Goal: Information Seeking & Learning: Find specific page/section

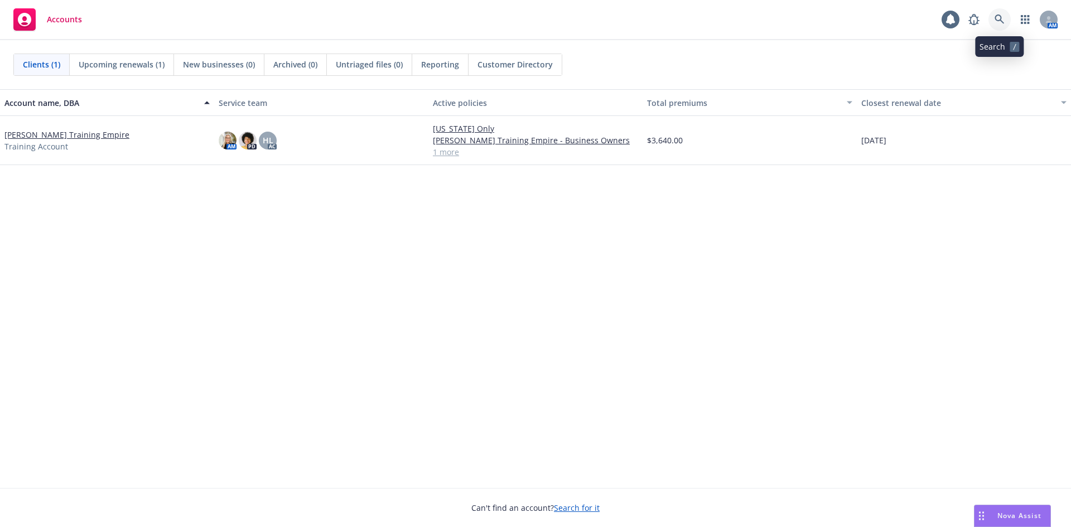
click at [993, 18] on link at bounding box center [999, 19] width 22 height 22
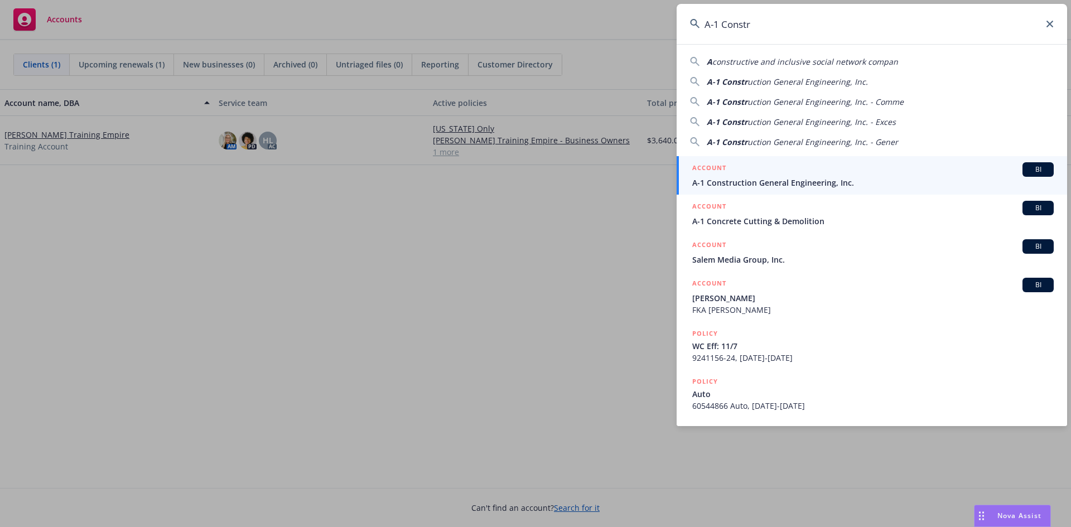
type input "A-1 Constr"
click at [740, 177] on span "A-1 Construction General Engineering, Inc." at bounding box center [872, 183] width 361 height 12
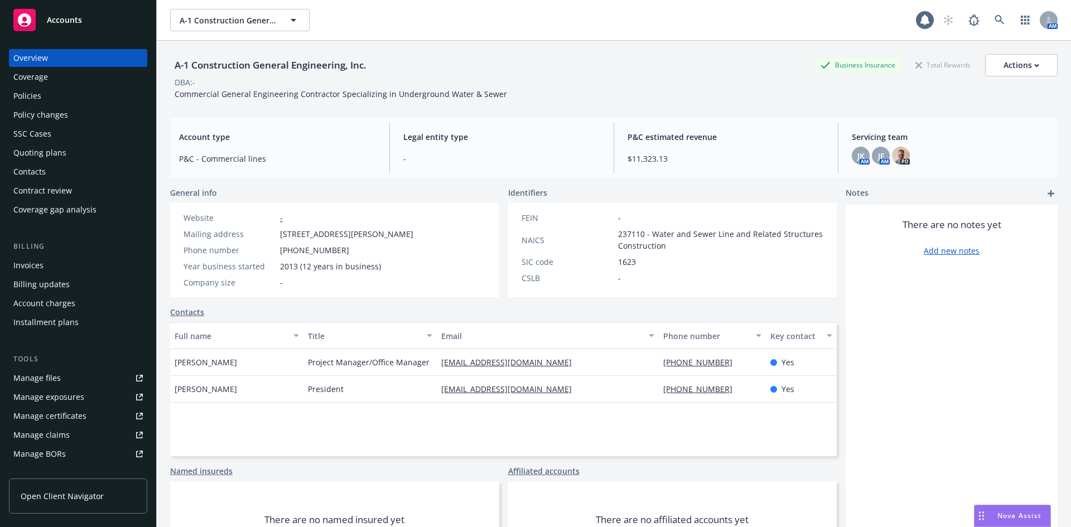
click at [75, 97] on div "Policies" at bounding box center [77, 96] width 129 height 18
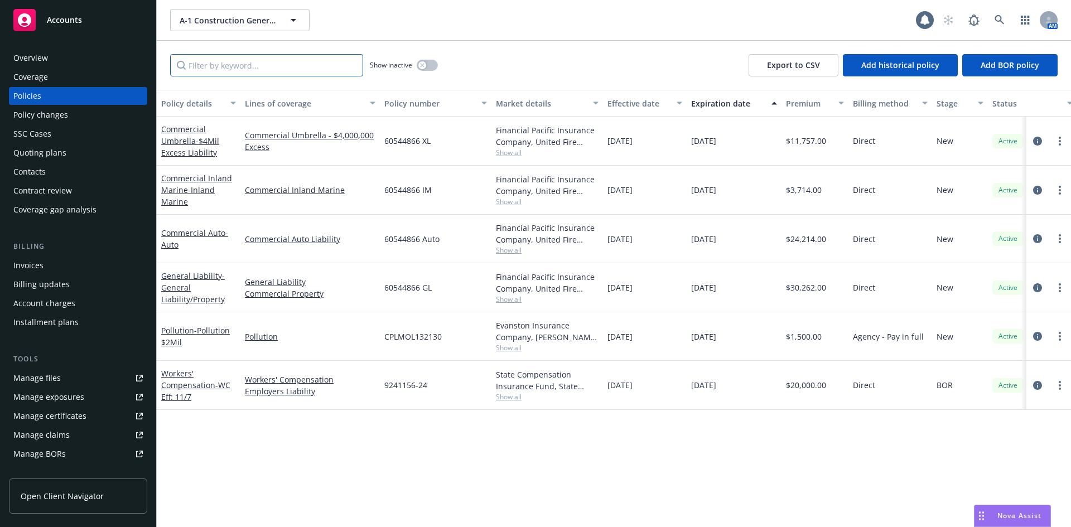
click at [252, 57] on input "Filter by keyword..." at bounding box center [266, 65] width 193 height 22
paste input "60544866 GL"
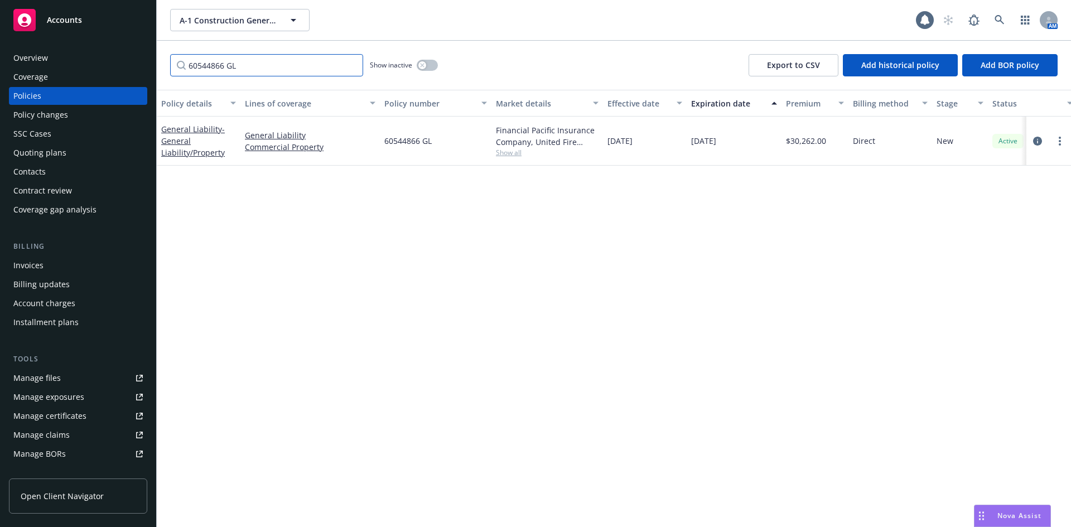
type input "60544866 GL"
click at [178, 125] on link "General Liability - General Liability/Property" at bounding box center [193, 141] width 64 height 34
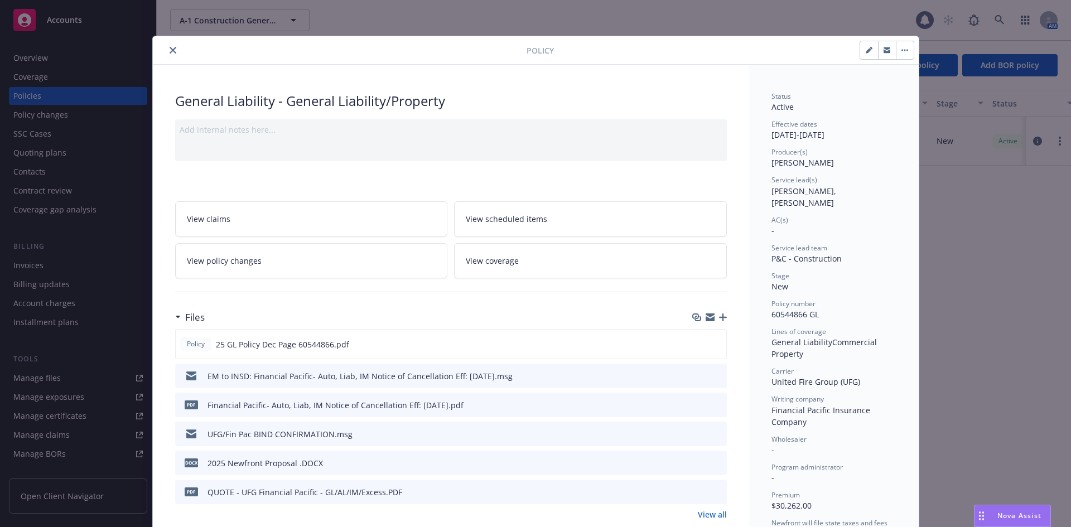
click at [170, 51] on icon "close" at bounding box center [173, 50] width 7 height 7
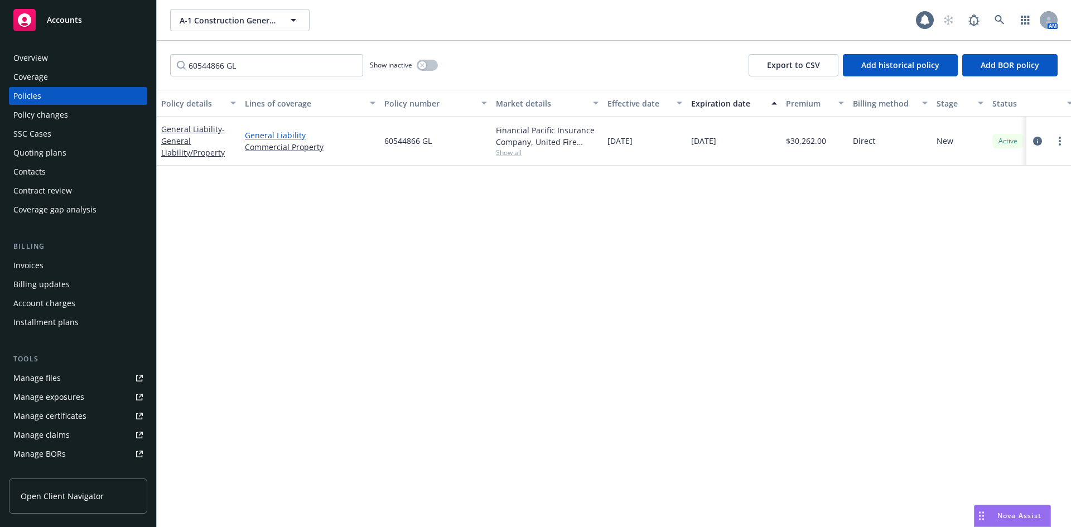
click at [288, 133] on link "General Liability" at bounding box center [310, 135] width 131 height 12
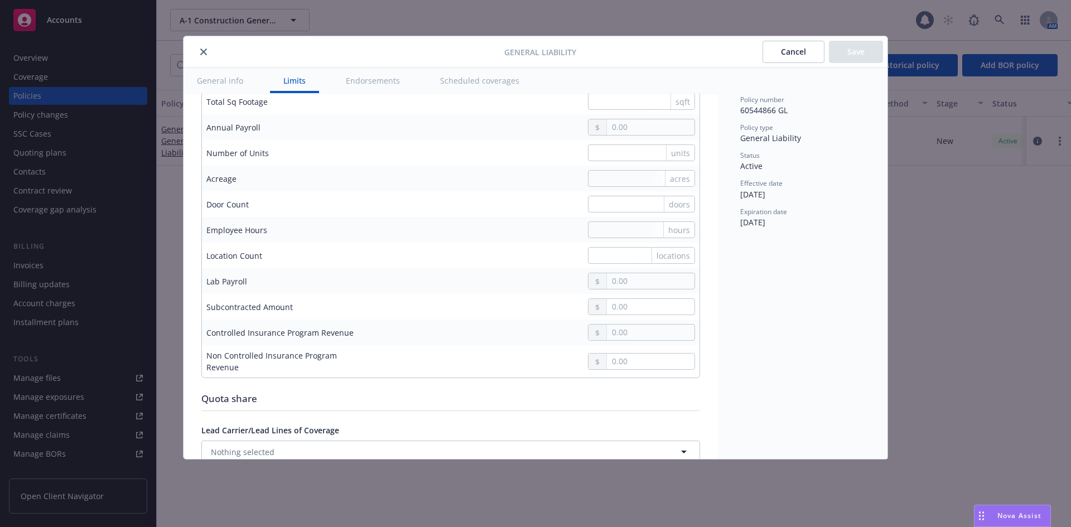
scroll to position [837, 0]
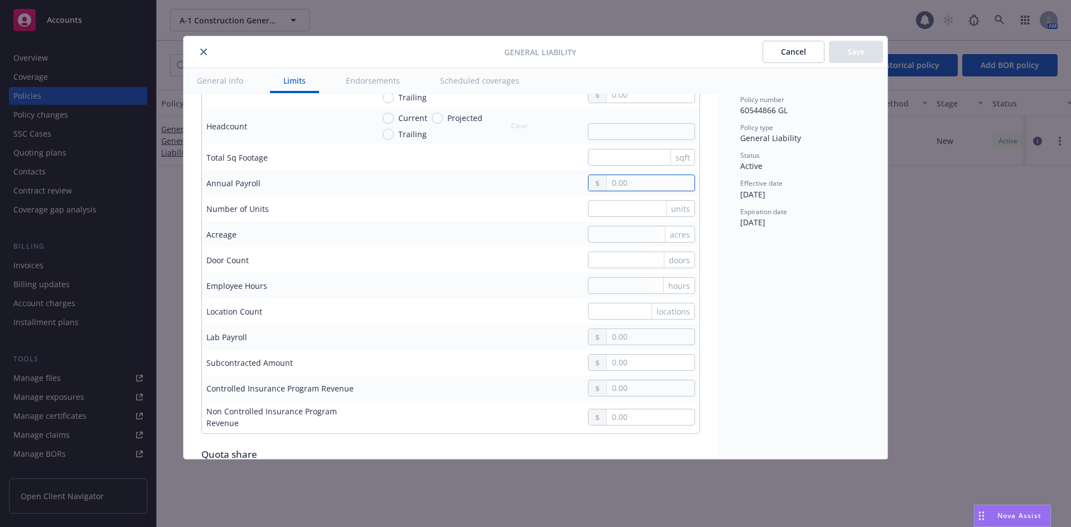
click at [627, 180] on input "text" at bounding box center [651, 183] width 88 height 16
type input "518,748.00"
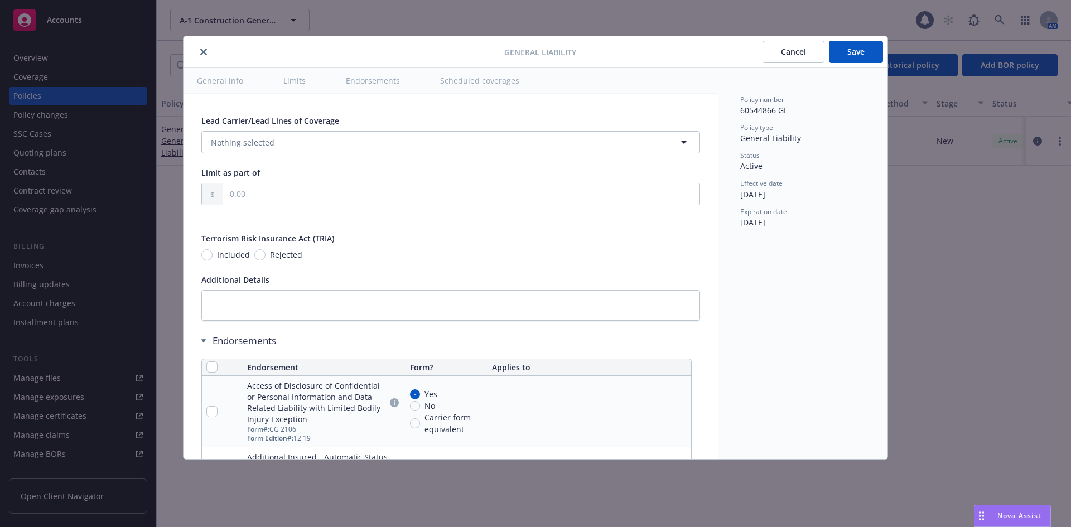
scroll to position [1115, 0]
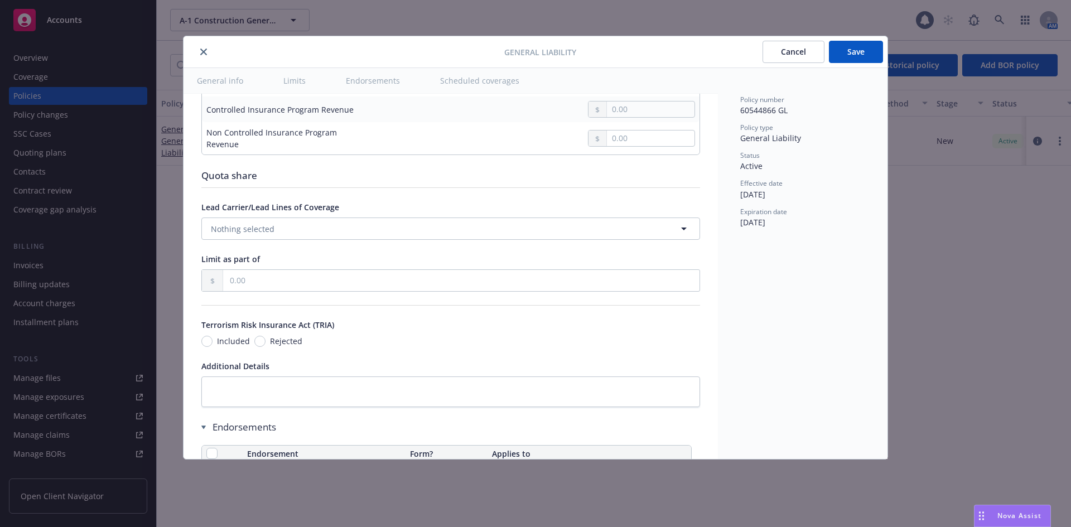
click at [858, 48] on button "Save" at bounding box center [856, 52] width 54 height 22
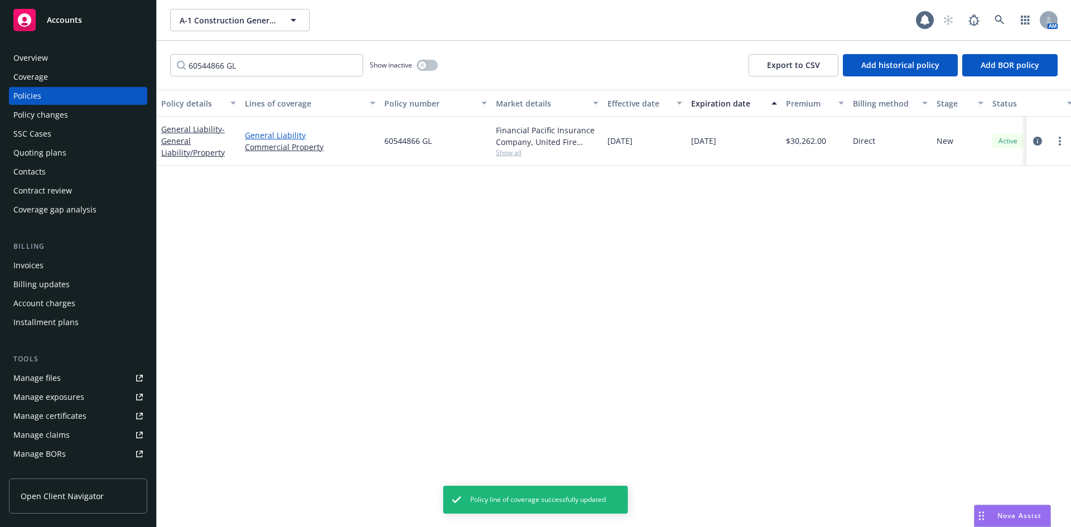
click at [297, 134] on link "General Liability" at bounding box center [310, 135] width 131 height 12
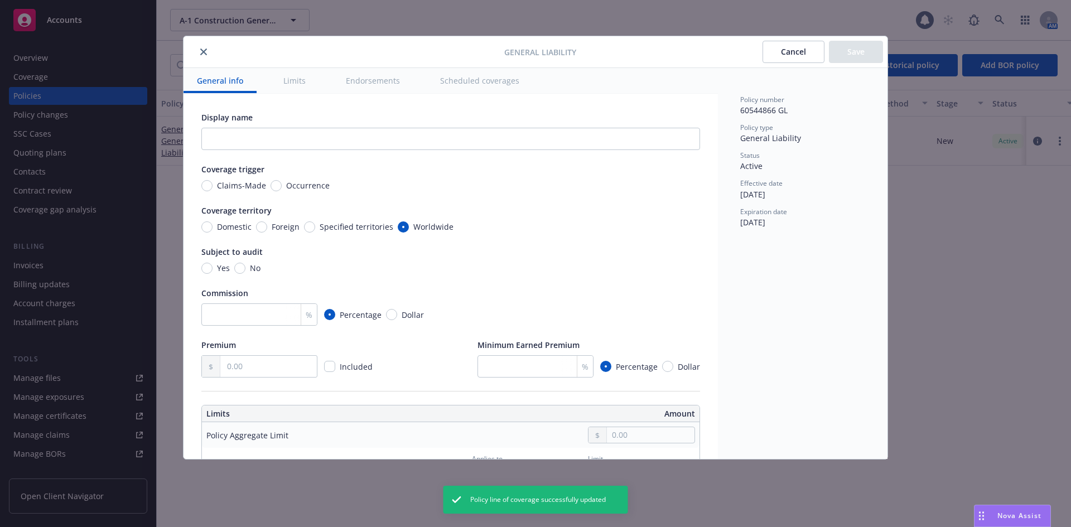
type input "518,748.00"
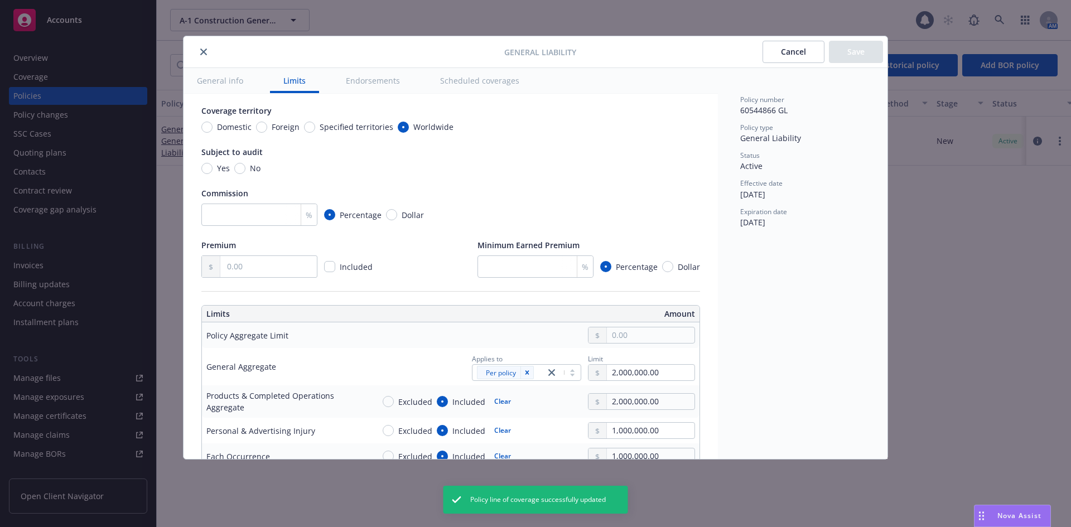
scroll to position [112, 0]
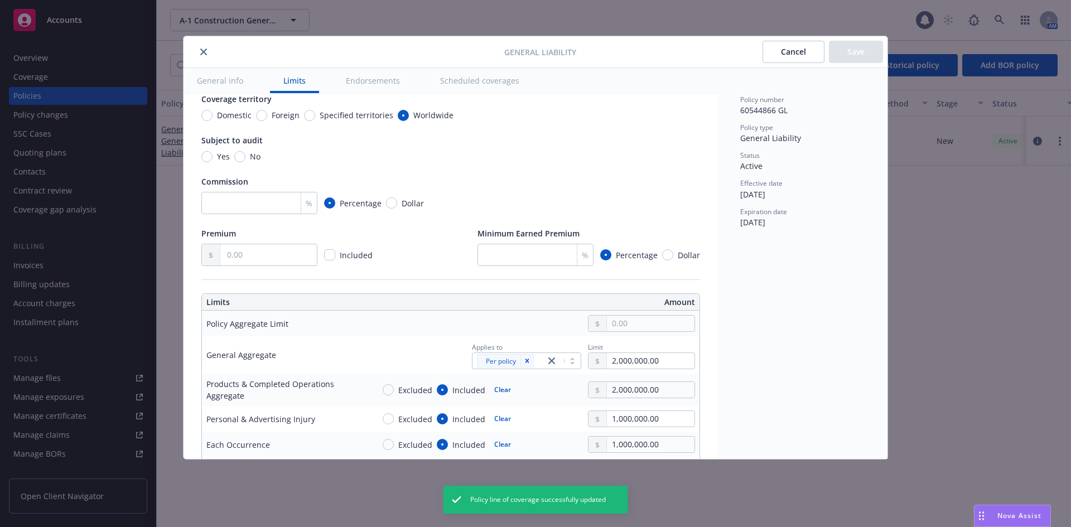
click at [199, 52] on button "close" at bounding box center [203, 51] width 13 height 13
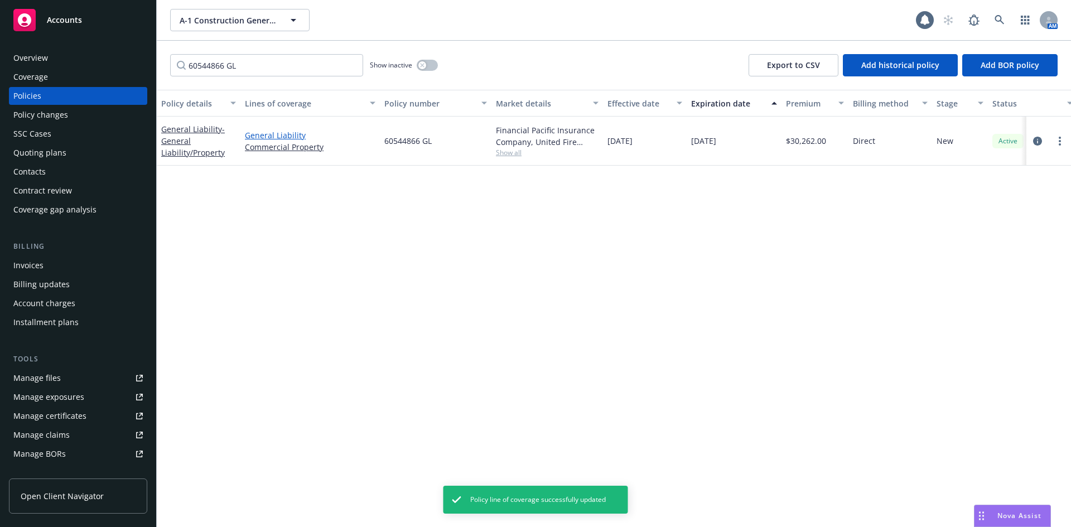
click at [263, 133] on link "General Liability" at bounding box center [310, 135] width 131 height 12
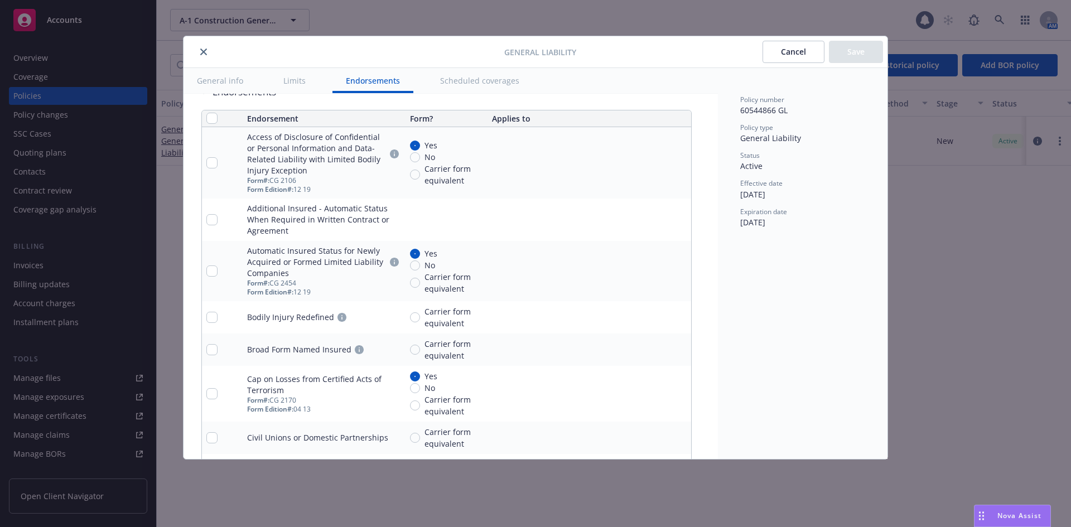
scroll to position [1450, 0]
click at [661, 161] on icon "pencil" at bounding box center [661, 161] width 3 height 3
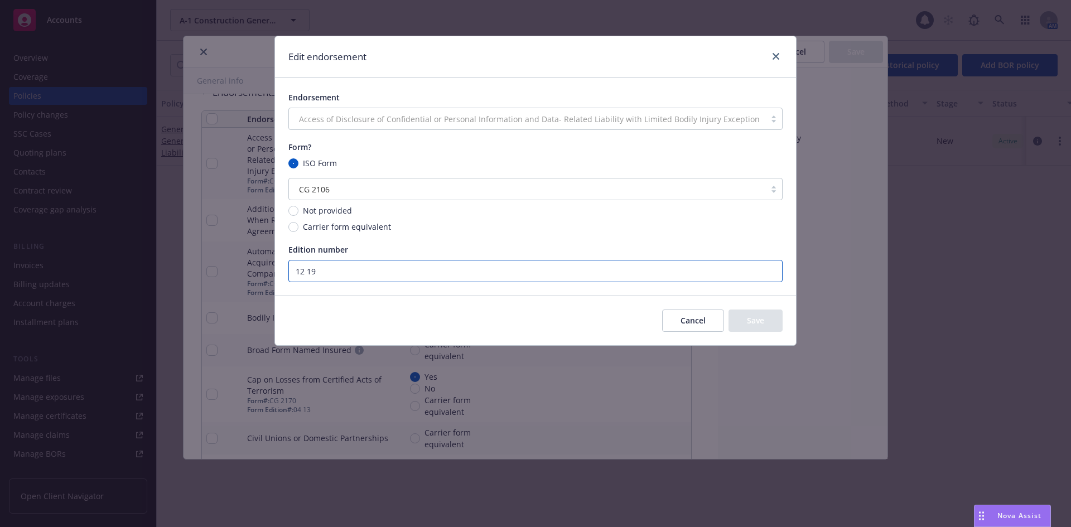
click at [374, 274] on input "12 19" at bounding box center [535, 271] width 494 height 22
type input "0514"
click at [734, 312] on button "Save" at bounding box center [755, 321] width 54 height 22
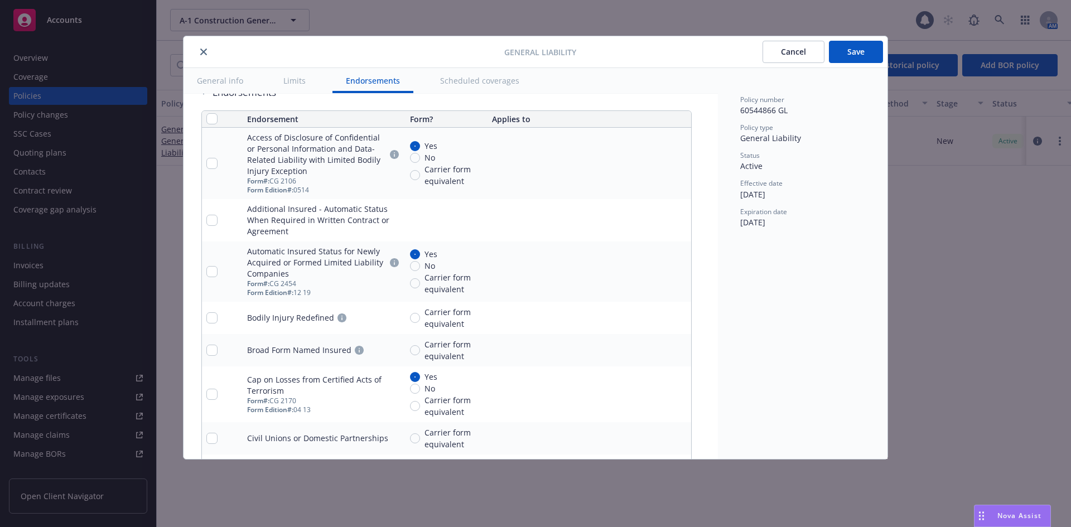
click at [677, 269] on icon "remove" at bounding box center [679, 271] width 9 height 9
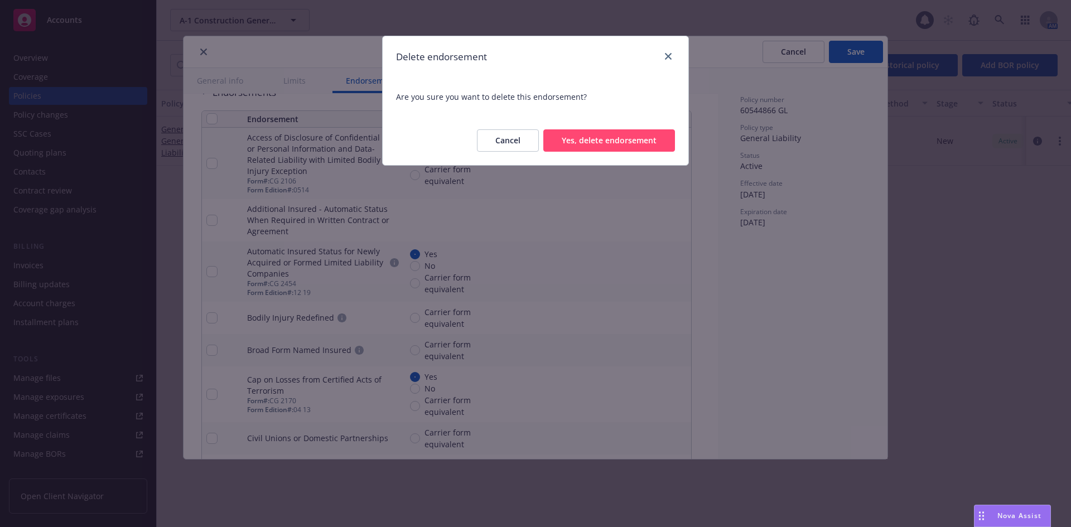
click at [619, 144] on button "Yes, delete endorsement" at bounding box center [609, 140] width 132 height 22
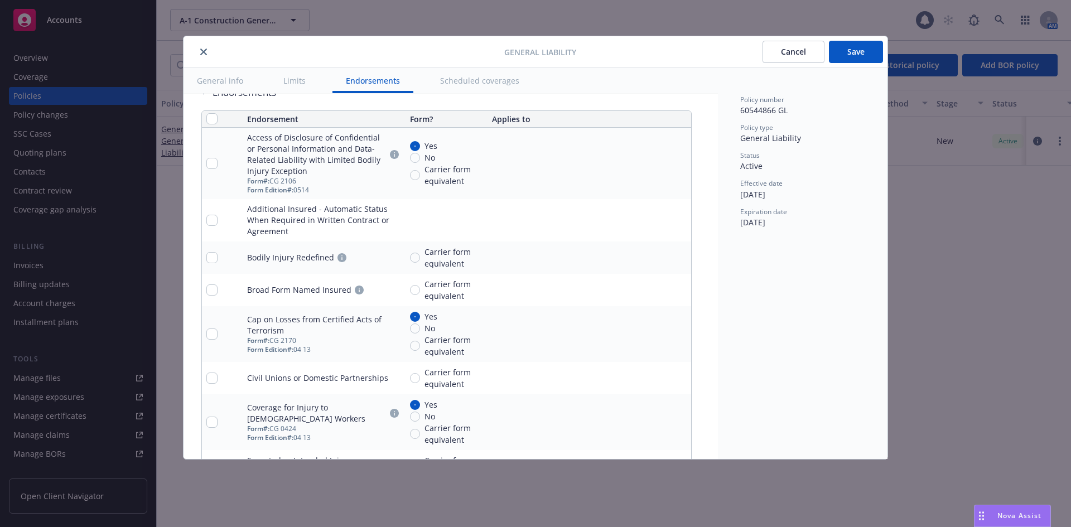
click at [680, 258] on icon "remove" at bounding box center [680, 257] width 8 height 9
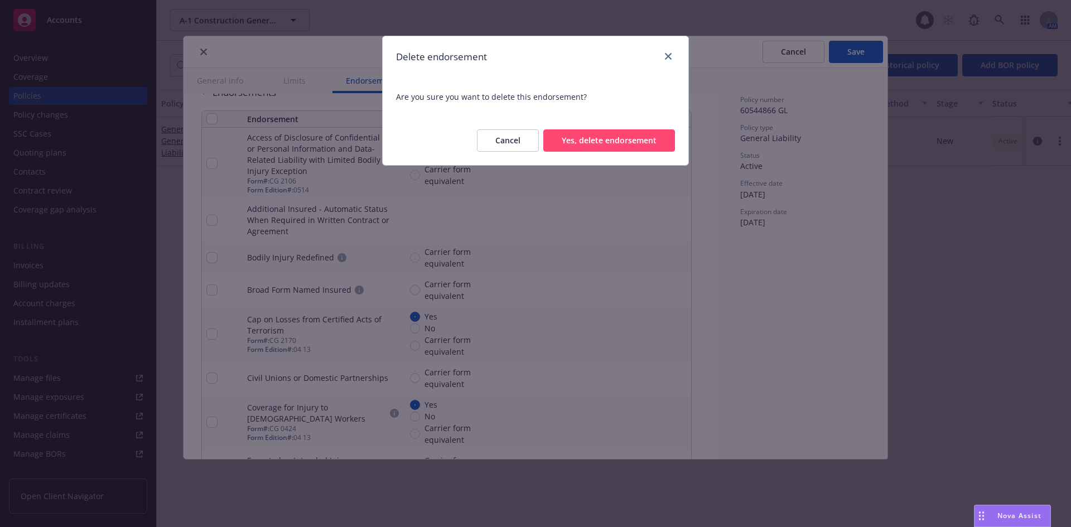
click at [618, 143] on button "Yes, delete endorsement" at bounding box center [609, 140] width 132 height 22
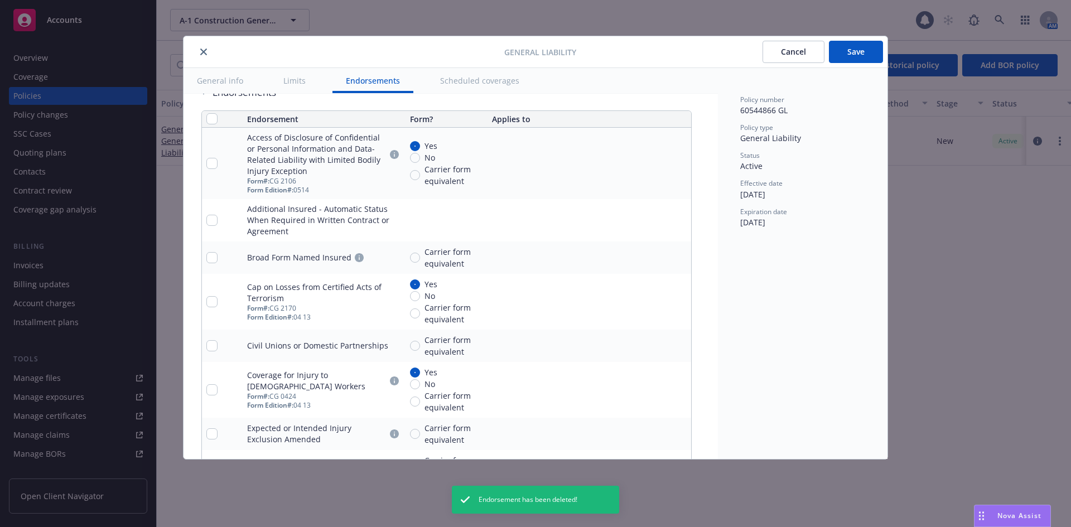
click at [676, 256] on icon "remove" at bounding box center [679, 257] width 9 height 9
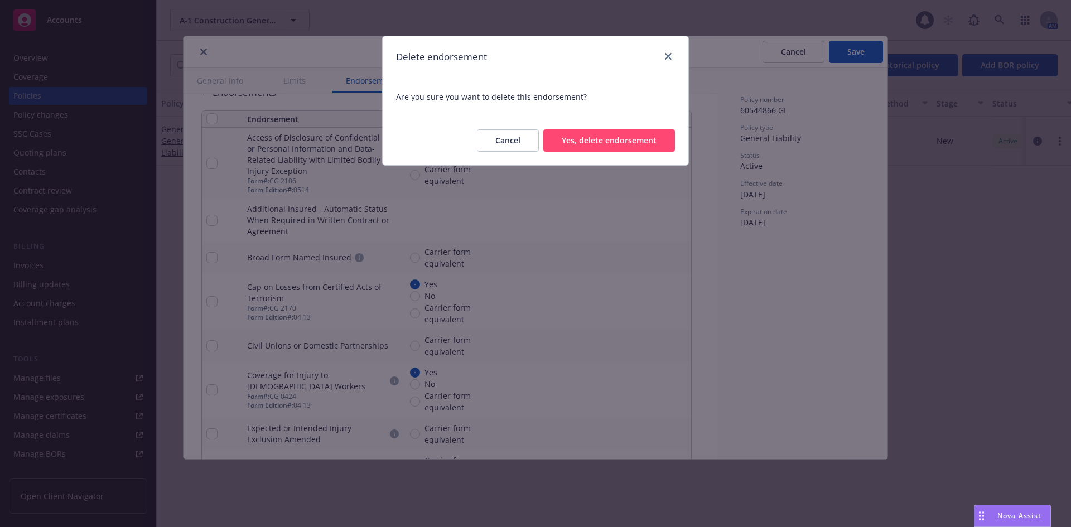
click at [653, 142] on button "Yes, delete endorsement" at bounding box center [609, 140] width 132 height 22
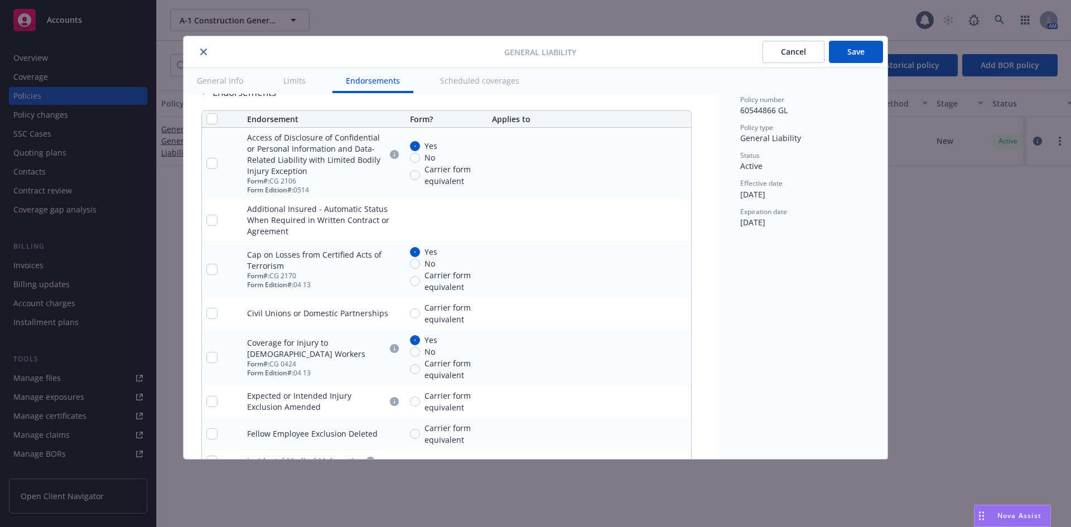
click at [661, 270] on icon "pencil" at bounding box center [659, 269] width 7 height 7
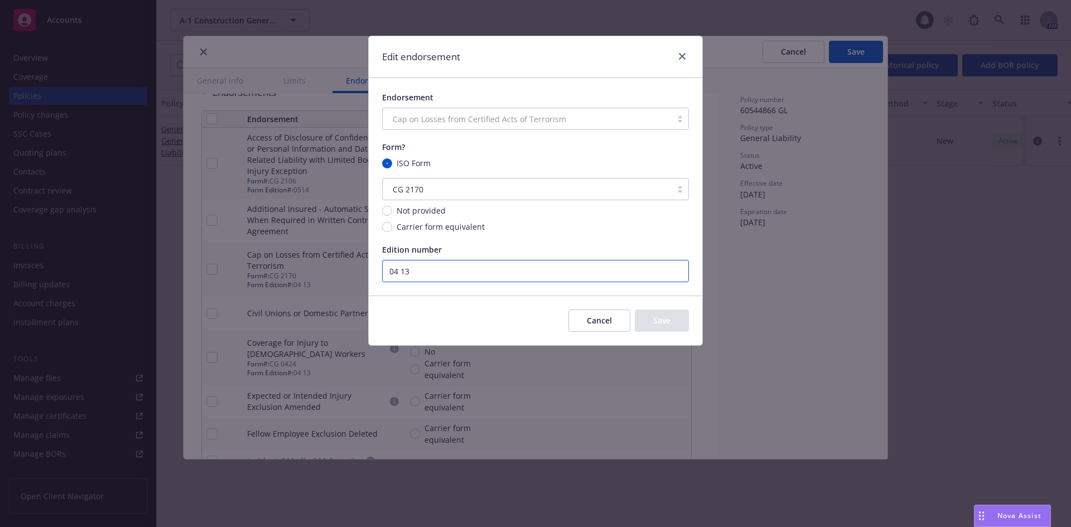
click at [482, 267] on input "04 13" at bounding box center [535, 271] width 307 height 22
type input "0115"
click at [678, 317] on button "Save" at bounding box center [662, 321] width 54 height 22
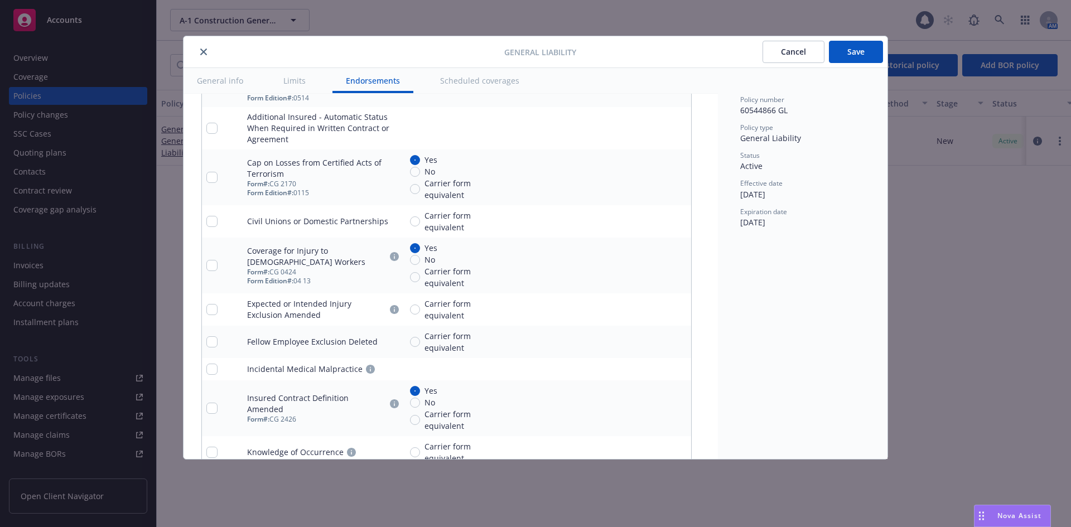
scroll to position [1562, 0]
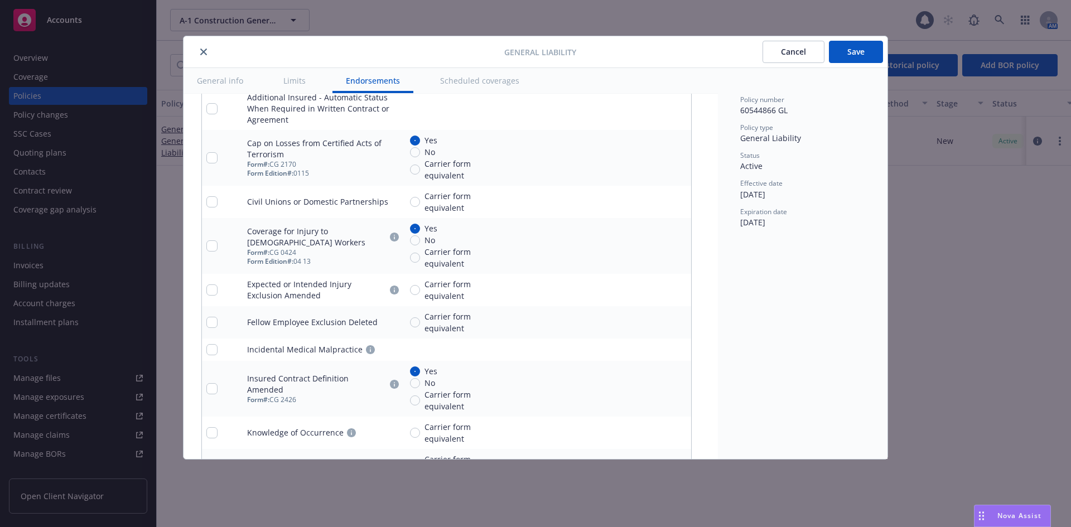
click at [678, 200] on icon "remove" at bounding box center [680, 201] width 8 height 9
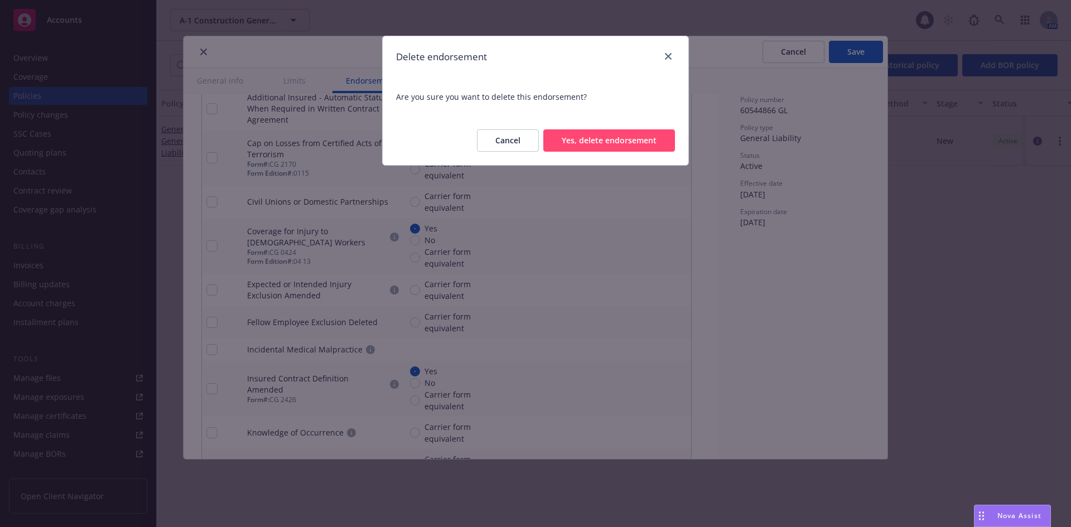
click at [620, 138] on button "Yes, delete endorsement" at bounding box center [609, 140] width 132 height 22
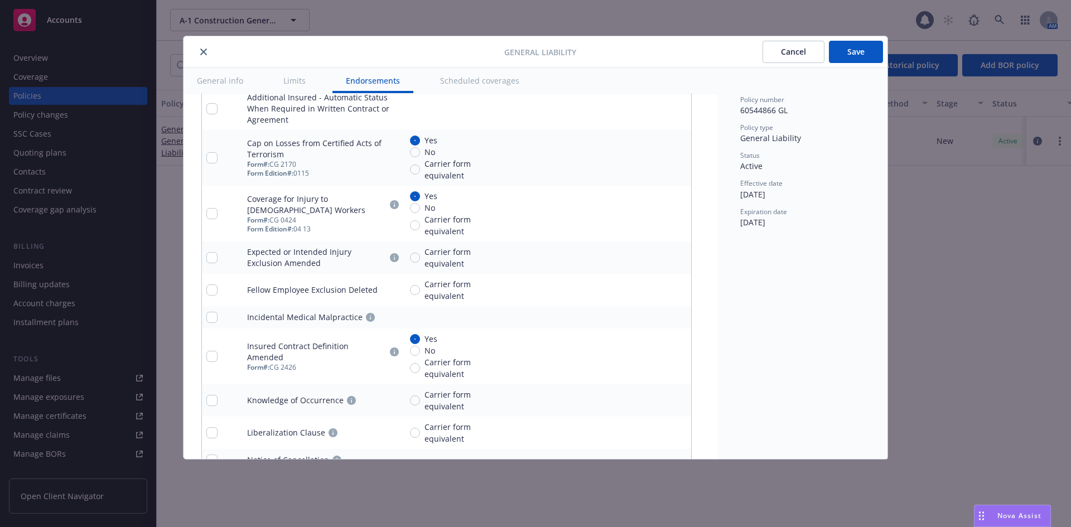
click at [678, 259] on icon "remove" at bounding box center [680, 257] width 8 height 9
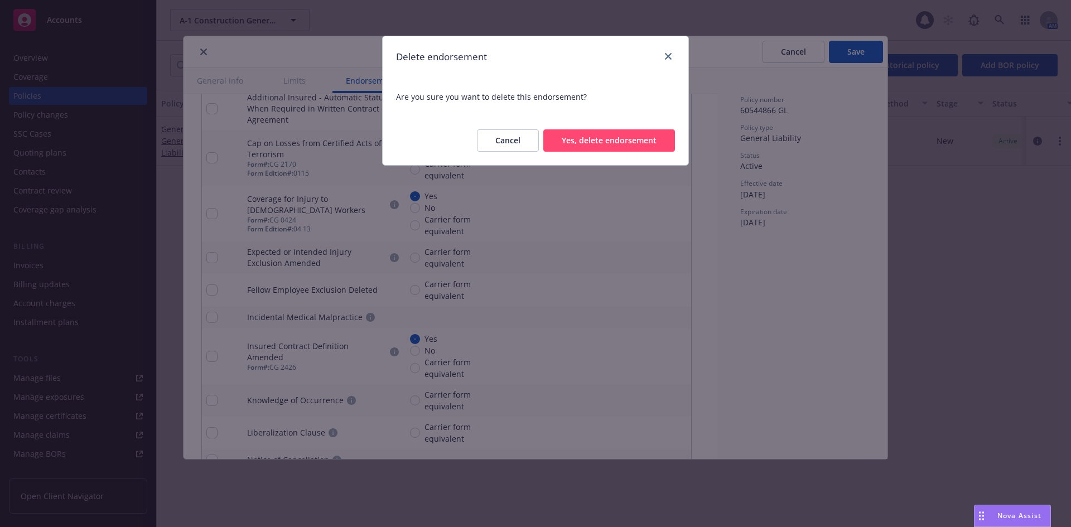
click at [635, 133] on button "Yes, delete endorsement" at bounding box center [609, 140] width 132 height 22
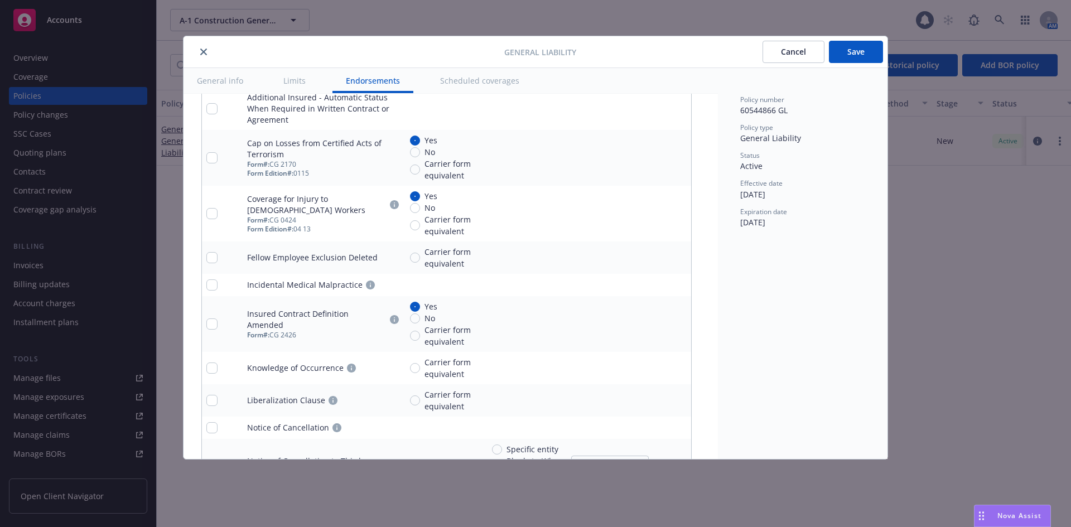
click at [677, 257] on icon "remove" at bounding box center [680, 257] width 8 height 9
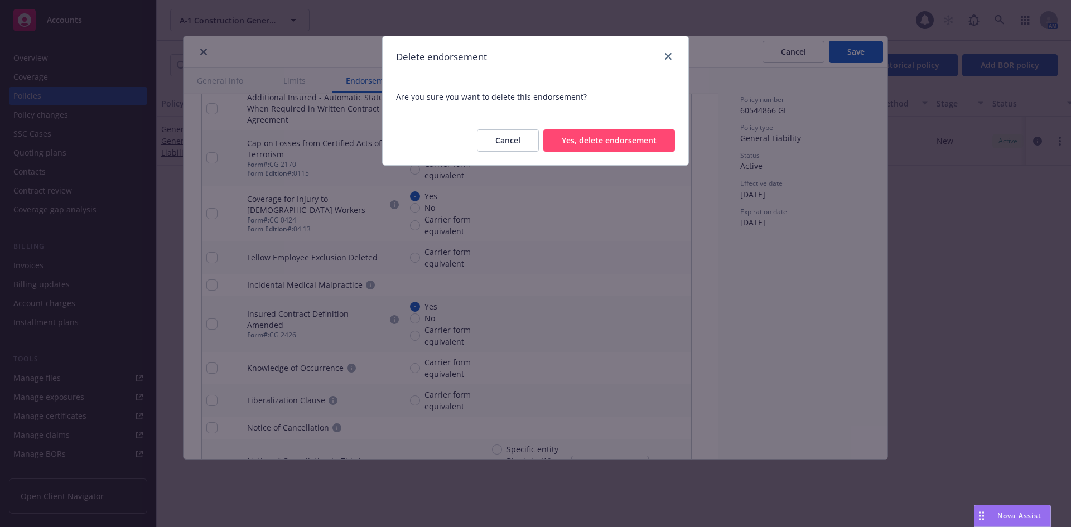
click at [619, 144] on button "Yes, delete endorsement" at bounding box center [609, 140] width 132 height 22
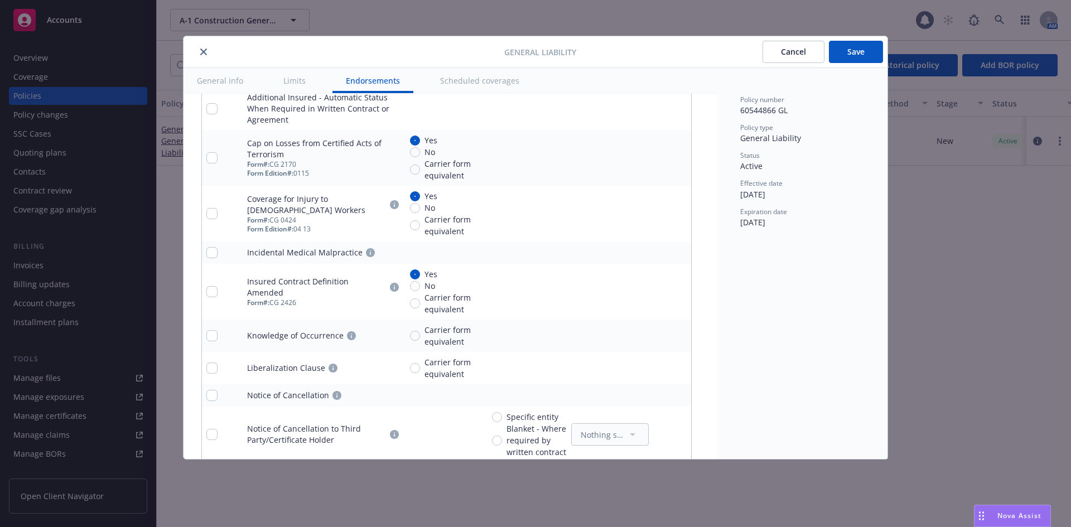
click at [676, 253] on icon "remove" at bounding box center [679, 252] width 9 height 9
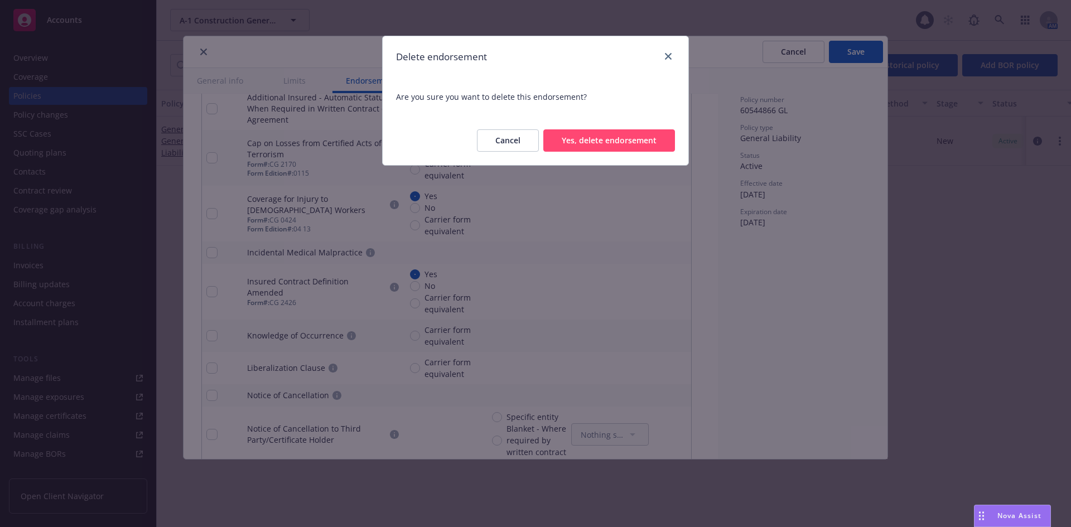
click at [624, 144] on button "Yes, delete endorsement" at bounding box center [609, 140] width 132 height 22
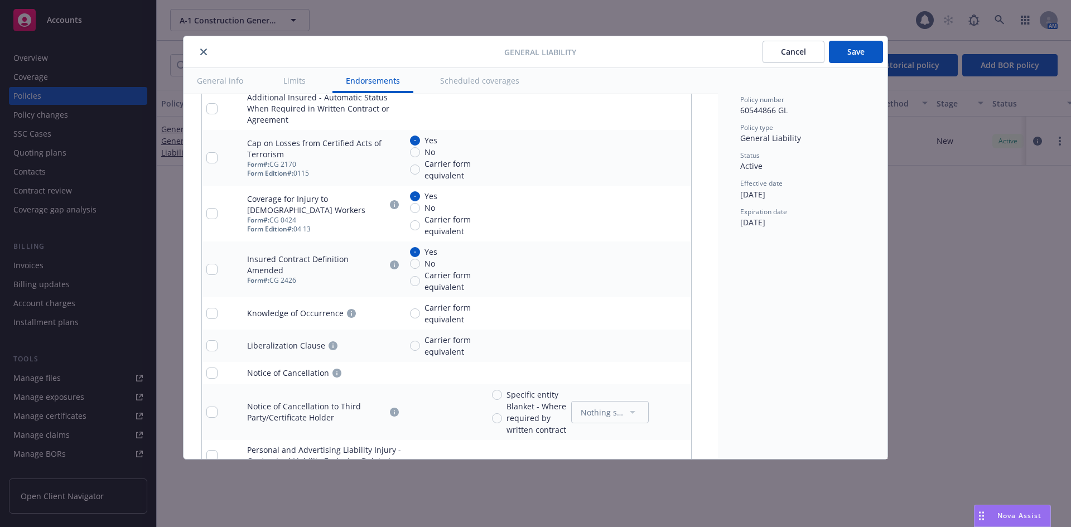
click at [678, 265] on icon "remove" at bounding box center [679, 269] width 9 height 9
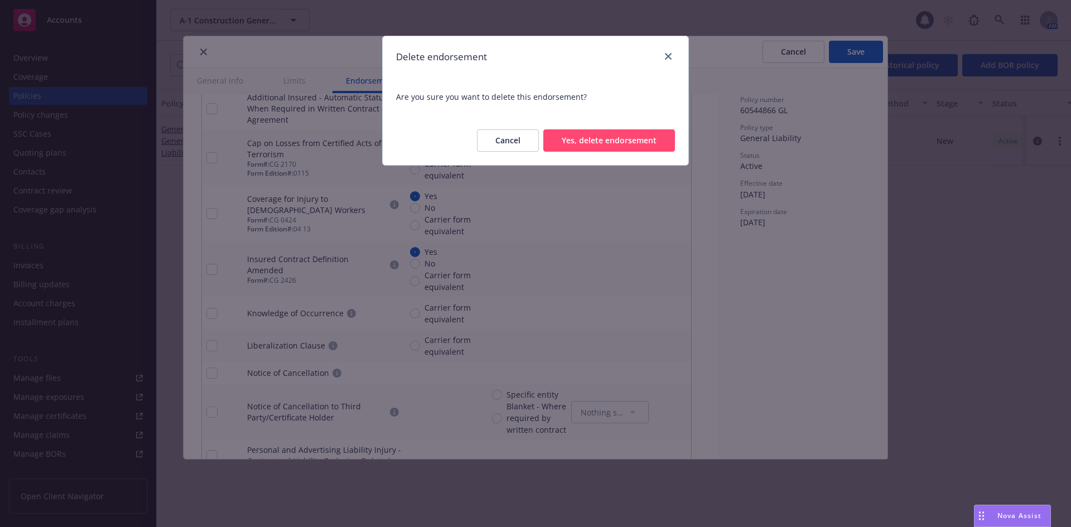
click at [630, 135] on button "Yes, delete endorsement" at bounding box center [609, 140] width 132 height 22
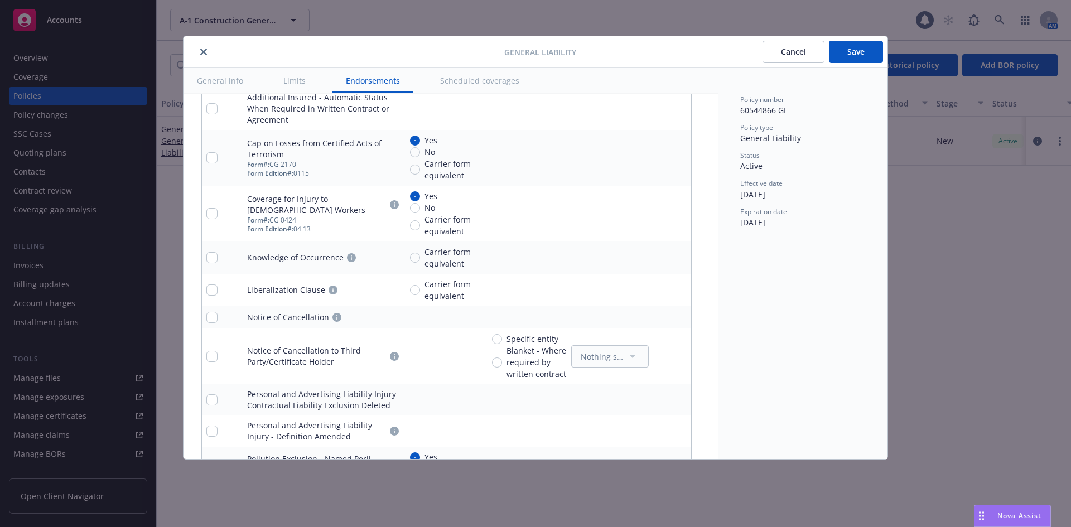
click at [678, 256] on icon "remove" at bounding box center [680, 257] width 8 height 9
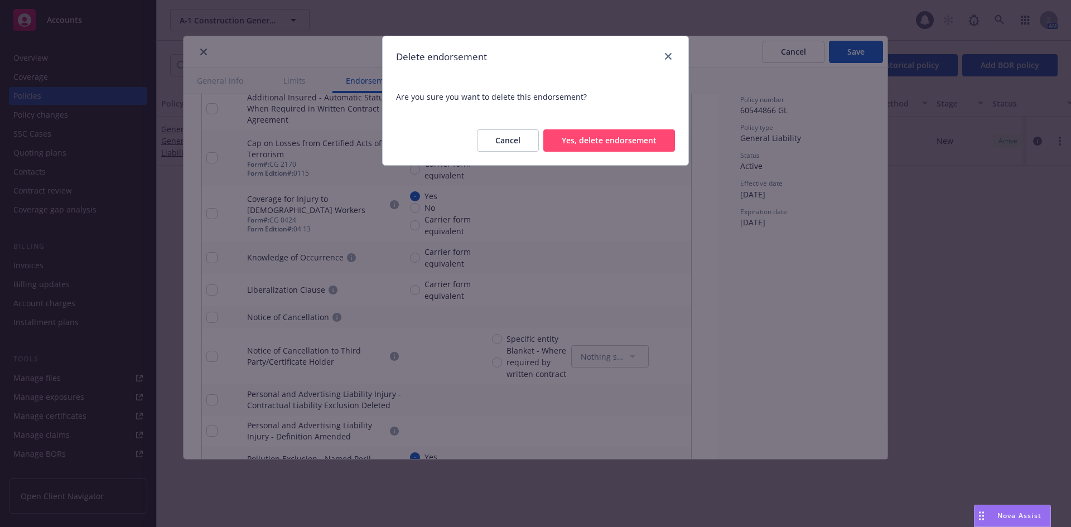
click at [613, 134] on button "Yes, delete endorsement" at bounding box center [609, 140] width 132 height 22
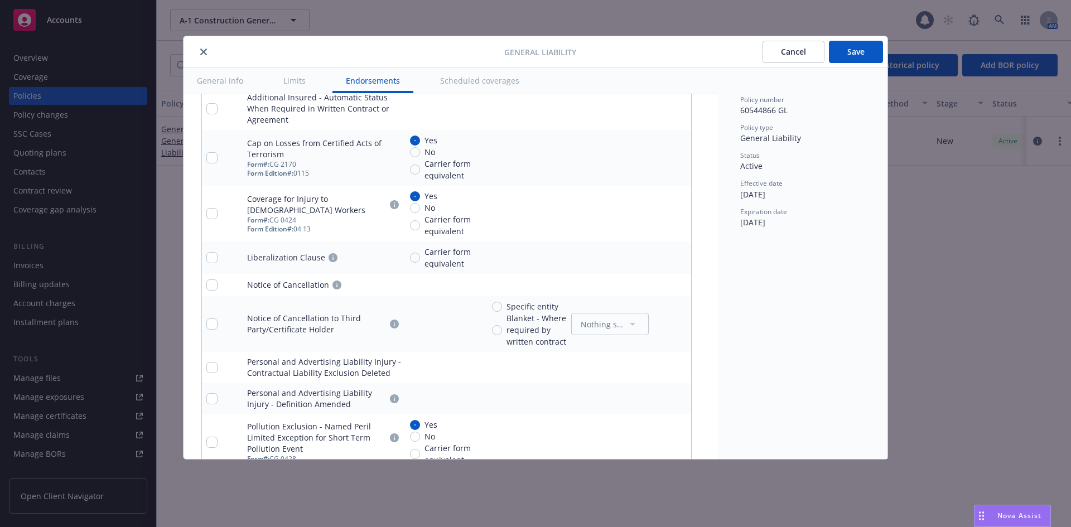
click at [676, 255] on icon "remove" at bounding box center [679, 257] width 9 height 9
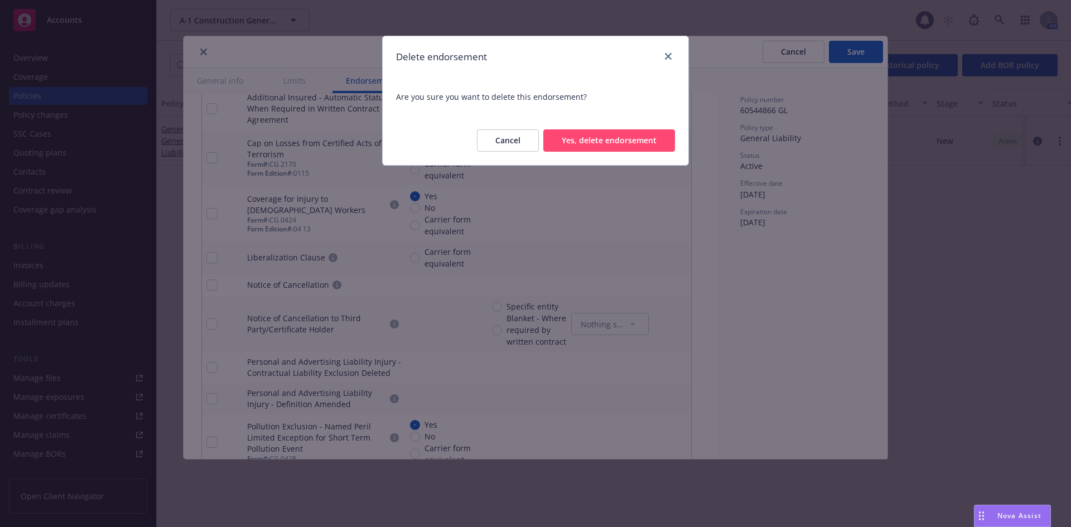
click at [620, 142] on button "Yes, delete endorsement" at bounding box center [609, 140] width 132 height 22
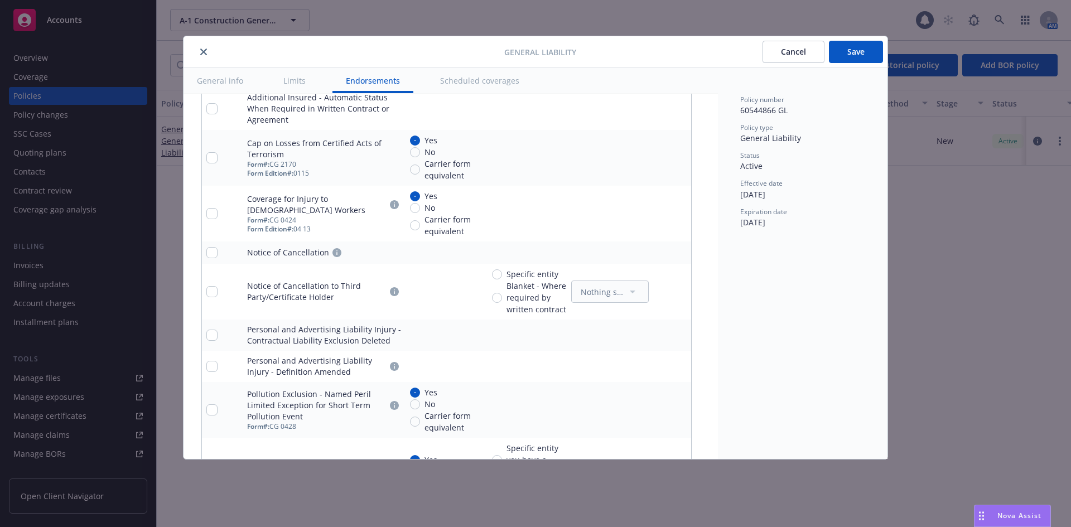
click at [678, 250] on icon "remove" at bounding box center [679, 252] width 9 height 9
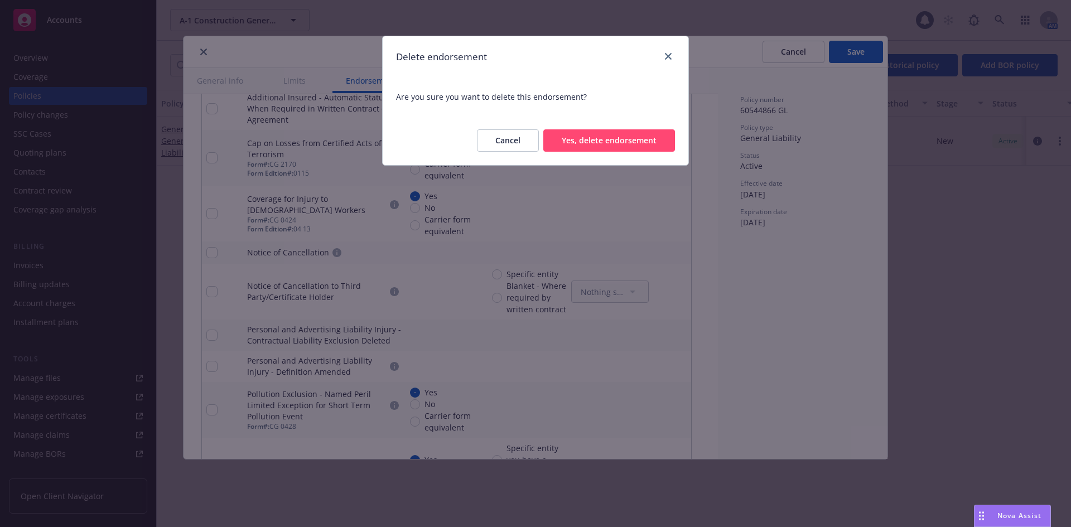
click at [631, 138] on button "Yes, delete endorsement" at bounding box center [609, 140] width 132 height 22
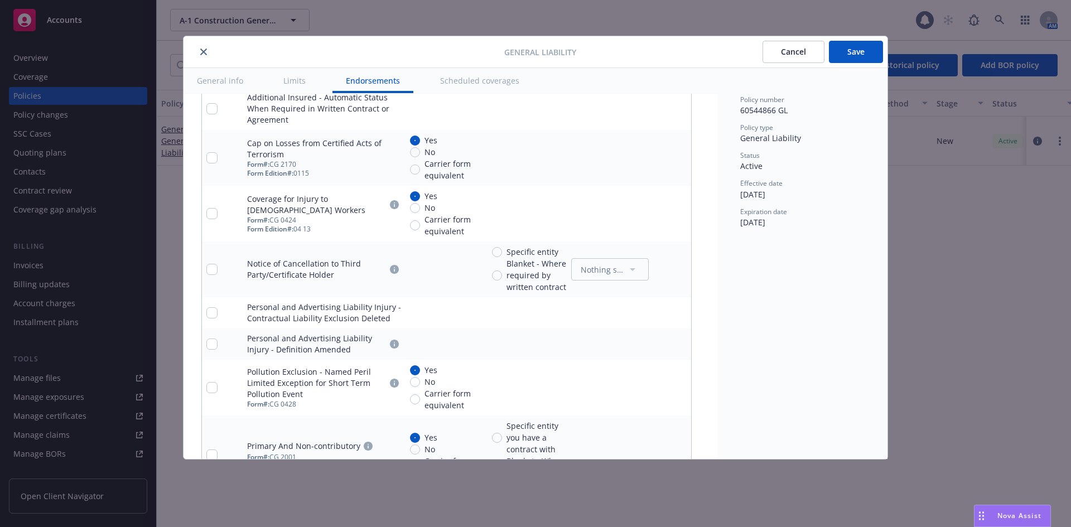
click at [675, 265] on link "remove" at bounding box center [679, 269] width 13 height 13
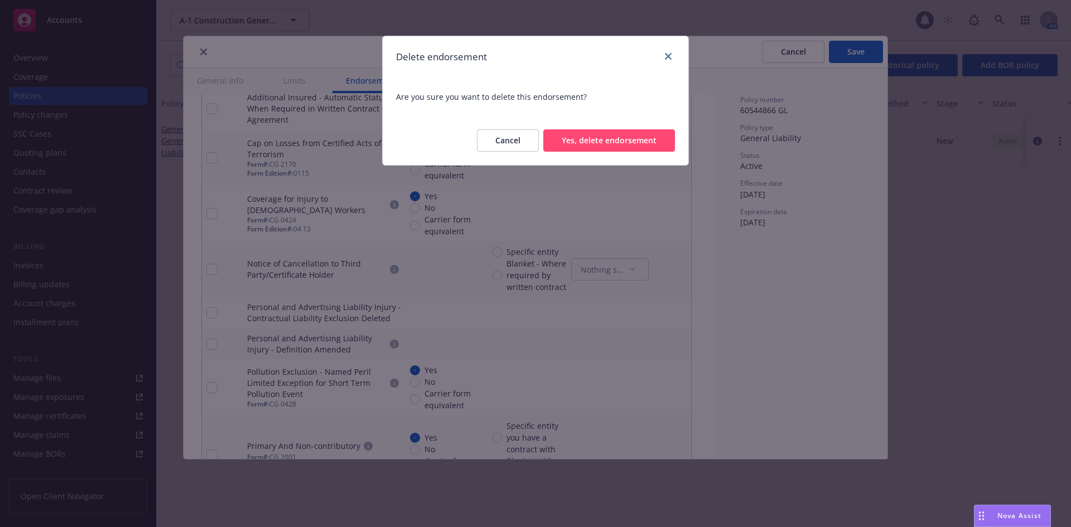
click at [642, 143] on button "Yes, delete endorsement" at bounding box center [609, 140] width 132 height 22
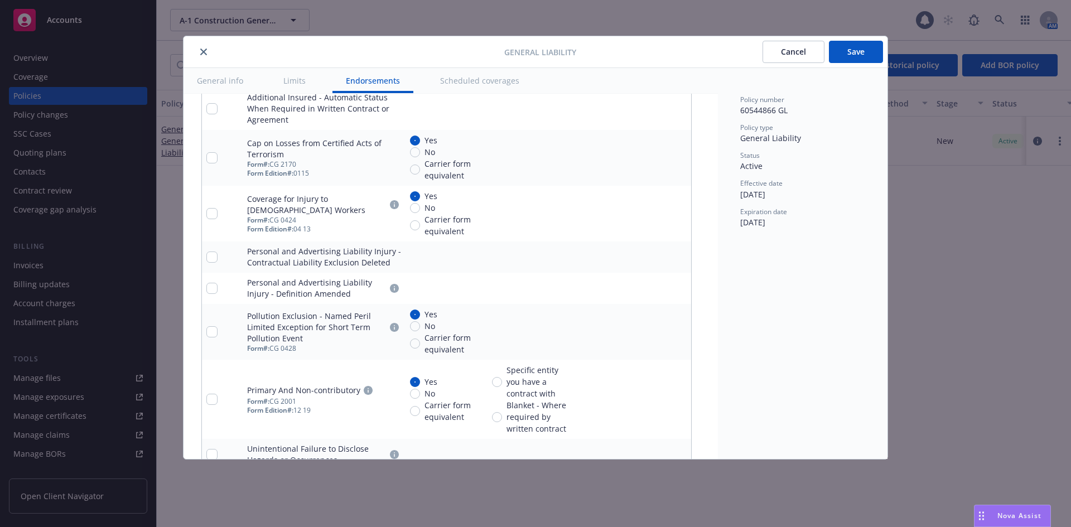
click at [676, 257] on icon "remove" at bounding box center [679, 257] width 9 height 9
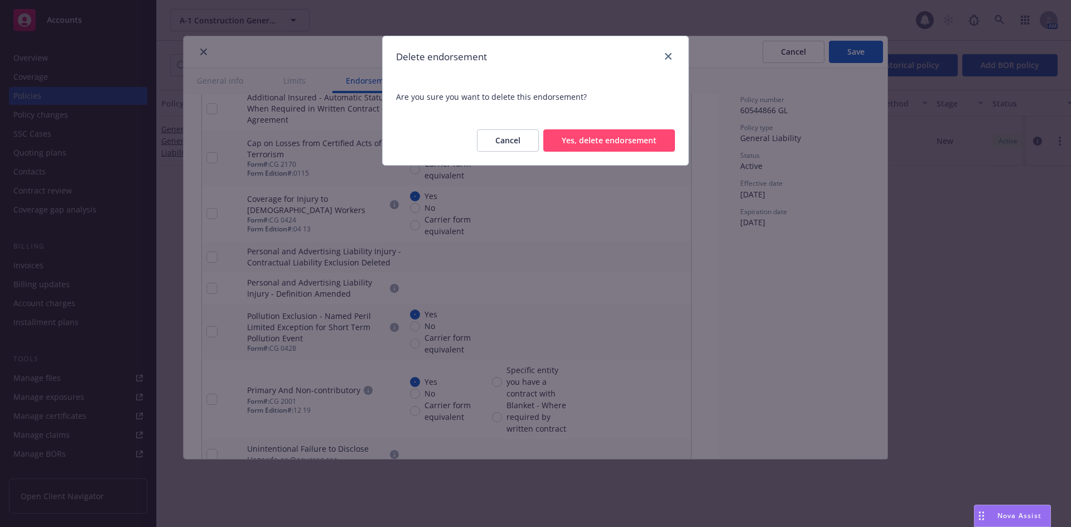
click at [616, 141] on button "Yes, delete endorsement" at bounding box center [609, 140] width 132 height 22
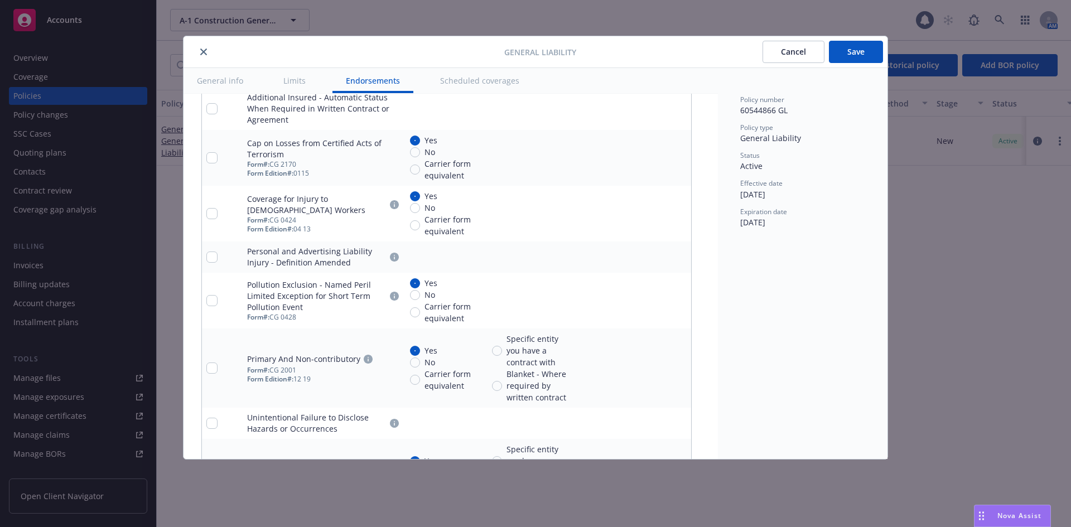
click at [679, 252] on link "remove" at bounding box center [679, 256] width 13 height 13
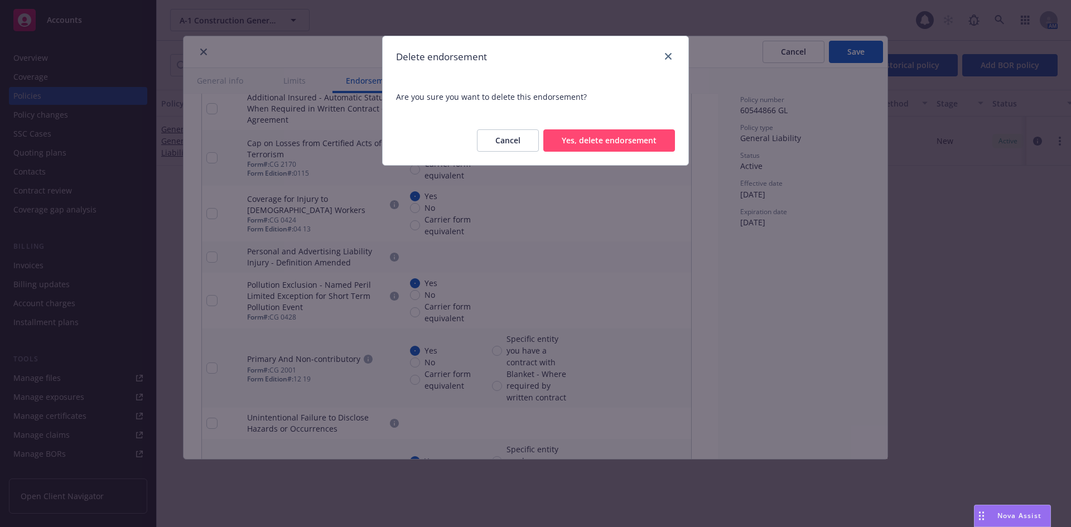
click at [639, 144] on button "Yes, delete endorsement" at bounding box center [609, 140] width 132 height 22
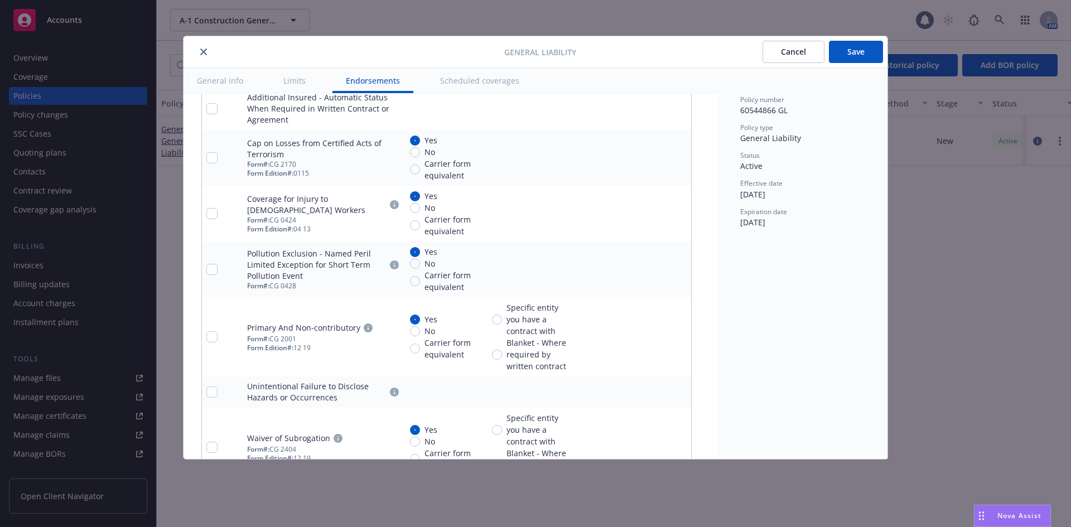
click at [682, 273] on icon "remove" at bounding box center [680, 269] width 8 height 9
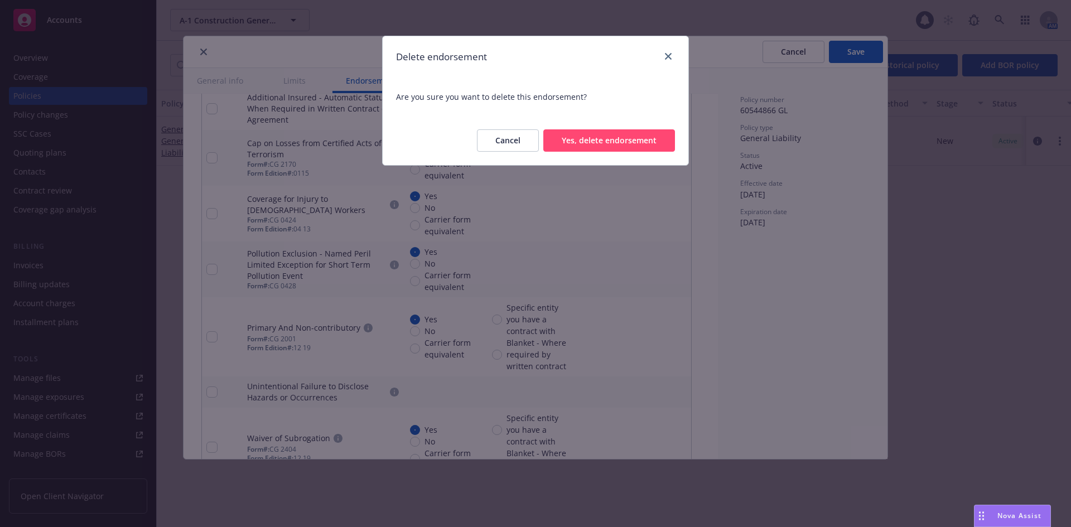
click at [653, 147] on button "Yes, delete endorsement" at bounding box center [609, 140] width 132 height 22
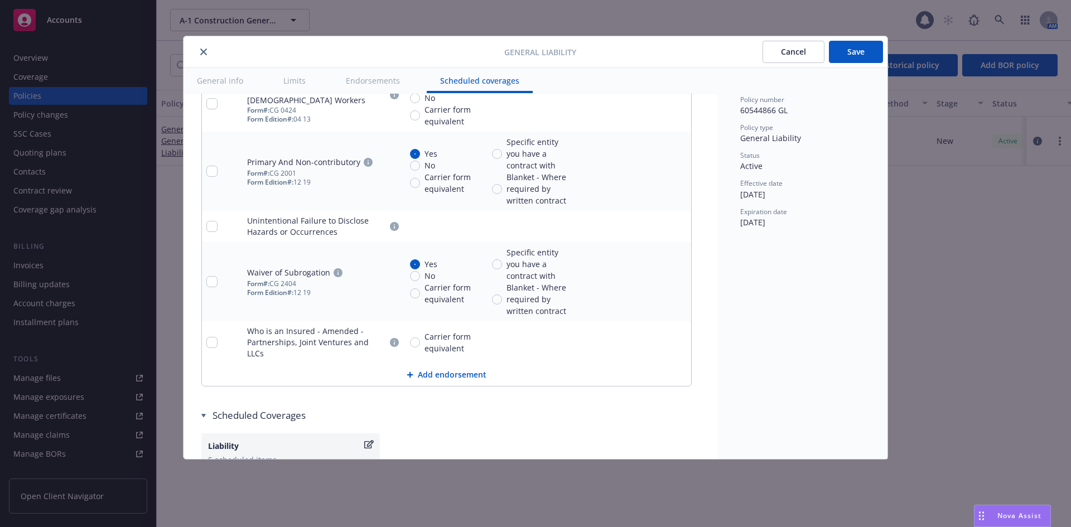
scroll to position [1673, 0]
click at [680, 336] on icon "remove" at bounding box center [680, 340] width 8 height 9
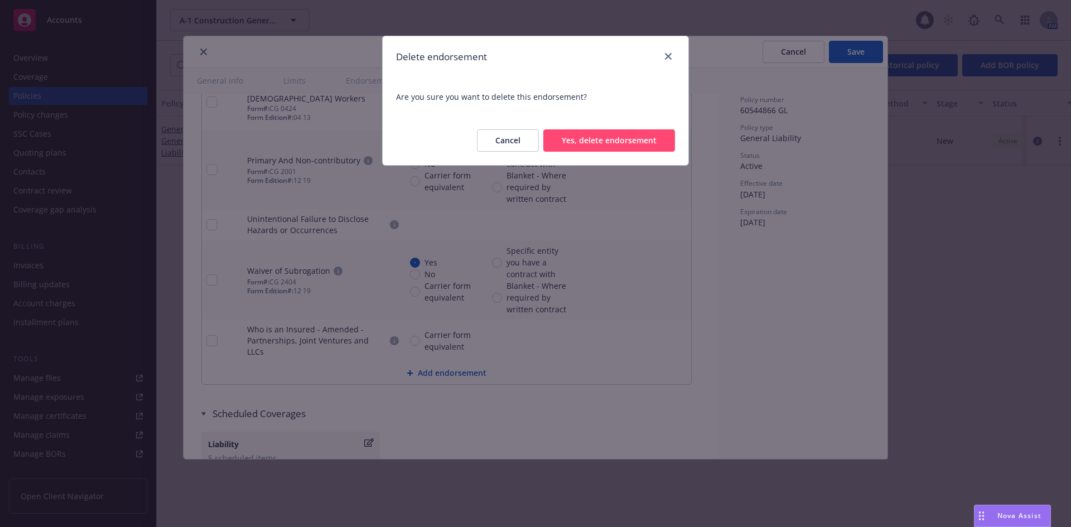
click at [610, 134] on button "Yes, delete endorsement" at bounding box center [609, 140] width 132 height 22
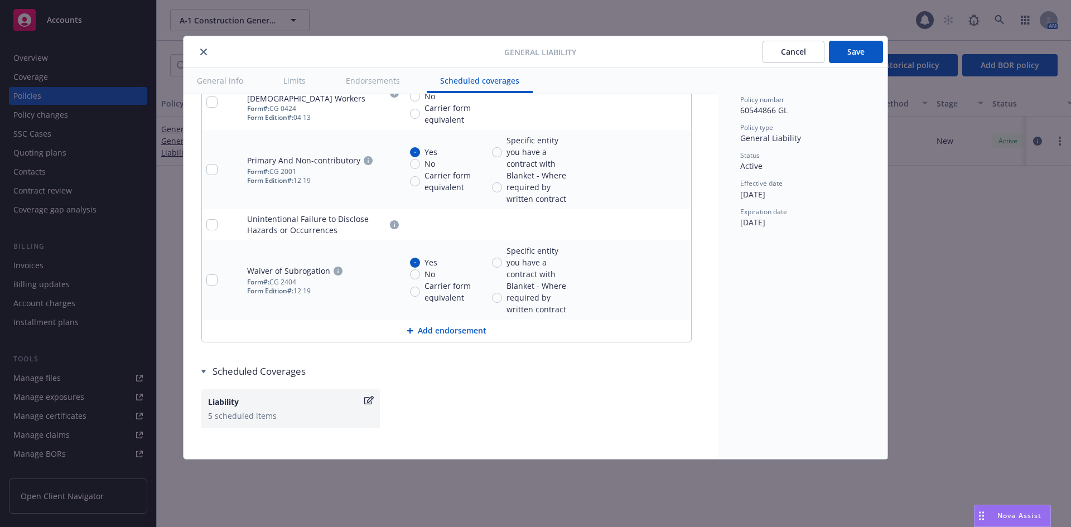
click at [680, 230] on link "remove" at bounding box center [679, 224] width 13 height 13
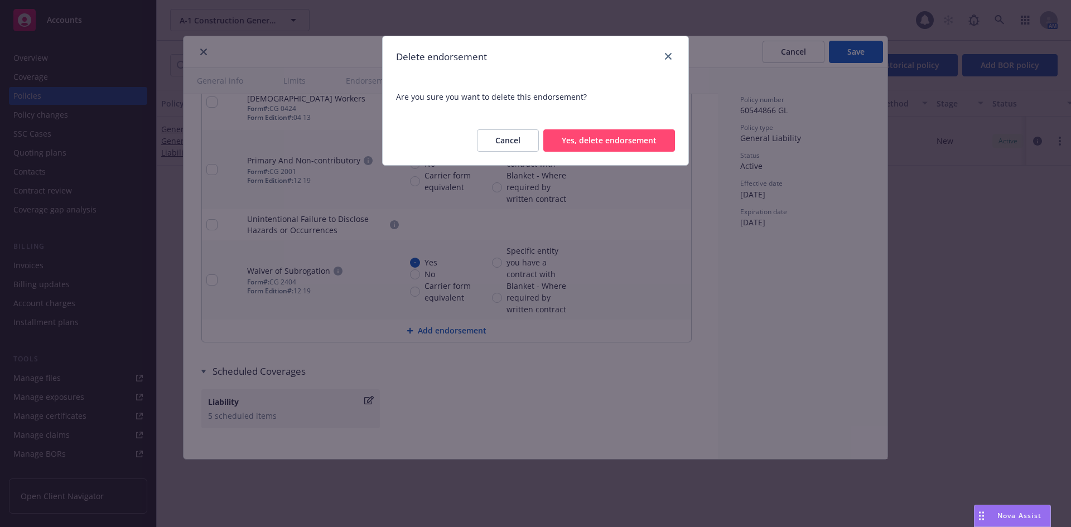
click at [644, 138] on button "Yes, delete endorsement" at bounding box center [609, 140] width 132 height 22
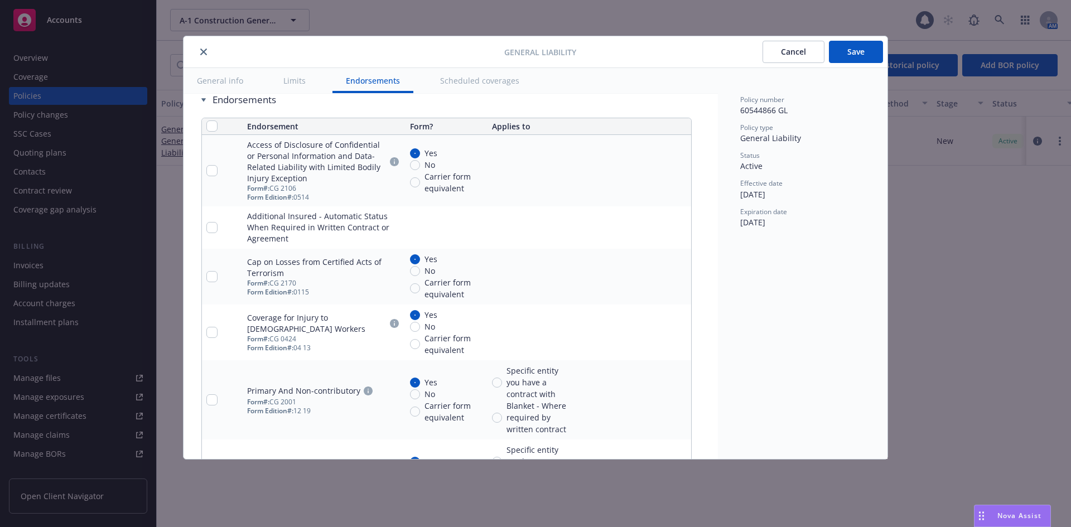
scroll to position [1428, 0]
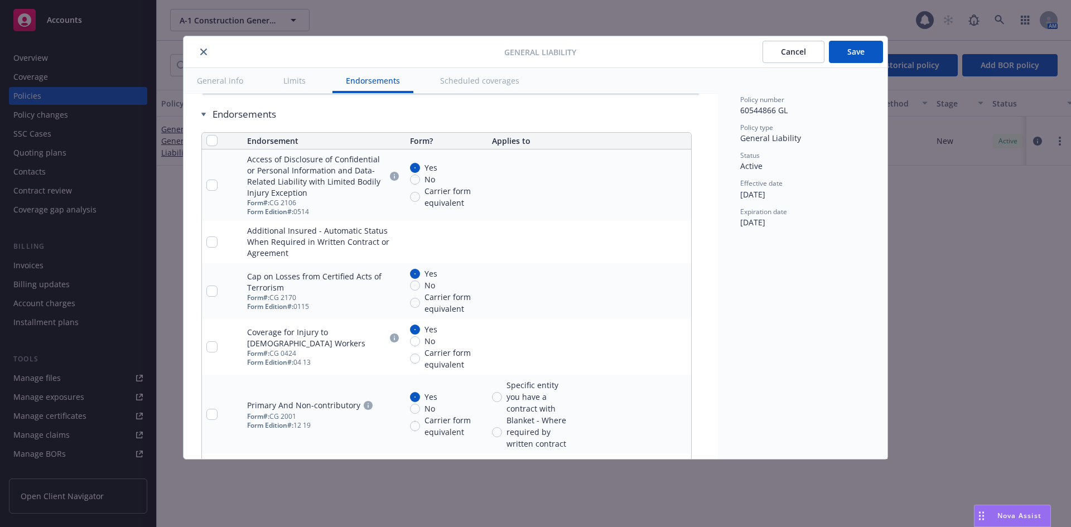
click at [683, 349] on icon "remove" at bounding box center [679, 346] width 9 height 9
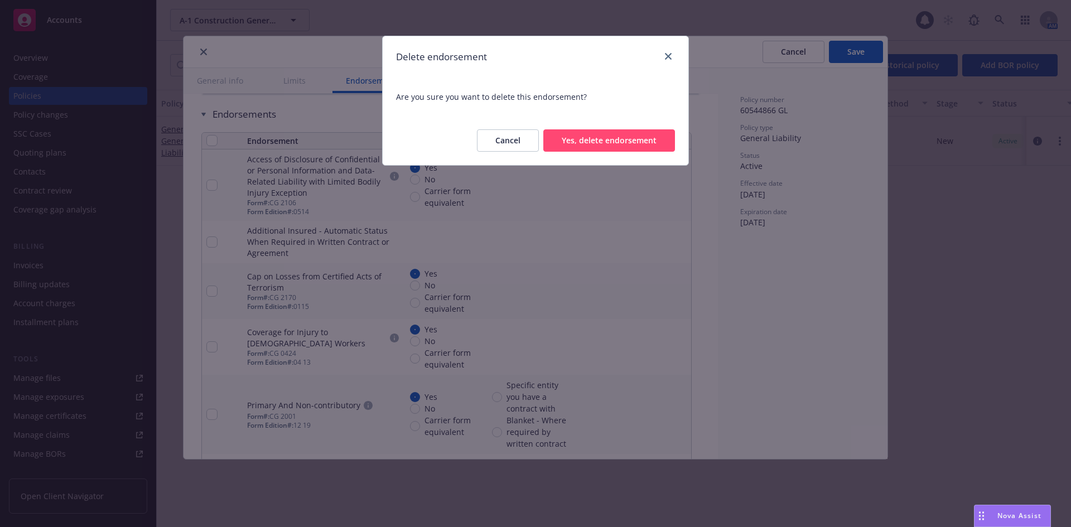
click at [639, 142] on button "Yes, delete endorsement" at bounding box center [609, 140] width 132 height 22
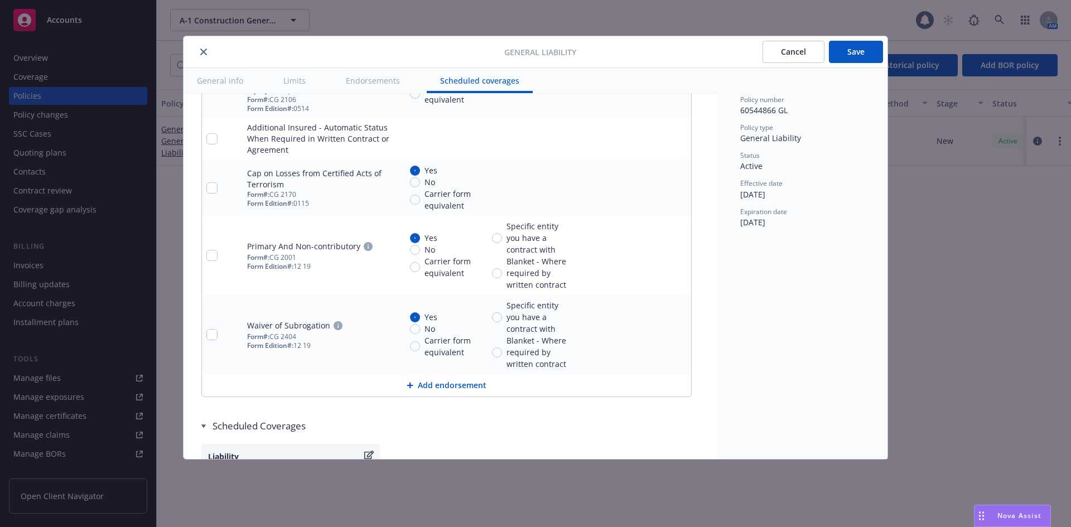
scroll to position [1540, 0]
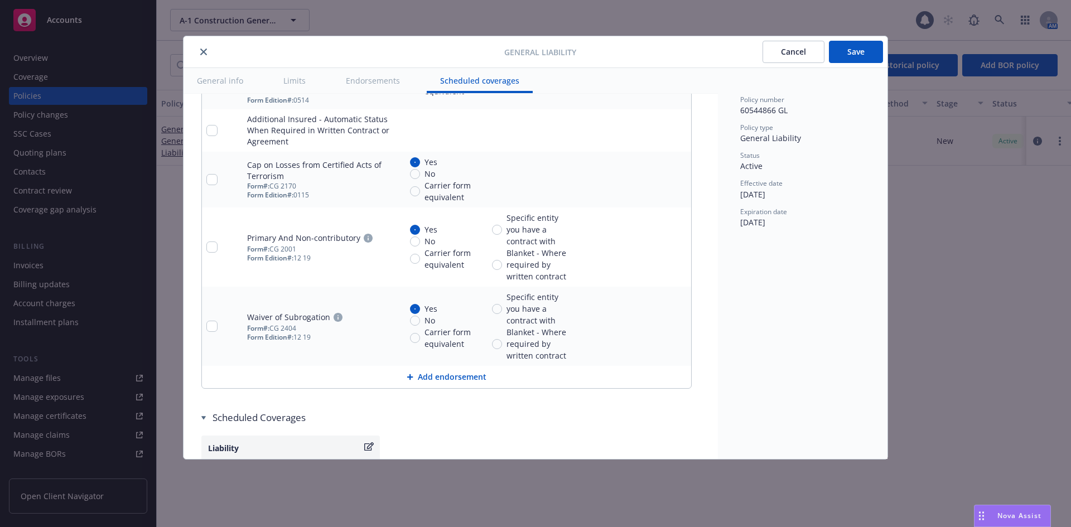
click at [677, 249] on icon "remove" at bounding box center [680, 247] width 8 height 9
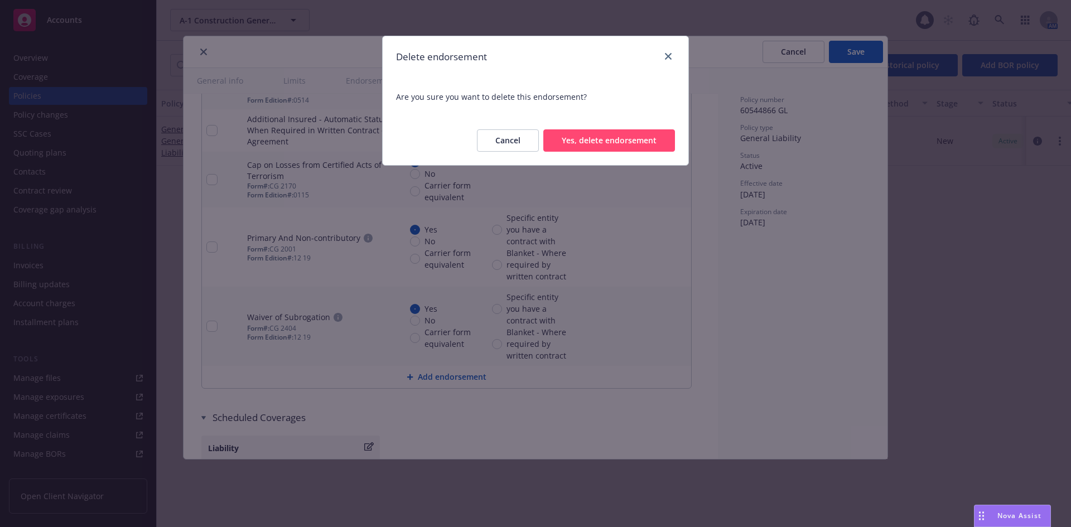
click at [620, 143] on button "Yes, delete endorsement" at bounding box center [609, 140] width 132 height 22
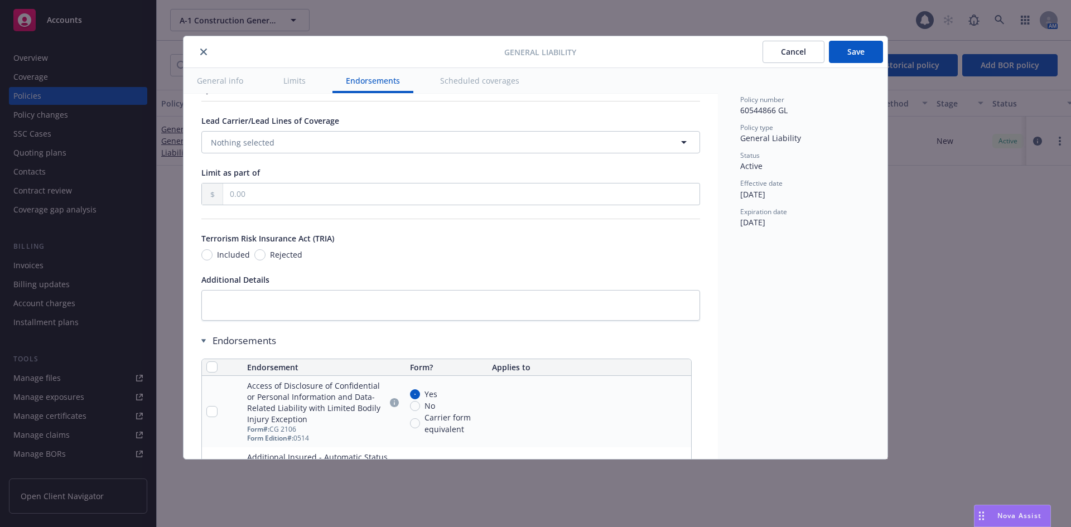
scroll to position [1182, 0]
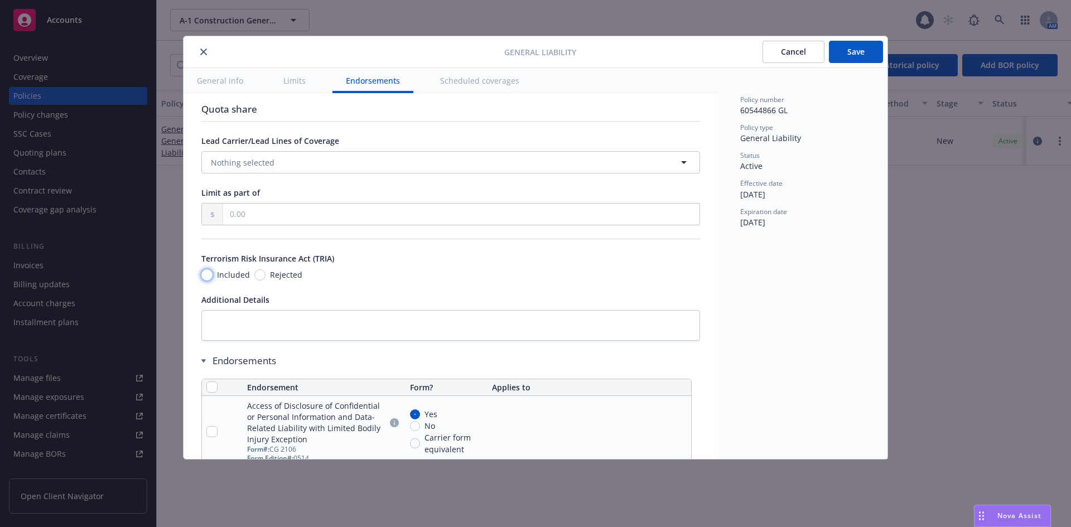
click at [209, 277] on input "Included" at bounding box center [206, 274] width 11 height 11
radio input "true"
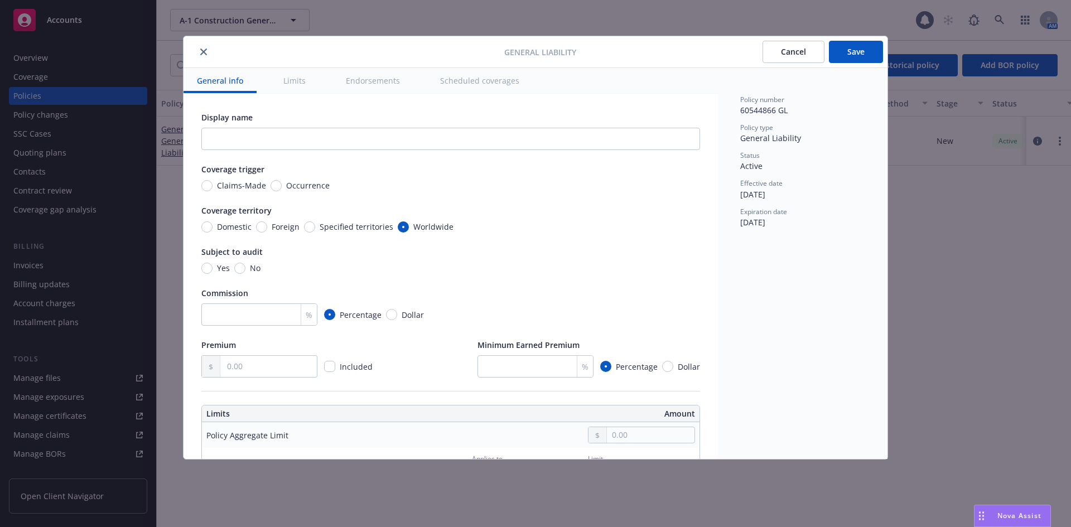
scroll to position [56, 0]
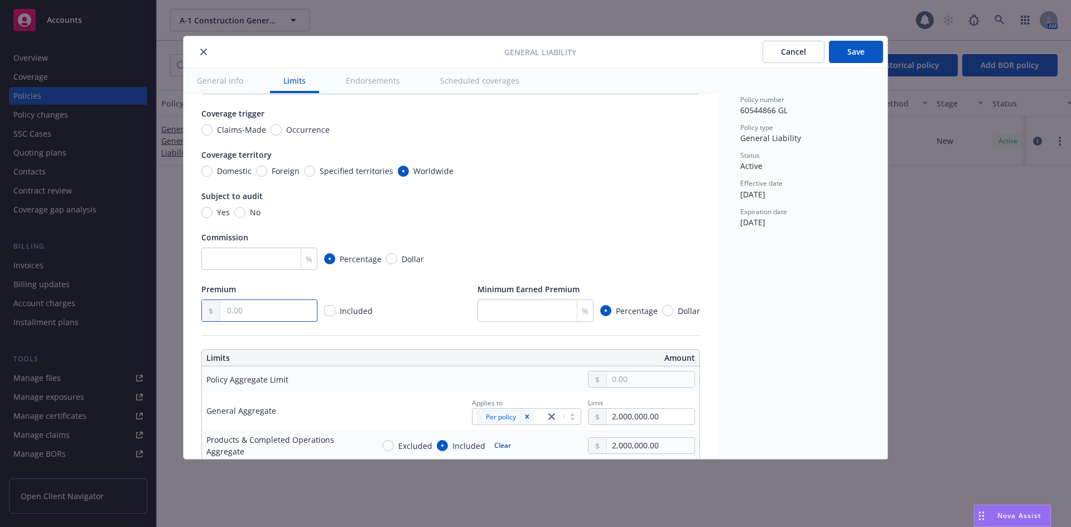
click at [246, 310] on input "text" at bounding box center [268, 310] width 96 height 21
type input "30,262.00"
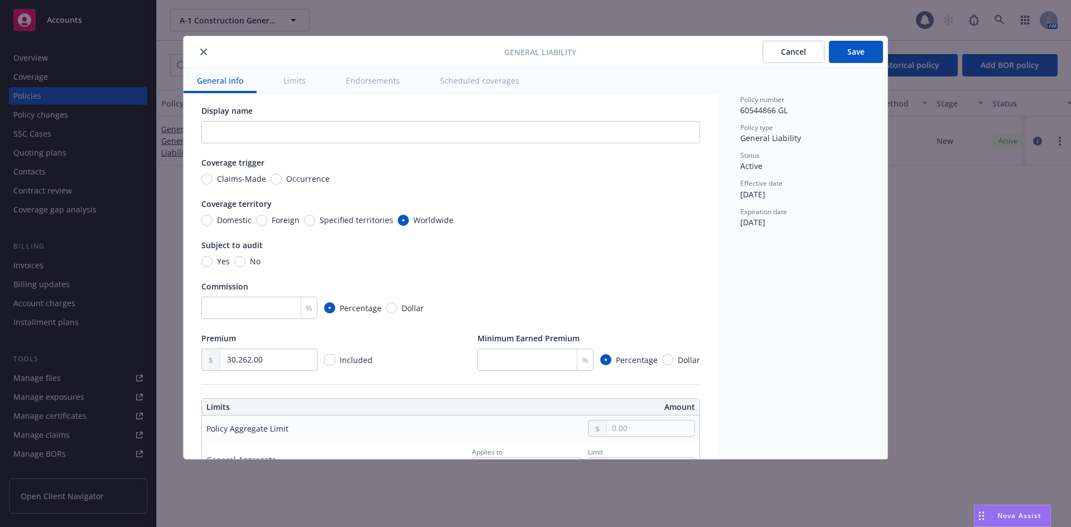
scroll to position [0, 0]
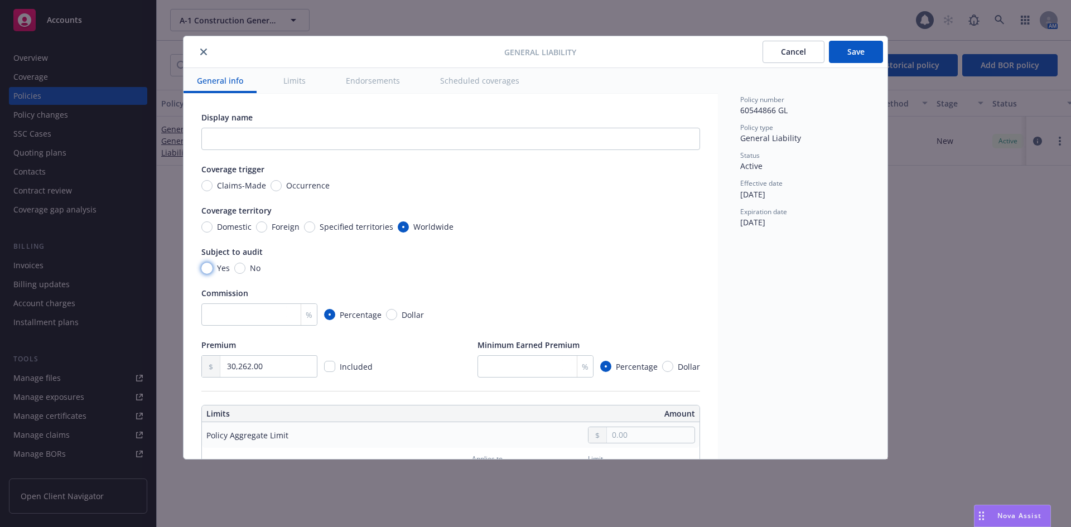
click at [209, 267] on input "Yes" at bounding box center [206, 268] width 11 height 11
radio input "true"
click at [274, 189] on input "Occurrence" at bounding box center [275, 185] width 11 height 11
radio input "true"
click at [852, 52] on button "Save" at bounding box center [856, 52] width 54 height 22
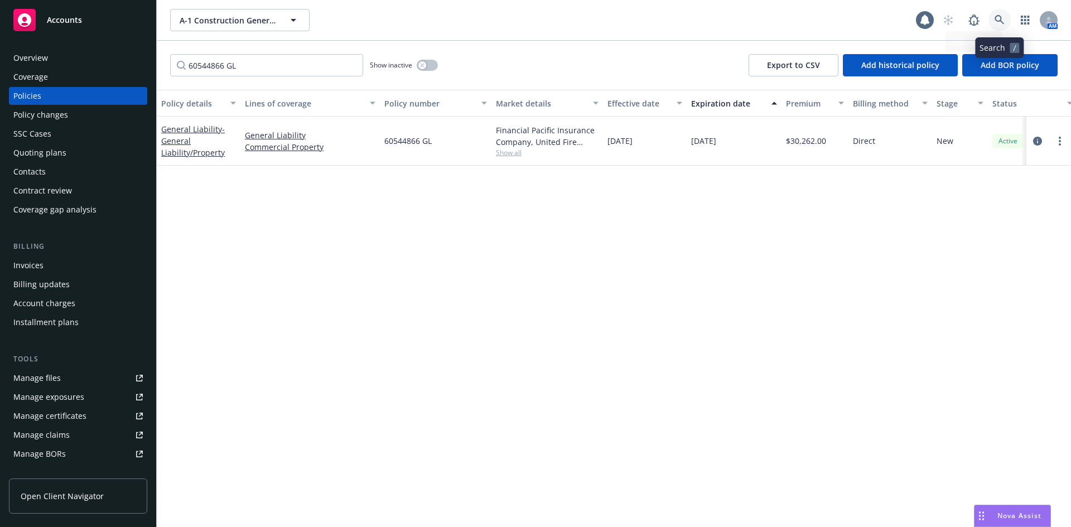
click at [1003, 21] on icon at bounding box center [999, 20] width 10 height 10
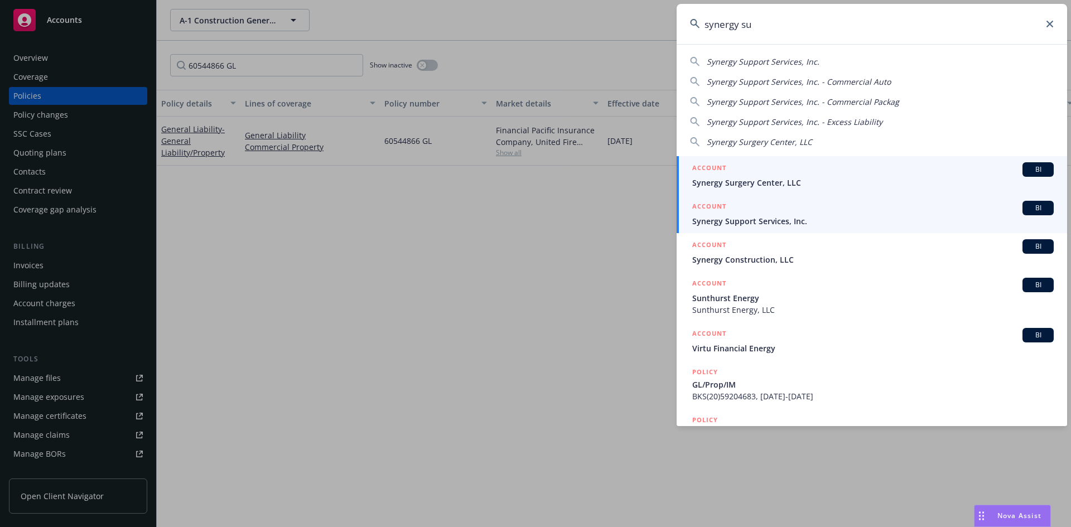
type input "synergy su"
click at [801, 222] on span "Synergy Support Services, Inc." at bounding box center [872, 221] width 361 height 12
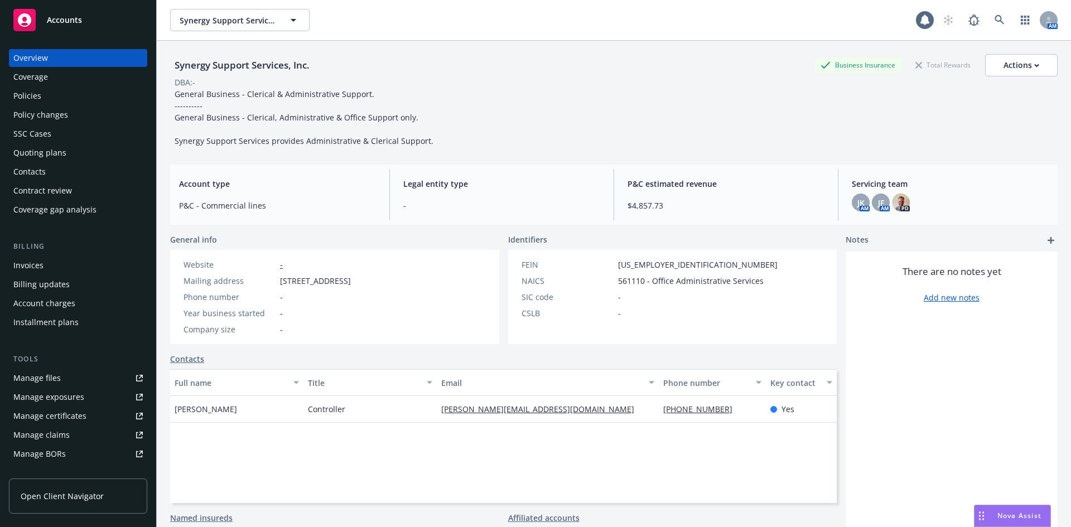
click at [59, 103] on div "Policies" at bounding box center [77, 96] width 129 height 18
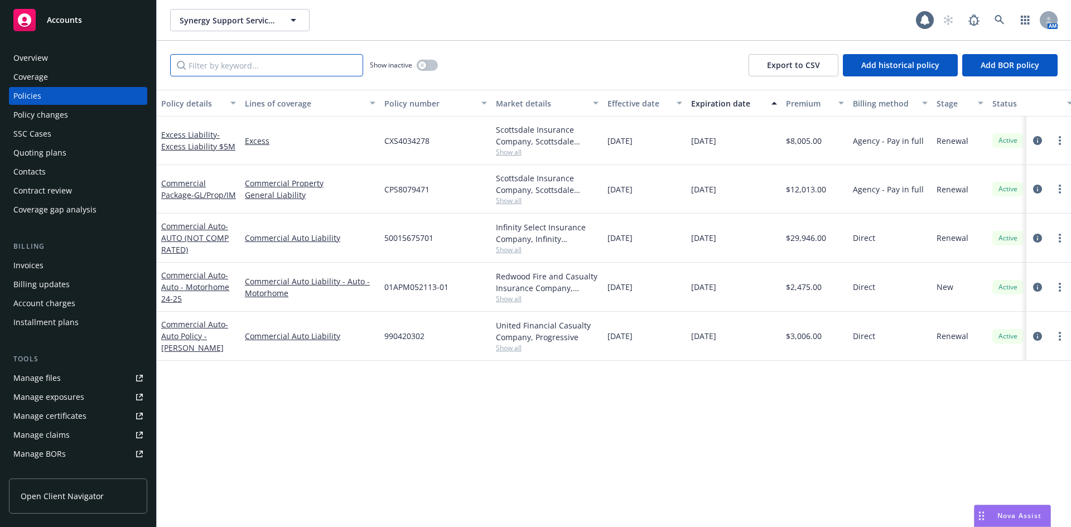
click at [263, 66] on input "Filter by keyword..." at bounding box center [266, 65] width 193 height 22
paste input "990420302"
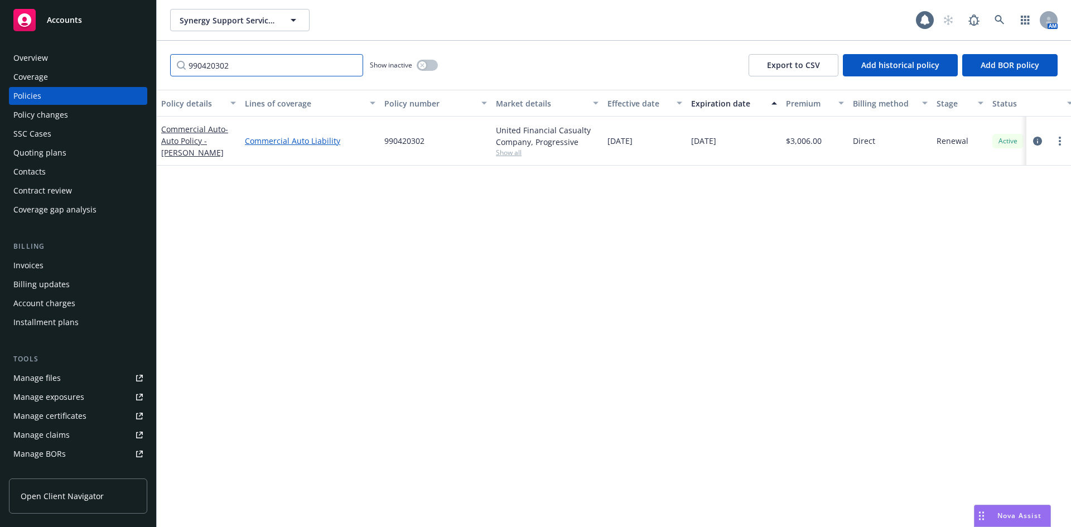
type input "990420302"
click at [282, 139] on link "Commercial Auto Liability" at bounding box center [310, 141] width 131 height 12
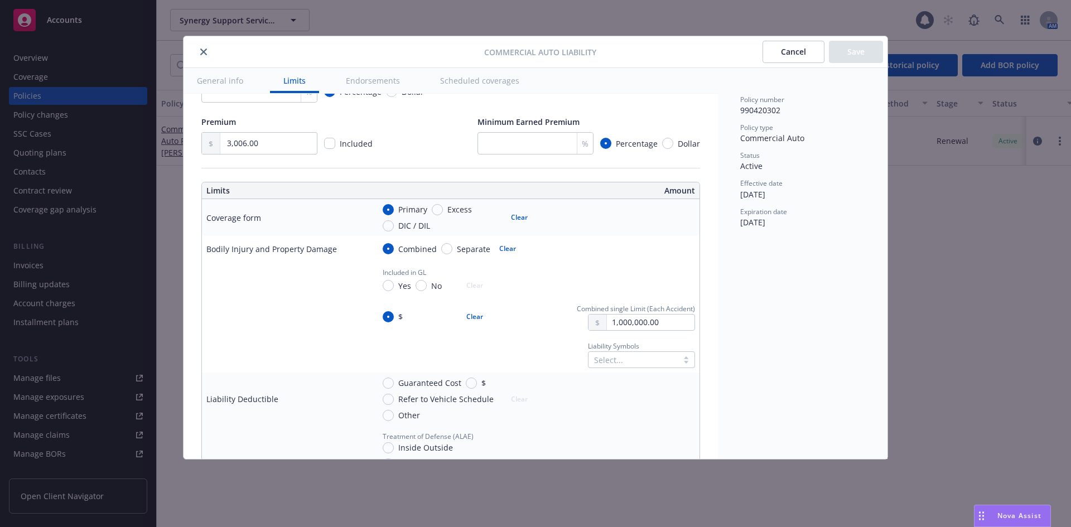
scroll to position [279, 0]
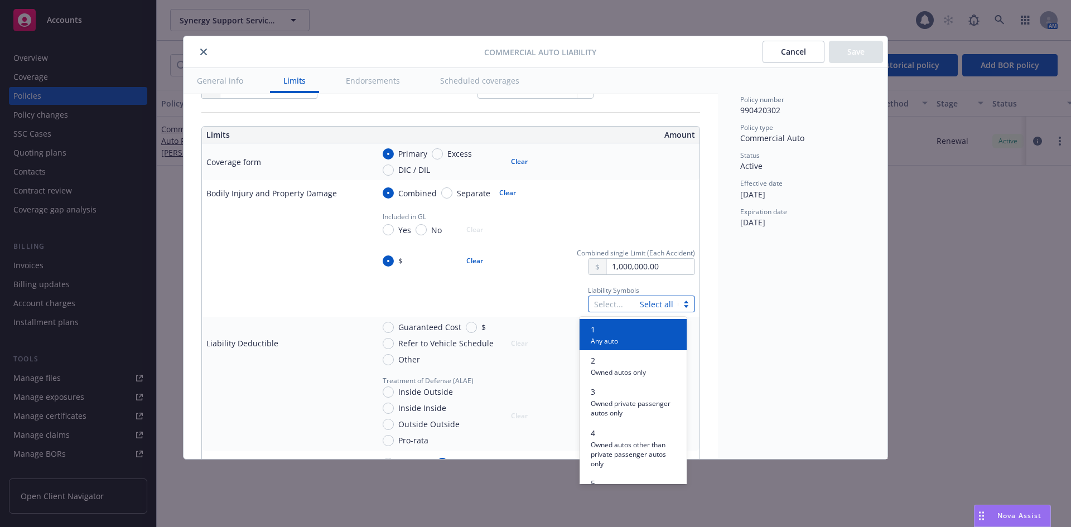
click at [596, 303] on div at bounding box center [614, 303] width 40 height 13
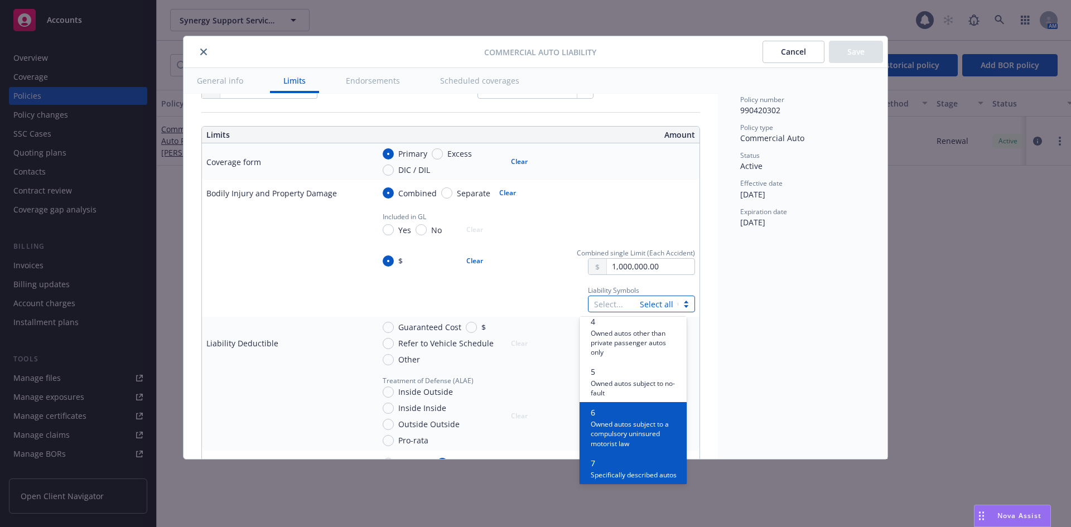
scroll to position [167, 0]
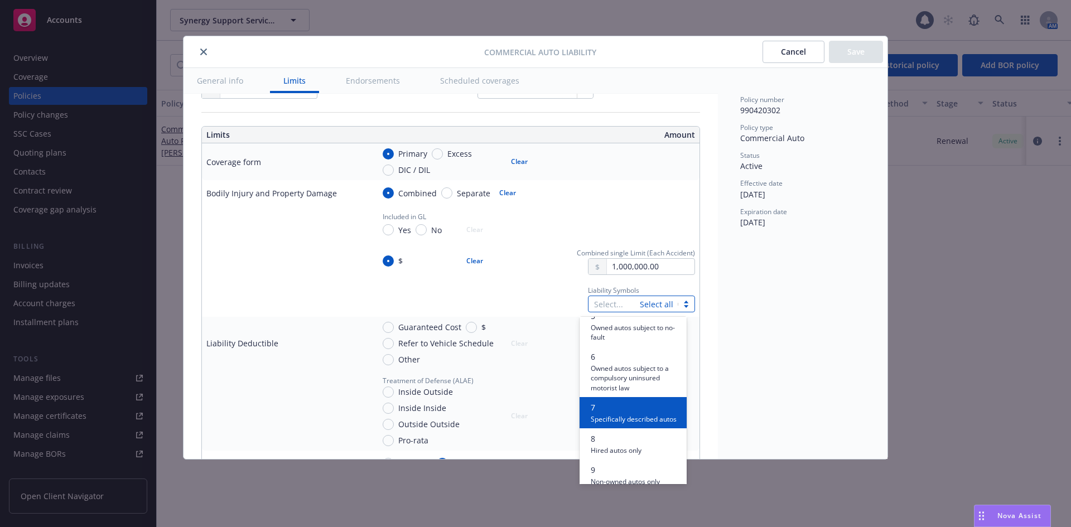
click at [617, 424] on span "Specifically described autos" at bounding box center [634, 418] width 86 height 11
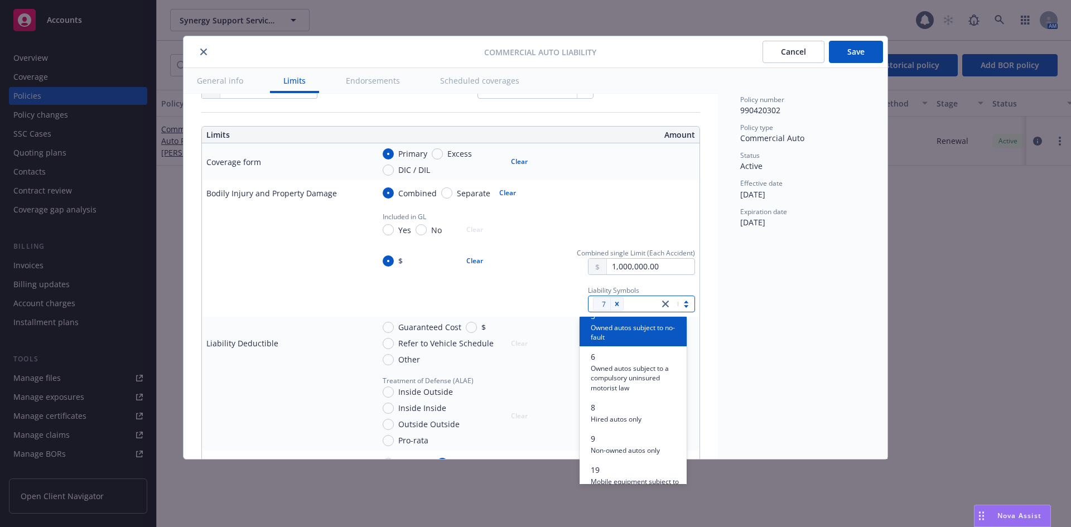
click at [728, 307] on div "Policy number 990420302 Policy type Commercial Auto Status Active Effective dat…" at bounding box center [803, 263] width 170 height 391
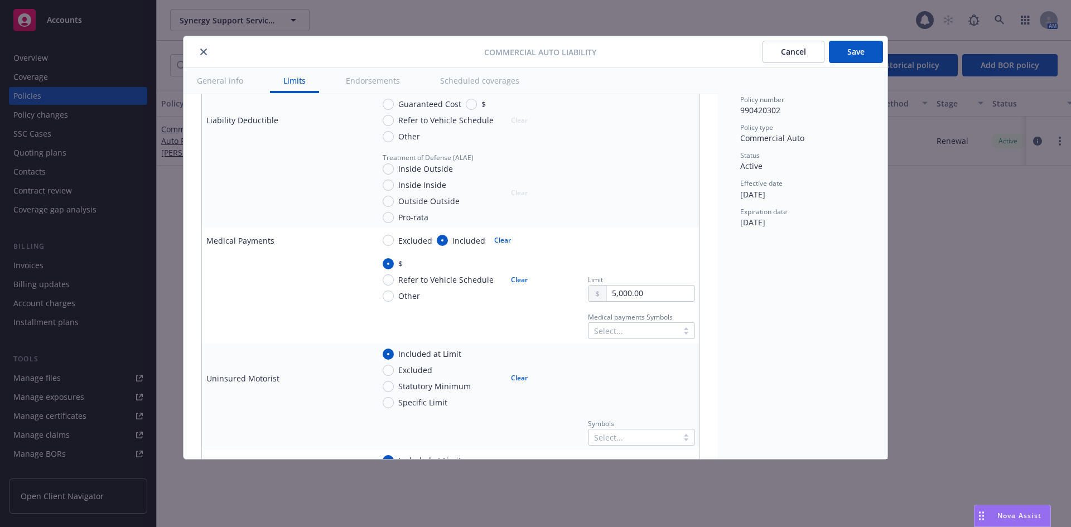
scroll to position [446, 0]
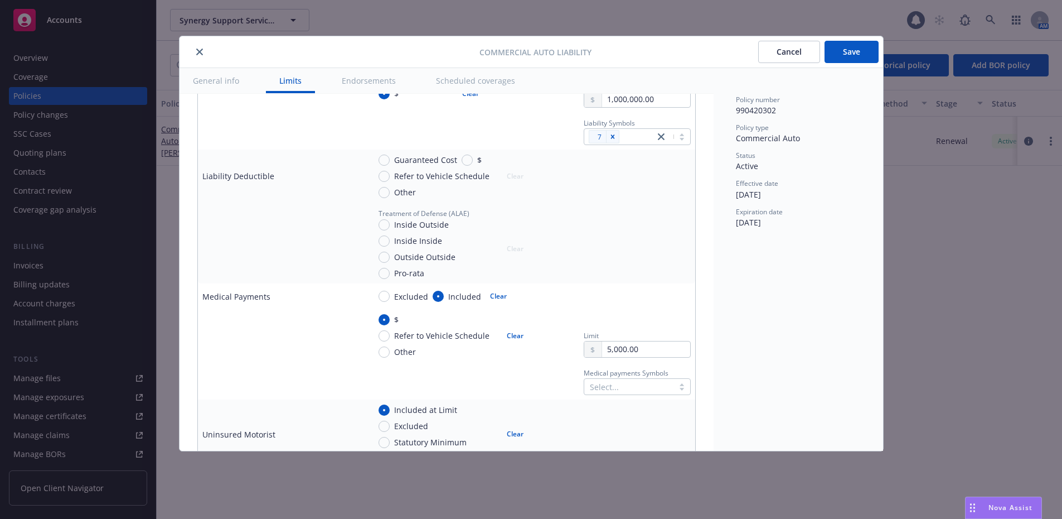
click at [624, 380] on div "Select..." at bounding box center [628, 387] width 89 height 16
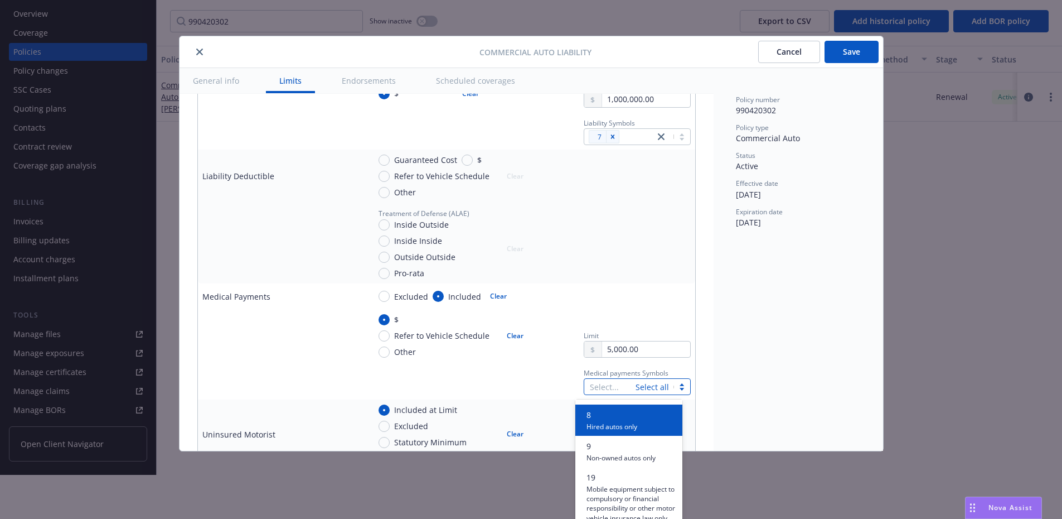
scroll to position [218, 0]
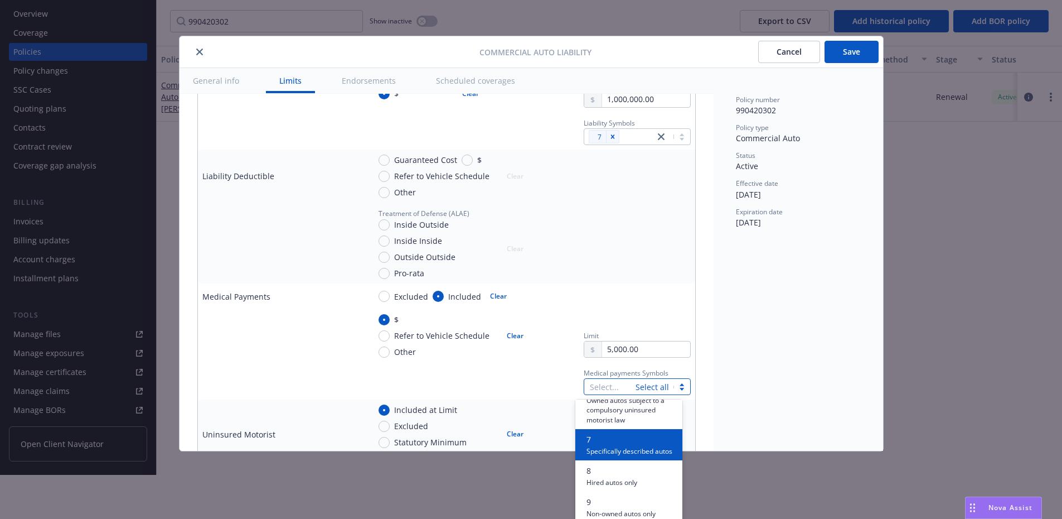
click at [635, 456] on span "Specifically described autos" at bounding box center [630, 450] width 86 height 11
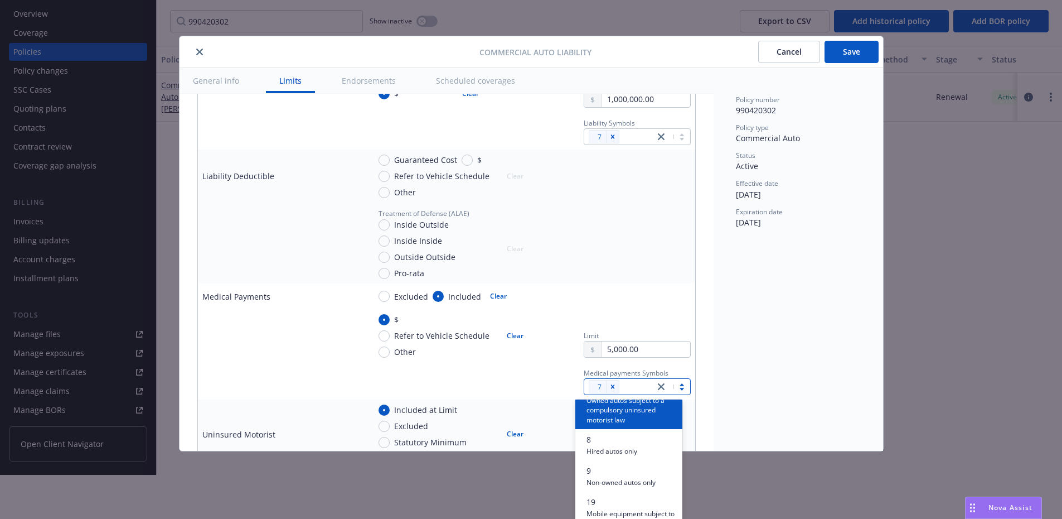
click at [755, 335] on div "Policy number 990420302 Policy type Commercial Auto Status Active Effective dat…" at bounding box center [799, 259] width 170 height 383
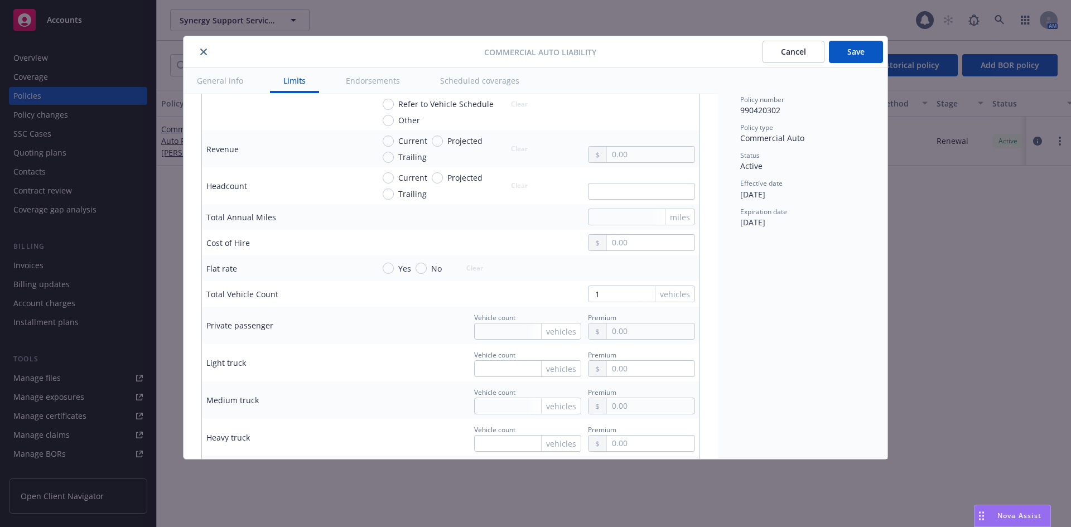
scroll to position [1394, 0]
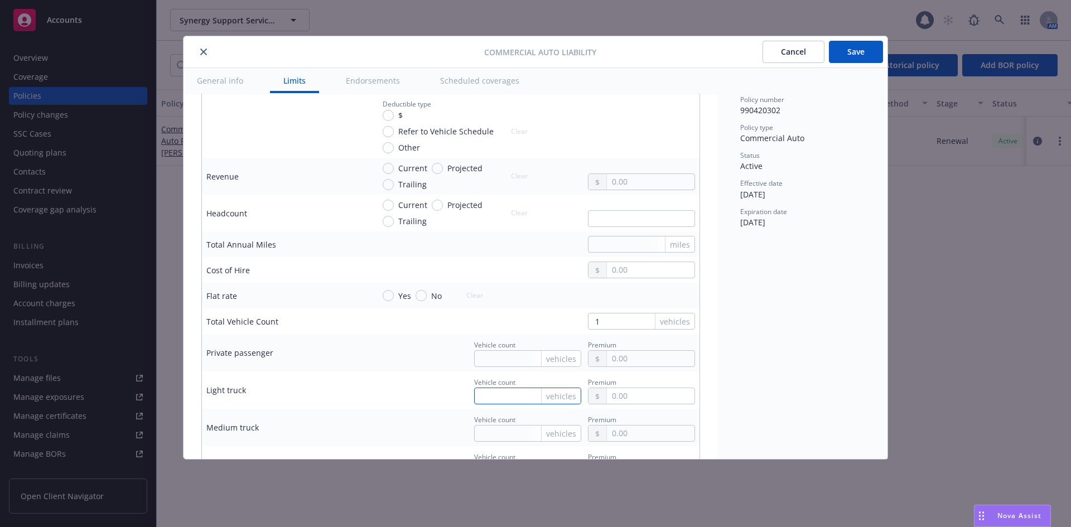
click at [488, 401] on input "text" at bounding box center [527, 396] width 107 height 17
type input "1"
click at [539, 318] on div "1 vehicles" at bounding box center [534, 321] width 321 height 17
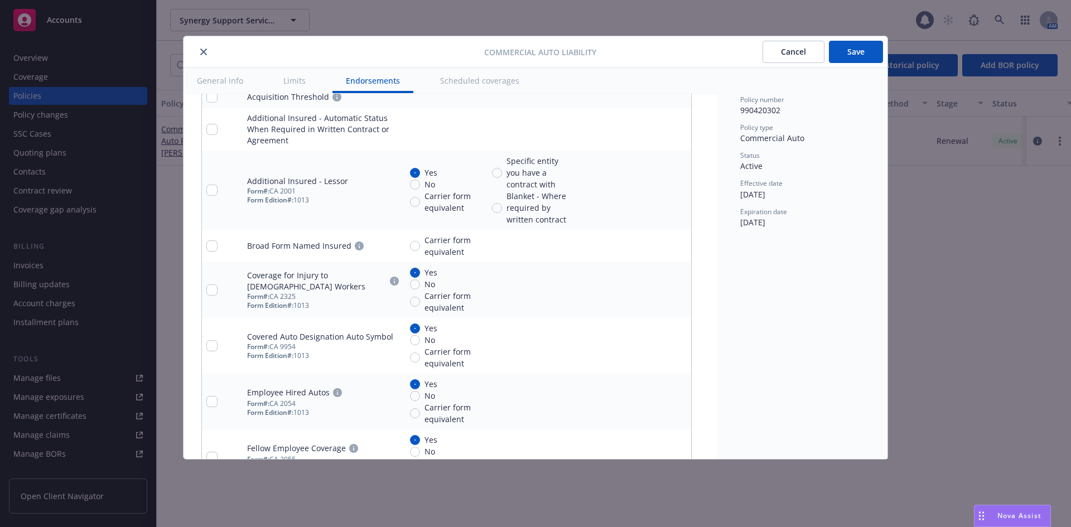
scroll to position [2119, 0]
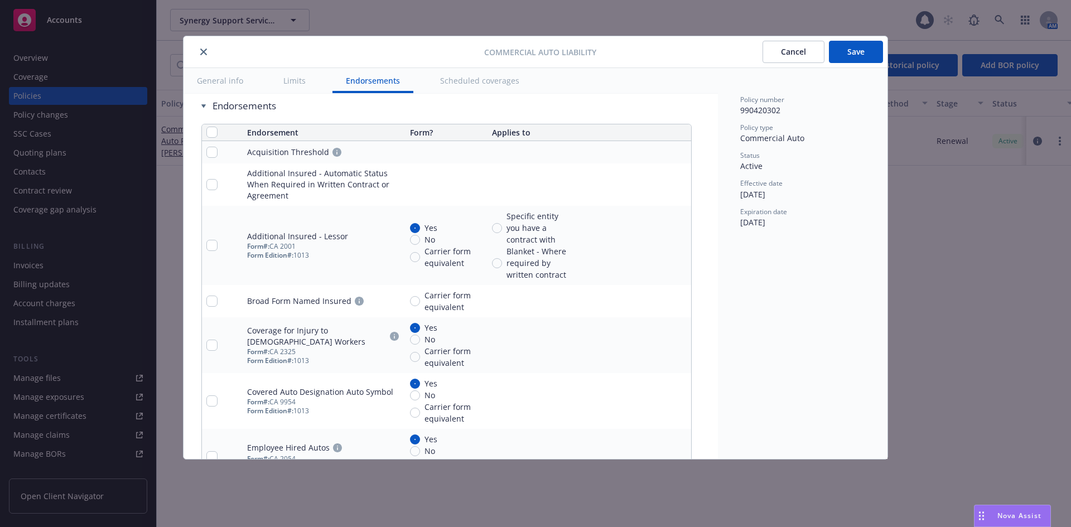
click at [681, 153] on icon "remove" at bounding box center [680, 152] width 8 height 9
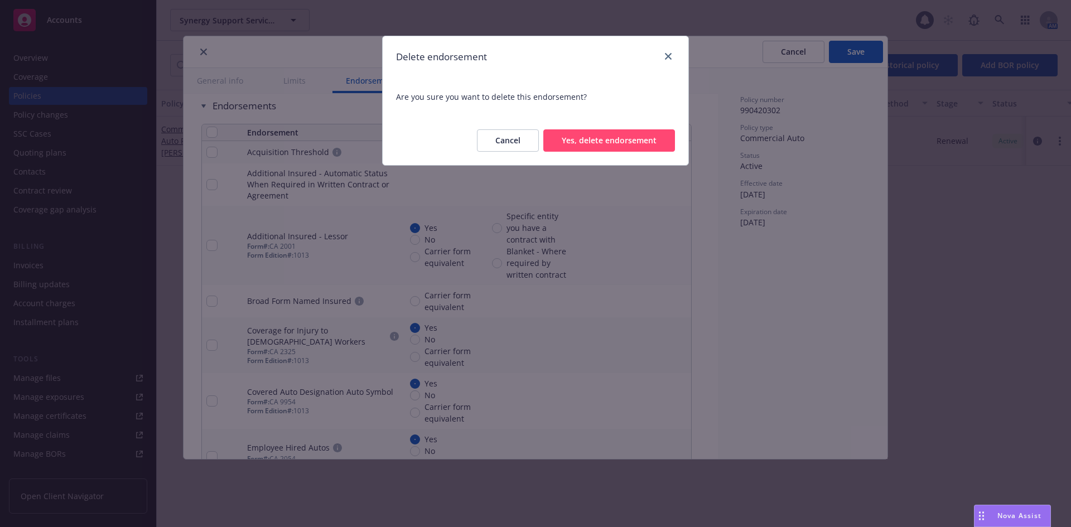
click at [649, 142] on button "Yes, delete endorsement" at bounding box center [609, 140] width 132 height 22
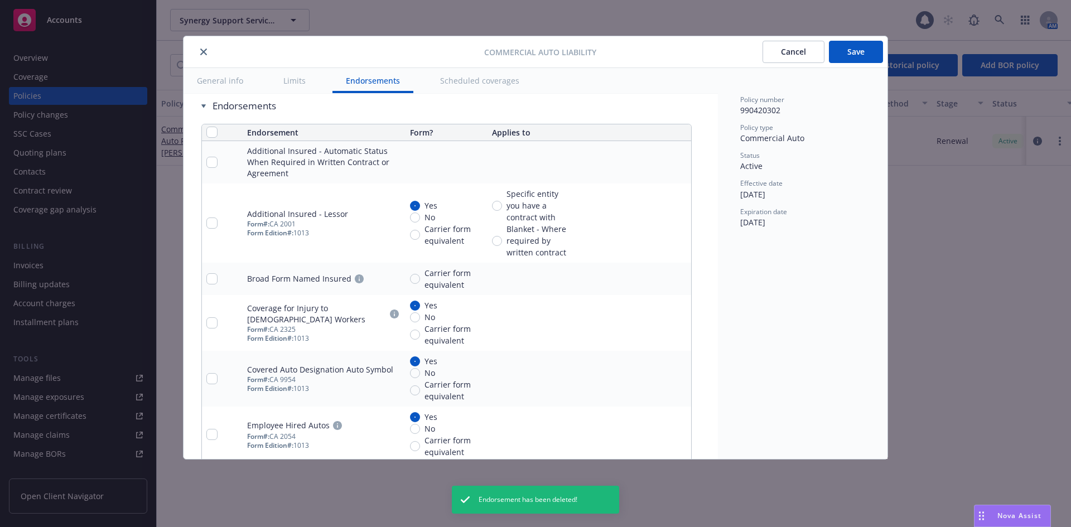
click at [678, 165] on icon "remove" at bounding box center [680, 162] width 8 height 9
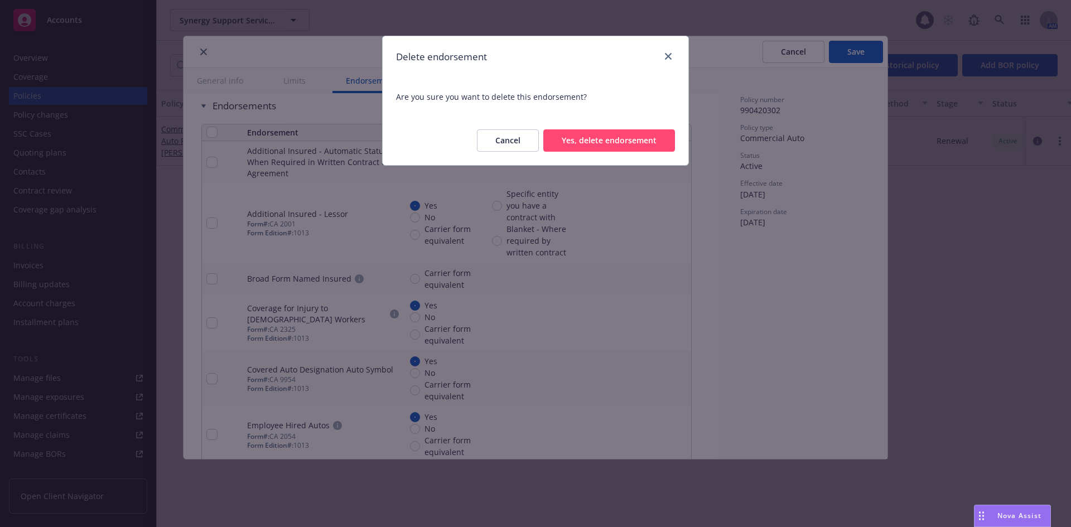
click at [664, 143] on button "Yes, delete endorsement" at bounding box center [609, 140] width 132 height 22
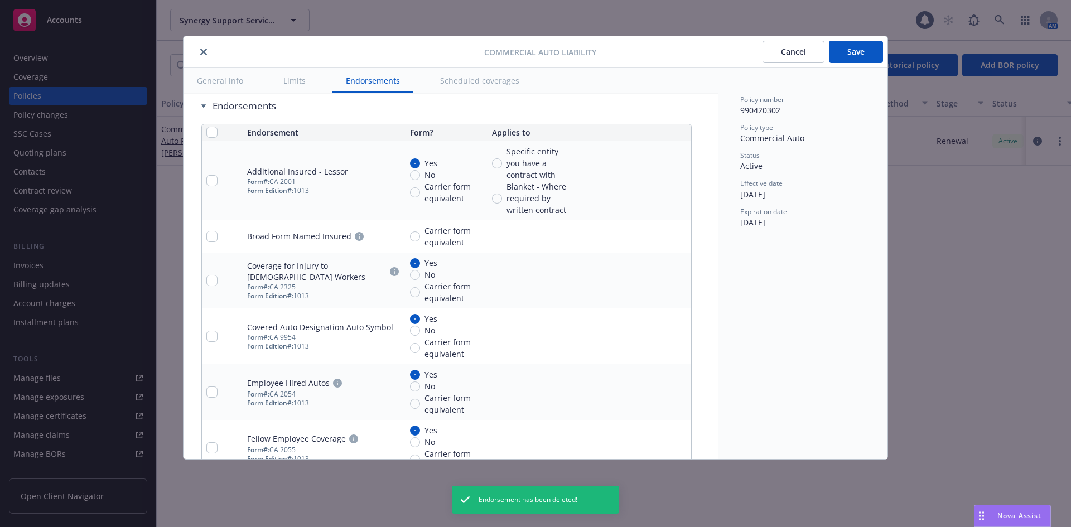
click at [680, 183] on icon "remove" at bounding box center [680, 180] width 8 height 9
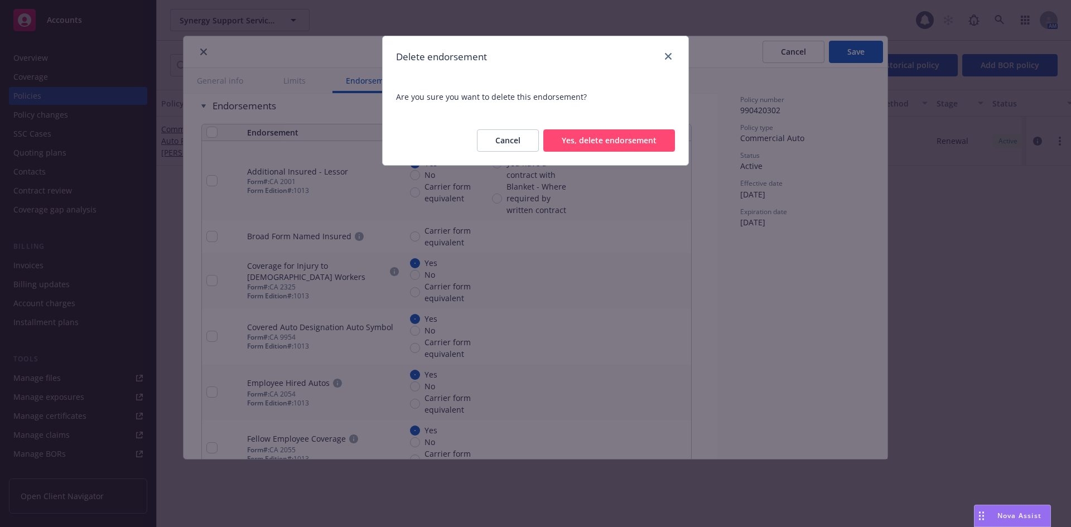
click at [636, 143] on button "Yes, delete endorsement" at bounding box center [609, 140] width 132 height 22
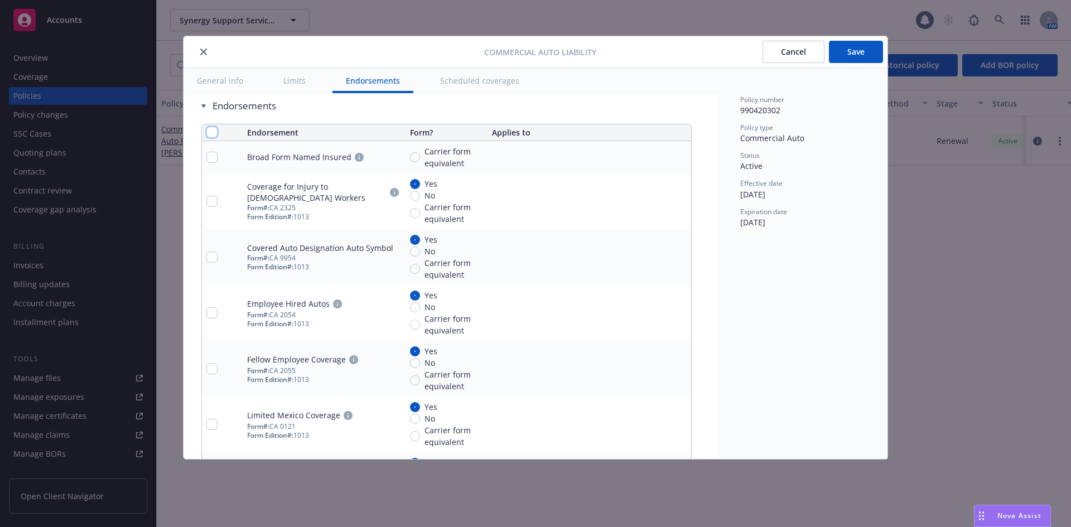
click at [212, 131] on input "checkbox" at bounding box center [211, 132] width 11 height 11
checkbox input "true"
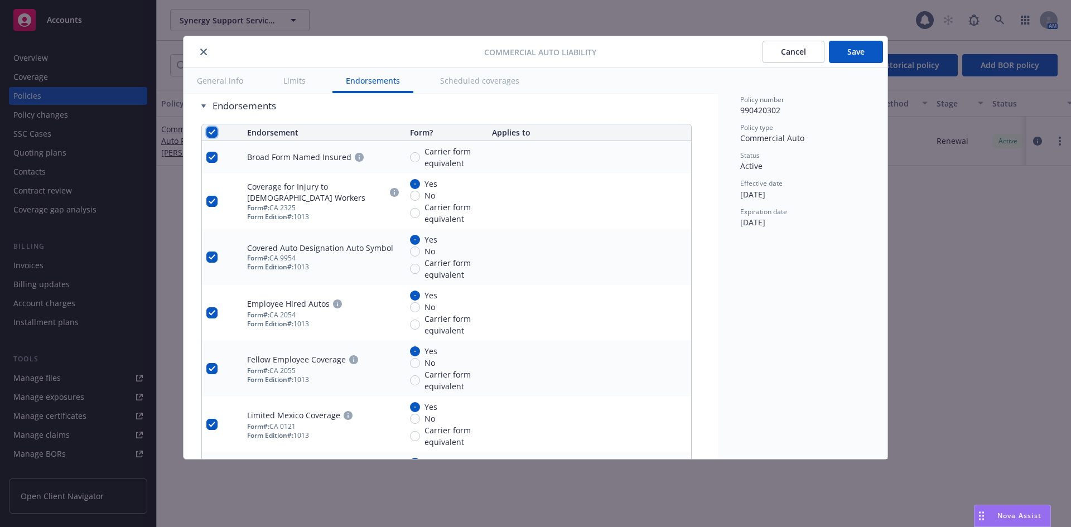
checkbox input "true"
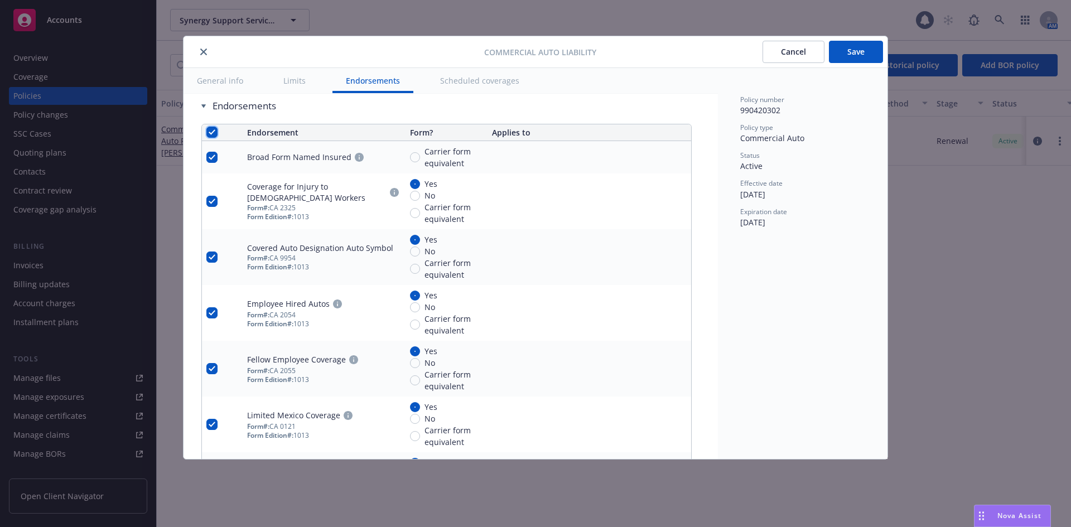
checkbox input "true"
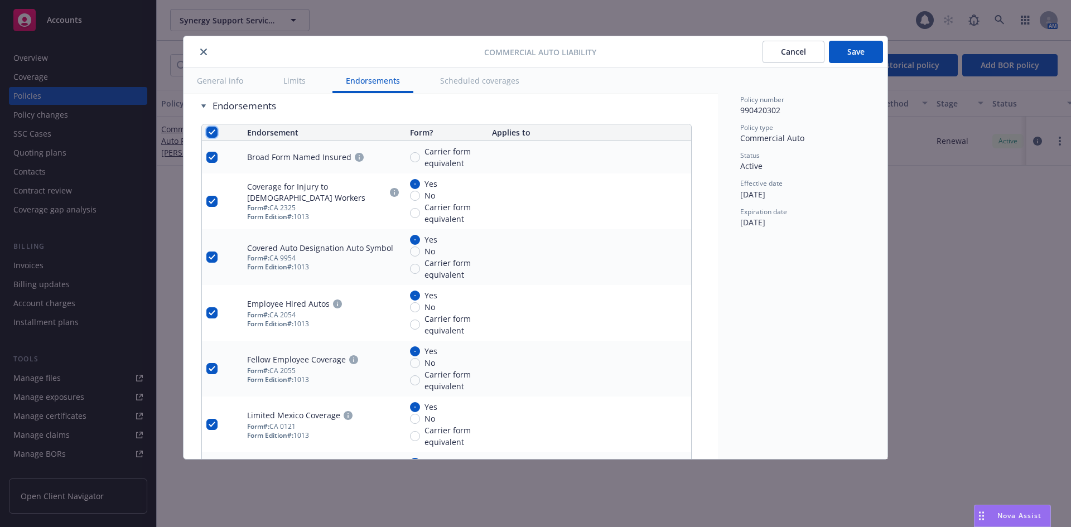
checkbox input "true"
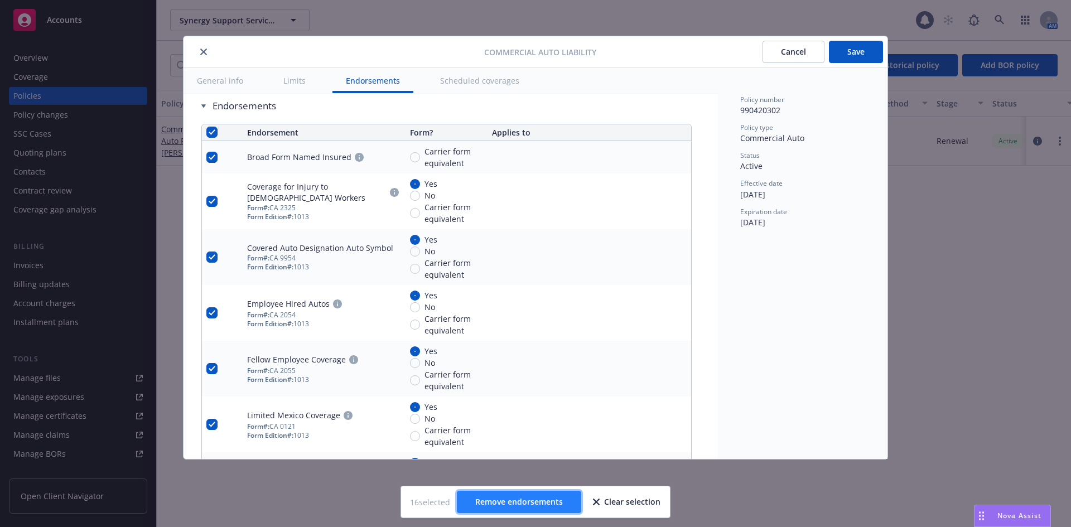
click at [519, 496] on span "Remove endorsements" at bounding box center [519, 501] width 88 height 11
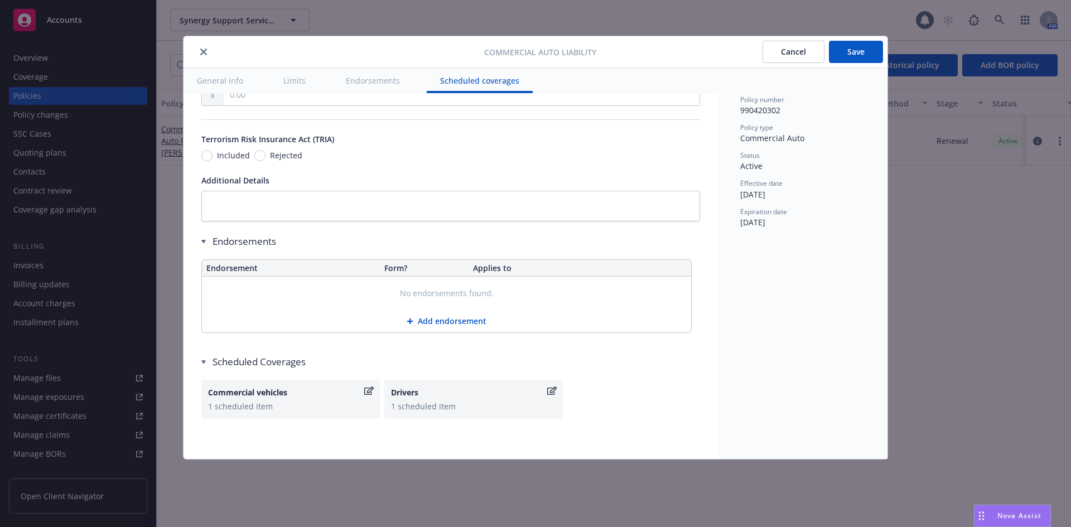
scroll to position [1984, 0]
click at [204, 244] on div "Endorsements" at bounding box center [446, 241] width 490 height 13
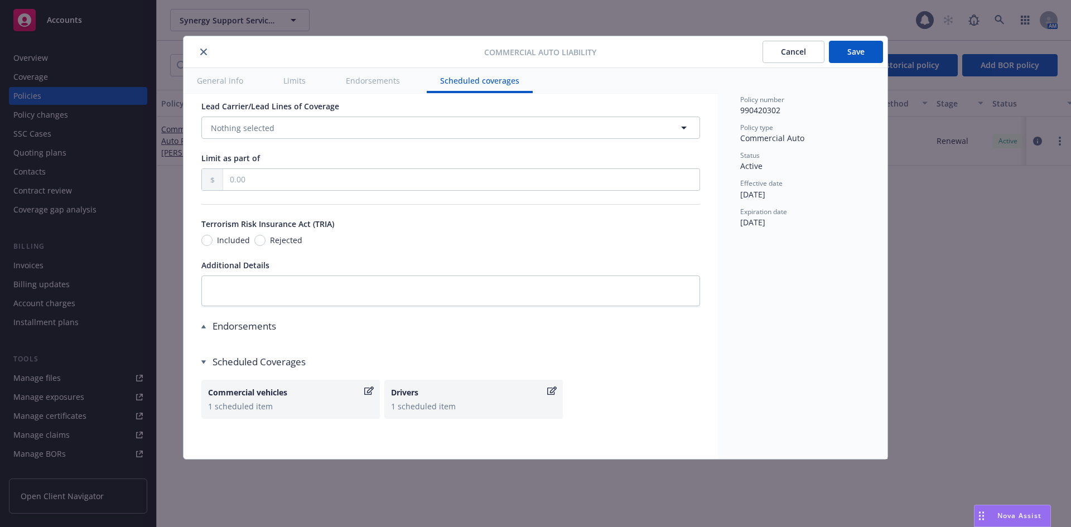
scroll to position [1899, 0]
click at [328, 393] on div "Commercial vehicles" at bounding box center [285, 392] width 154 height 12
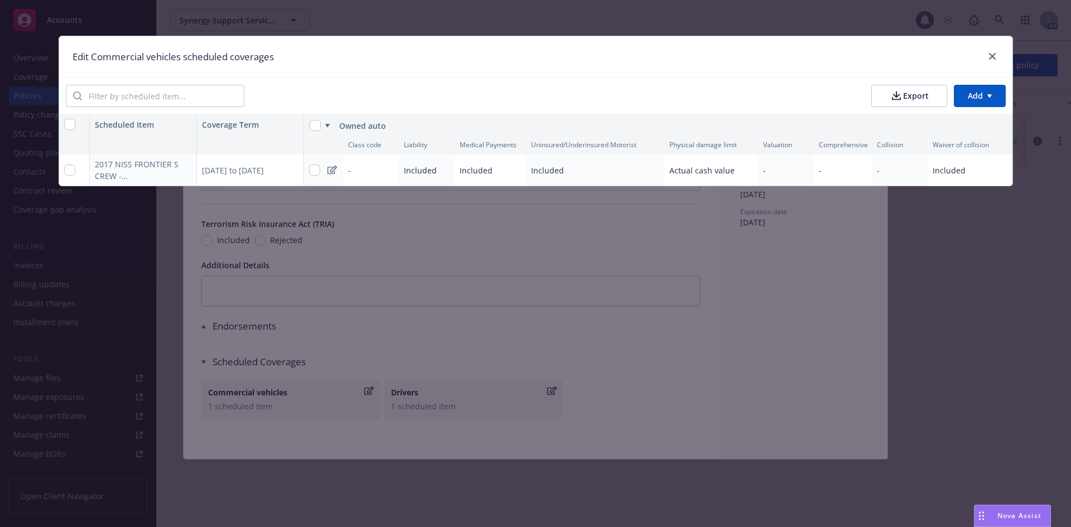
click at [335, 170] on icon at bounding box center [331, 170] width 9 height 9
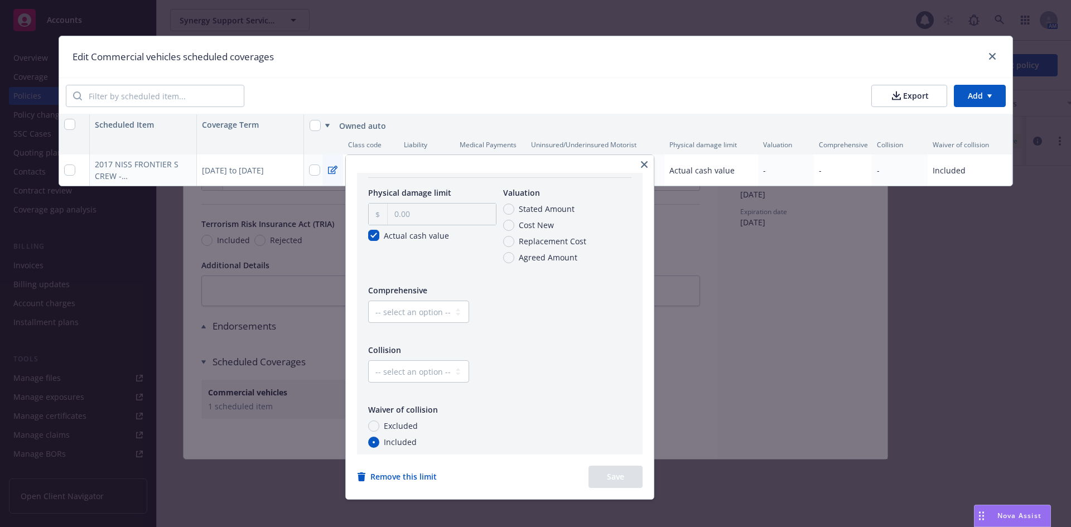
scroll to position [191, 0]
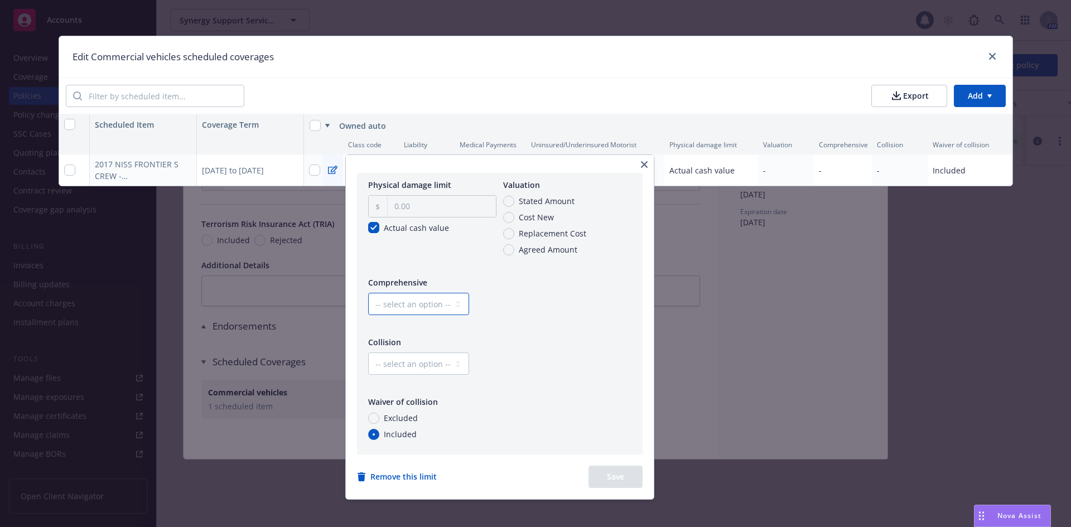
click at [384, 307] on select "-- select an option -- Dollar amount Percentage" at bounding box center [418, 304] width 101 height 22
select select "MONETARY"
click at [368, 293] on select "-- select an option -- Dollar amount Percentage" at bounding box center [418, 304] width 101 height 22
click at [540, 304] on input "text" at bounding box center [549, 304] width 105 height 21
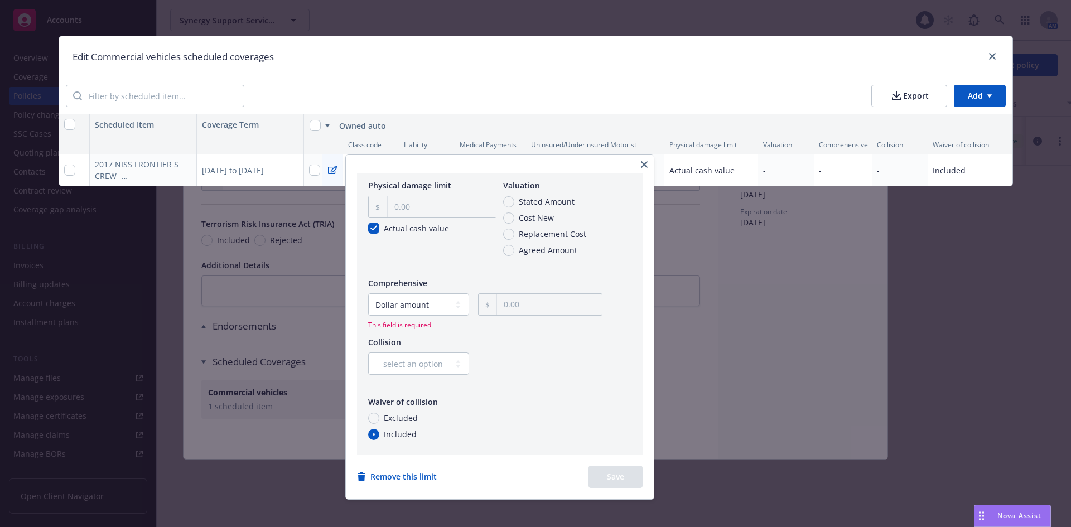
type input "1,000.00"
click at [543, 379] on button "$1,000.00" at bounding box center [553, 376] width 85 height 21
click at [435, 364] on select "-- select an option -- Dollar amount Percentage" at bounding box center [418, 364] width 101 height 22
select select "MONETARY"
click at [368, 353] on select "-- select an option -- Dollar amount Percentage" at bounding box center [418, 364] width 101 height 22
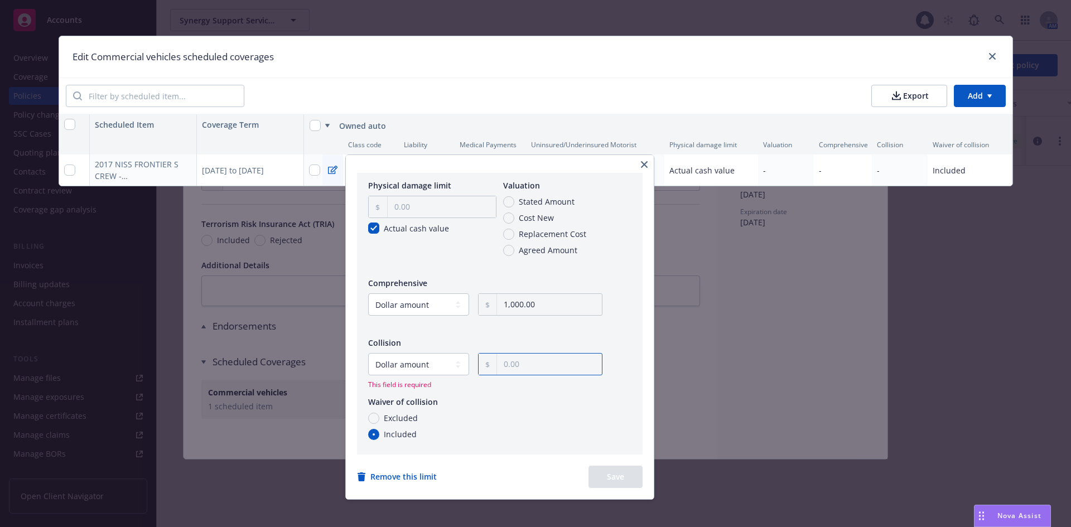
drag, startPoint x: 525, startPoint y: 365, endPoint x: 524, endPoint y: 372, distance: 7.4
click at [525, 368] on input "text" at bounding box center [549, 364] width 105 height 21
type input "1,000.00"
click at [556, 438] on button "$1,000.00" at bounding box center [553, 436] width 85 height 21
click at [612, 481] on button "Save" at bounding box center [615, 477] width 54 height 22
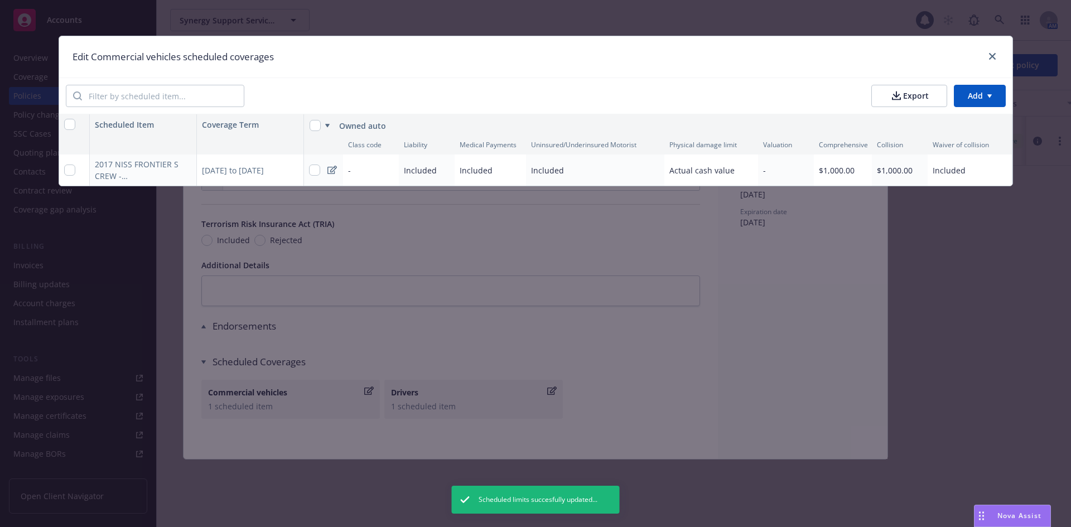
click at [335, 167] on icon at bounding box center [331, 170] width 9 height 9
select select "MONETARY"
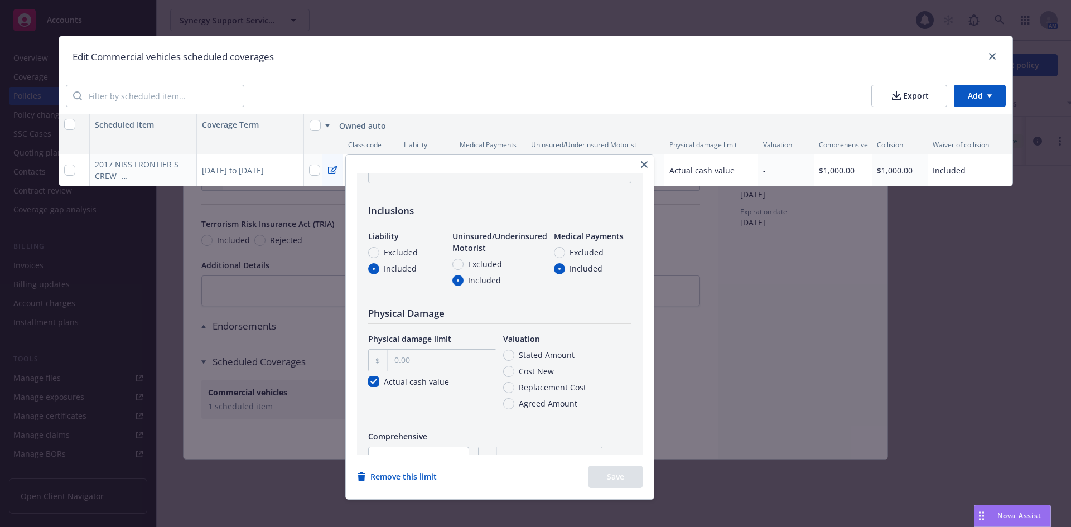
scroll to position [56, 0]
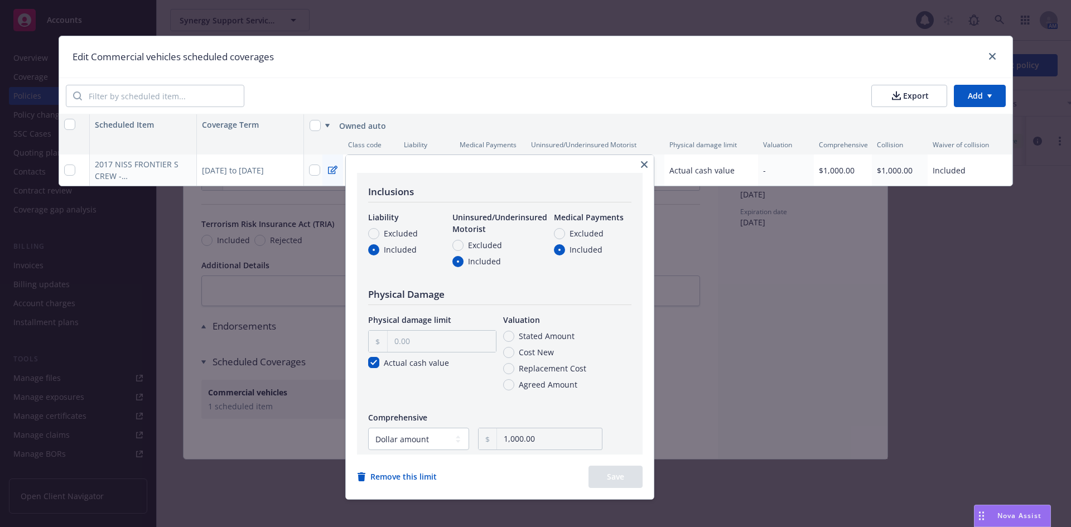
click at [647, 166] on icon "button" at bounding box center [644, 164] width 7 height 7
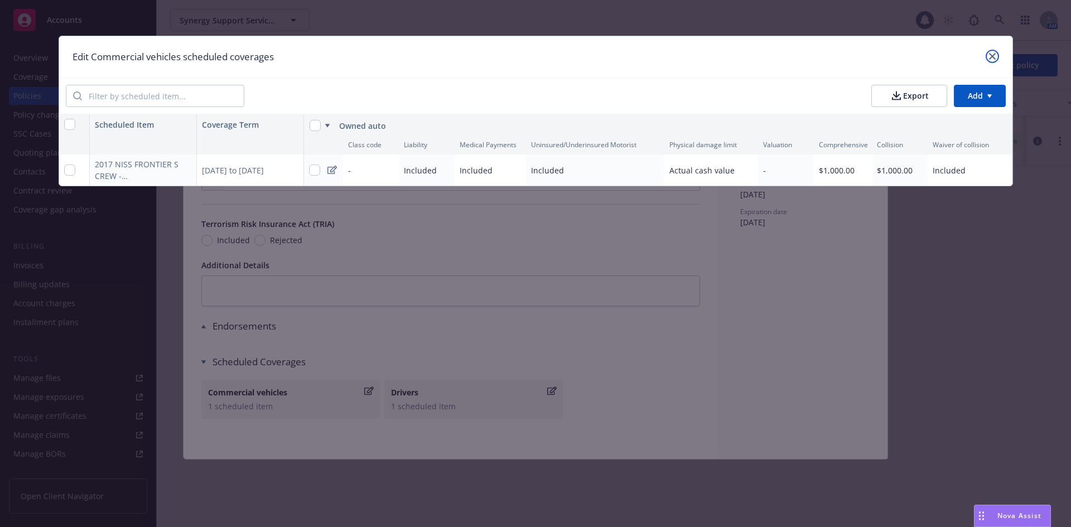
click at [992, 57] on icon "close" at bounding box center [992, 56] width 7 height 7
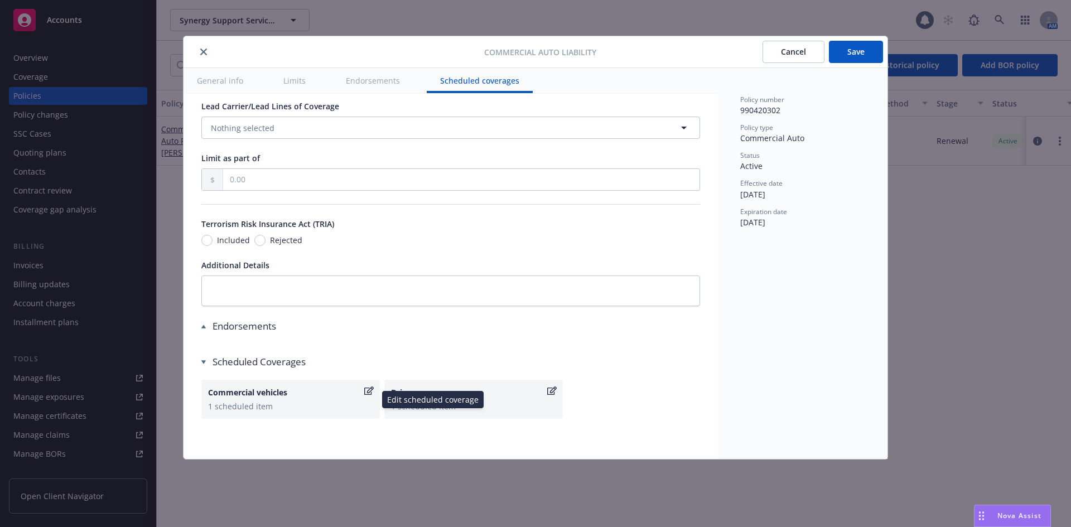
click at [276, 400] on div "Commercial vehicles 1 scheduled item" at bounding box center [290, 399] width 165 height 26
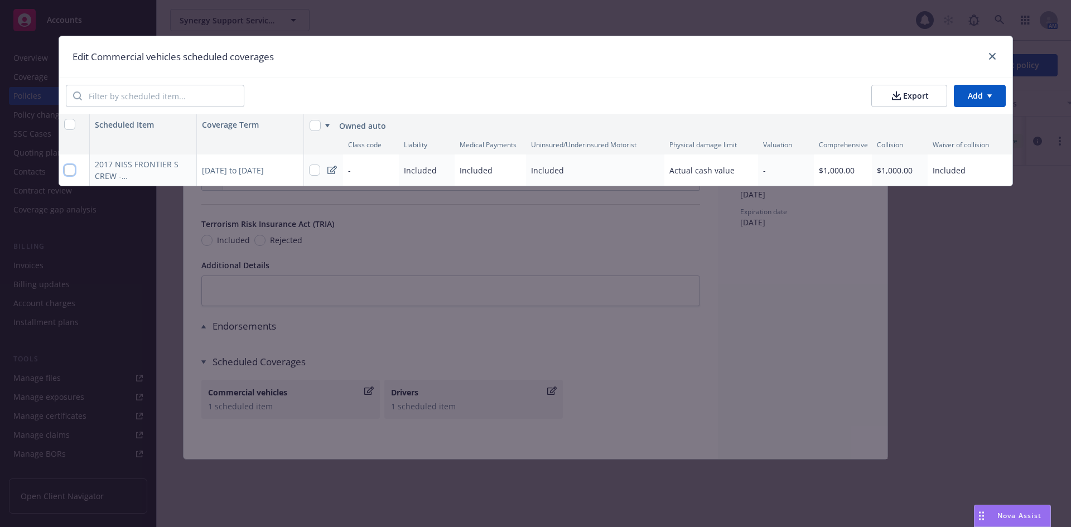
click at [67, 169] on input "checkbox" at bounding box center [69, 170] width 11 height 11
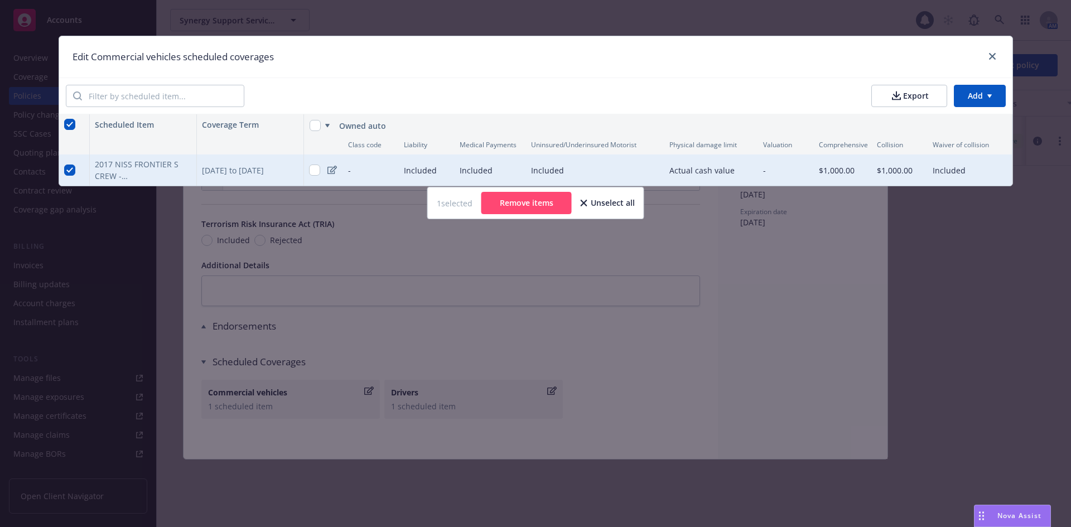
click at [143, 173] on div "2017 NISS FRONTIER S CREW - ([US_VEHICLE_IDENTIFICATION_NUMBER])" at bounding box center [137, 169] width 84 height 23
click at [160, 162] on div "2017 NISS FRONTIER S CREW - ([US_VEHICLE_IDENTIFICATION_NUMBER])" at bounding box center [137, 169] width 84 height 23
click at [73, 171] on input "checkbox" at bounding box center [69, 170] width 11 height 11
checkbox input "false"
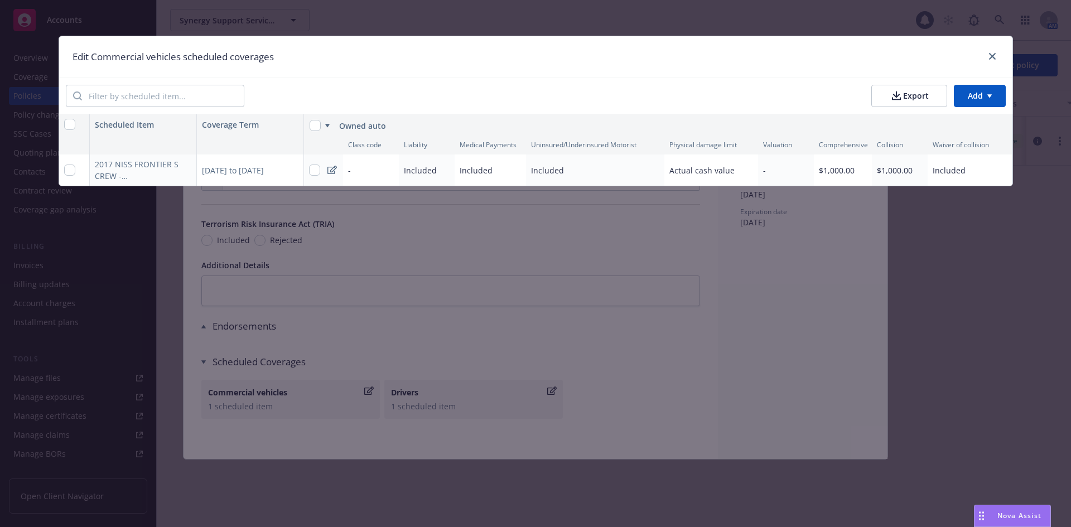
click at [117, 161] on div "2017 NISS FRONTIER S CREW - ([US_VEHICLE_IDENTIFICATION_NUMBER])" at bounding box center [137, 169] width 84 height 23
click at [182, 168] on icon "button" at bounding box center [185, 170] width 7 height 7
select select "CA"
select select "COMMERCIAL"
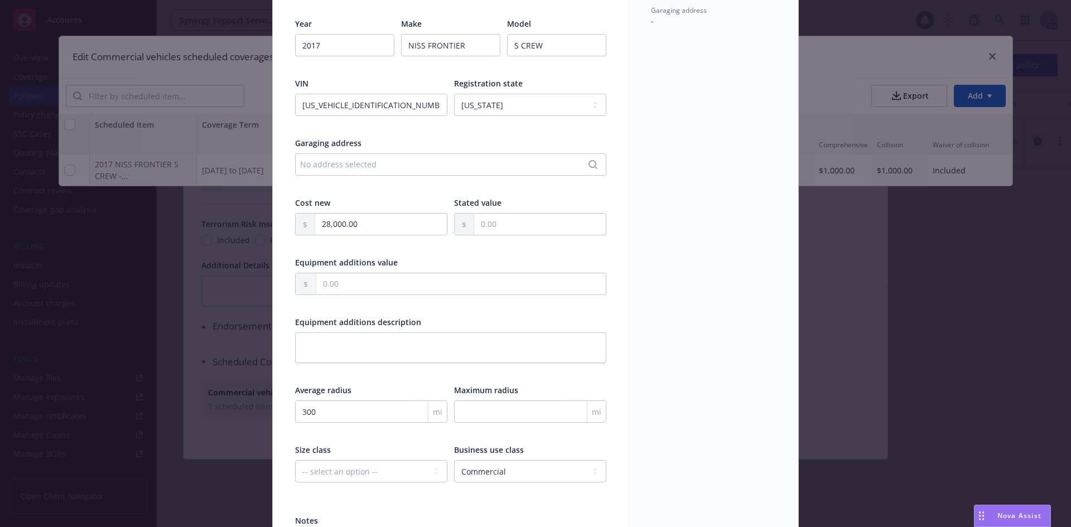
scroll to position [145, 0]
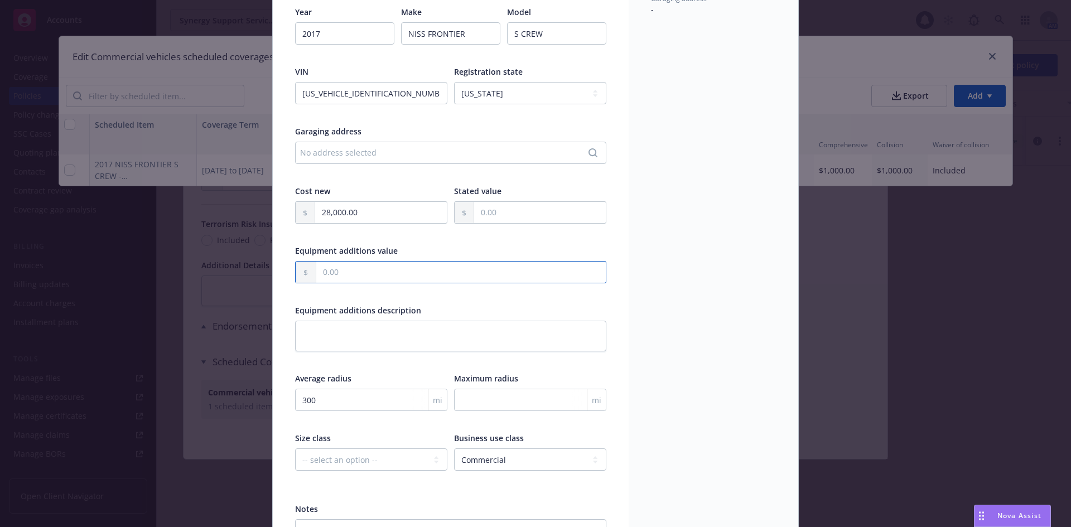
click at [390, 265] on input "text" at bounding box center [460, 272] width 289 height 21
type input "2,000.00"
click at [676, 297] on div "Display name Description - Garaging address -" at bounding box center [714, 250] width 170 height 654
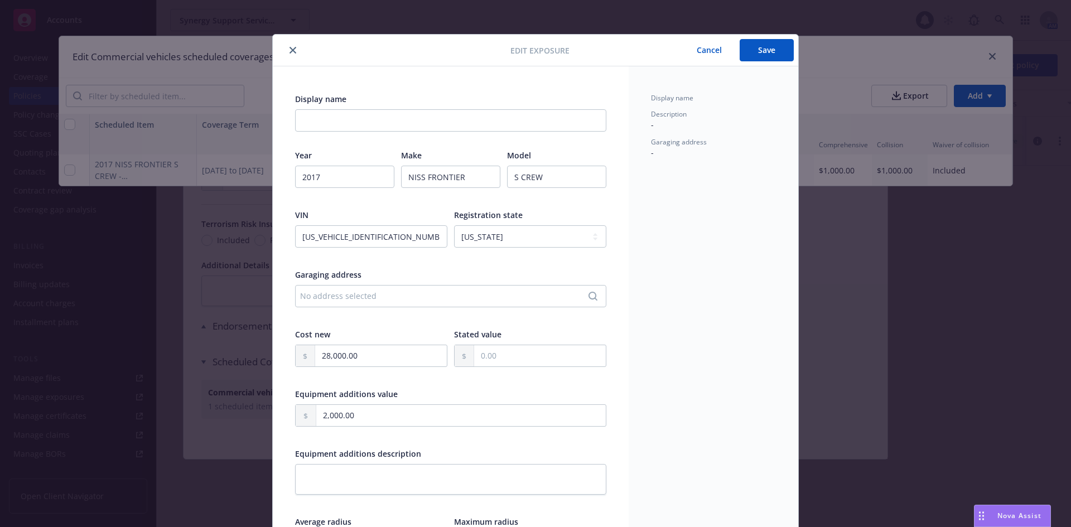
scroll to position [0, 0]
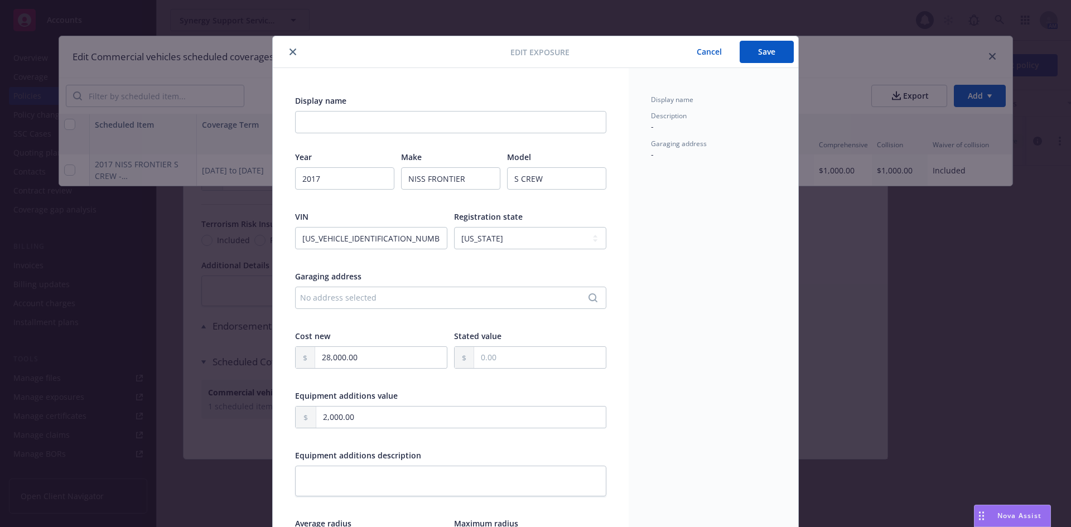
click at [751, 56] on button "Save" at bounding box center [767, 52] width 54 height 22
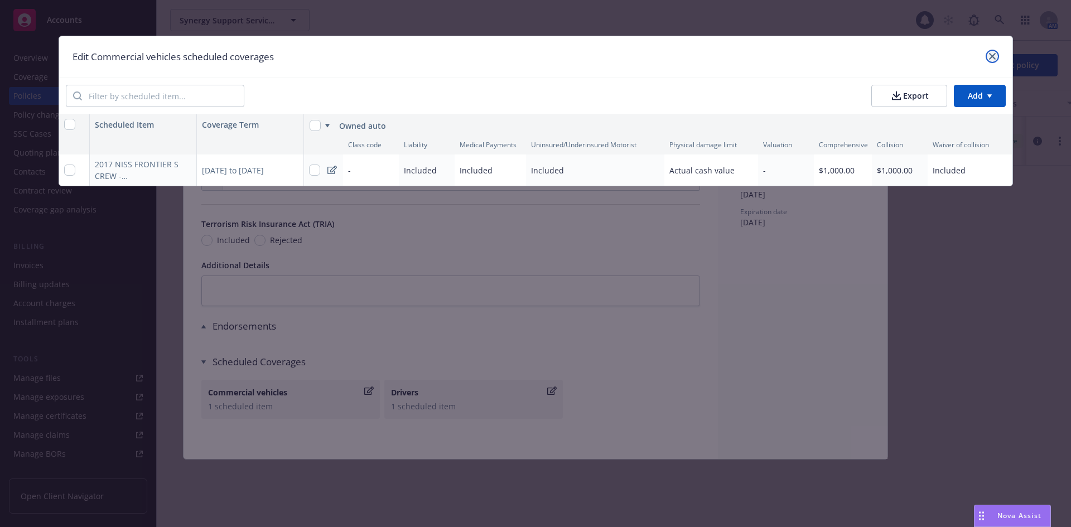
click at [994, 57] on icon "close" at bounding box center [992, 56] width 7 height 7
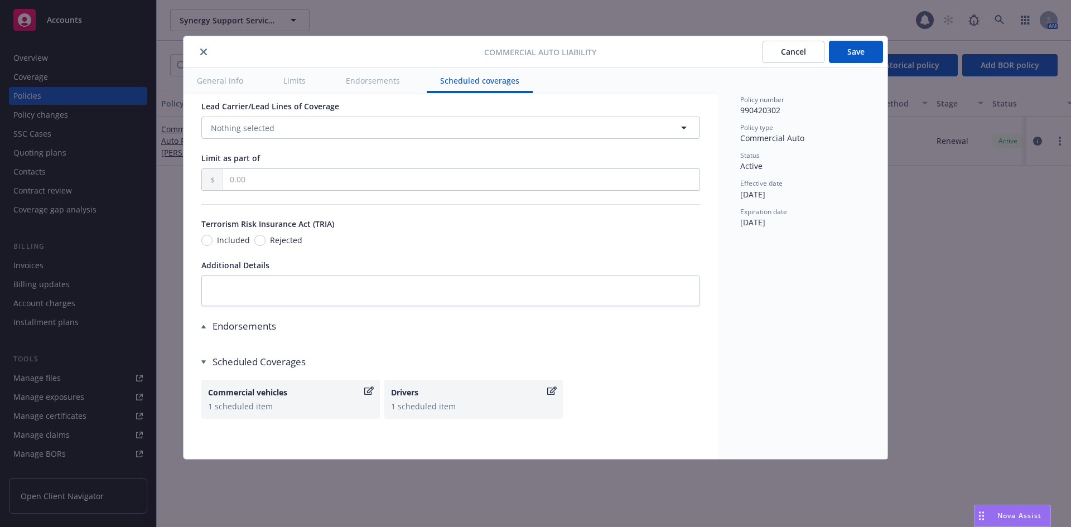
click at [862, 55] on button "Save" at bounding box center [856, 52] width 54 height 22
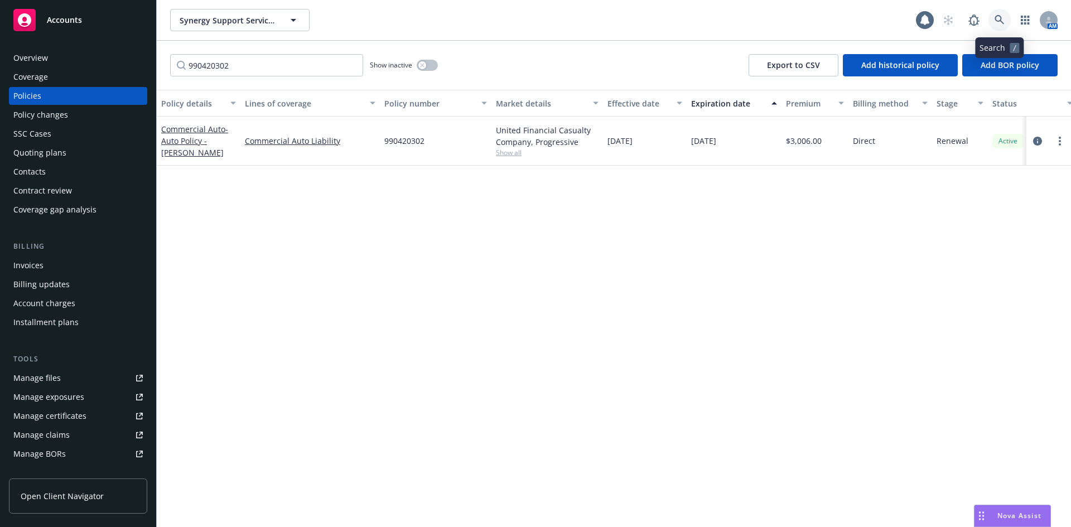
click at [997, 24] on icon at bounding box center [999, 20] width 10 height 10
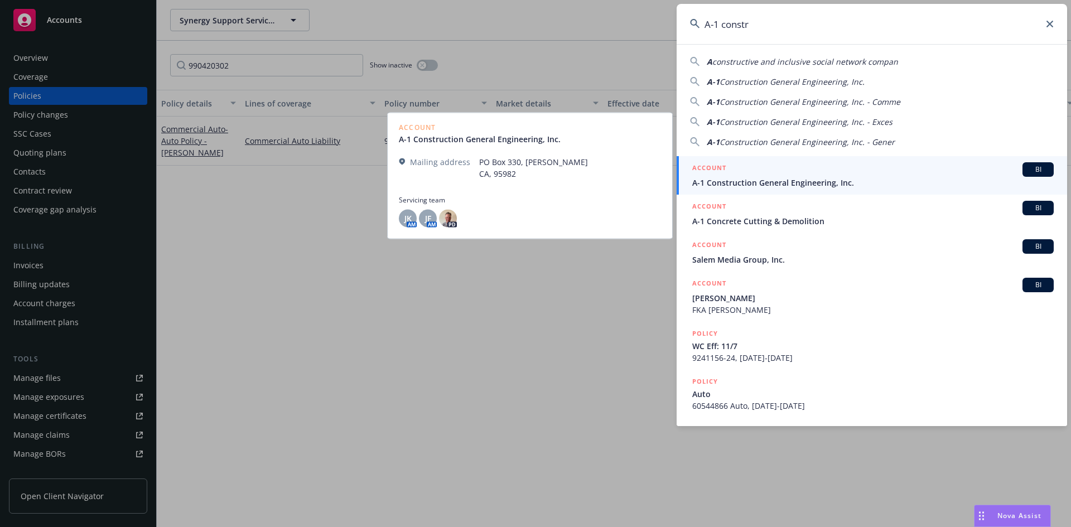
type input "A-1 constr"
click at [831, 179] on span "A-1 Construction General Engineering, Inc." at bounding box center [872, 183] width 361 height 12
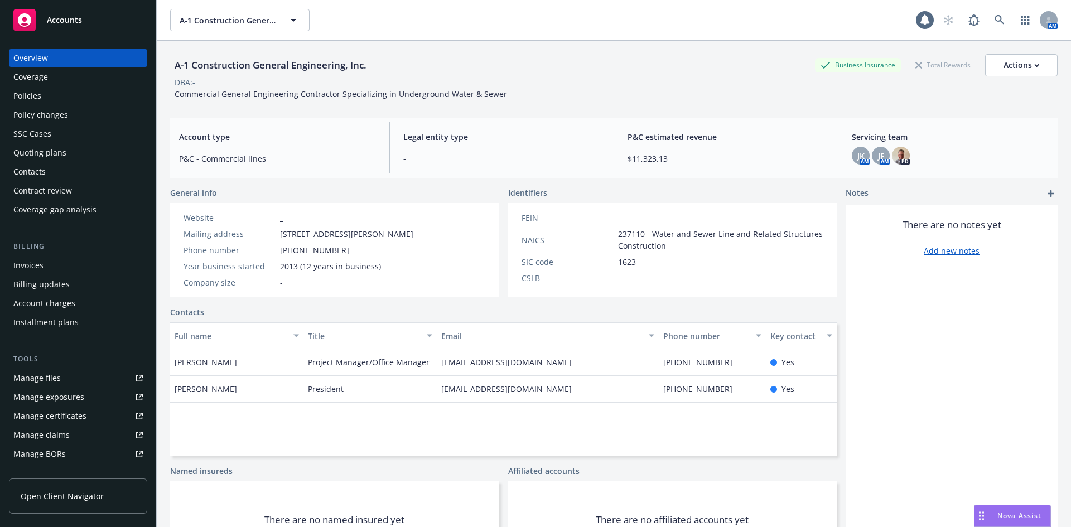
click at [52, 100] on div "Policies" at bounding box center [77, 96] width 129 height 18
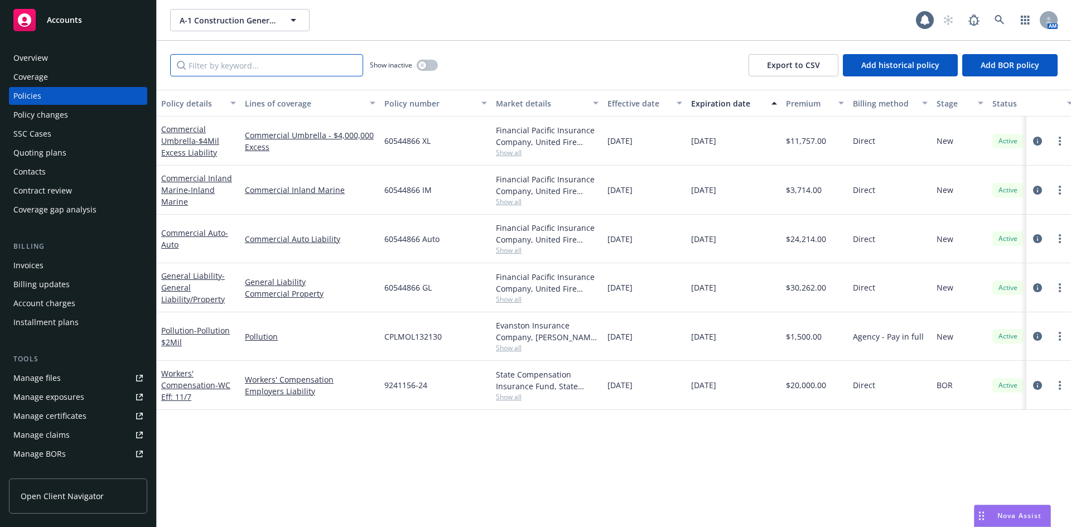
click at [267, 74] on input "Filter by keyword..." at bounding box center [266, 65] width 193 height 22
paste input "60544866 IM"
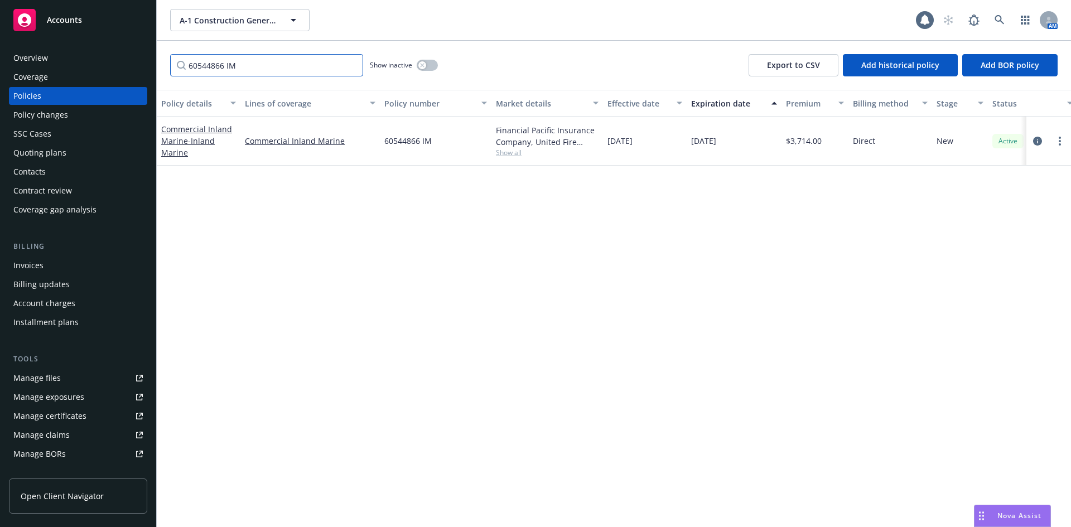
type input "60544866 IM"
click at [220, 125] on link "Commercial Inland Marine - Inland Marine" at bounding box center [196, 141] width 71 height 34
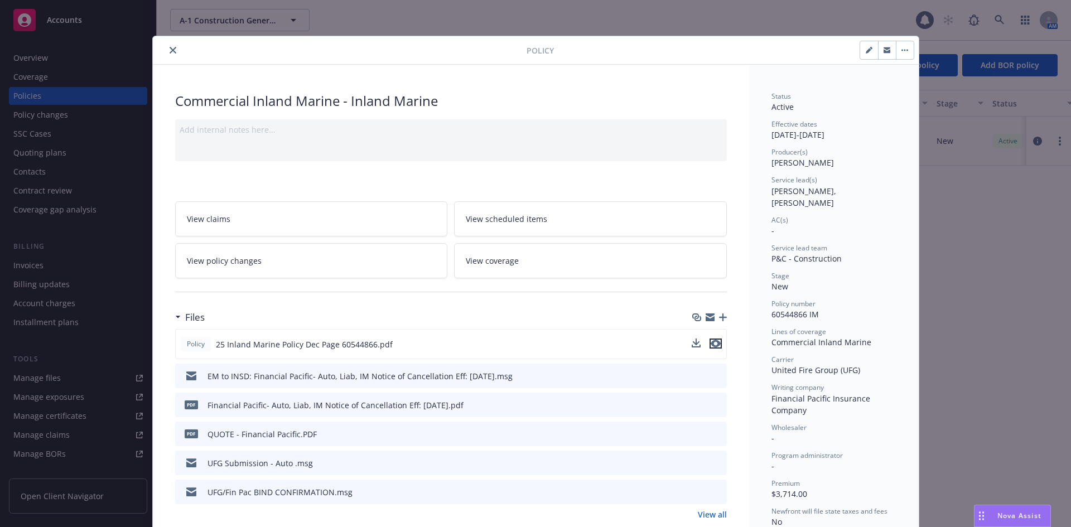
click at [711, 340] on icon "preview file" at bounding box center [716, 344] width 10 height 8
click at [166, 52] on button "close" at bounding box center [172, 50] width 13 height 13
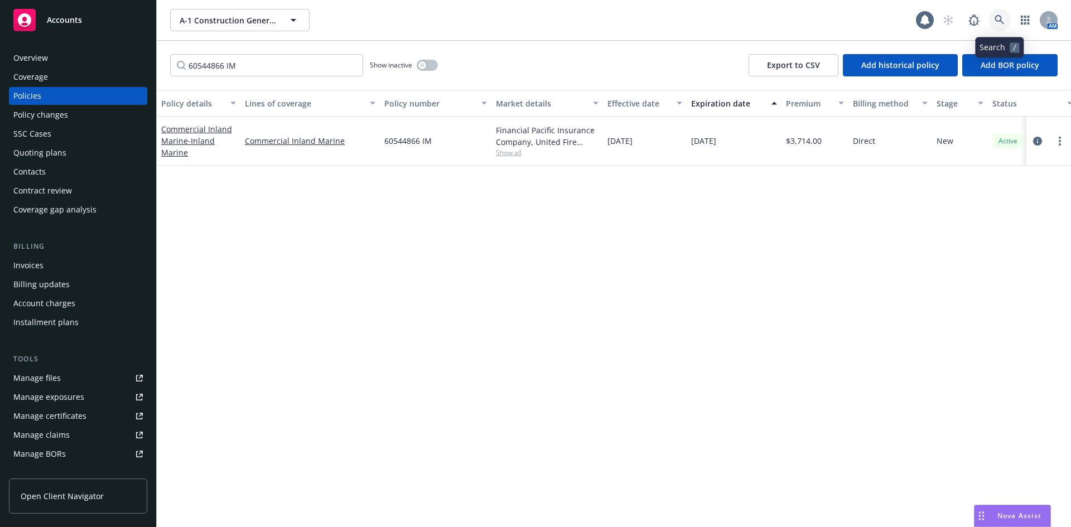
click at [997, 18] on icon at bounding box center [999, 20] width 10 height 10
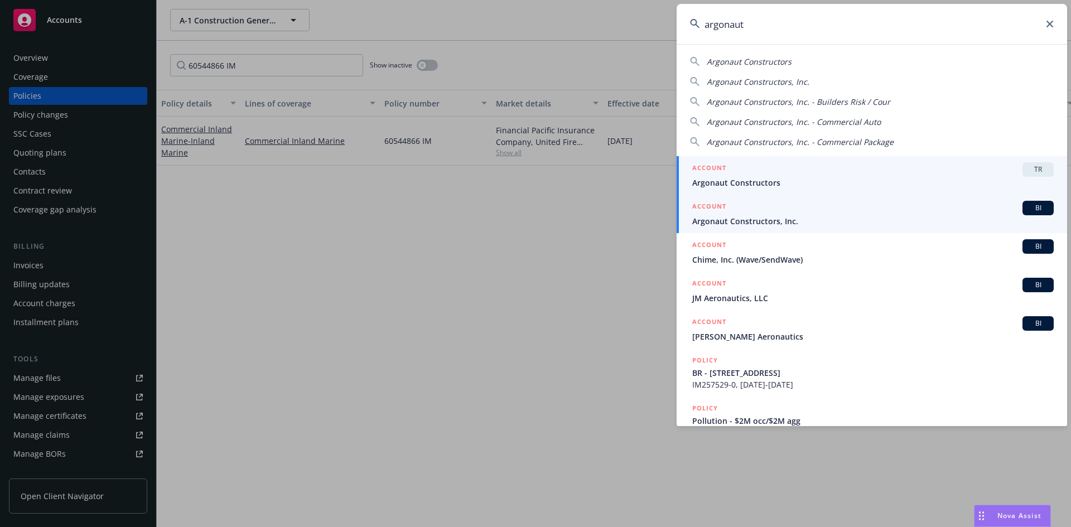
type input "argonaut"
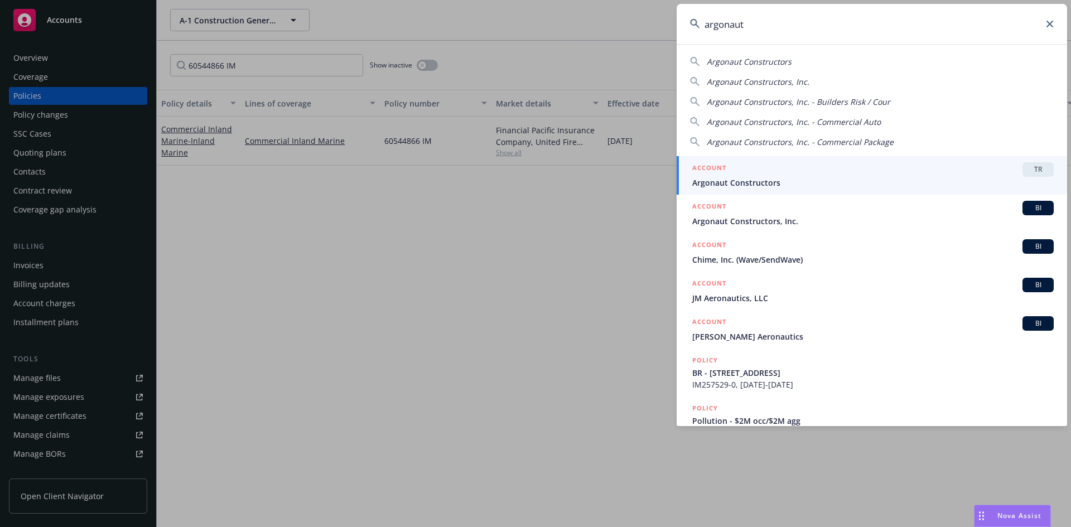
click at [777, 225] on span "Argonaut Constructors, Inc." at bounding box center [872, 221] width 361 height 12
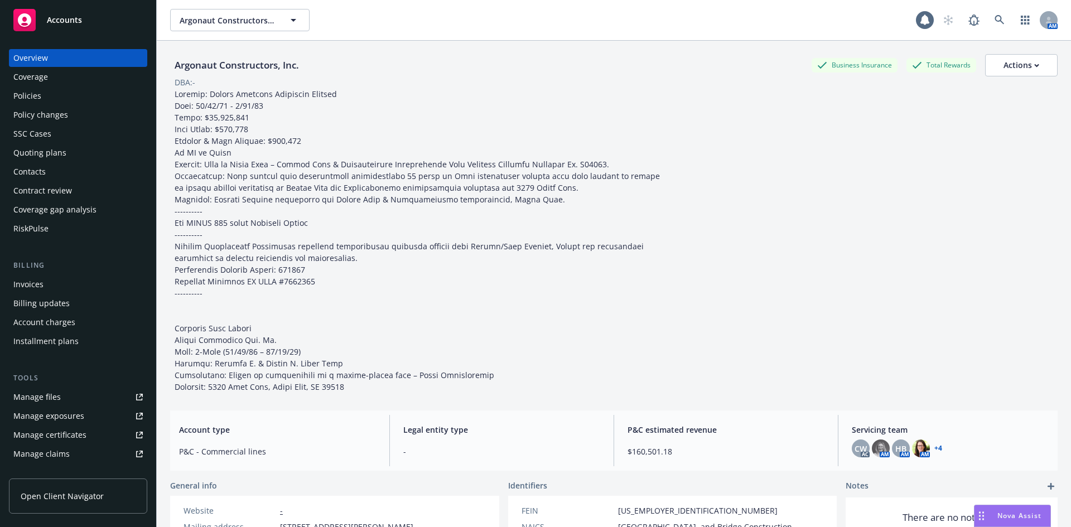
click at [54, 96] on div "Policies" at bounding box center [77, 96] width 129 height 18
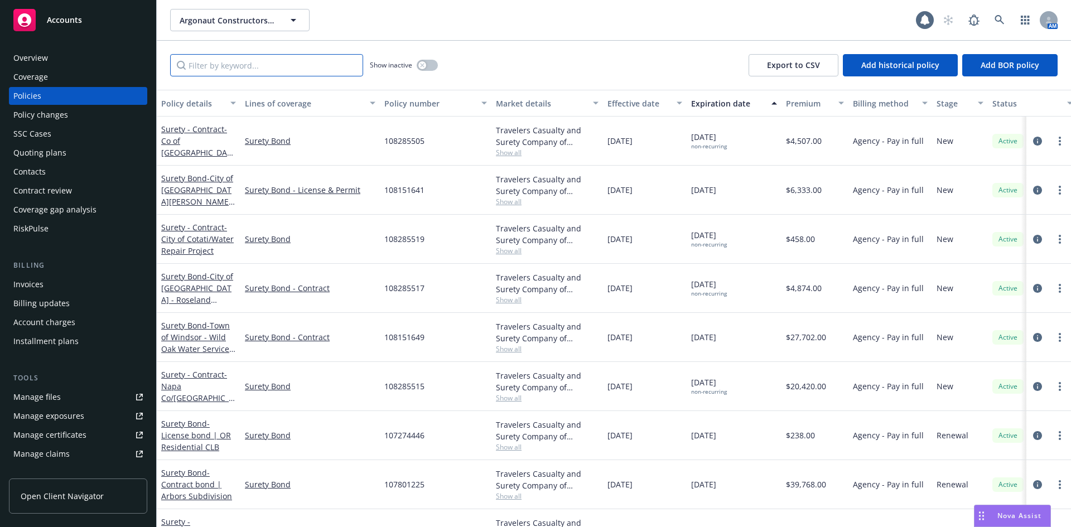
click at [315, 67] on input "Filter by keyword..." at bounding box center [266, 65] width 193 height 22
paste input "BR78174590"
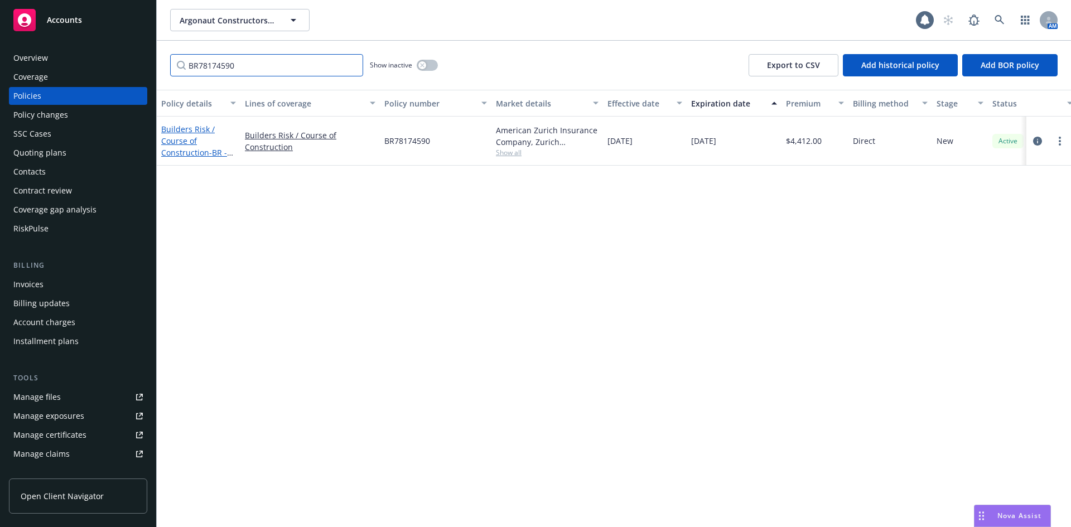
type input "BR78174590"
click at [202, 130] on link "Builders Risk / Course of Construction - BR - City of [GEOGRAPHIC_DATA] - Trail…" at bounding box center [196, 170] width 70 height 93
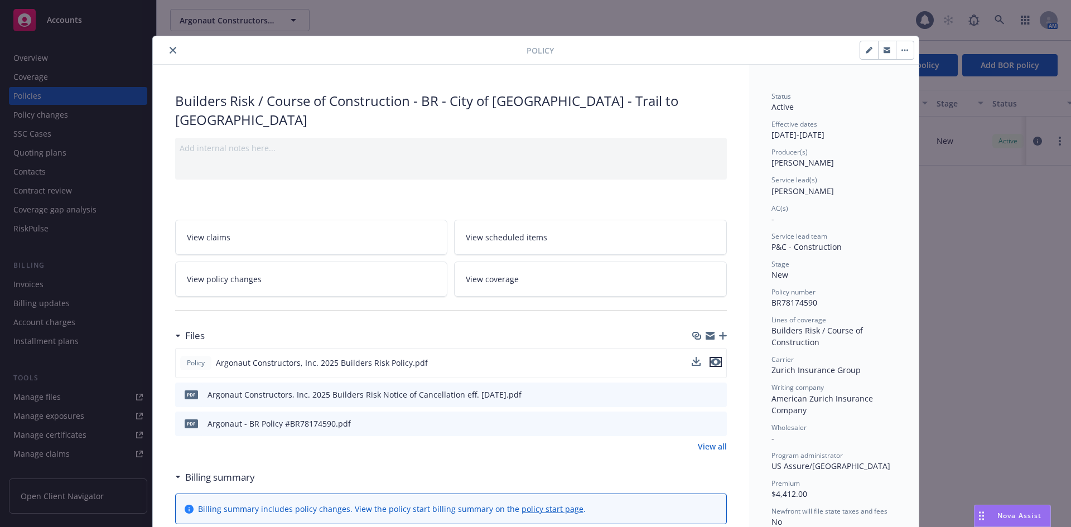
click at [713, 361] on icon "preview file" at bounding box center [716, 362] width 10 height 8
click at [170, 52] on icon "close" at bounding box center [173, 50] width 7 height 7
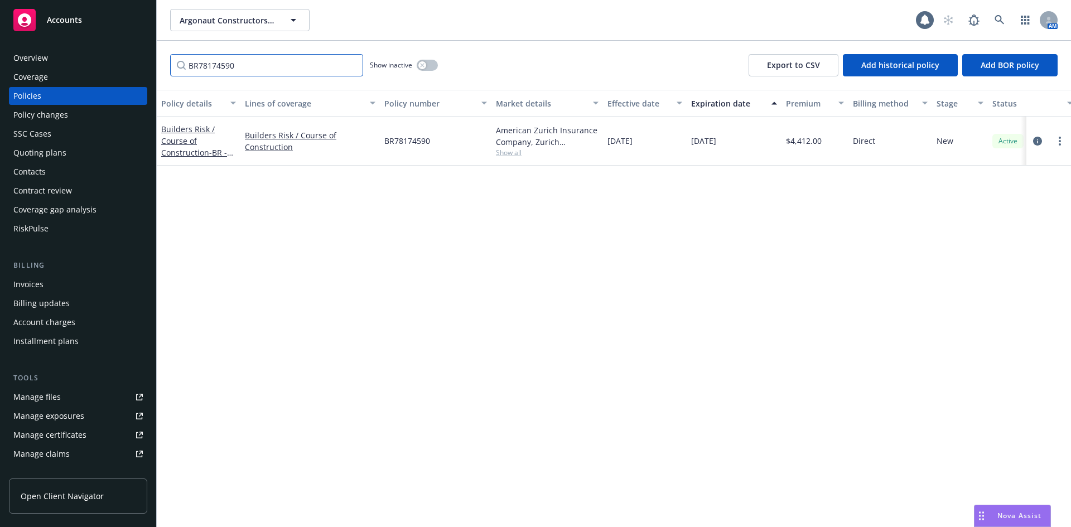
click at [354, 65] on input "BR78174590" at bounding box center [266, 65] width 193 height 22
click at [350, 65] on input "BR78174590" at bounding box center [266, 65] width 193 height 22
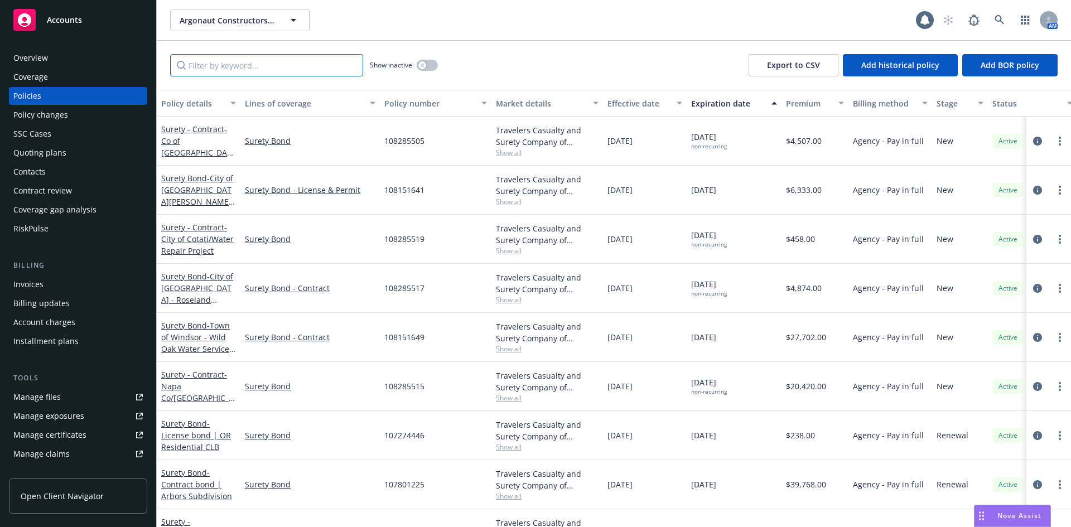
paste input "QT-630-1T365903-TIL-25"
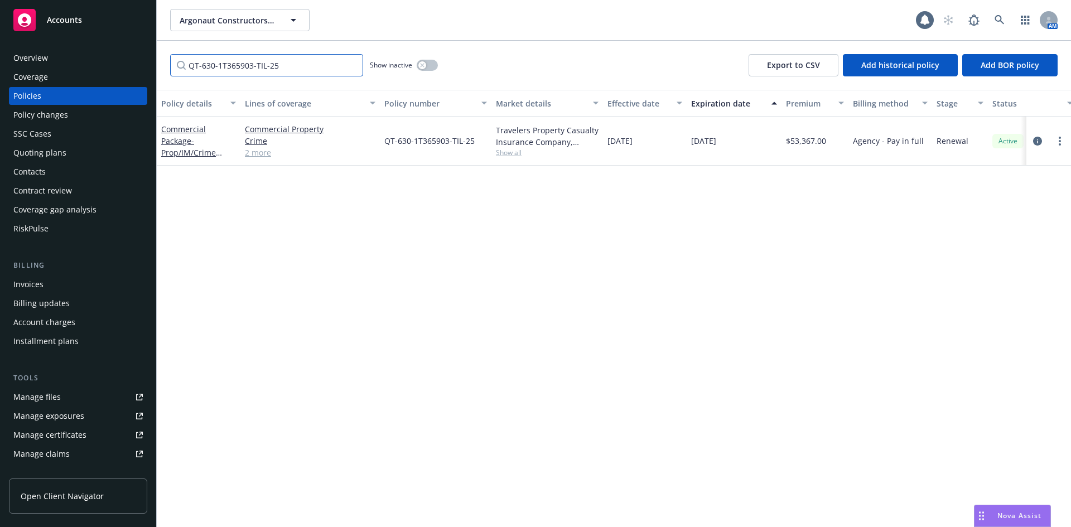
type input "QT-630-1T365903-TIL-25"
click at [186, 147] on div "Commercial Package - Prop/IM/Crime (Notify Travelers)" at bounding box center [198, 140] width 75 height 35
click at [185, 154] on span "- Prop/IM/Crime (Notify Travelers)" at bounding box center [193, 153] width 64 height 34
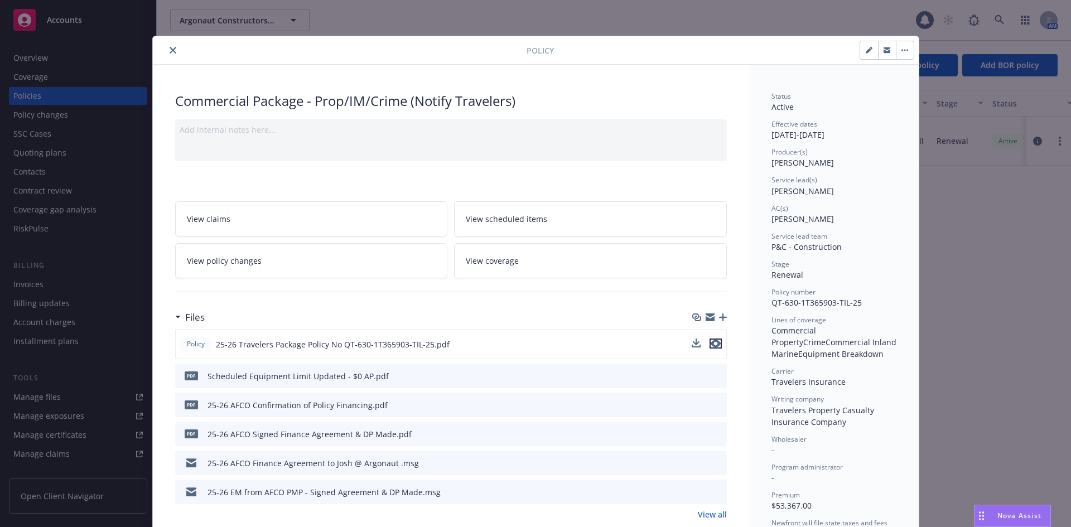
click at [712, 347] on icon "preview file" at bounding box center [716, 344] width 10 height 8
click at [170, 49] on icon "close" at bounding box center [173, 50] width 7 height 7
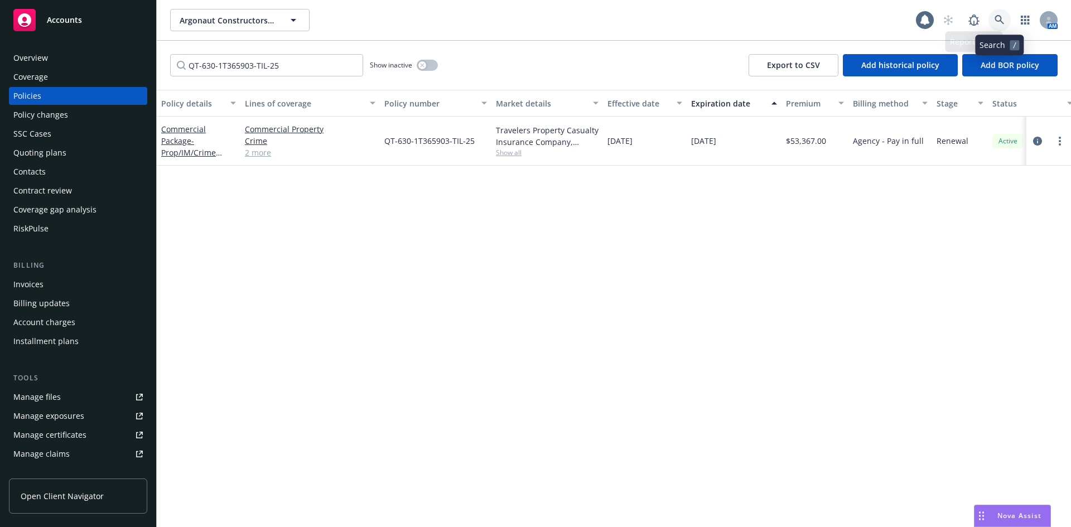
click at [993, 21] on link at bounding box center [999, 20] width 22 height 22
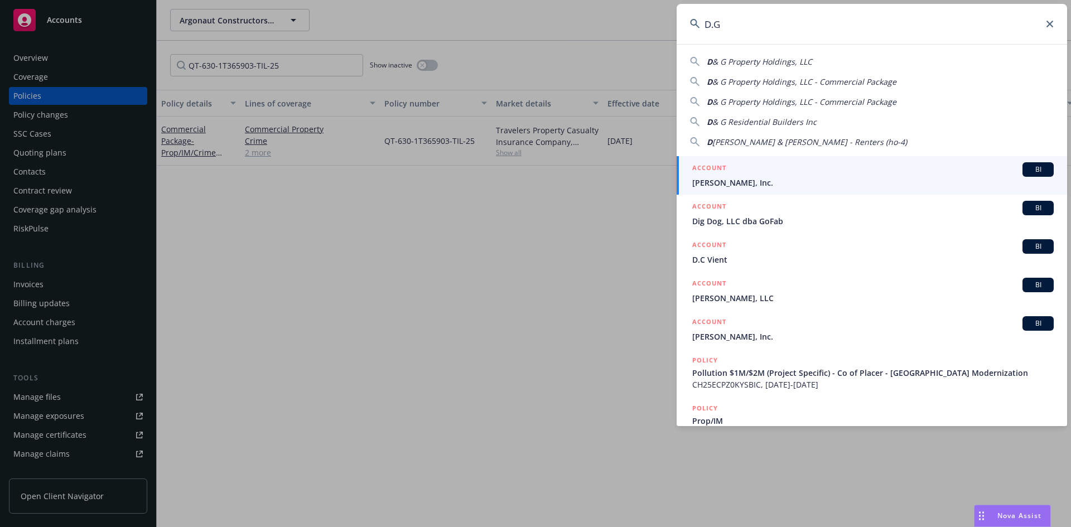
type input "D.G"
click at [773, 173] on div "ACCOUNT BI" at bounding box center [872, 169] width 361 height 15
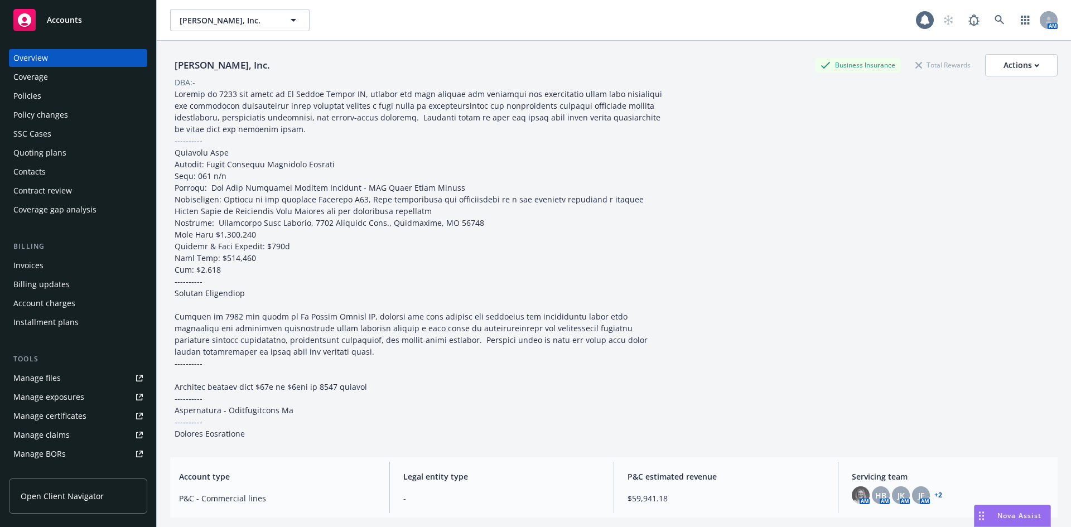
click at [76, 94] on div "Policies" at bounding box center [77, 96] width 129 height 18
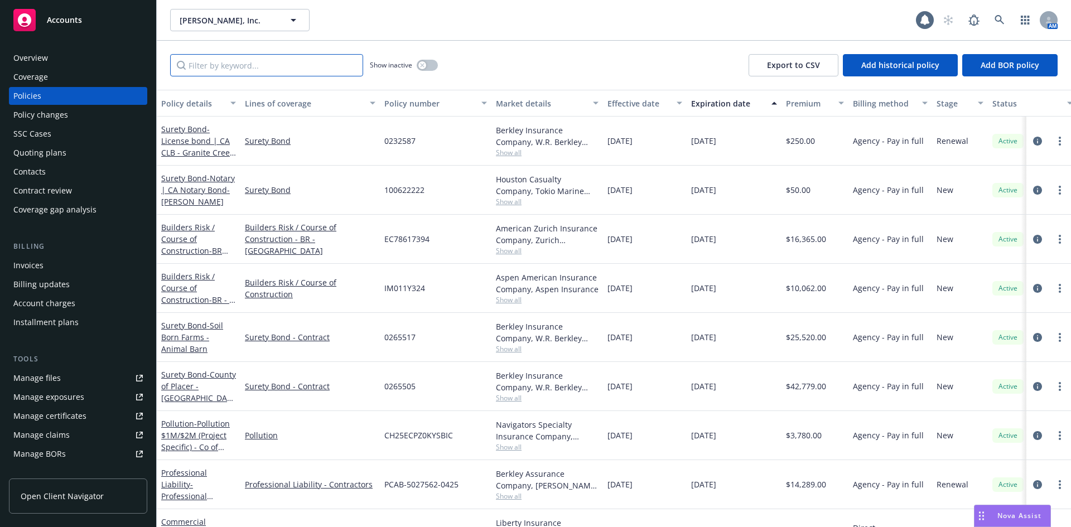
click at [308, 69] on input "Filter by keyword..." at bounding box center [266, 65] width 193 height 22
paste input "IM011Y324"
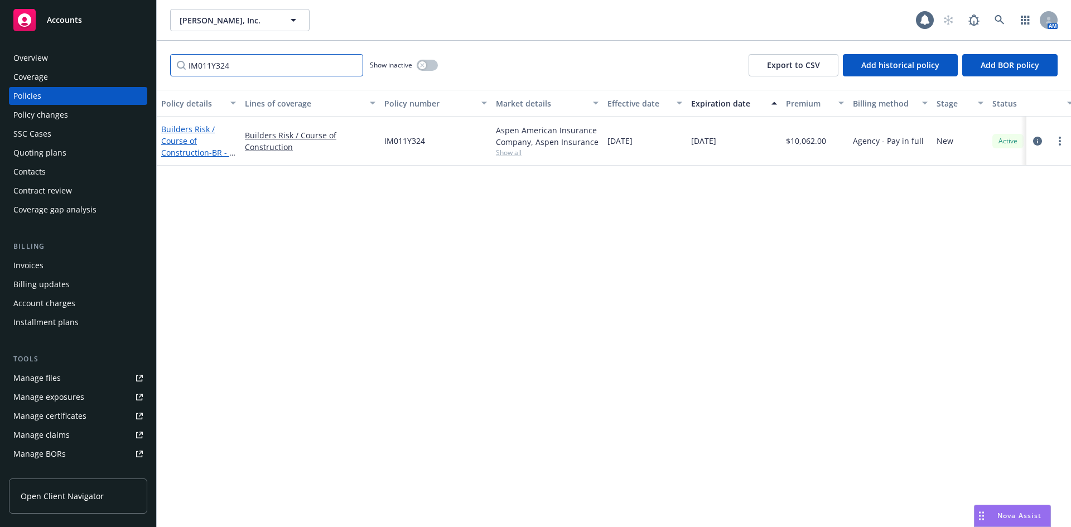
type input "IM011Y324"
click at [186, 127] on link "Builders Risk / Course of Construction - BR - SJ County Mosquito Vector Lab Fac…" at bounding box center [198, 152] width 75 height 57
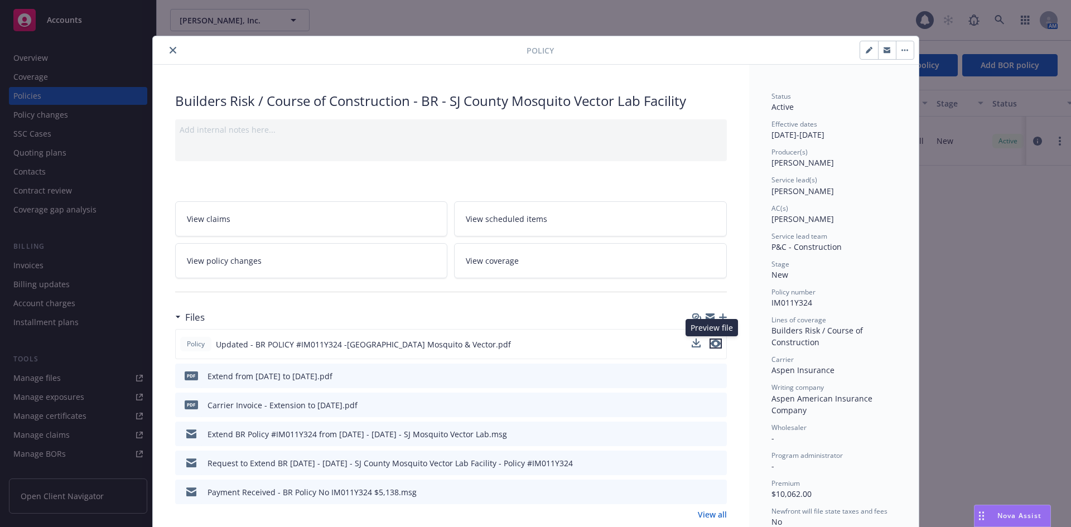
click at [712, 341] on icon "preview file" at bounding box center [716, 344] width 10 height 8
click at [172, 52] on button "close" at bounding box center [172, 50] width 13 height 13
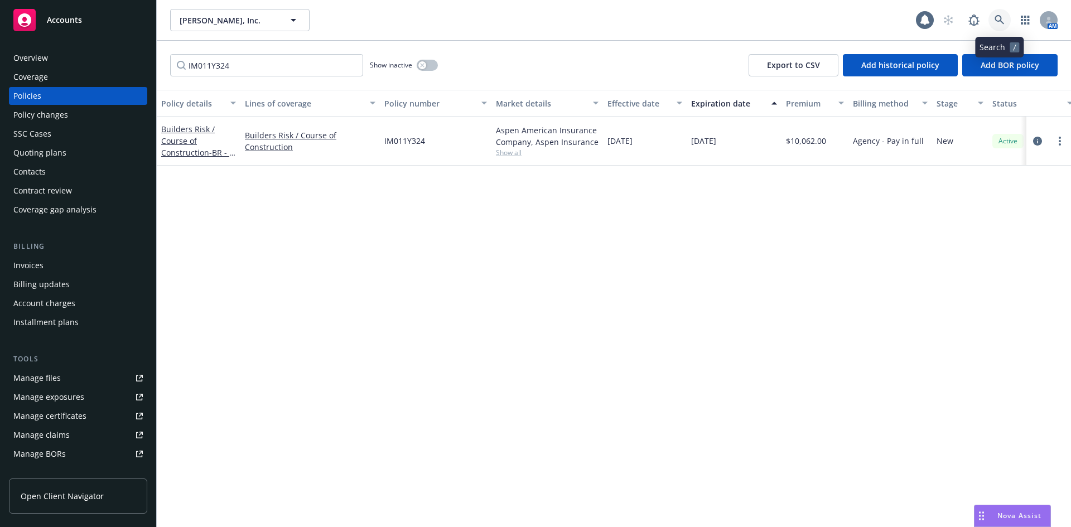
click at [1002, 18] on icon at bounding box center [999, 20] width 10 height 10
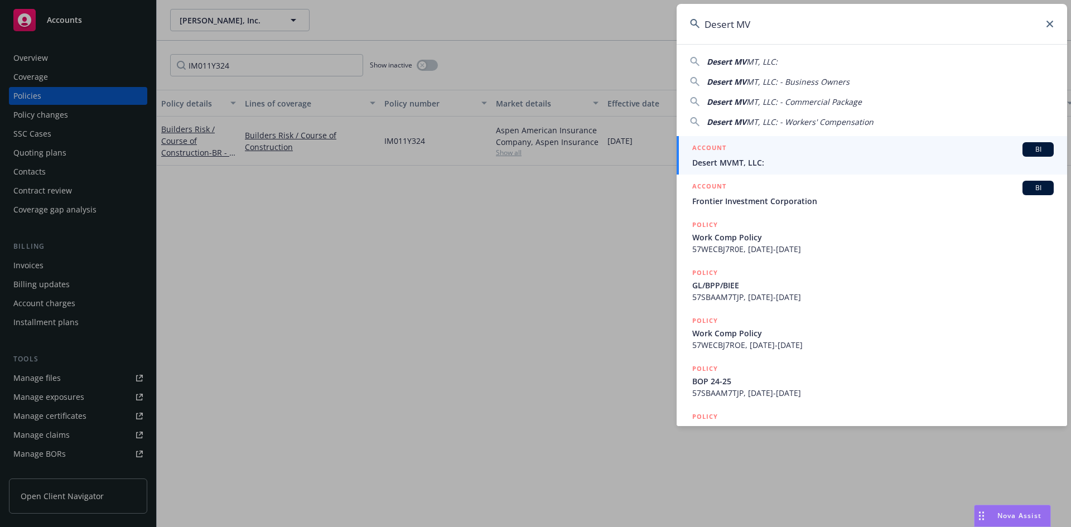
type input "Desert MV"
click at [773, 165] on span "Desert MVMT, LLC:" at bounding box center [872, 163] width 361 height 12
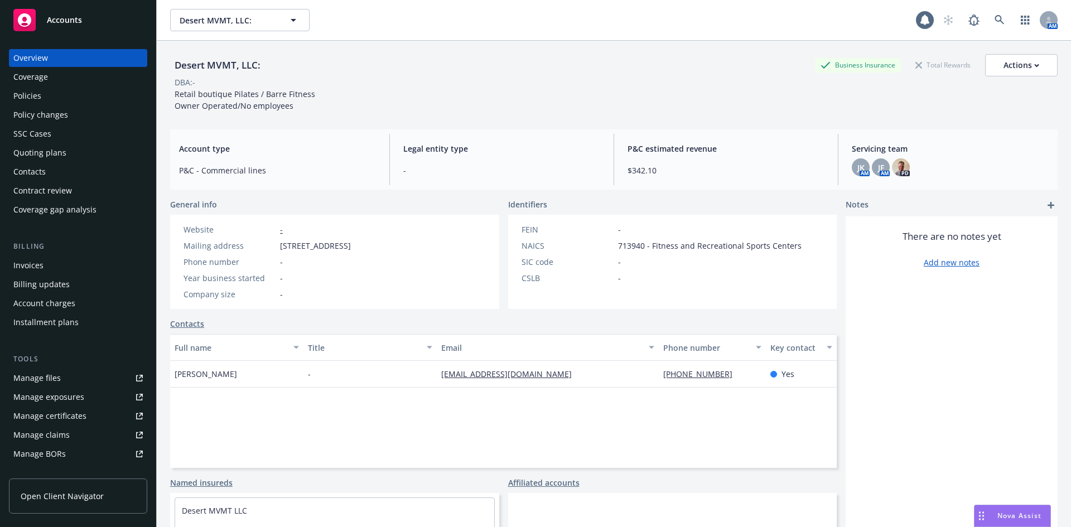
click at [37, 90] on div "Policies" at bounding box center [27, 96] width 28 height 18
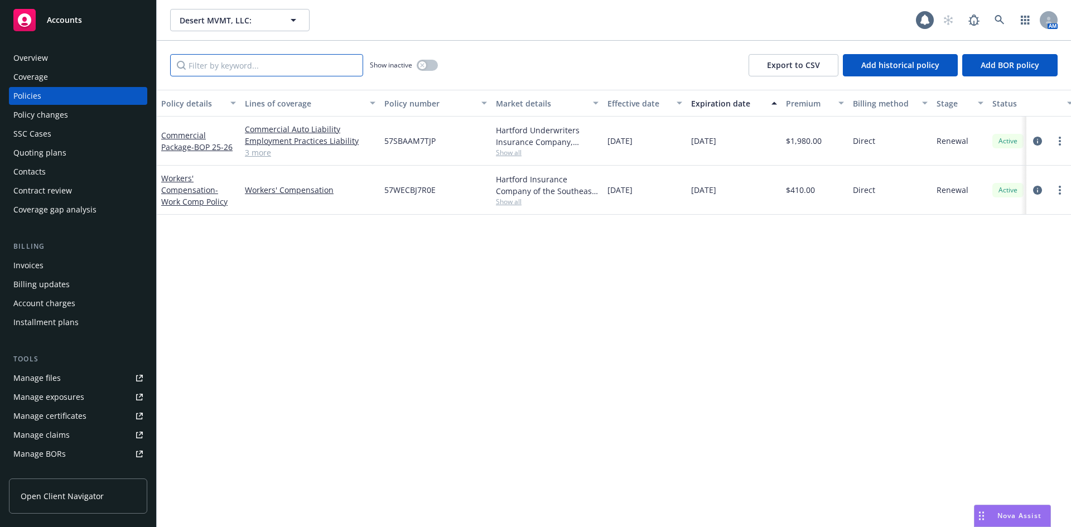
click at [224, 63] on input "Filter by keyword..." at bounding box center [266, 65] width 193 height 22
paste input "57WECBJ7ROE"
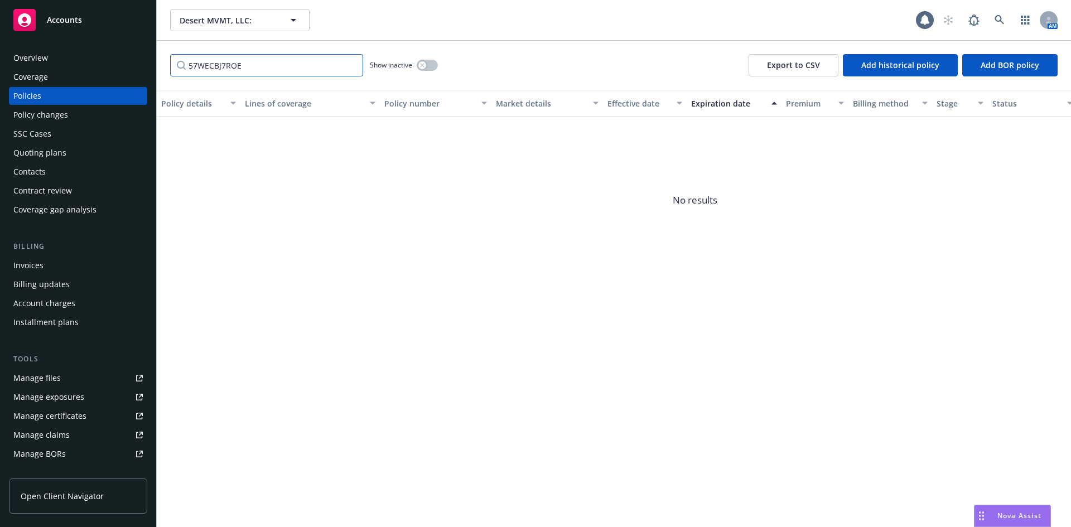
type input "57WECBJ7ROE"
click at [422, 64] on icon "button" at bounding box center [422, 65] width 4 height 4
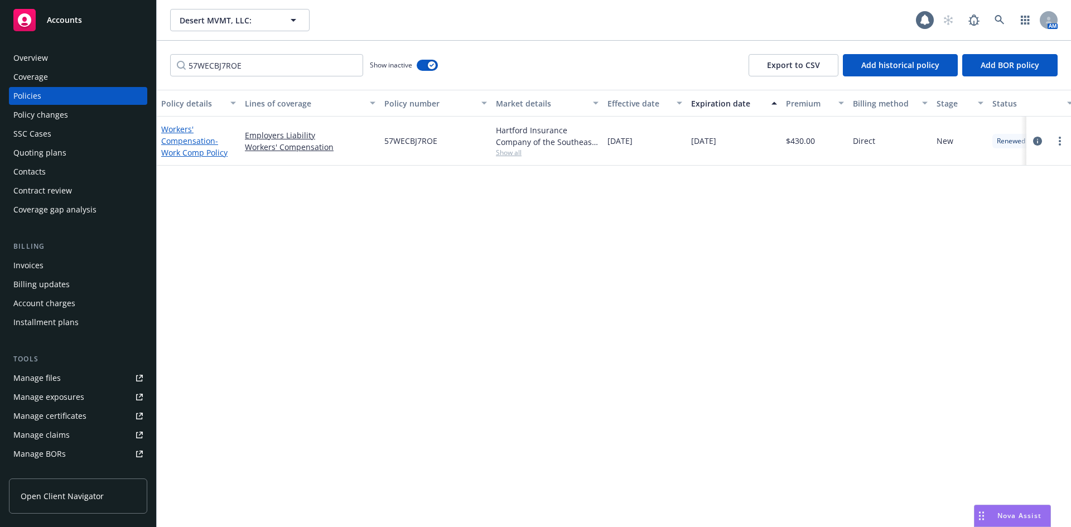
click at [188, 139] on link "Workers' Compensation - Work Comp Policy" at bounding box center [194, 141] width 66 height 34
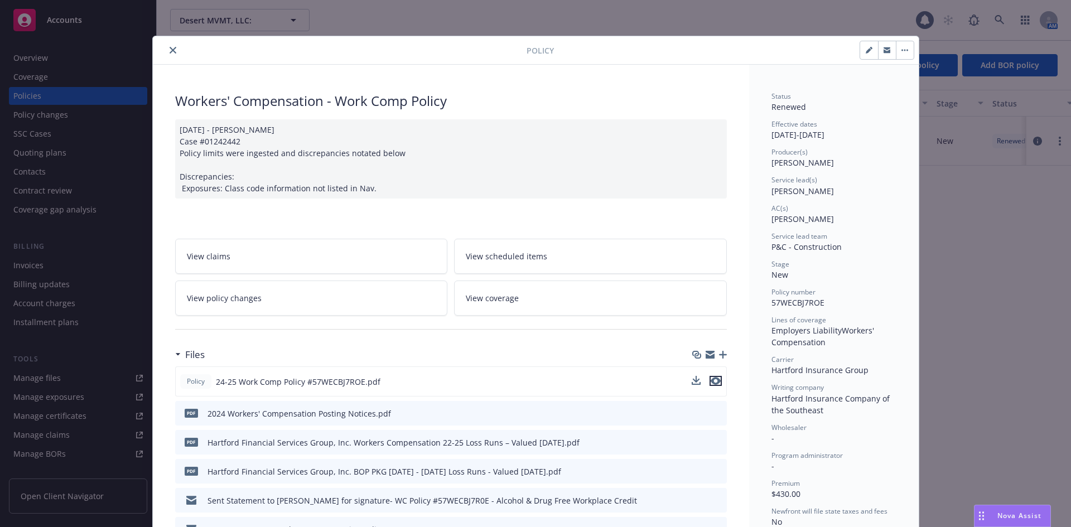
click at [713, 379] on icon "preview file" at bounding box center [716, 381] width 10 height 8
click at [171, 53] on icon "close" at bounding box center [173, 50] width 7 height 7
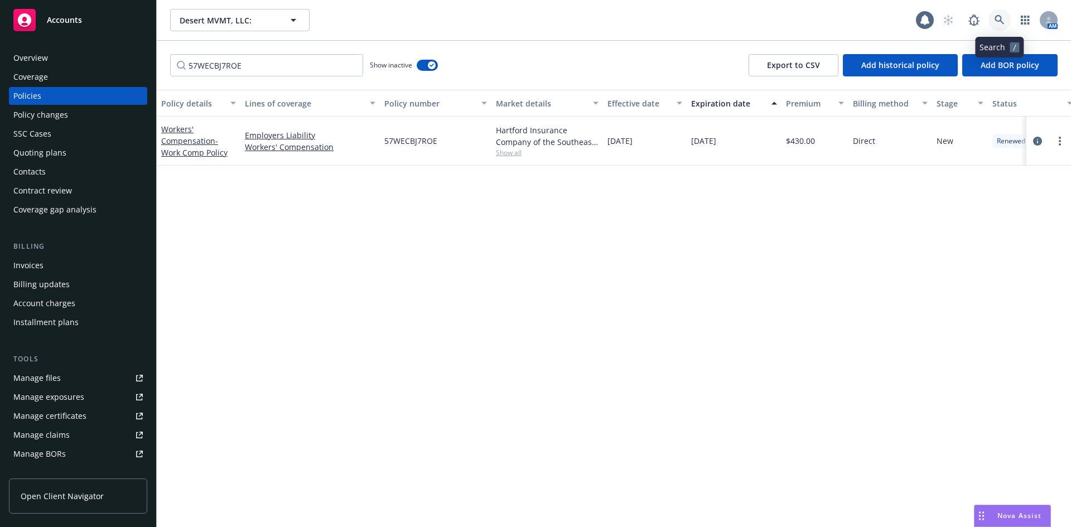
click at [997, 21] on icon at bounding box center [998, 19] width 9 height 9
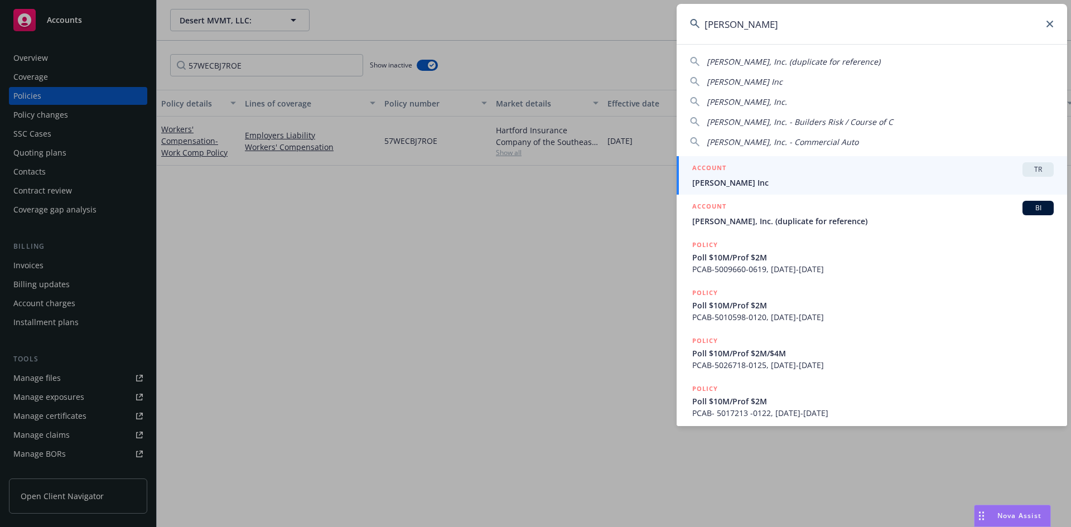
type input "[PERSON_NAME]"
click at [740, 178] on span "[PERSON_NAME] Inc" at bounding box center [872, 183] width 361 height 12
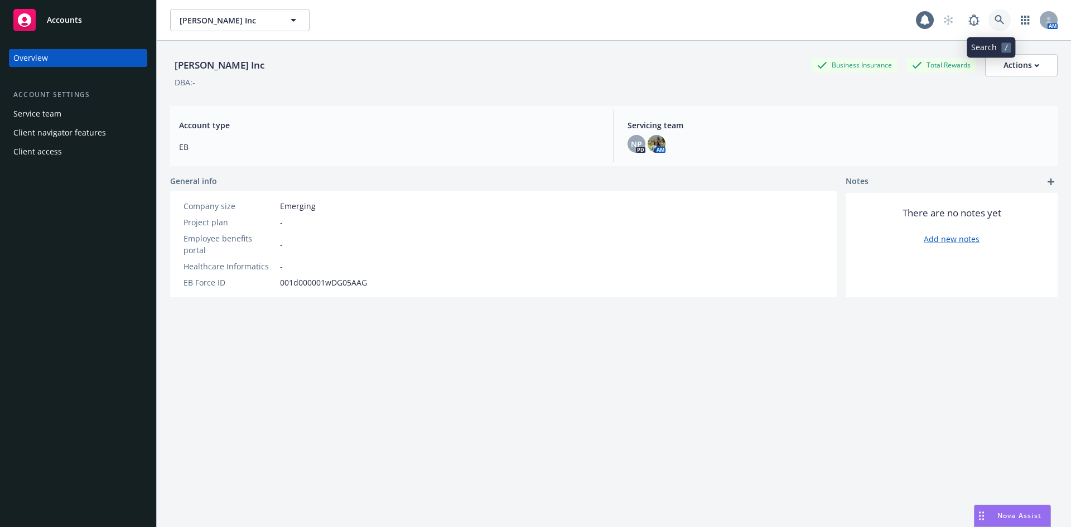
click at [996, 18] on link at bounding box center [999, 20] width 22 height 22
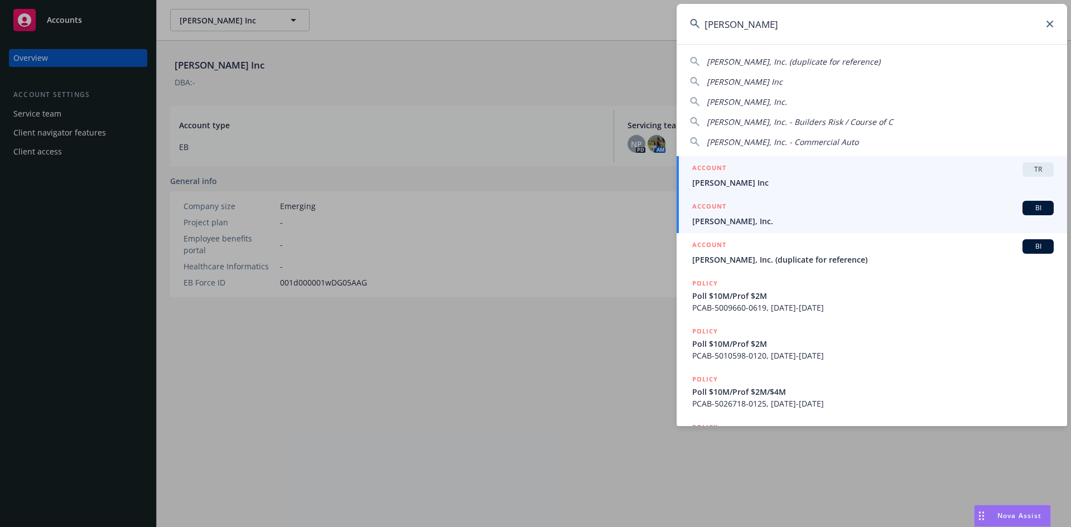
type input "[PERSON_NAME]"
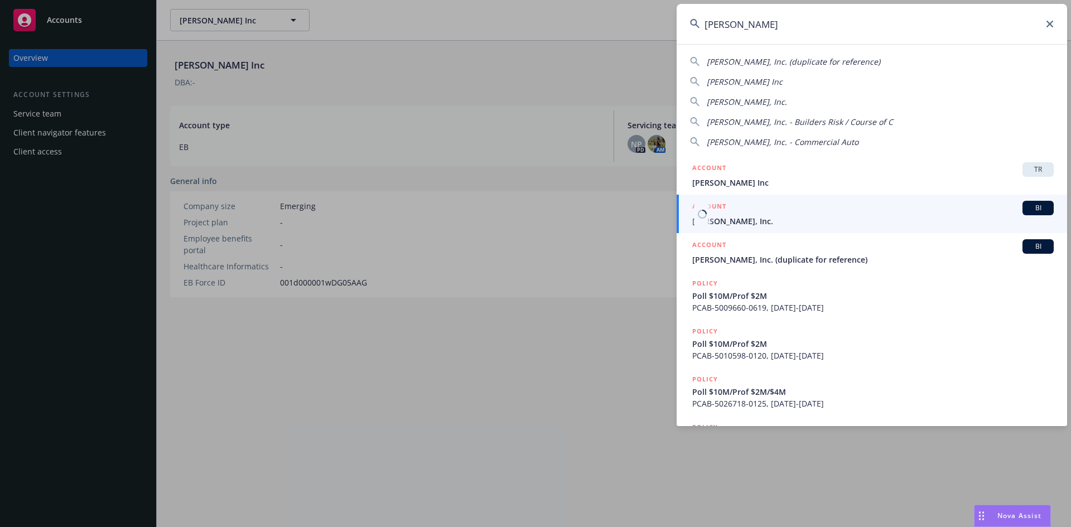
click at [756, 223] on span "[PERSON_NAME], Inc." at bounding box center [872, 221] width 361 height 12
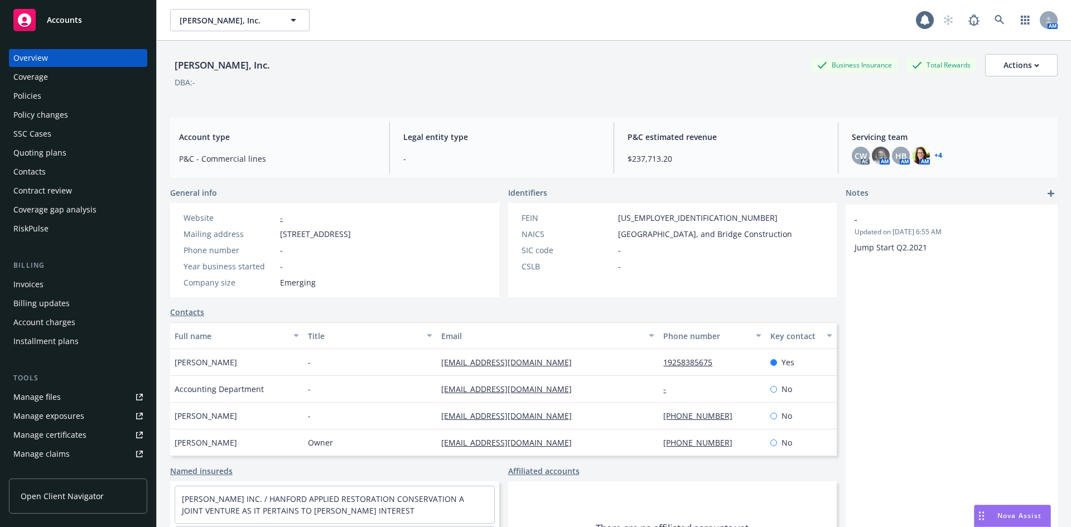
click at [38, 93] on div "Policies" at bounding box center [27, 96] width 28 height 18
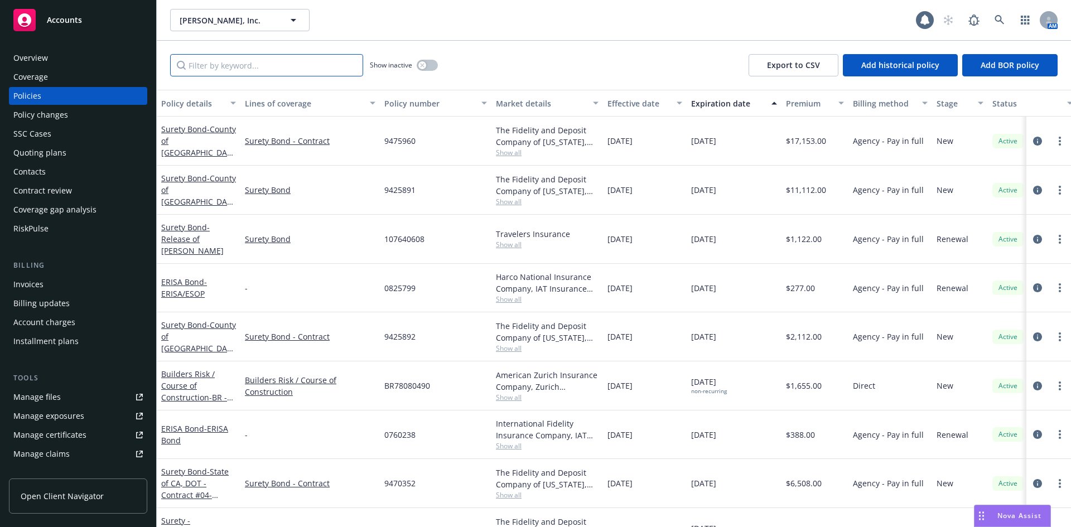
click at [250, 67] on input "Filter by keyword..." at bounding box center [266, 65] width 193 height 22
paste input "MXI93094906"
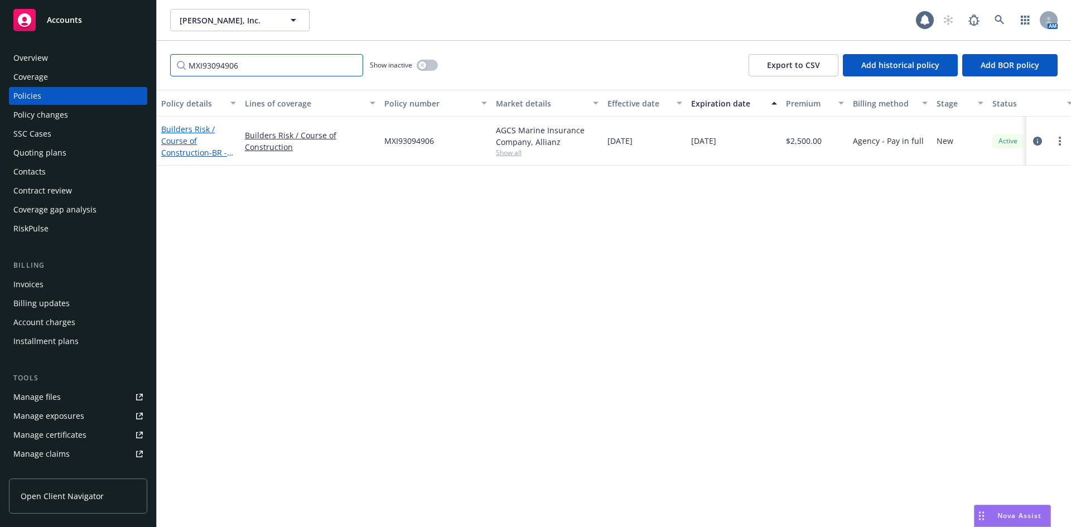
type input "MXI93094906"
click at [213, 149] on span "- BR - Ducks Unlimited - South Bay Salt Pond Restoration" at bounding box center [197, 175] width 72 height 57
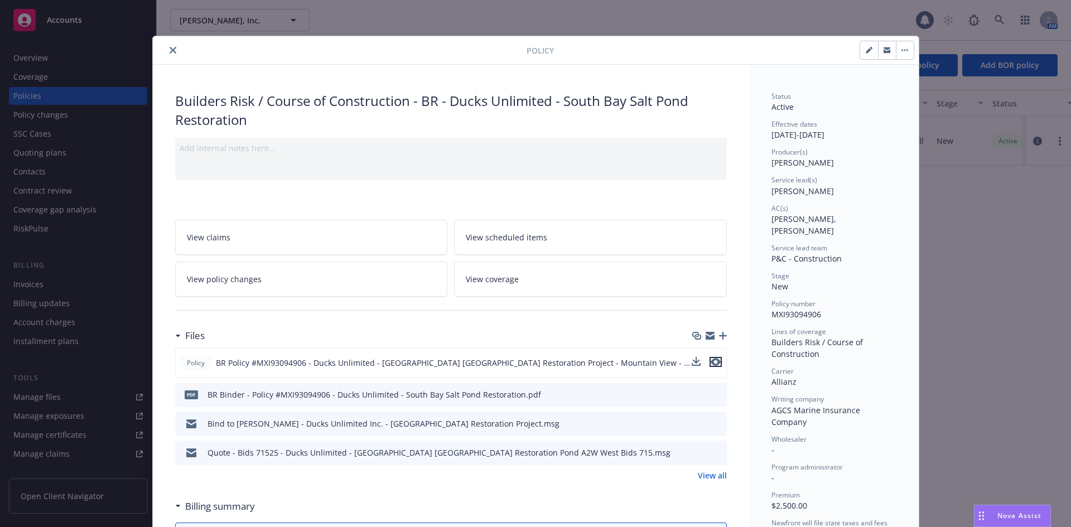
click at [712, 363] on icon "preview file" at bounding box center [716, 362] width 10 height 8
click at [170, 52] on icon "close" at bounding box center [173, 50] width 7 height 7
click at [170, 51] on icon "close" at bounding box center [173, 50] width 7 height 7
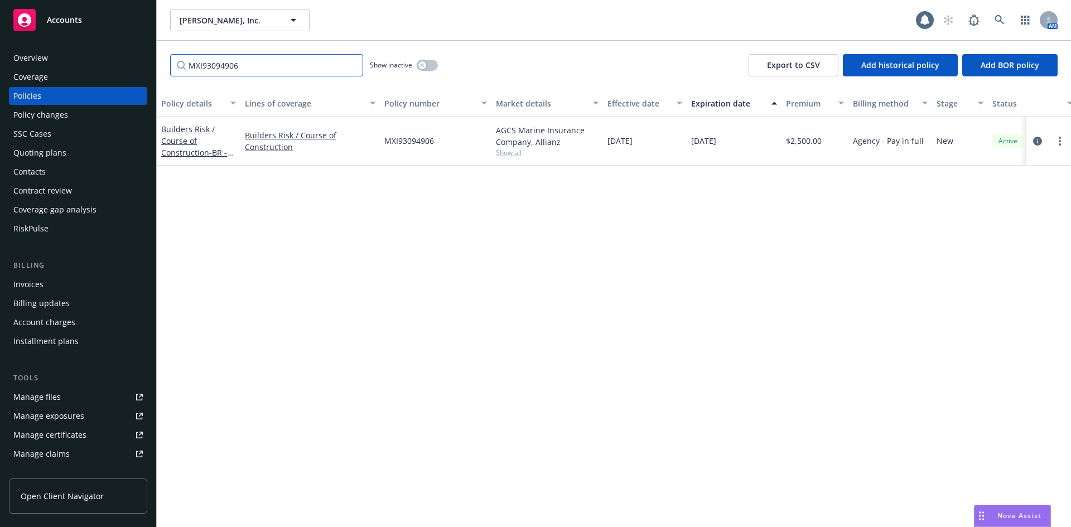
click at [255, 70] on input "MXI93094906" at bounding box center [266, 65] width 193 height 22
click at [352, 62] on input "MXI93094906" at bounding box center [266, 65] width 193 height 22
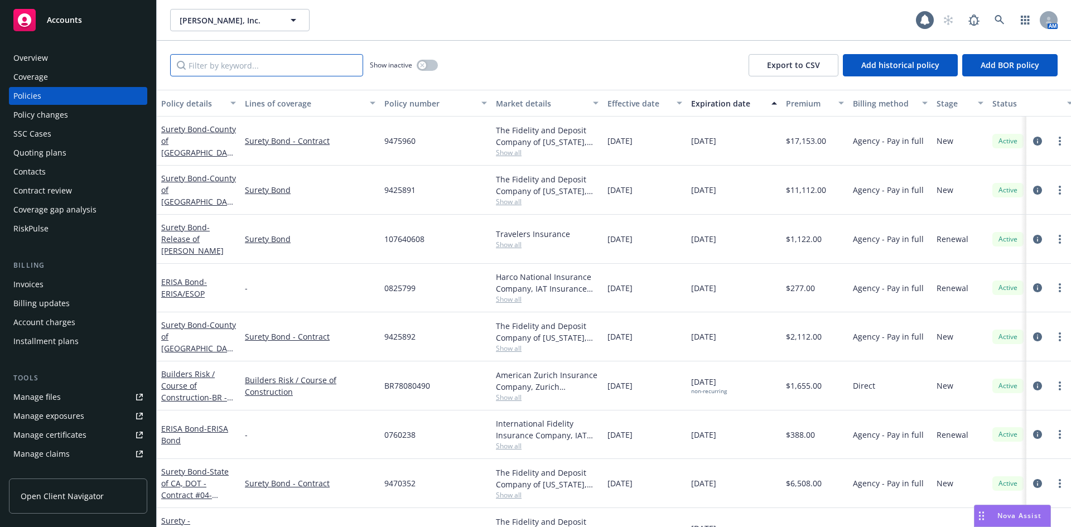
paste input "MXI93093620"
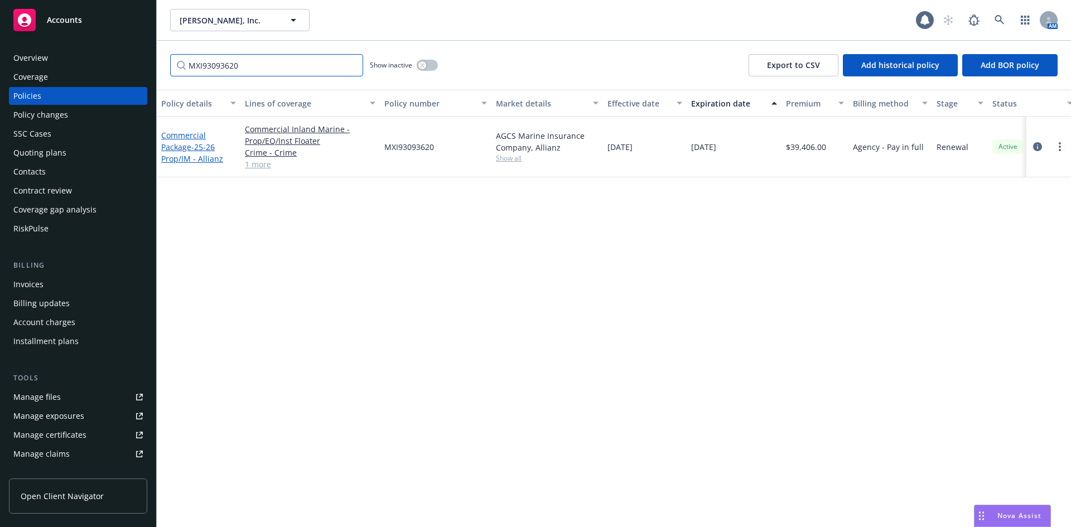
type input "MXI93093620"
click at [210, 147] on span "- 25-26 Prop/IM - Allianz" at bounding box center [192, 153] width 62 height 22
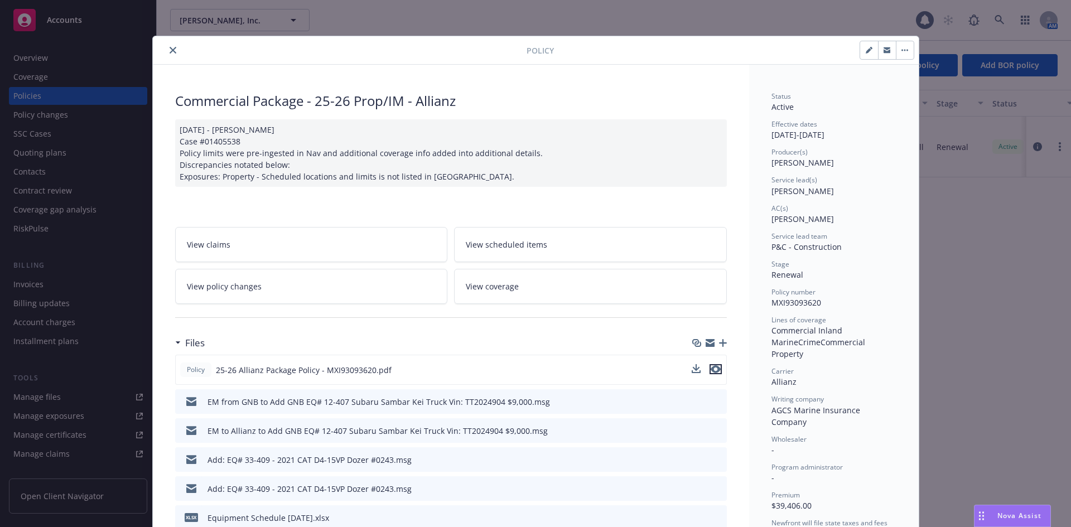
click at [711, 368] on icon "preview file" at bounding box center [716, 369] width 10 height 8
click at [170, 51] on icon "close" at bounding box center [173, 50] width 7 height 7
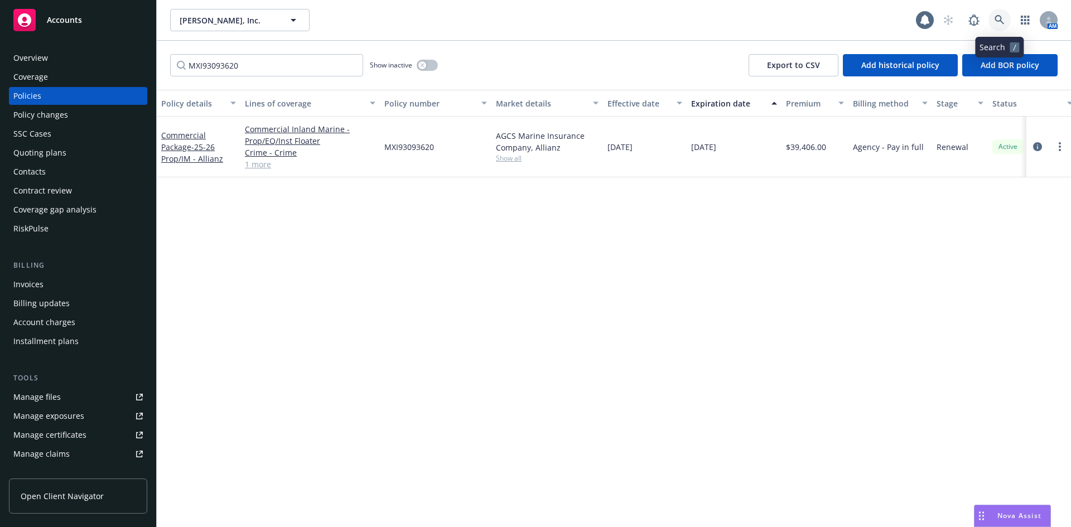
click at [999, 20] on icon at bounding box center [999, 20] width 10 height 10
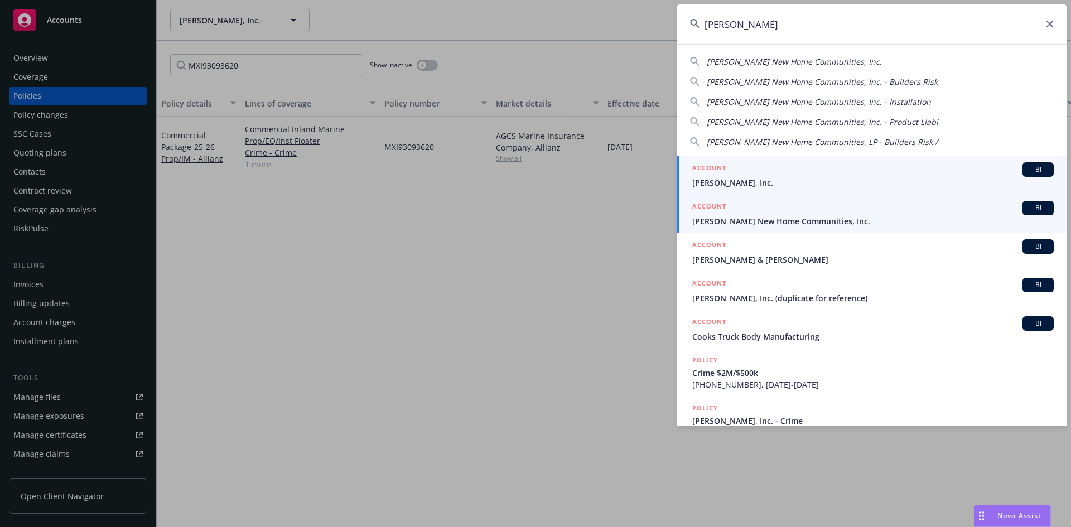
type input "[PERSON_NAME]"
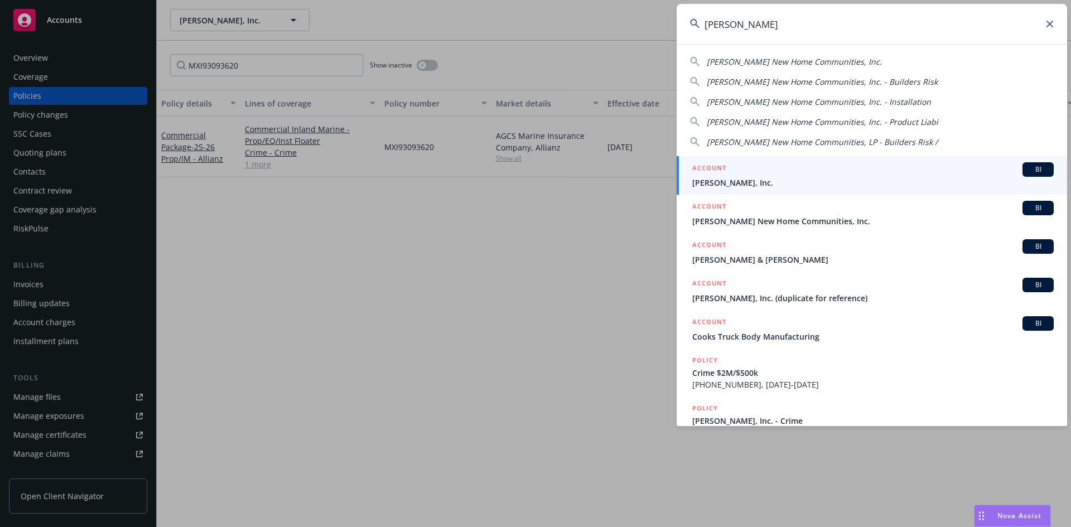
click at [791, 226] on span "[PERSON_NAME] New Home Communities, Inc." at bounding box center [872, 221] width 361 height 12
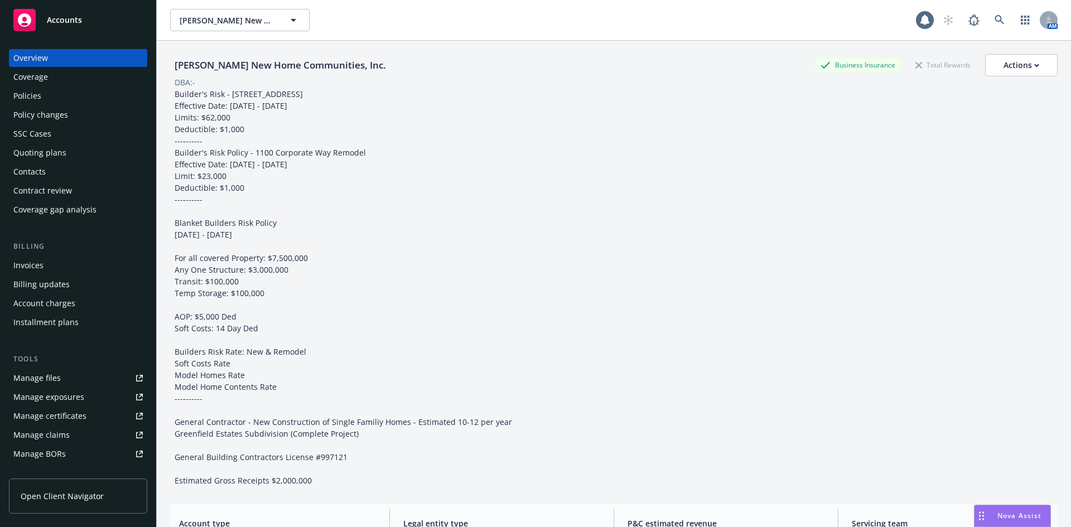
click at [98, 96] on div "Policies" at bounding box center [77, 96] width 129 height 18
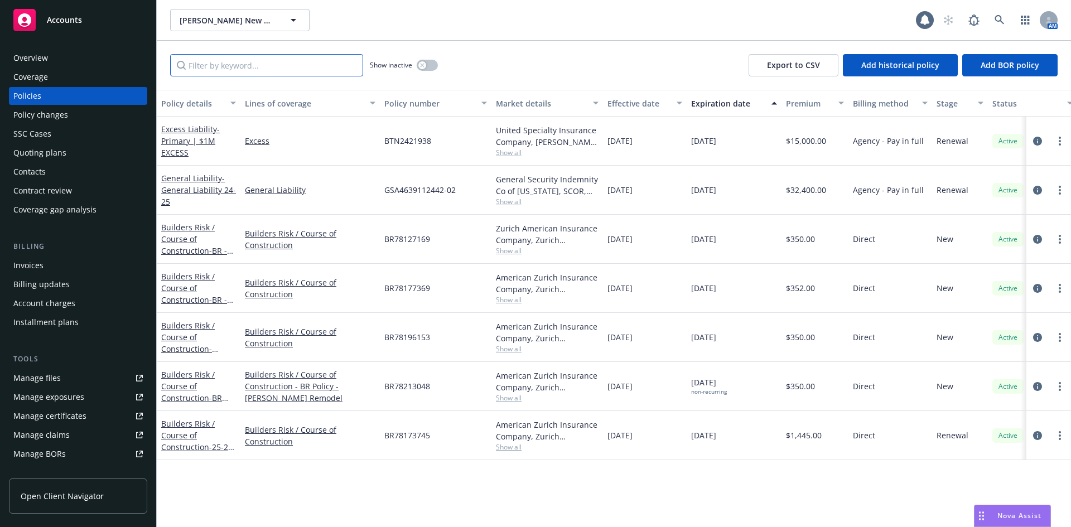
click at [277, 67] on input "Filter by keyword..." at bounding box center [266, 65] width 193 height 22
paste input "BR78177369"
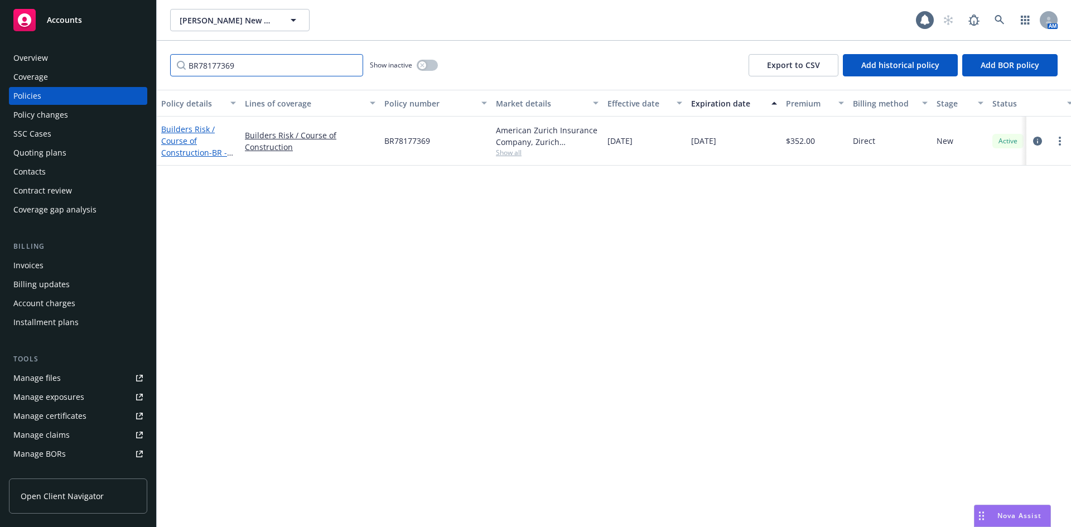
type input "BR78177369"
click at [203, 130] on link "Builders Risk / Course of Construction - BR - D&J Plumbing Remodel" at bounding box center [194, 152] width 66 height 57
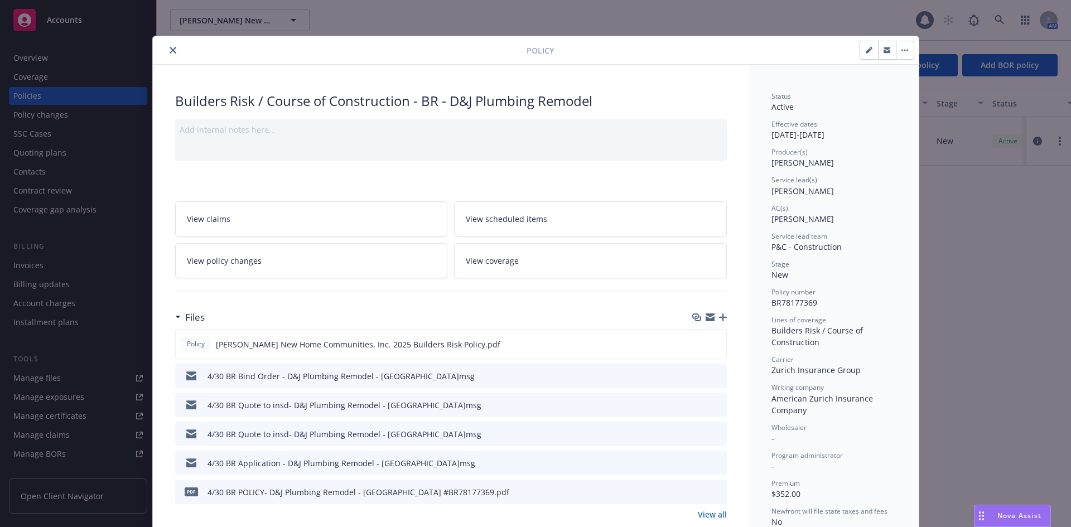
click at [174, 49] on button "close" at bounding box center [172, 50] width 13 height 13
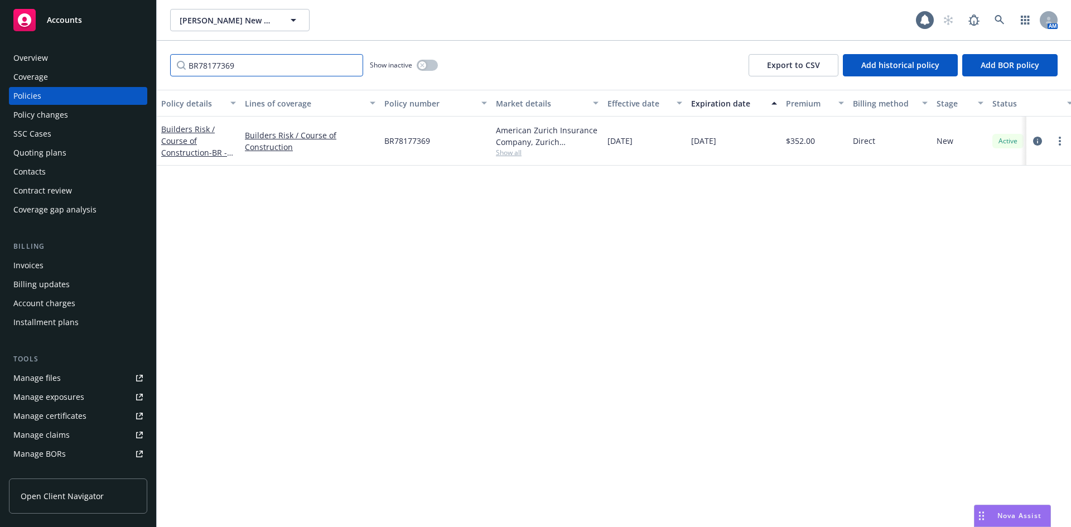
click at [354, 65] on input "BR78177369" at bounding box center [266, 65] width 193 height 22
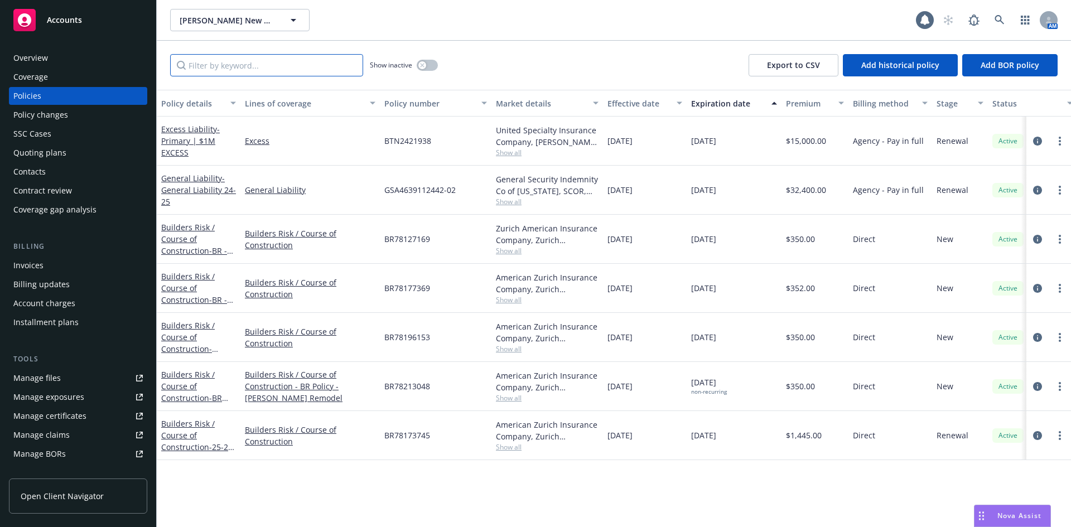
paste input "BR78127169"
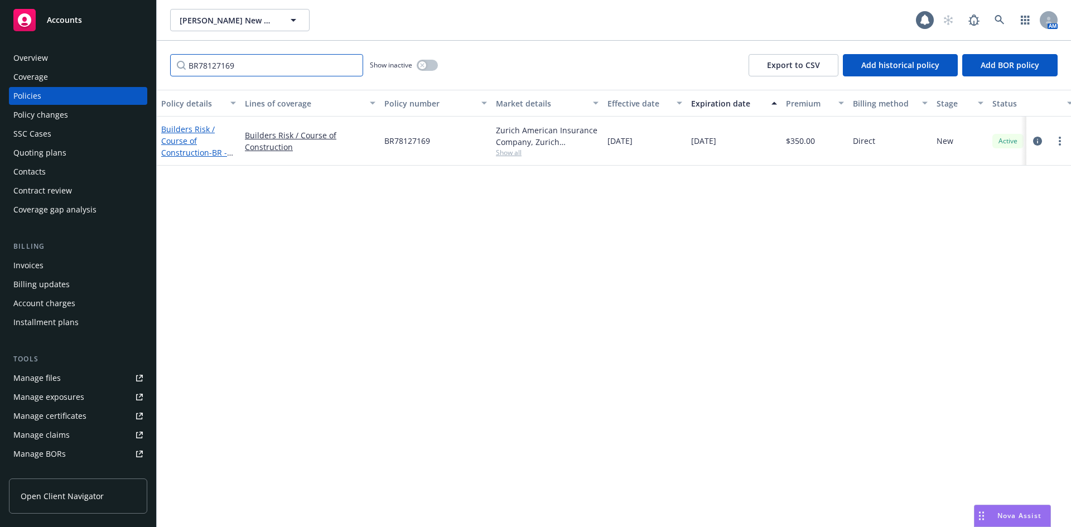
type input "BR78127169"
click at [205, 152] on link "Builders Risk / Course of Construction - BR - [PERSON_NAME] Entry Remodel" at bounding box center [194, 152] width 66 height 57
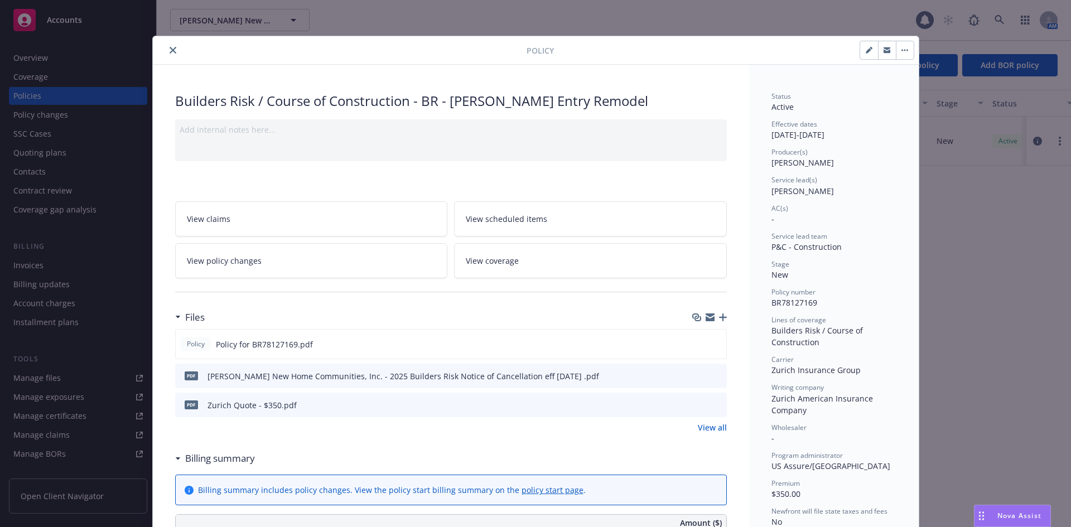
drag, startPoint x: 166, startPoint y: 50, endPoint x: 236, endPoint y: 75, distance: 74.1
click at [170, 50] on icon "close" at bounding box center [173, 50] width 7 height 7
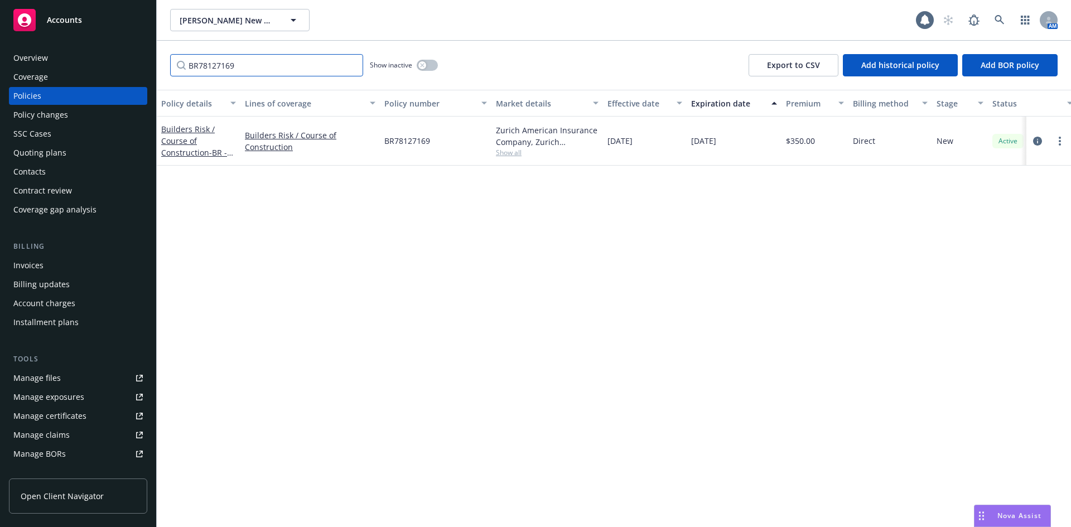
drag, startPoint x: 335, startPoint y: 67, endPoint x: 361, endPoint y: 67, distance: 25.7
click at [339, 67] on input "BR78127169" at bounding box center [266, 65] width 193 height 22
click at [352, 65] on input "BR78127169" at bounding box center [266, 65] width 193 height 22
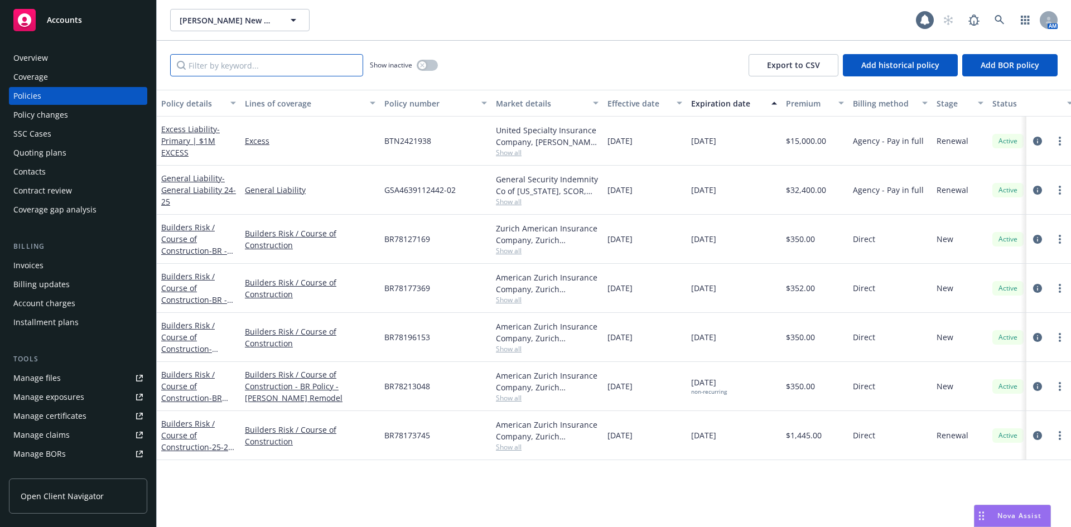
paste input "BR78196153"
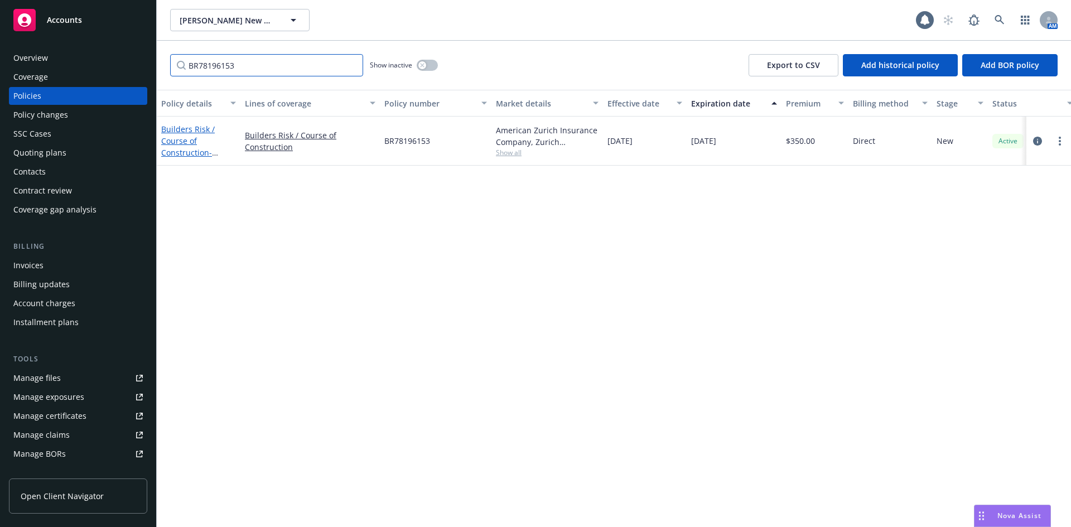
type input "BR78196153"
click at [197, 153] on link "Builders Risk / Course of Construction - BR - [PERSON_NAME][DEMOGRAPHIC_DATA] -…" at bounding box center [198, 182] width 75 height 116
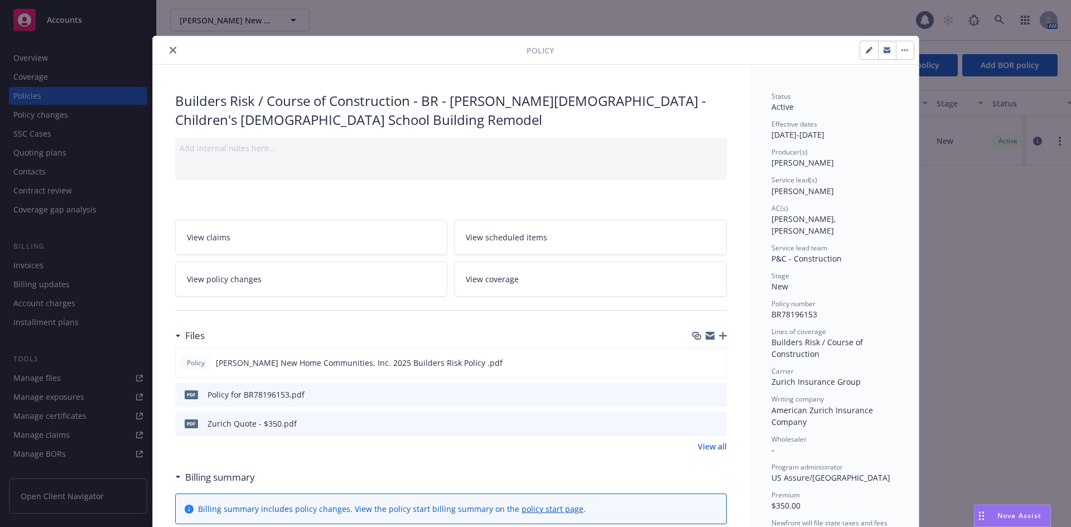
click at [173, 49] on button "close" at bounding box center [172, 50] width 13 height 13
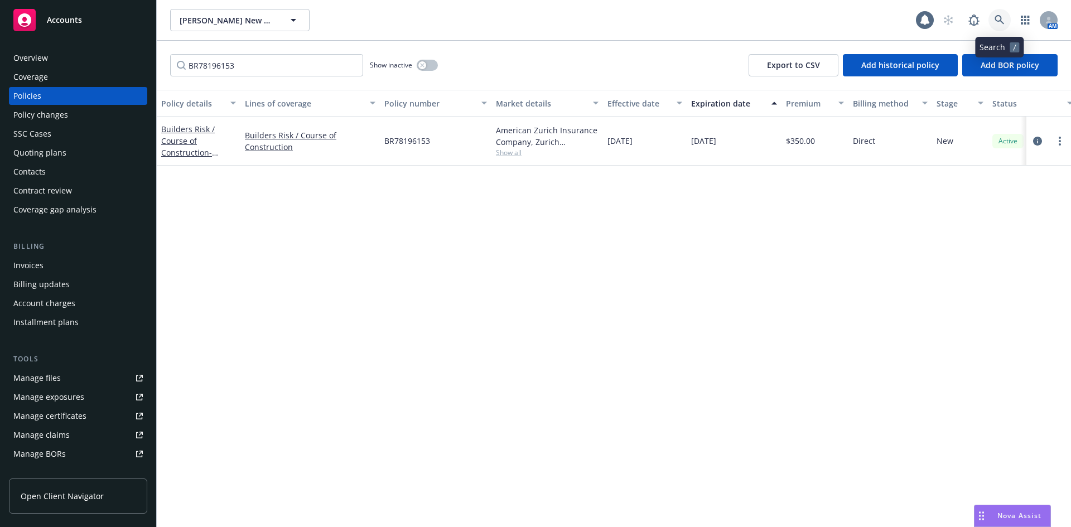
click at [1003, 13] on link at bounding box center [999, 20] width 22 height 22
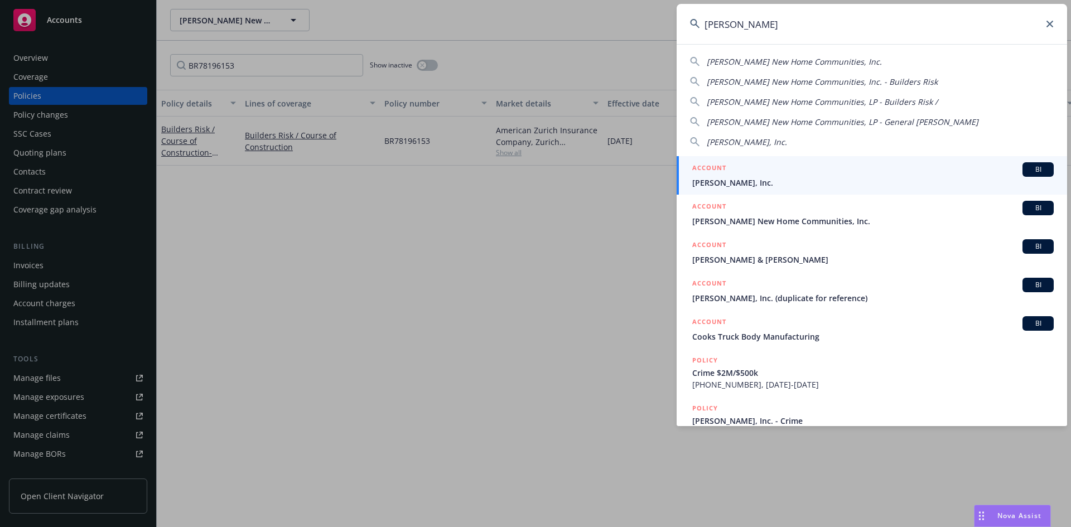
type input "[PERSON_NAME]"
click at [809, 185] on span "[PERSON_NAME], Inc." at bounding box center [872, 183] width 361 height 12
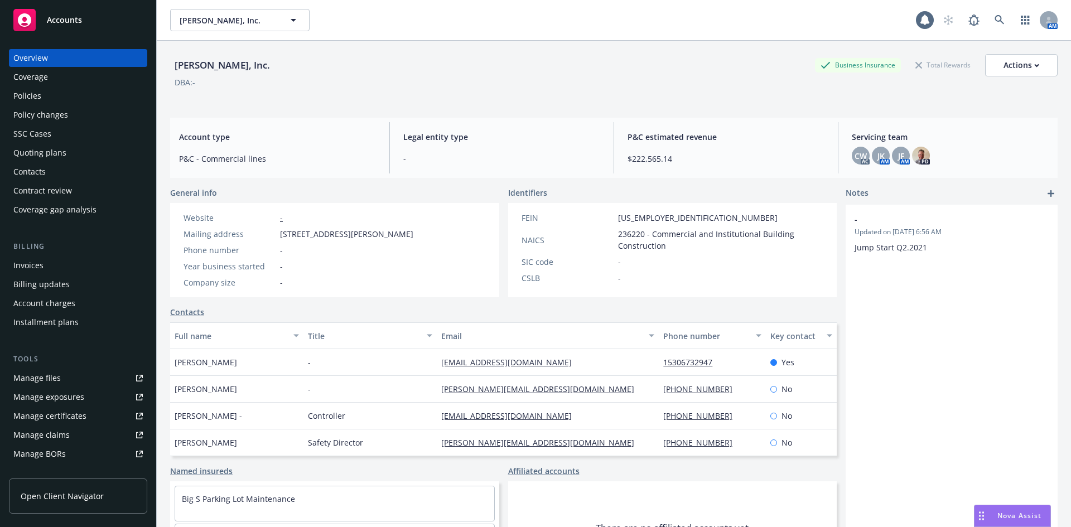
click at [62, 97] on div "Policies" at bounding box center [77, 96] width 129 height 18
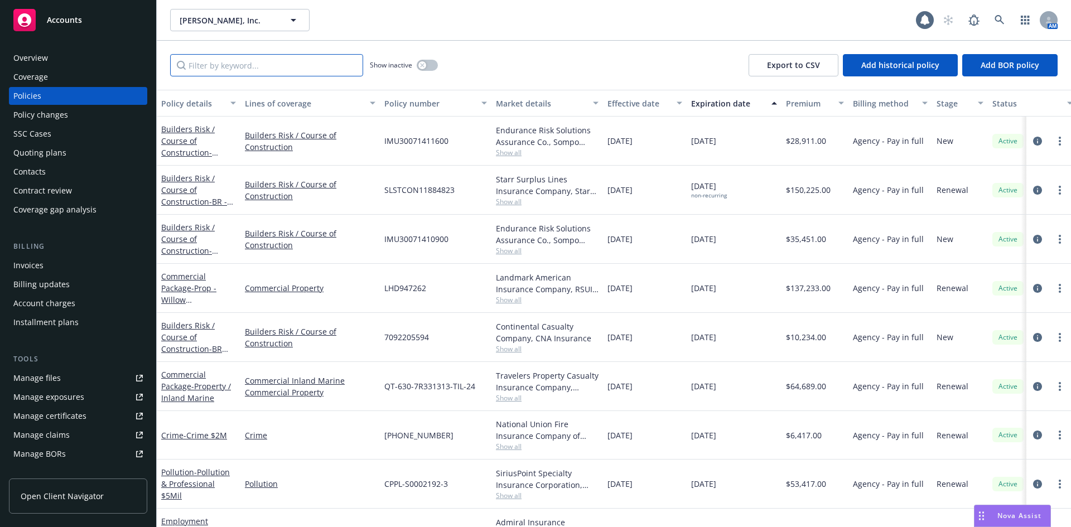
click at [245, 70] on input "Filter by keyword..." at bounding box center [266, 65] width 193 height 22
paste input "IMU30093781400"
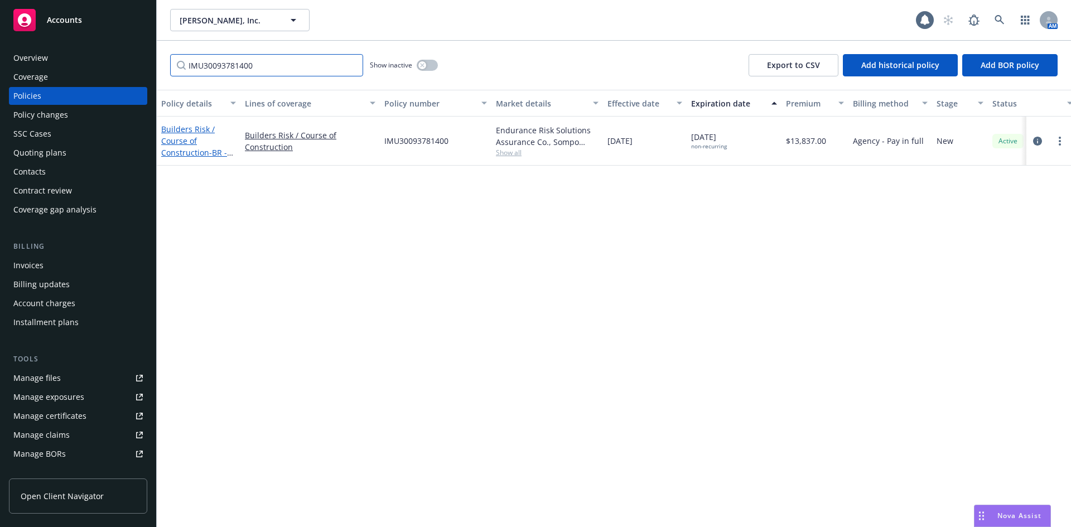
type input "IMU30093781400"
click at [195, 131] on link "Builders Risk / Course of Construction - BR - Raising Canes [GEOGRAPHIC_DATA]" at bounding box center [196, 158] width 70 height 69
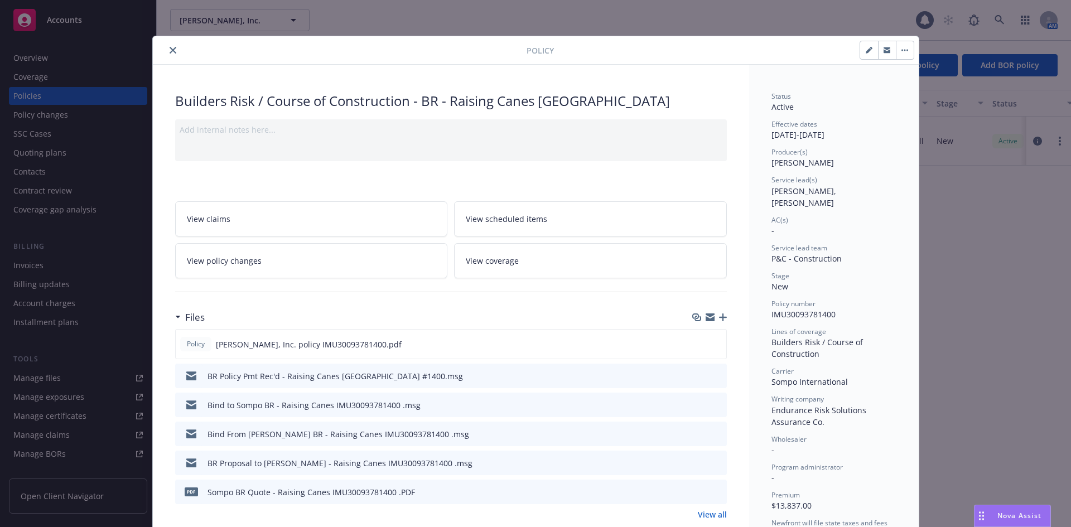
drag, startPoint x: 173, startPoint y: 47, endPoint x: 185, endPoint y: 54, distance: 13.8
click at [173, 47] on button "close" at bounding box center [172, 50] width 13 height 13
click at [172, 51] on div "IMU30093781400 Show inactive Export to CSV Add historical policy Add BOR policy" at bounding box center [614, 65] width 914 height 49
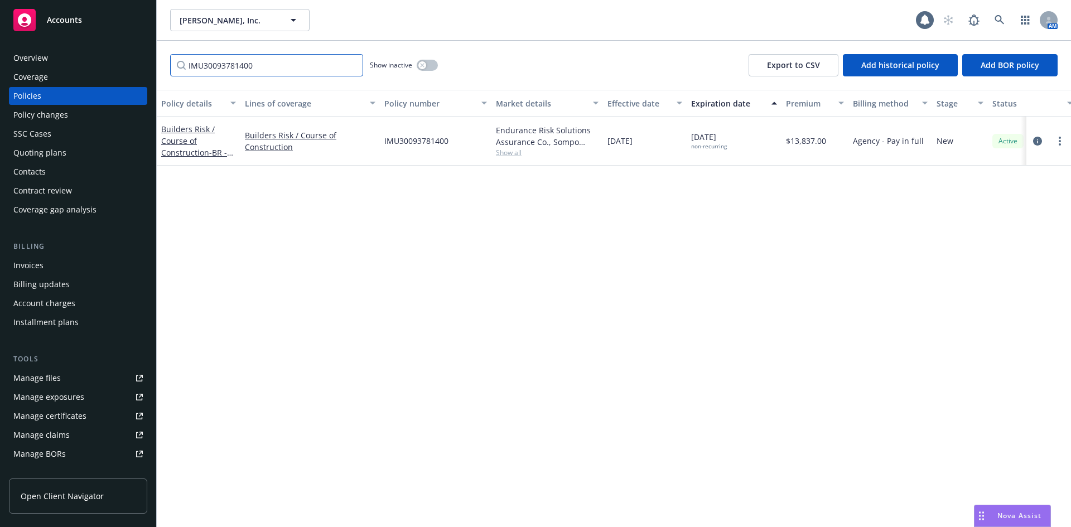
click at [293, 65] on input "IMU30093781400" at bounding box center [266, 65] width 193 height 22
click at [350, 64] on input "IMU30093781400" at bounding box center [266, 65] width 193 height 22
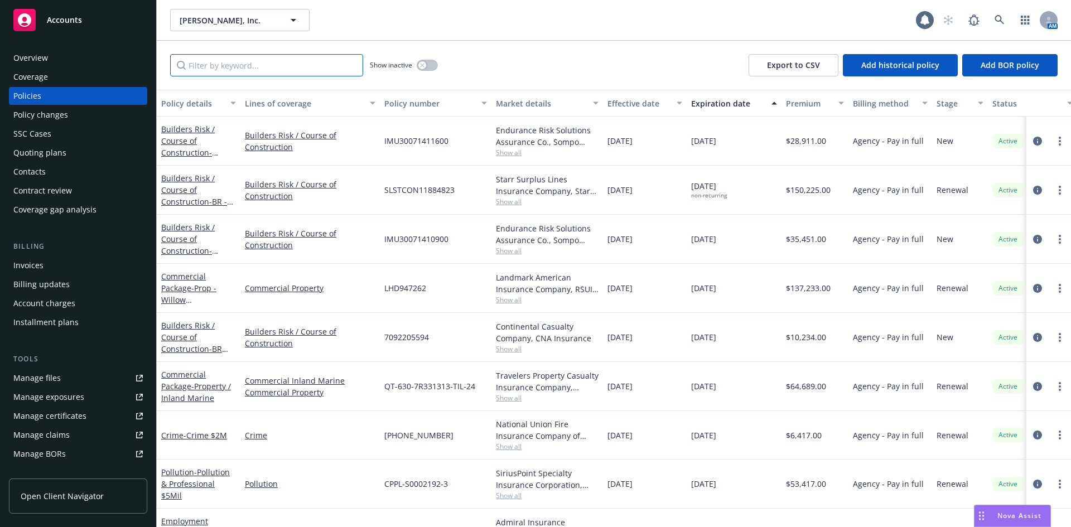
paste input "EC78616427"
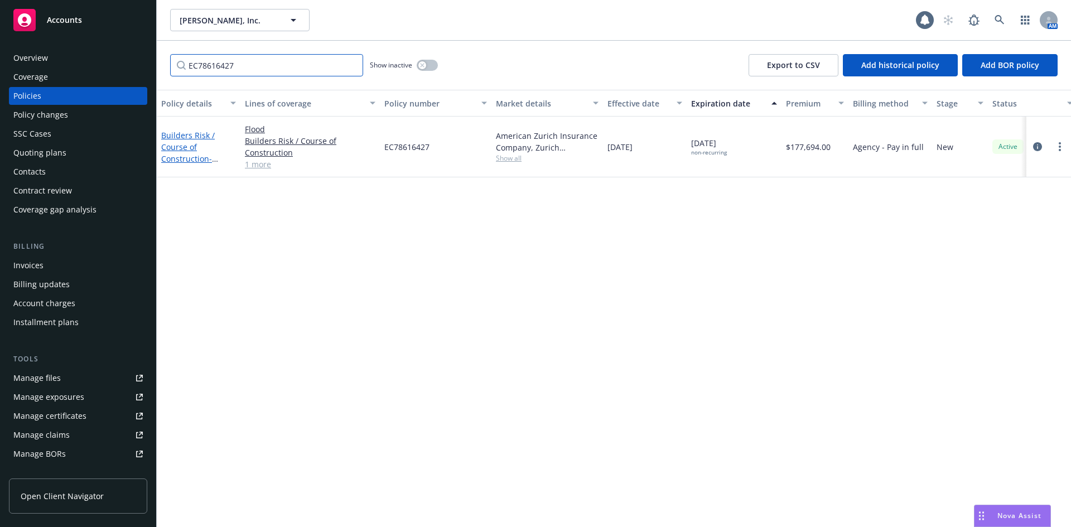
type input "EC78616427"
click at [180, 139] on link "Builders Risk / Course of Construction - Builder's Risk - Springhill Suites" at bounding box center [191, 158] width 61 height 57
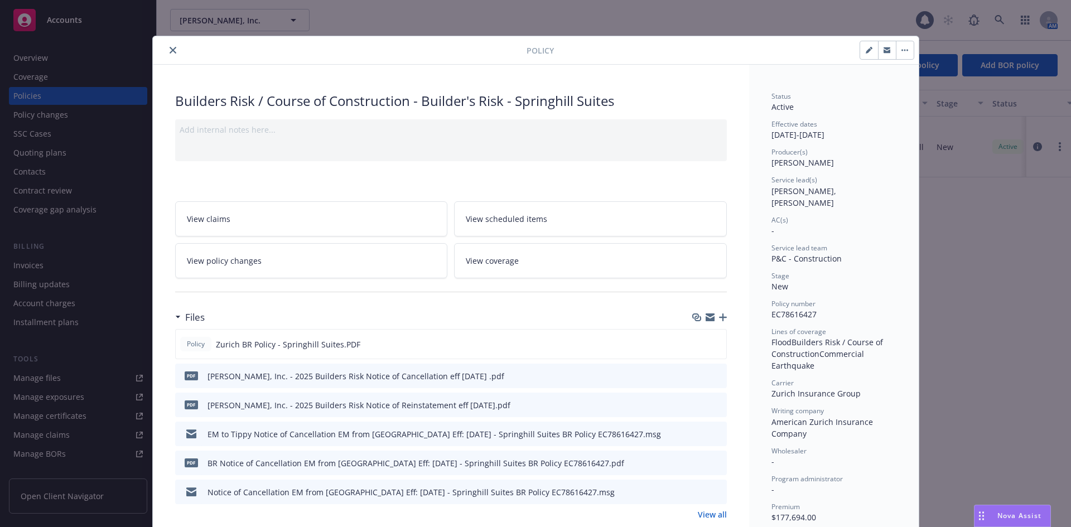
click at [170, 47] on icon "close" at bounding box center [173, 50] width 7 height 7
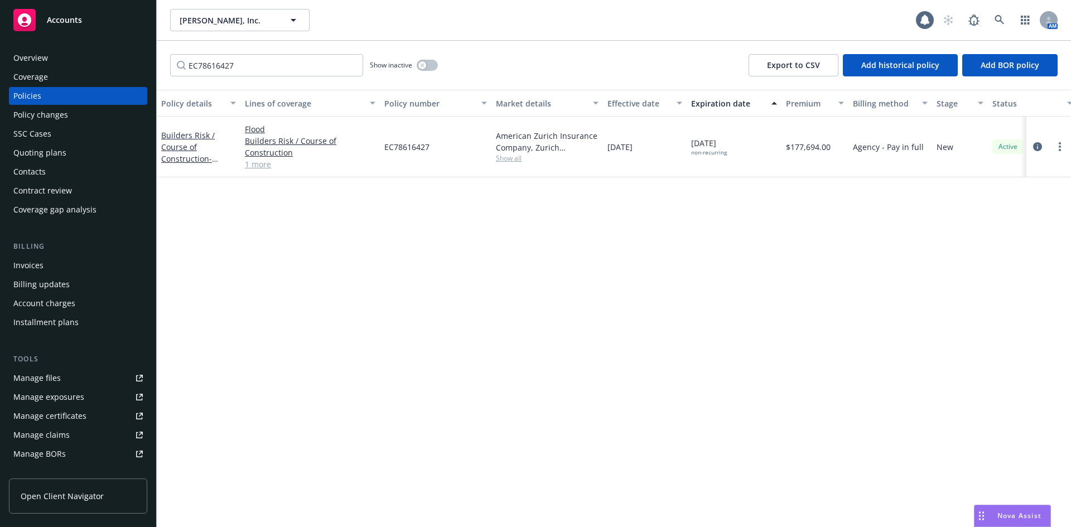
click at [264, 162] on link "1 more" at bounding box center [310, 164] width 131 height 12
click at [352, 64] on input "EC78616427" at bounding box center [266, 65] width 193 height 22
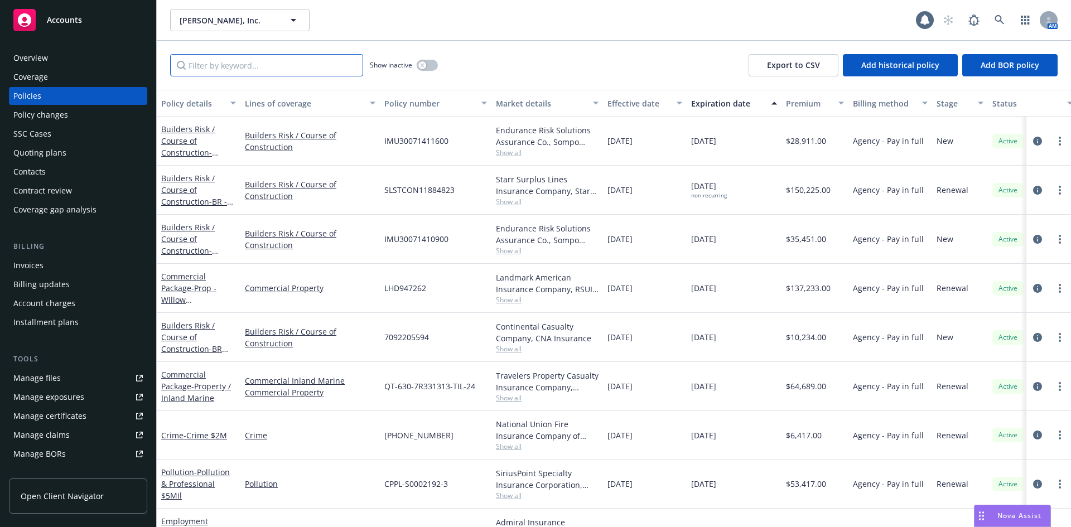
paste input "QT-630-7R331313-TIL-24"
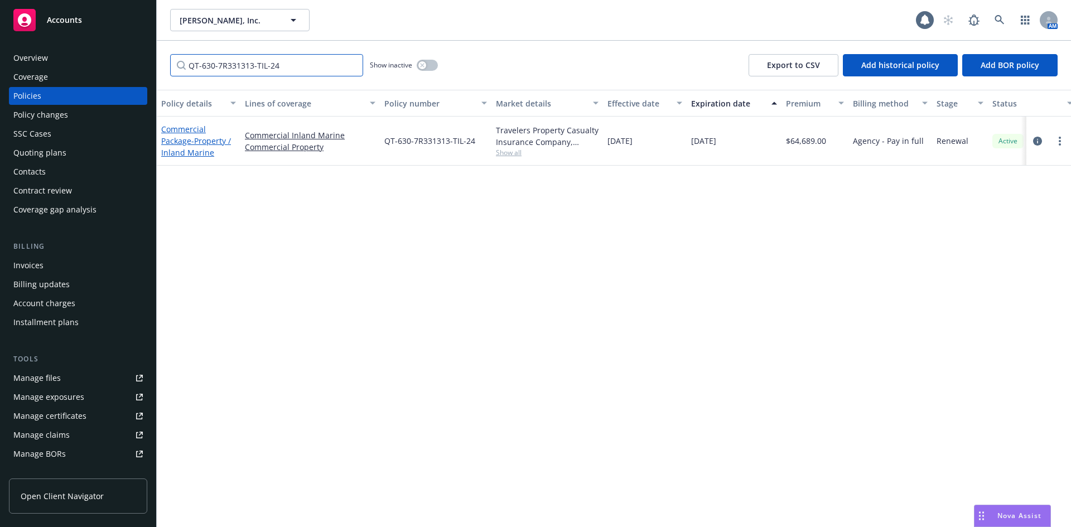
type input "QT-630-7R331313-TIL-24"
click at [197, 153] on span "- Property / Inland Marine" at bounding box center [196, 147] width 70 height 22
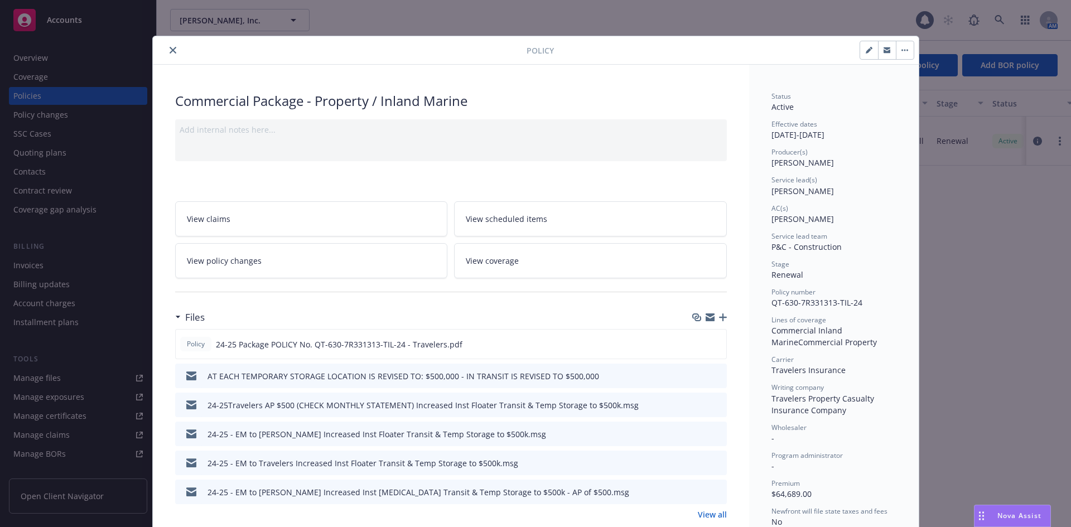
click at [167, 55] on button "close" at bounding box center [172, 50] width 13 height 13
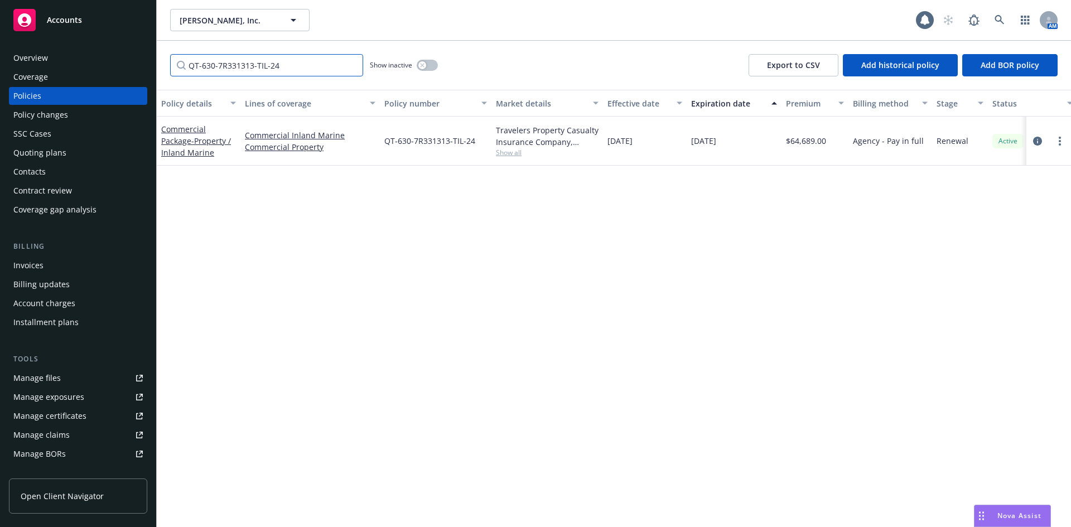
click at [351, 64] on input "QT-630-7R331313-TIL-24" at bounding box center [266, 65] width 193 height 22
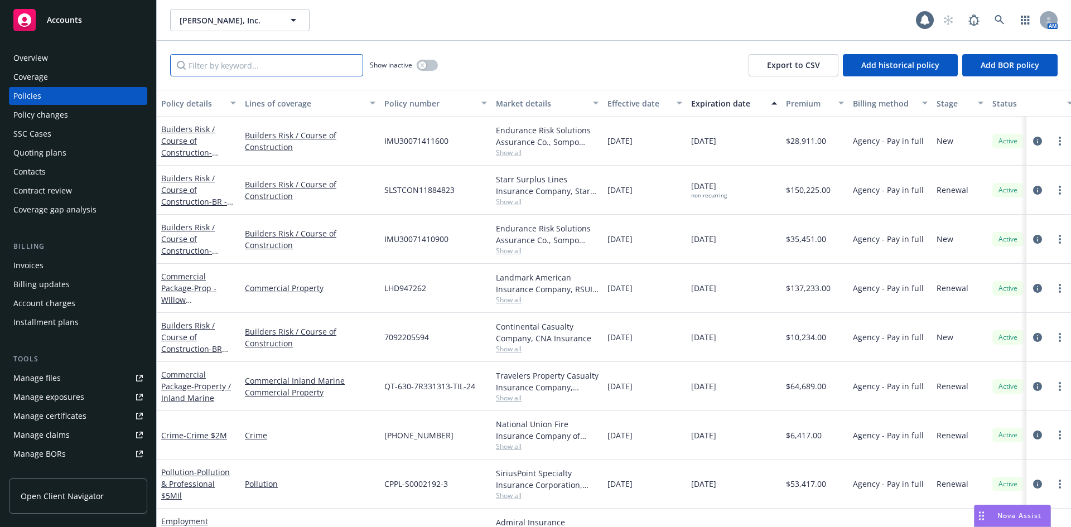
paste input "7092205594"
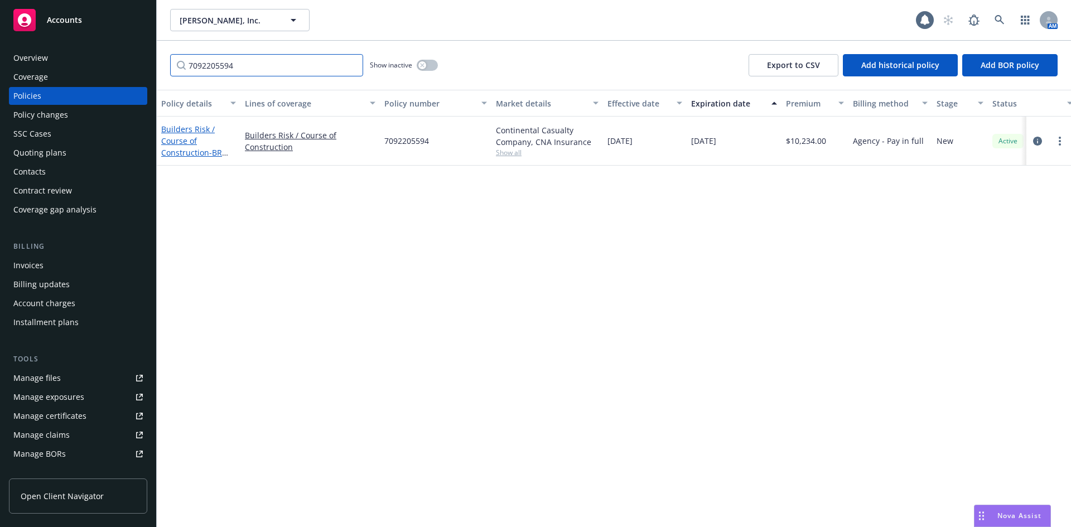
type input "7092205594"
click at [187, 126] on link "Builders Risk / Course of Construction - BR Policy - Manteca Mini Storage" at bounding box center [191, 152] width 61 height 57
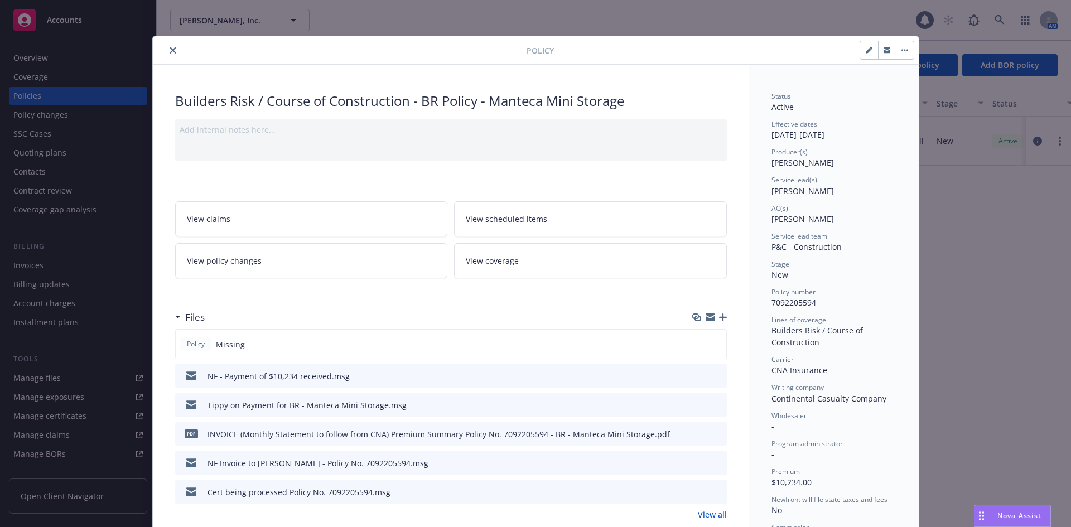
drag, startPoint x: 170, startPoint y: 54, endPoint x: 191, endPoint y: 56, distance: 21.9
click at [170, 54] on button "close" at bounding box center [172, 50] width 13 height 13
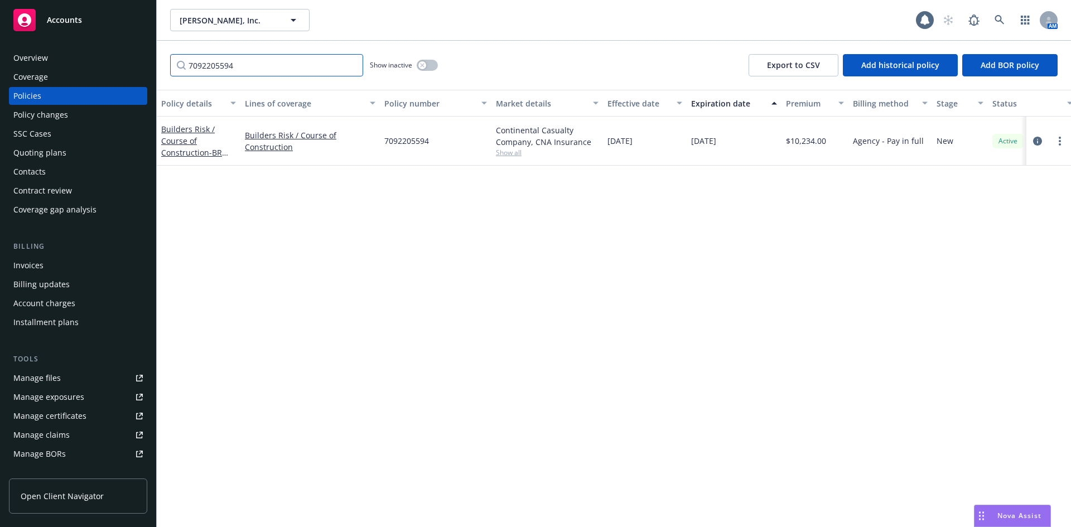
click at [352, 66] on input "7092205594" at bounding box center [266, 65] width 193 height 22
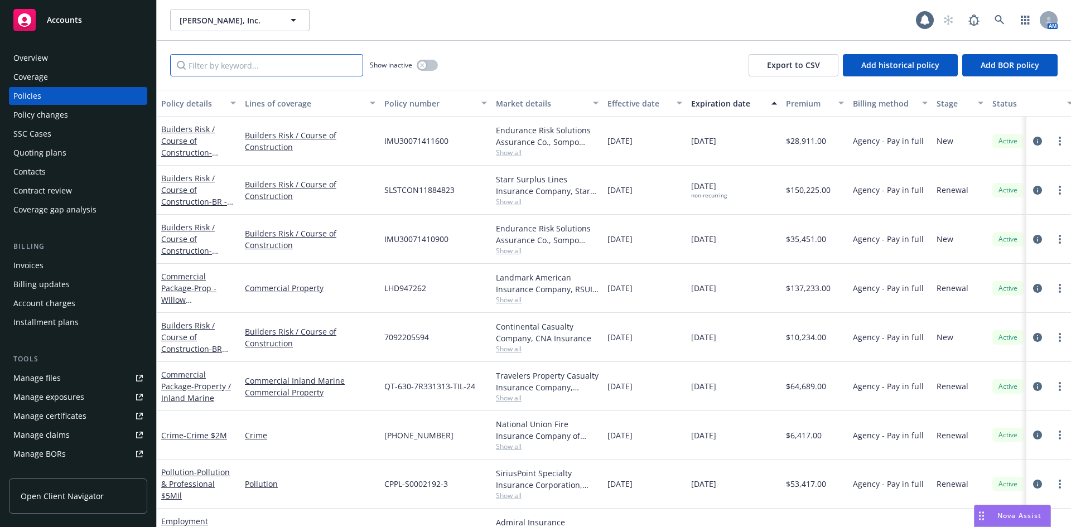
paste input "IMU30071411600"
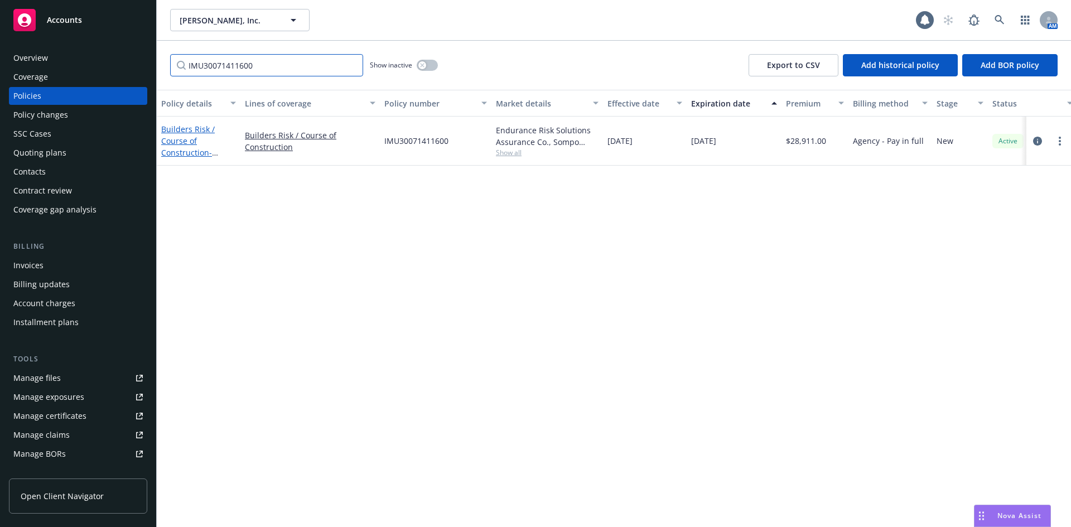
type input "IMU30071411600"
click at [190, 139] on link "Builders Risk / Course of Construction - [GEOGRAPHIC_DATA] & Suites Remodel - […" at bounding box center [196, 176] width 70 height 104
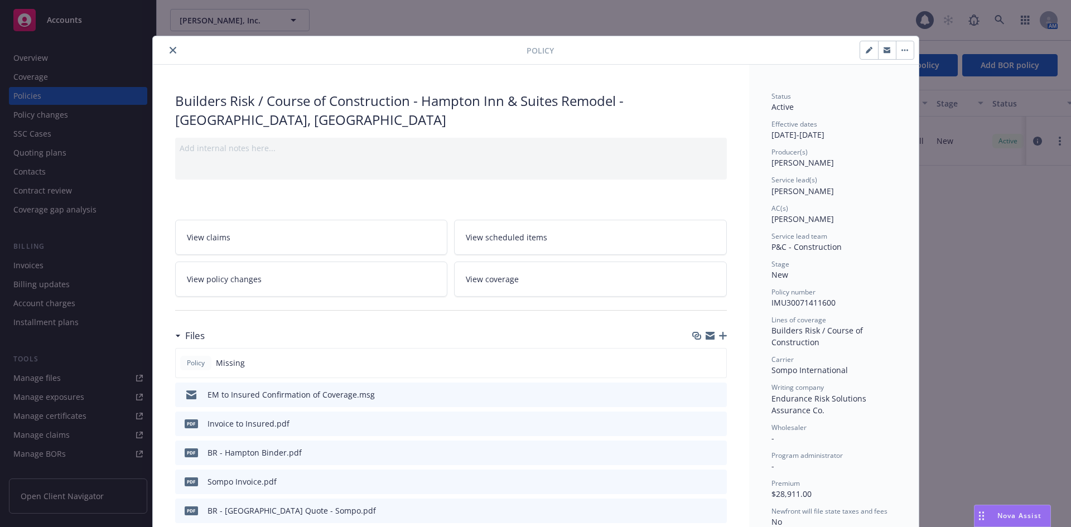
click at [166, 50] on button "close" at bounding box center [172, 50] width 13 height 13
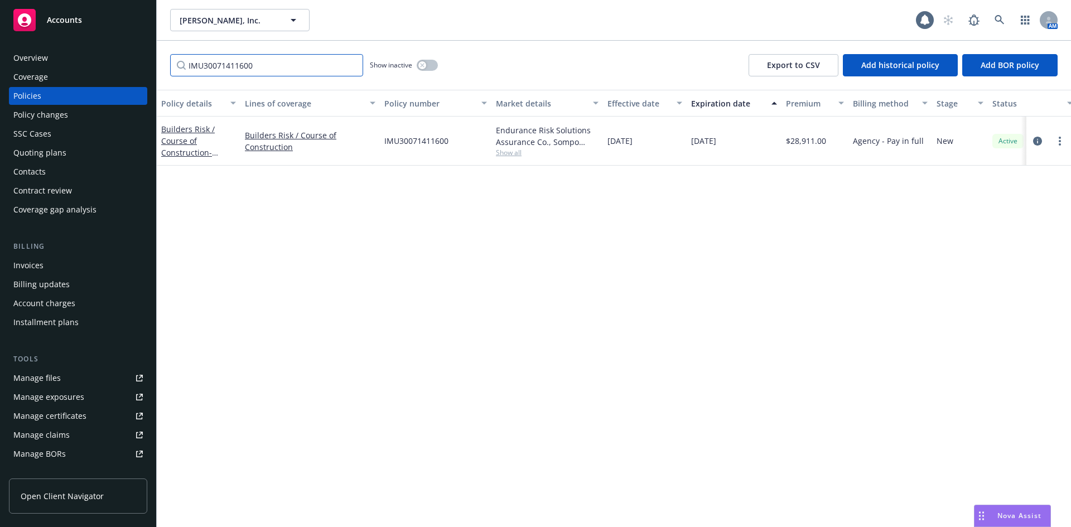
click at [349, 65] on input "IMU30071411600" at bounding box center [266, 65] width 193 height 22
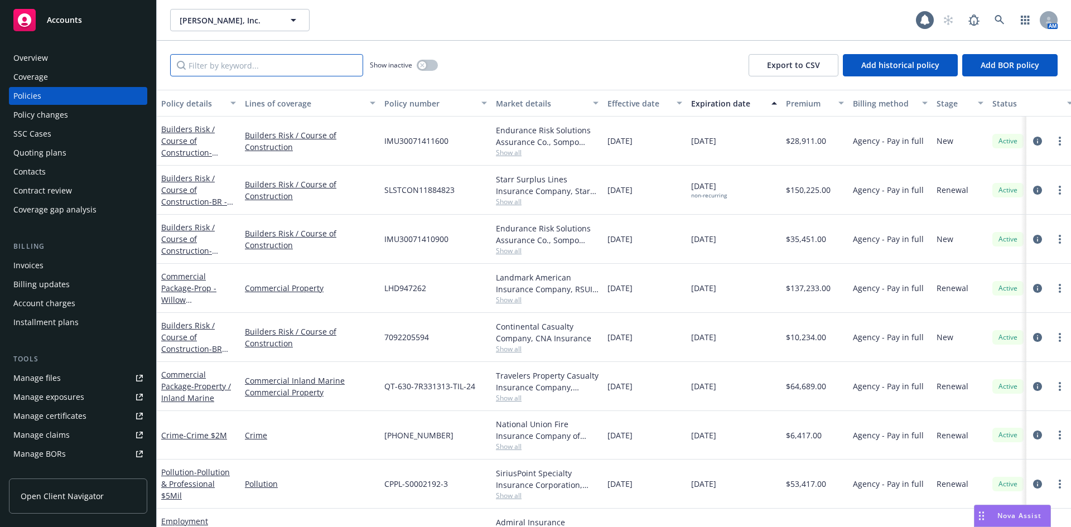
paste input "SRTER25-2026"
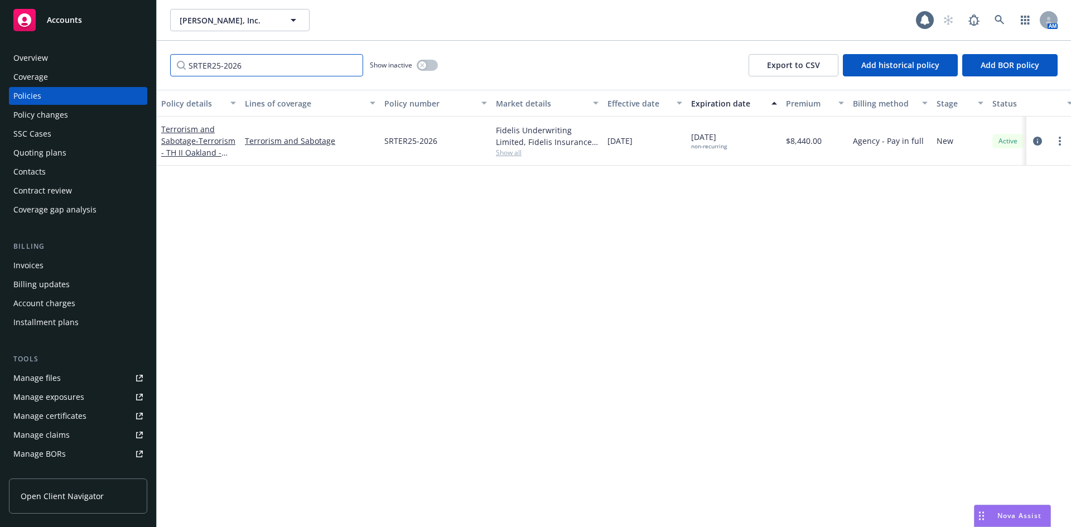
type input "SRTER25-2026"
click at [211, 153] on span "- Terrorism - TH II Oakland - [GEOGRAPHIC_DATA]" at bounding box center [198, 159] width 74 height 46
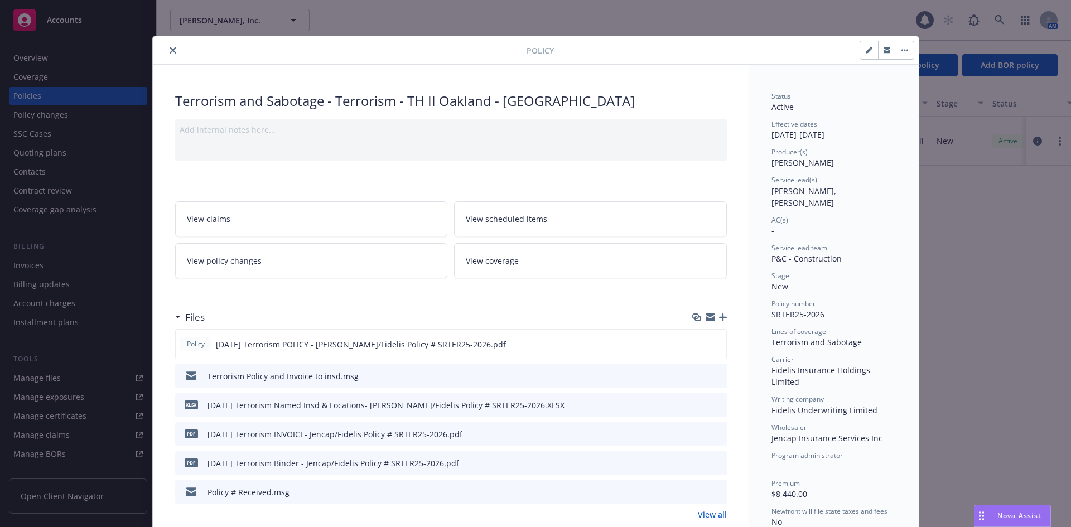
drag, startPoint x: 171, startPoint y: 50, endPoint x: 178, endPoint y: 52, distance: 7.4
click at [171, 50] on icon "close" at bounding box center [173, 50] width 7 height 7
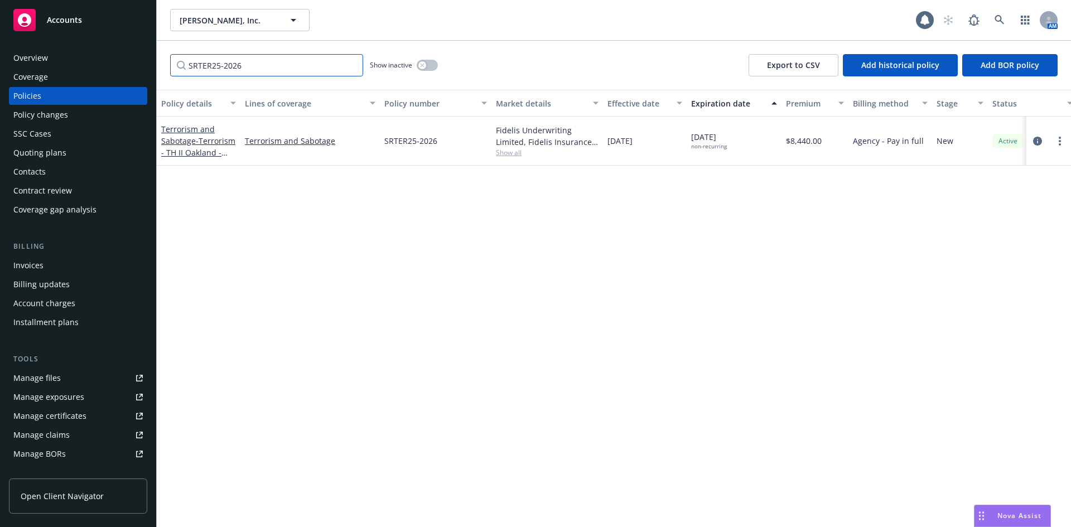
click at [352, 66] on input "SRTER25-2026" at bounding box center [266, 65] width 193 height 22
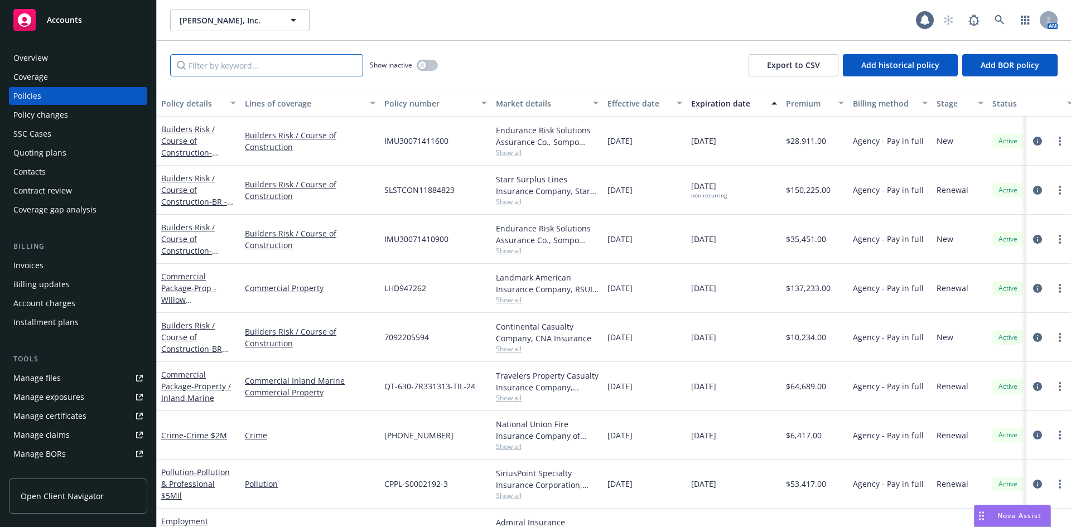
paste input "EC78616768"
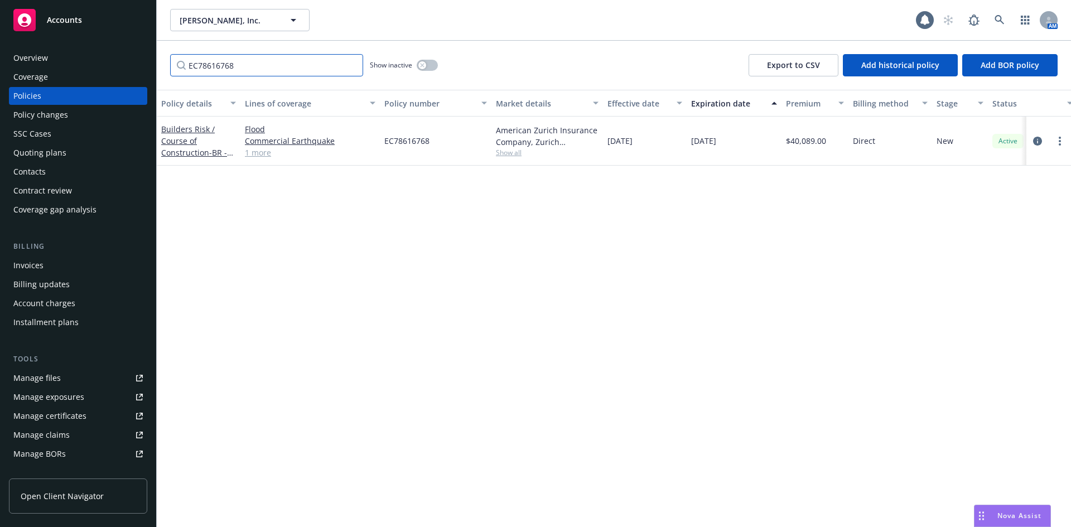
type input "EC78616768"
click at [258, 154] on link "1 more" at bounding box center [310, 153] width 131 height 12
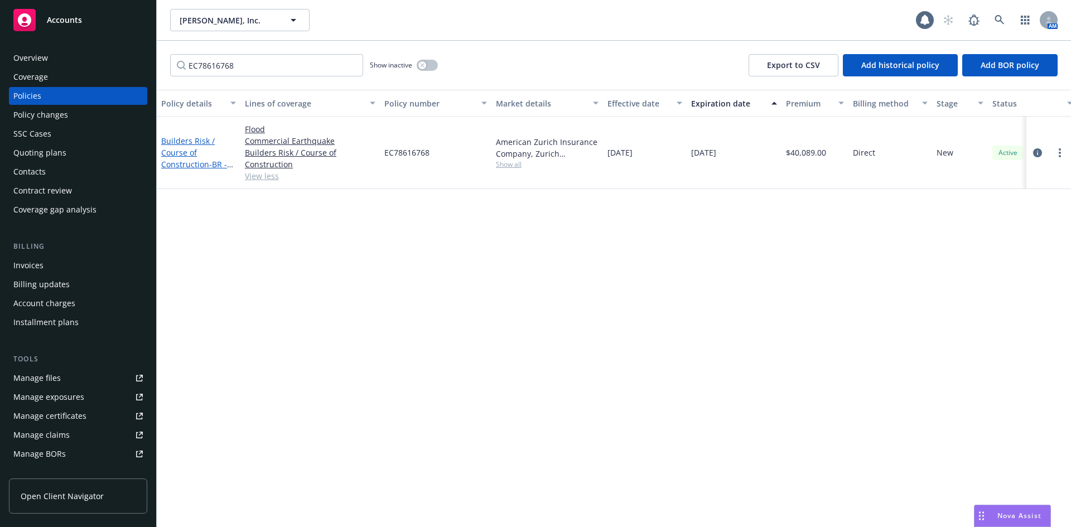
click at [209, 161] on span "- BR - SCSOS CTC" at bounding box center [197, 170] width 72 height 22
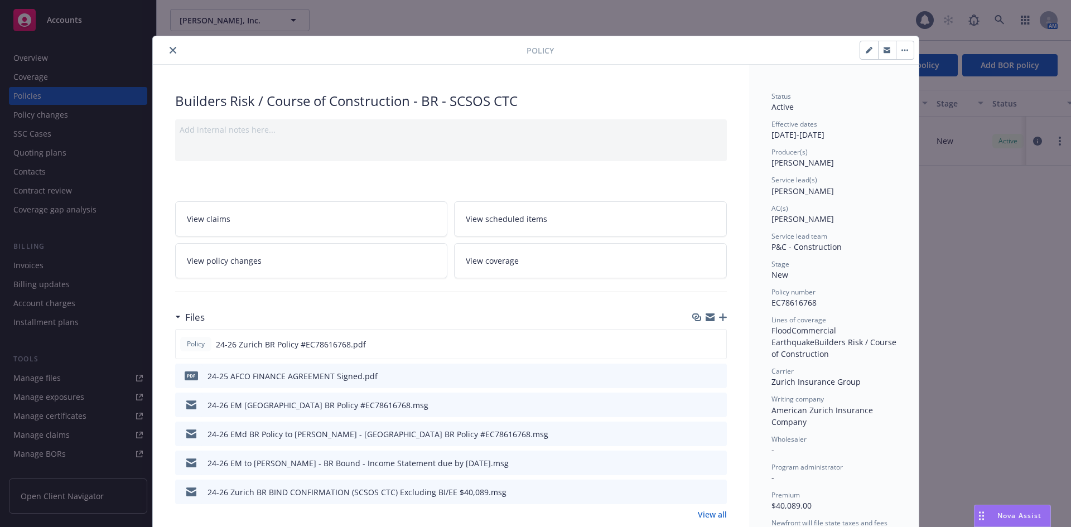
drag, startPoint x: 170, startPoint y: 50, endPoint x: 223, endPoint y: 35, distance: 55.1
click at [170, 50] on icon "close" at bounding box center [173, 50] width 7 height 7
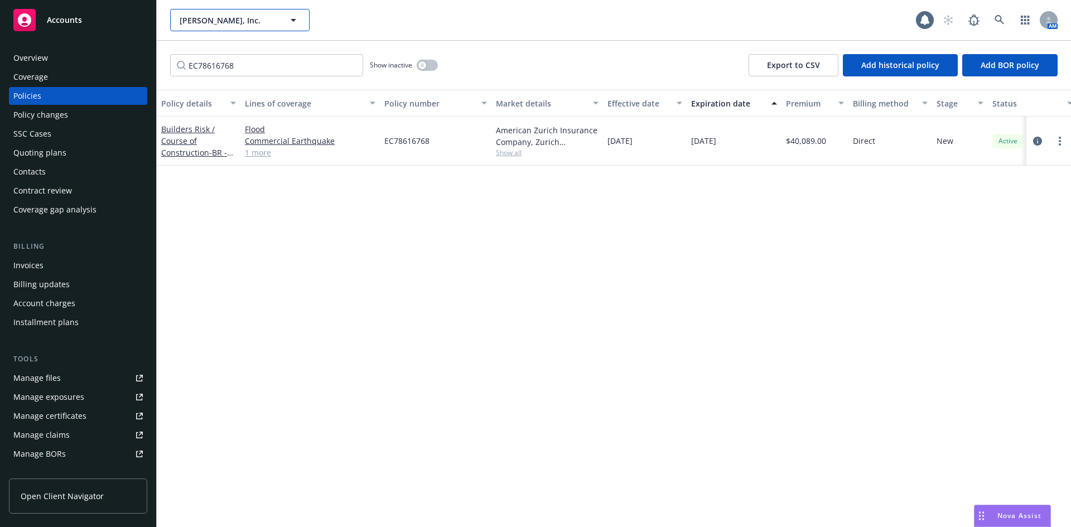
click at [247, 17] on span "[PERSON_NAME], Inc." at bounding box center [228, 21] width 96 height 12
click at [315, 69] on input "EC78616768" at bounding box center [266, 65] width 193 height 22
click at [352, 65] on input "EC78616768" at bounding box center [266, 65] width 193 height 22
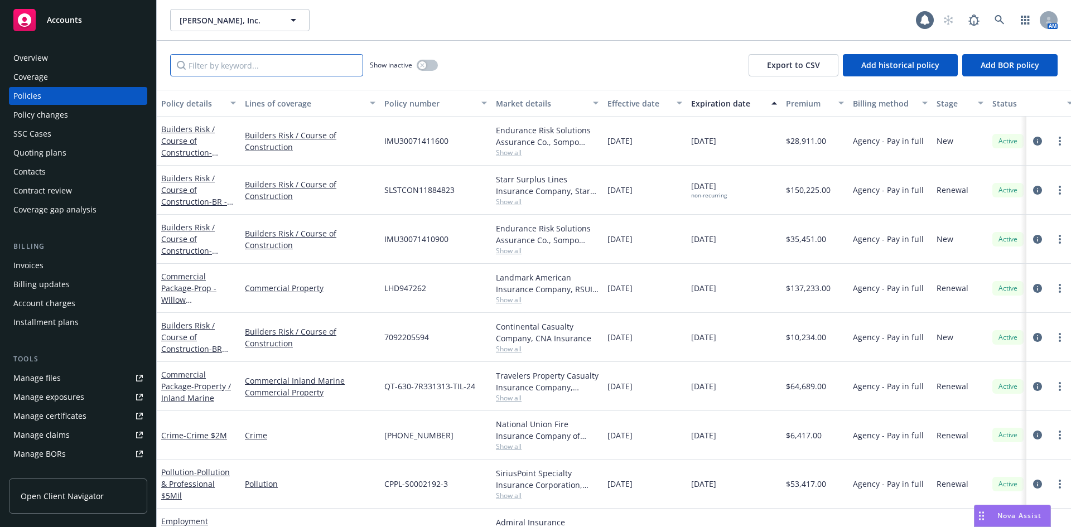
paste input "IMU30071410900"
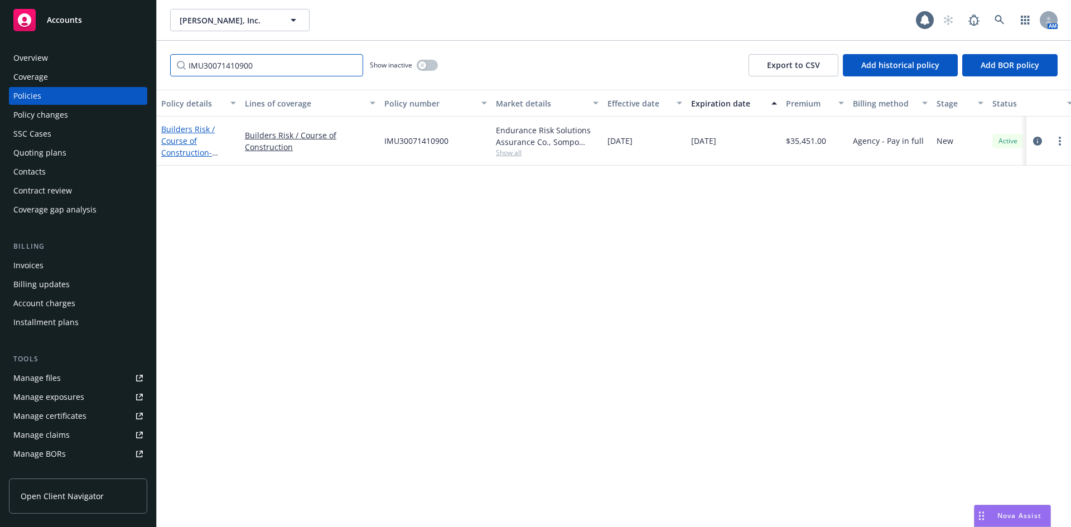
type input "IMU30071410900"
click at [179, 142] on link "Builders Risk / Course of Construction - Homewood Suites - [GEOGRAPHIC_DATA], […" at bounding box center [197, 170] width 72 height 93
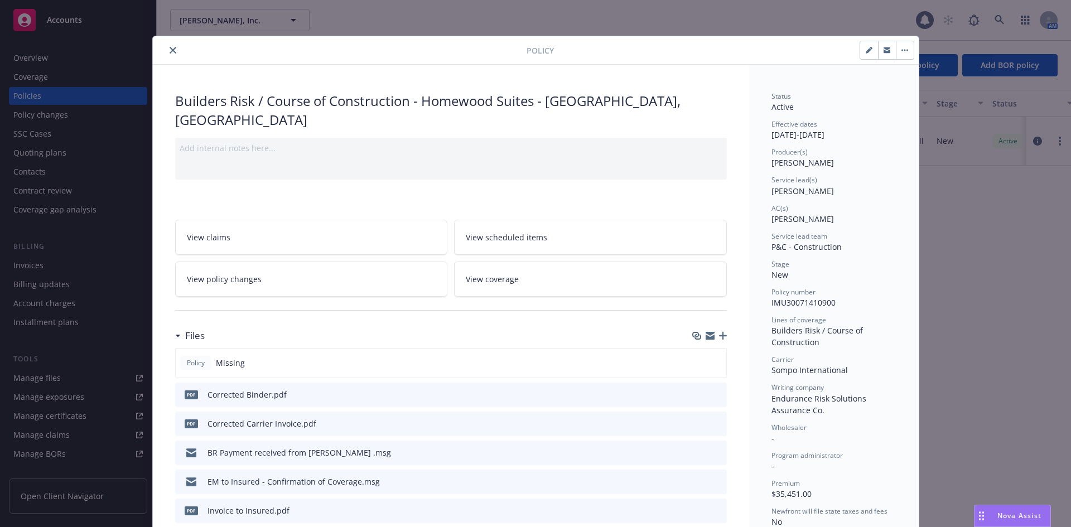
drag, startPoint x: 167, startPoint y: 51, endPoint x: 163, endPoint y: 44, distance: 8.7
click at [170, 51] on icon "close" at bounding box center [173, 50] width 7 height 7
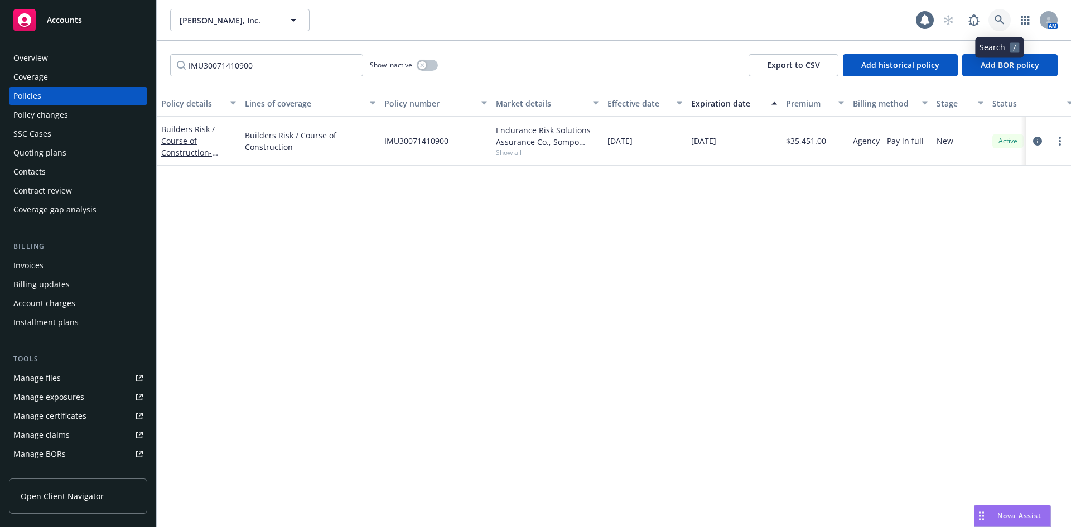
click at [1006, 18] on link at bounding box center [999, 20] width 22 height 22
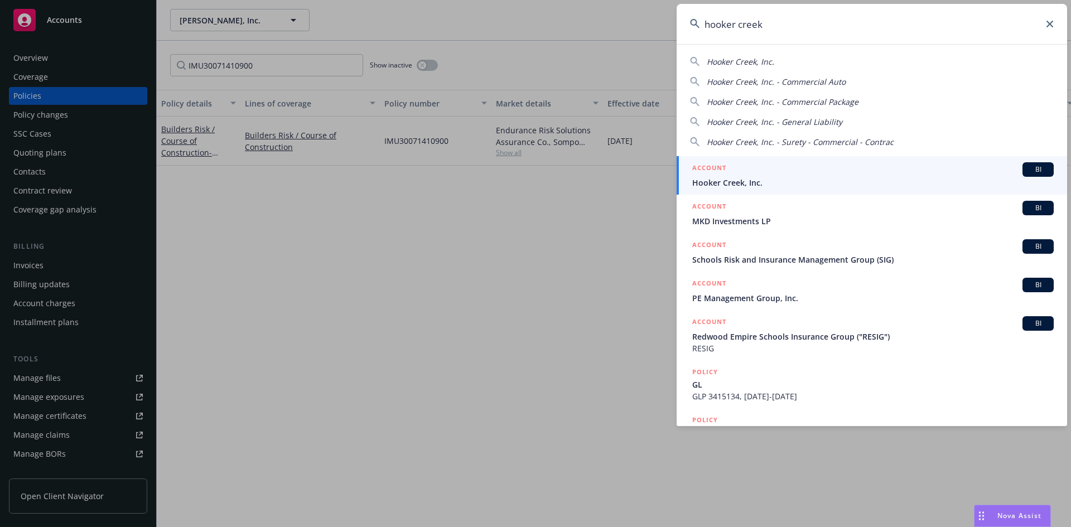
type input "hooker creek"
click at [729, 180] on span "Hooker Creek, Inc." at bounding box center [872, 183] width 361 height 12
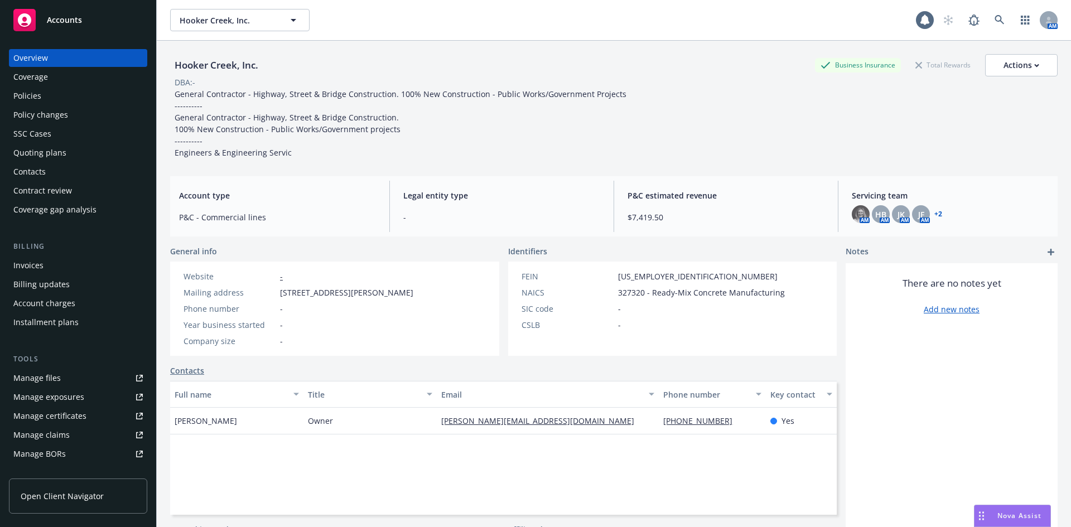
click at [75, 95] on div "Policies" at bounding box center [77, 96] width 129 height 18
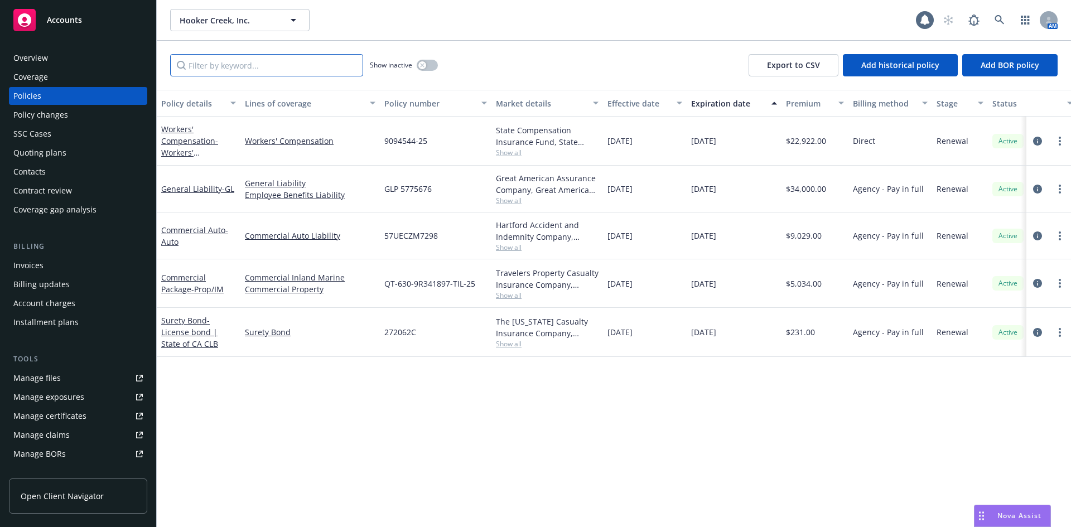
click at [225, 62] on input "Filter by keyword..." at bounding box center [266, 65] width 193 height 22
paste input "QT-630-9R341897-TIL-25"
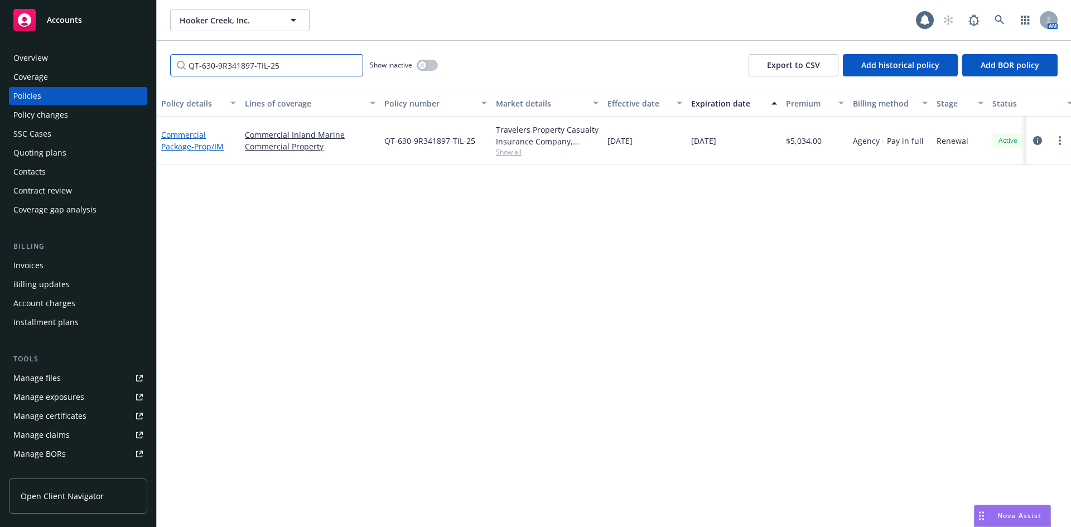
type input "QT-630-9R341897-TIL-25"
click at [197, 144] on span "- Prop/IM" at bounding box center [207, 146] width 32 height 11
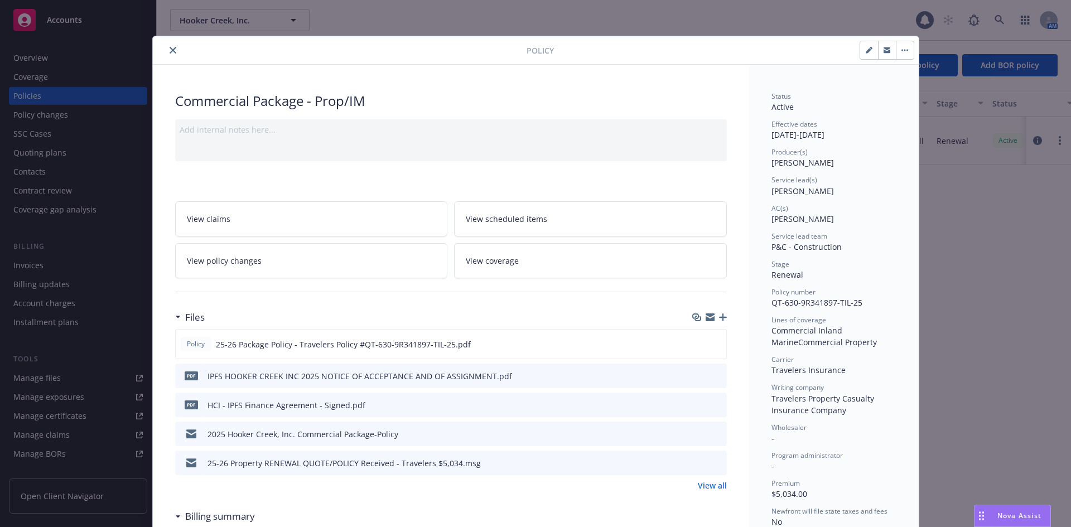
click at [168, 54] on button "close" at bounding box center [172, 50] width 13 height 13
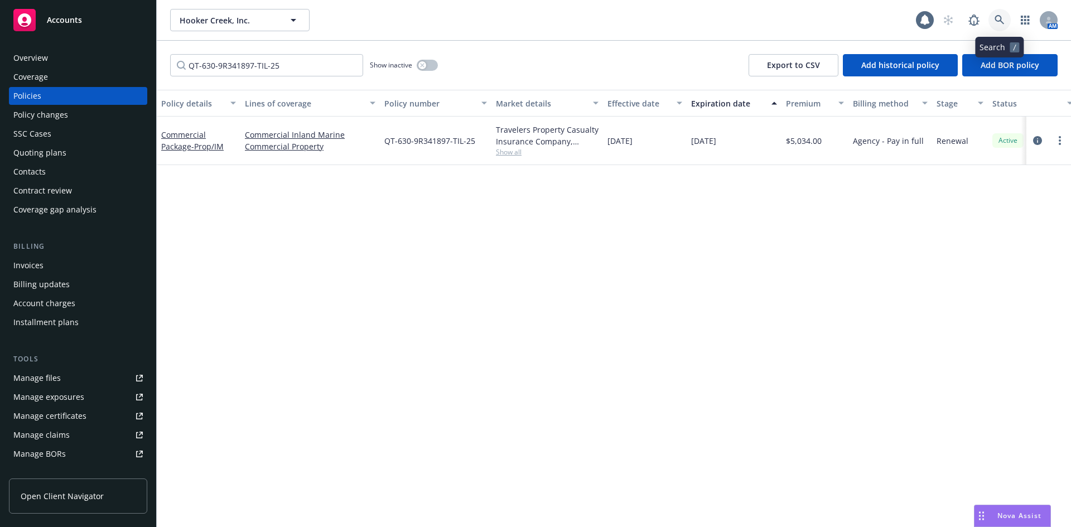
click at [1002, 20] on icon at bounding box center [999, 20] width 10 height 10
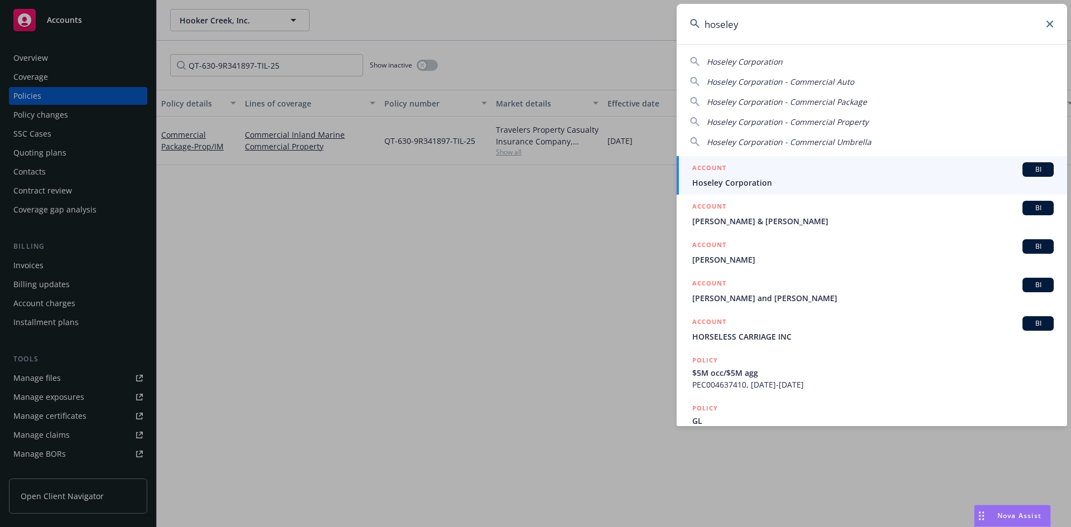
type input "hoseley"
click at [738, 184] on span "Hoseley Corporation" at bounding box center [872, 183] width 361 height 12
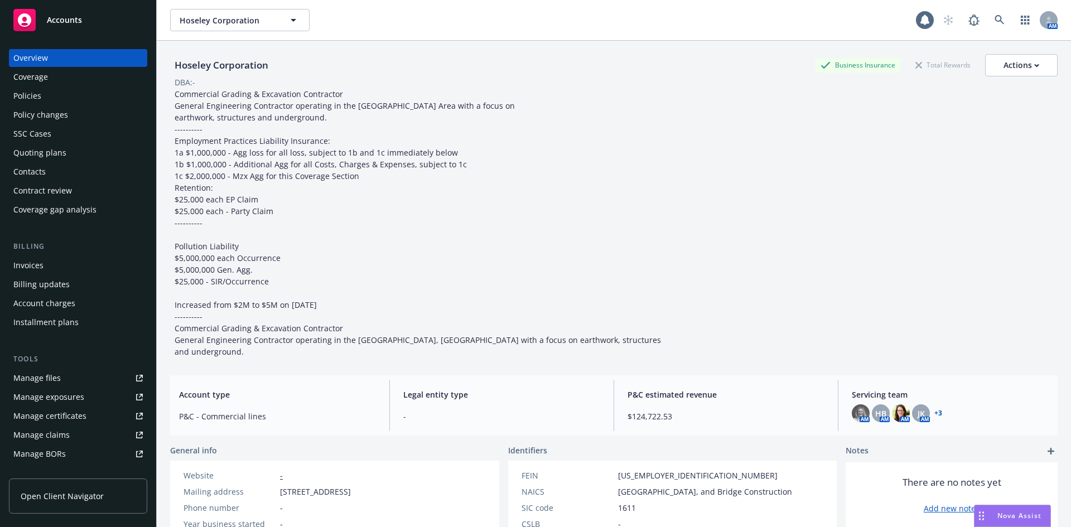
click at [85, 95] on div "Policies" at bounding box center [77, 96] width 129 height 18
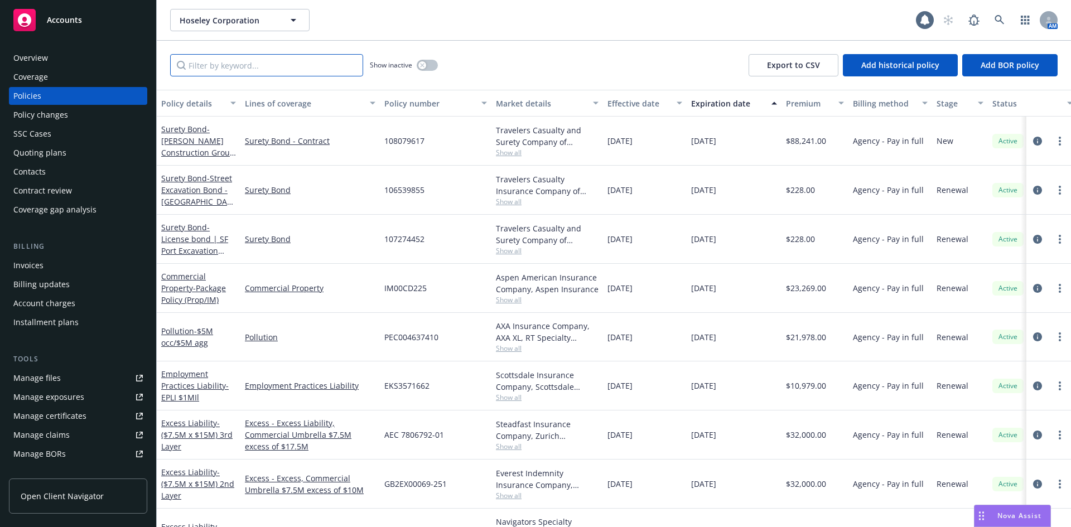
click at [275, 60] on input "Filter by keyword..." at bounding box center [266, 65] width 193 height 22
paste input "IM00CD225"
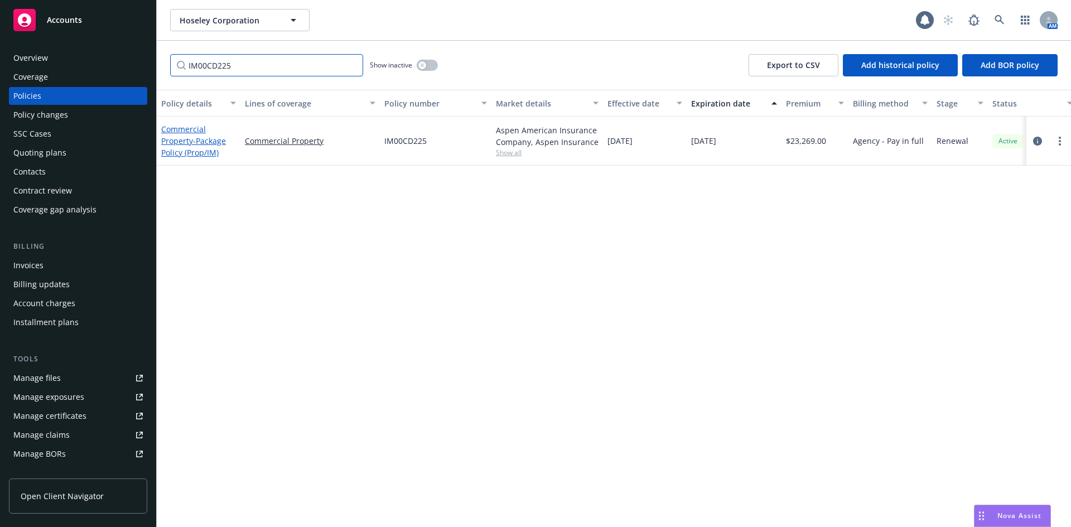
type input "IM00CD225"
click at [206, 146] on span "- Package Policy (Prop/IM)" at bounding box center [193, 147] width 65 height 22
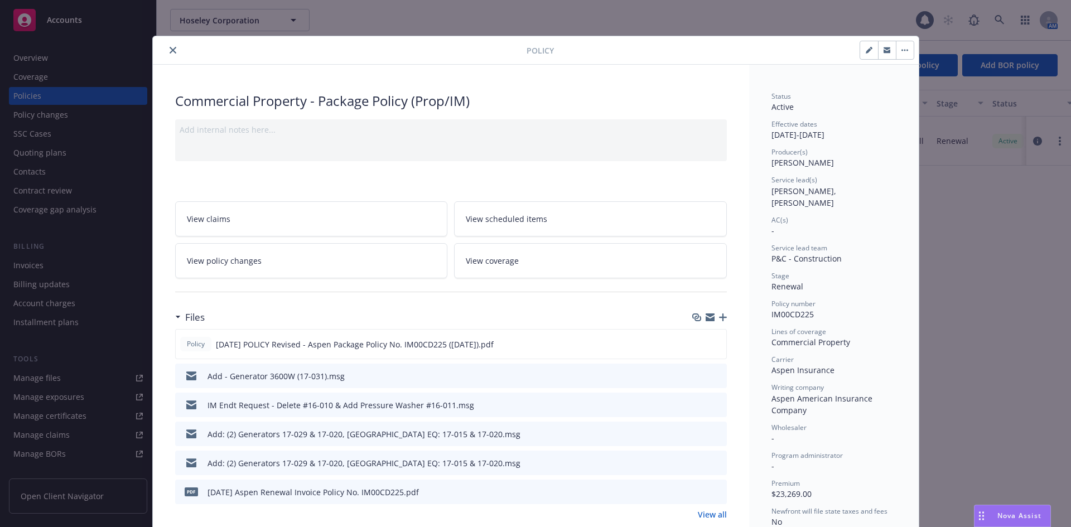
click at [170, 51] on icon "close" at bounding box center [173, 50] width 7 height 7
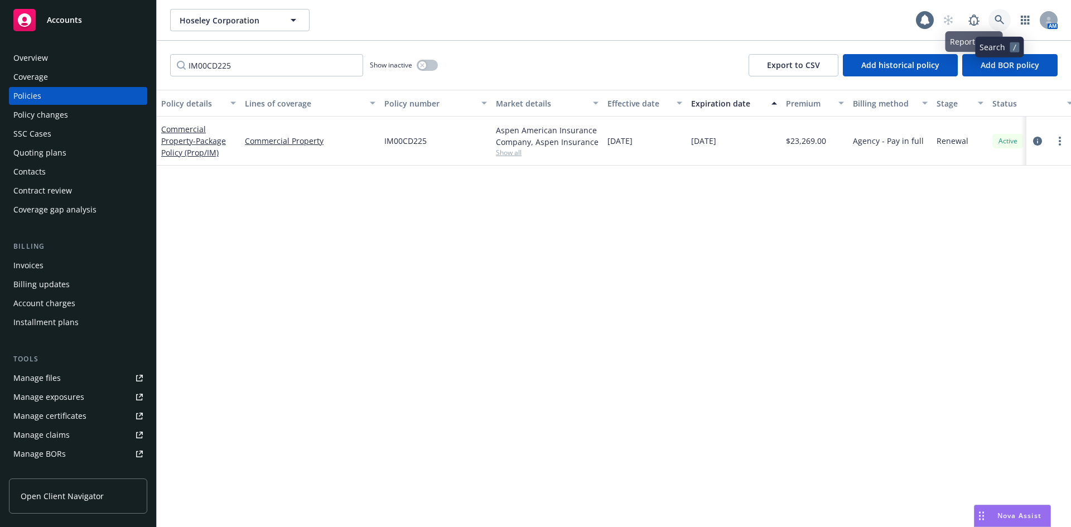
click at [995, 19] on icon at bounding box center [998, 19] width 9 height 9
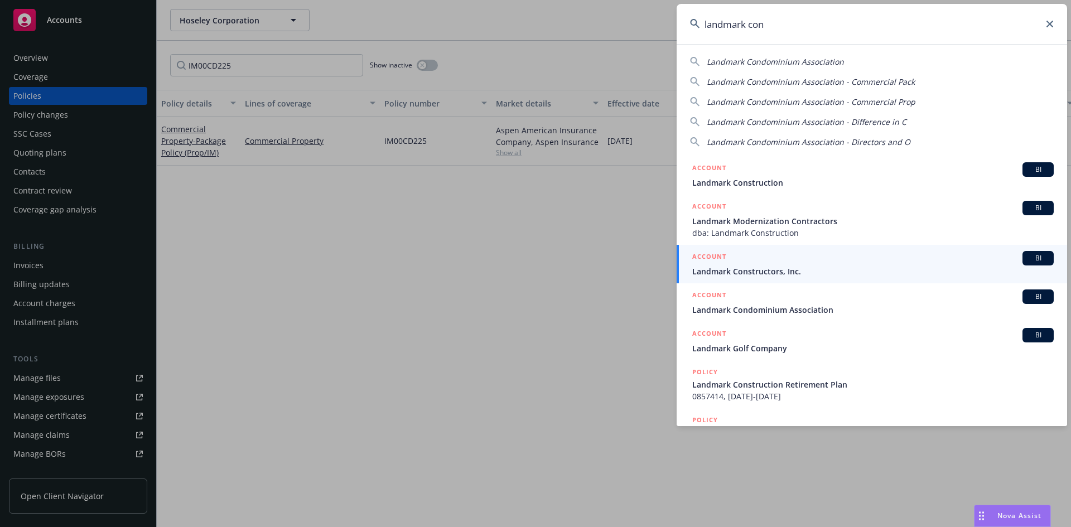
type input "landmark con"
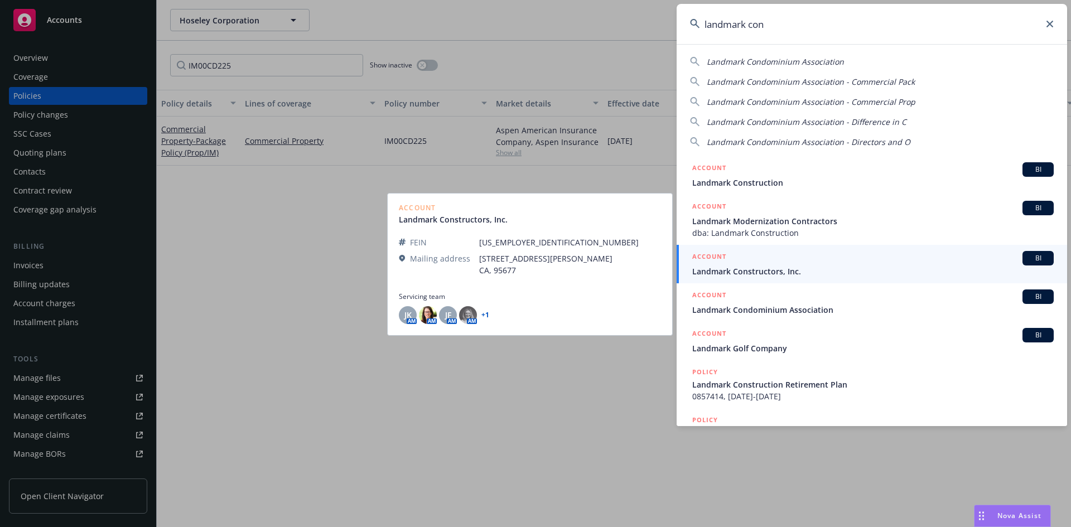
click at [814, 272] on span "Landmark Constructors, Inc." at bounding box center [872, 271] width 361 height 12
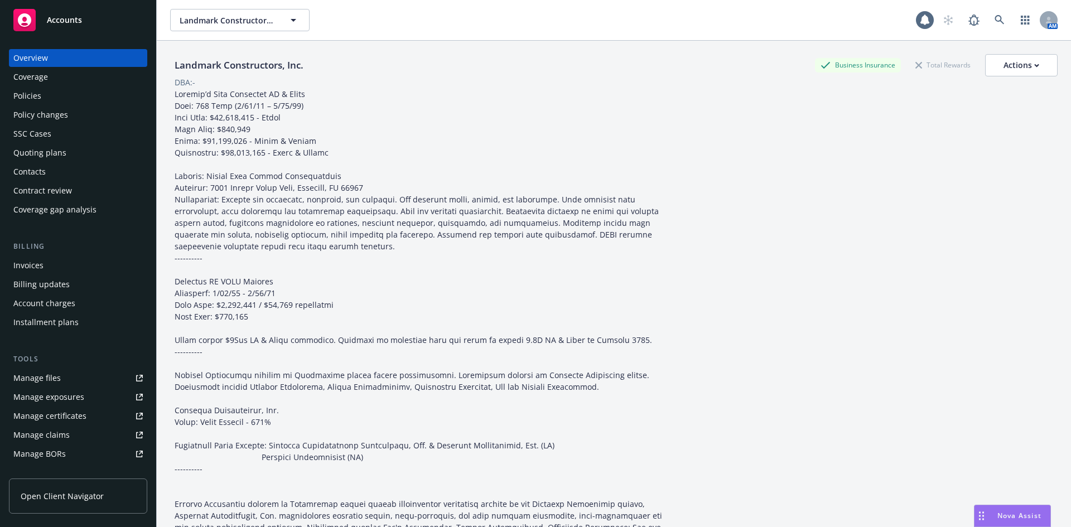
click at [66, 95] on div "Policies" at bounding box center [77, 96] width 129 height 18
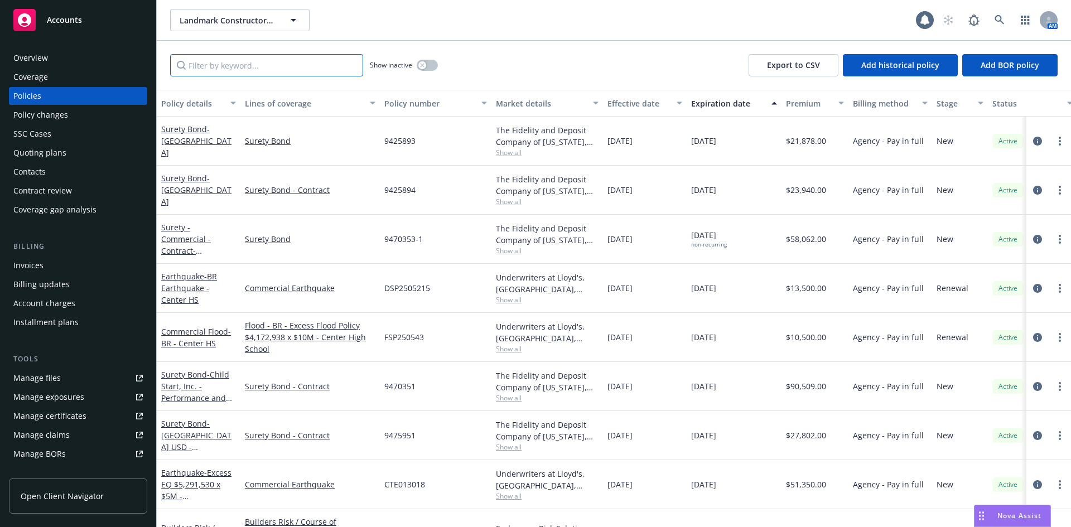
click at [227, 66] on input "Filter by keyword..." at bounding box center [266, 65] width 193 height 22
paste input "CTE013018"
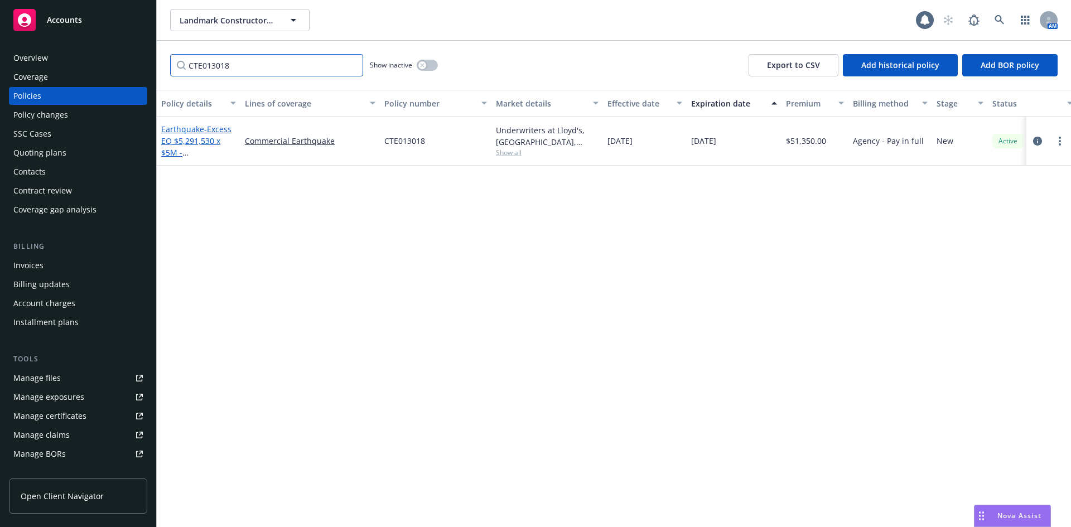
type input "CTE013018"
click at [202, 132] on link "Earthquake - Excess EQ $5,291,530 x $5M - [PERSON_NAME] Wagoneer" at bounding box center [196, 152] width 70 height 57
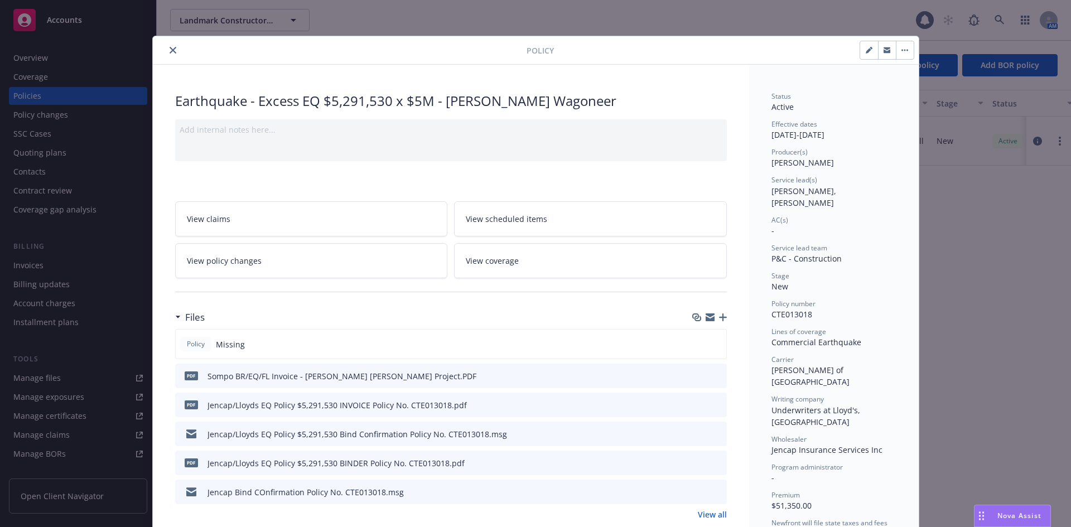
click at [170, 48] on icon "close" at bounding box center [173, 50] width 7 height 7
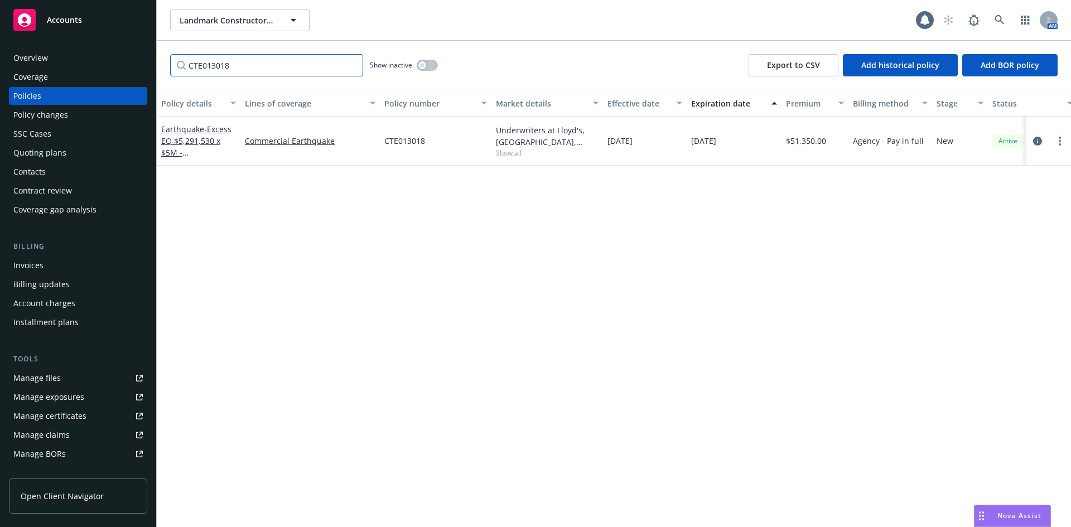
click at [352, 68] on input "CTE013018" at bounding box center [266, 65] width 193 height 22
click at [350, 60] on input "CTE013018" at bounding box center [266, 65] width 193 height 22
click at [351, 64] on input "CTE013018" at bounding box center [266, 65] width 193 height 22
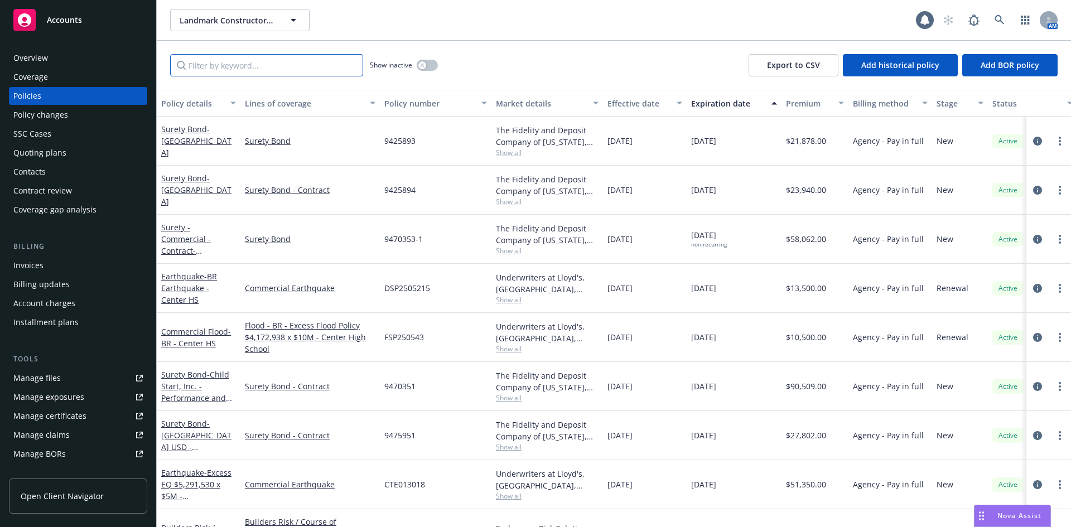
paste input "QT-630-7W330051-TIL-25"
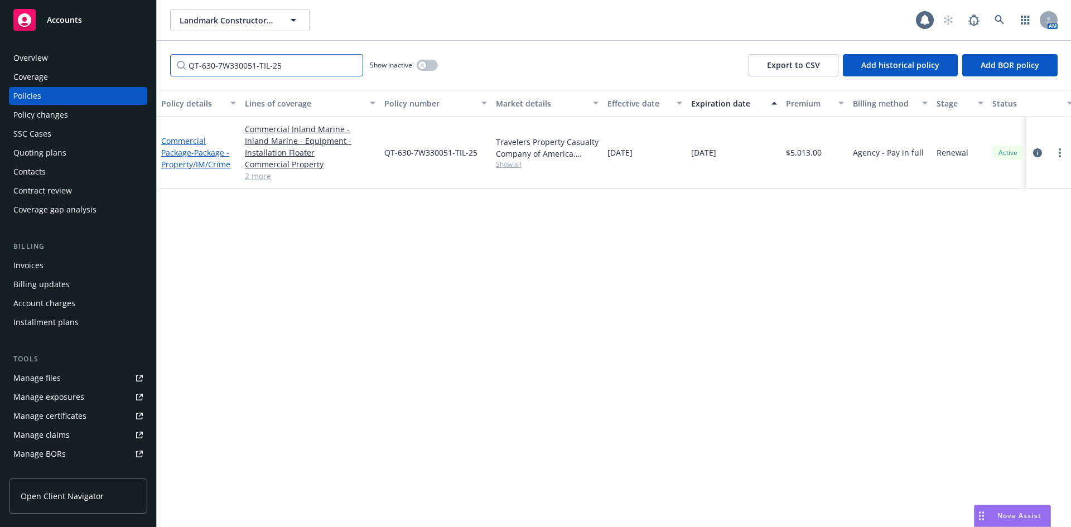
type input "QT-630-7W330051-TIL-25"
click at [207, 157] on span "- Package - Property/IM/Crime" at bounding box center [195, 158] width 69 height 22
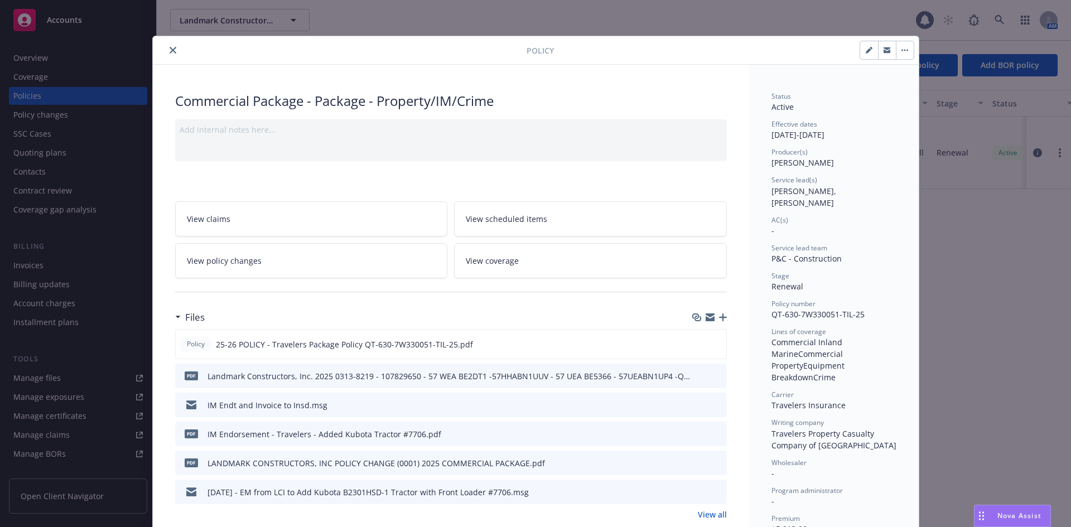
click at [170, 48] on icon "close" at bounding box center [173, 50] width 7 height 7
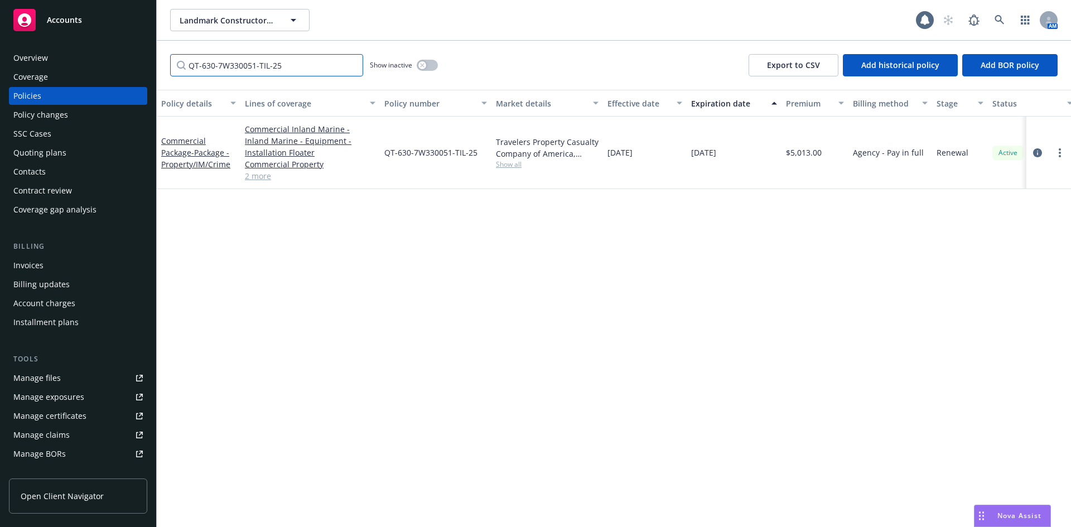
click at [352, 63] on input "QT-630-7W330051-TIL-25" at bounding box center [266, 65] width 193 height 22
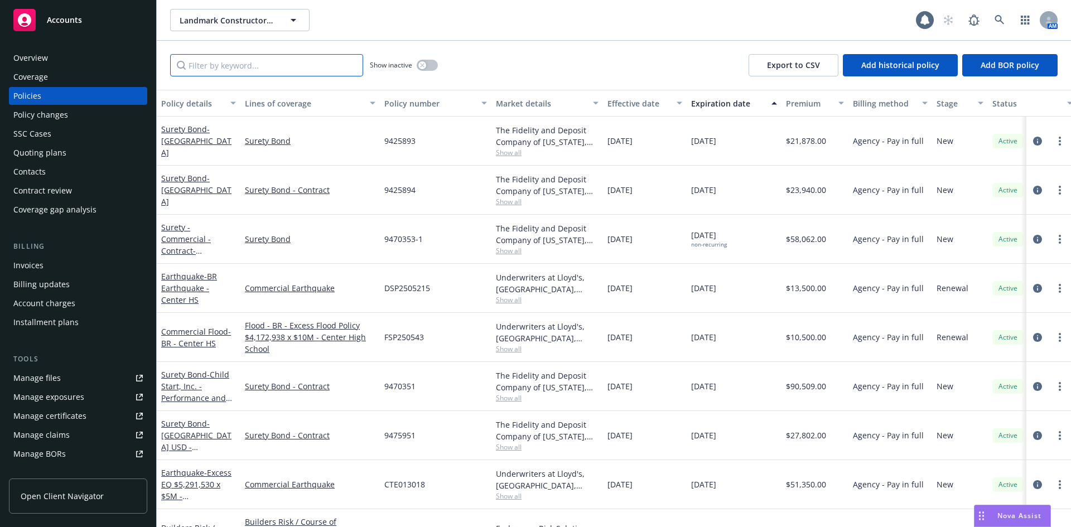
paste input "IMU30093222600"
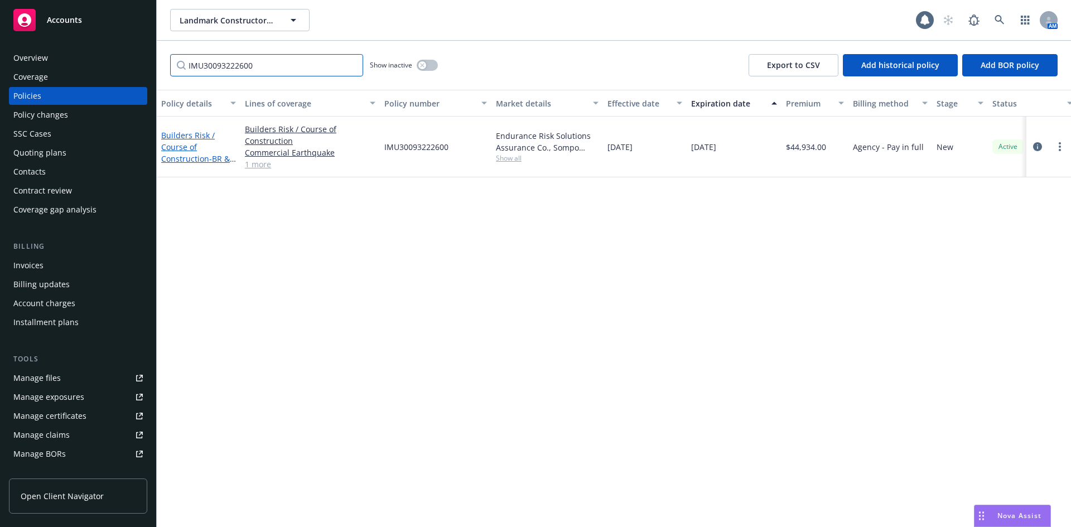
type input "IMU30093222600"
click at [199, 157] on link "Builders Risk / Course of Construction - BR & $5M EQ & Flood" at bounding box center [195, 153] width 69 height 46
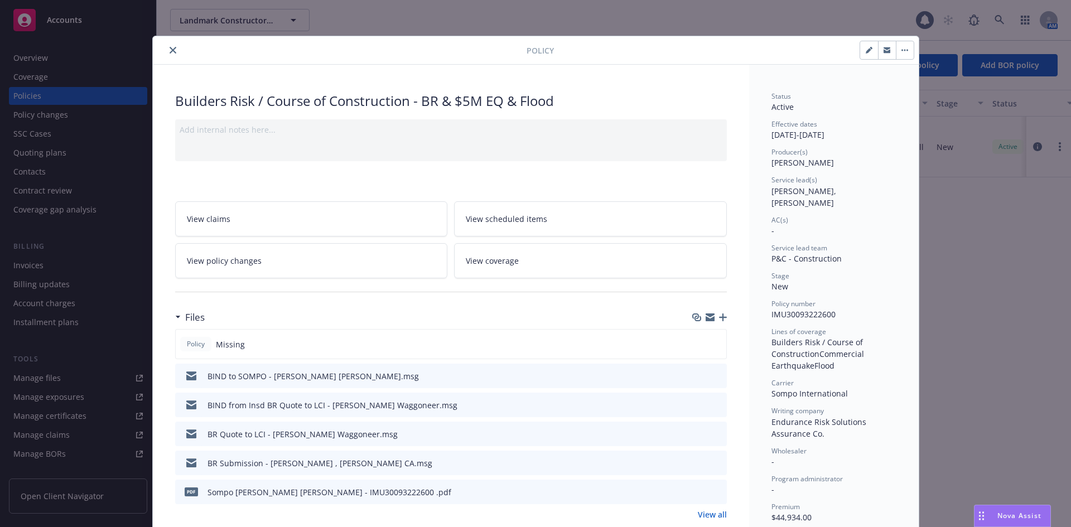
click at [171, 47] on icon "close" at bounding box center [173, 50] width 7 height 7
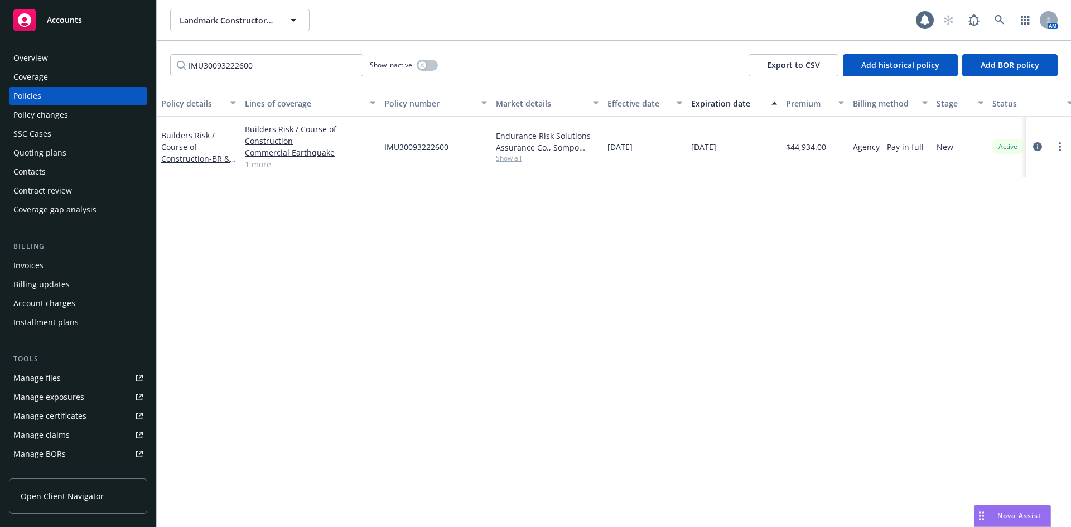
click at [261, 164] on link "1 more" at bounding box center [310, 164] width 131 height 12
click at [997, 17] on icon at bounding box center [999, 20] width 10 height 10
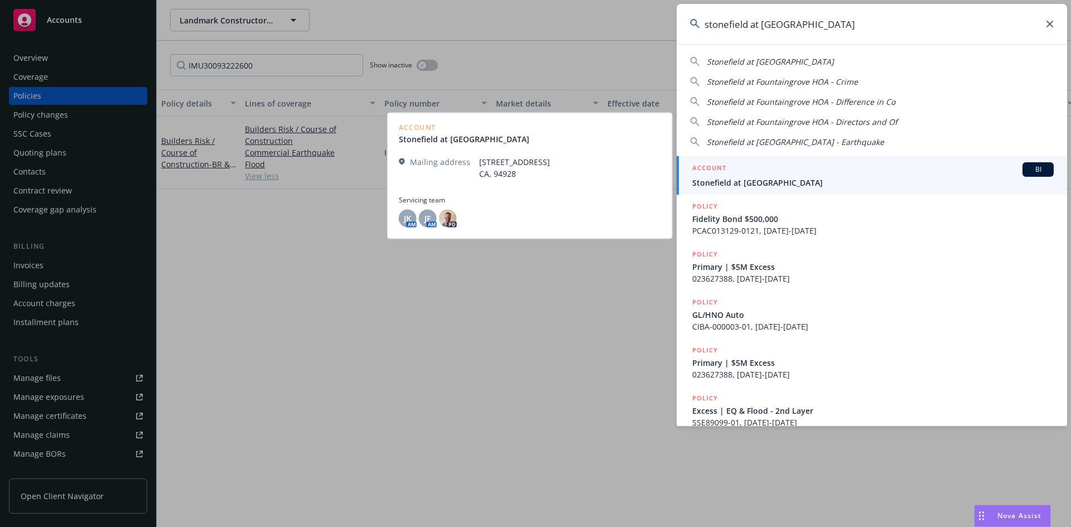
type input "stonefield at [GEOGRAPHIC_DATA]"
click at [785, 182] on span "Stonefield at [GEOGRAPHIC_DATA]" at bounding box center [872, 183] width 361 height 12
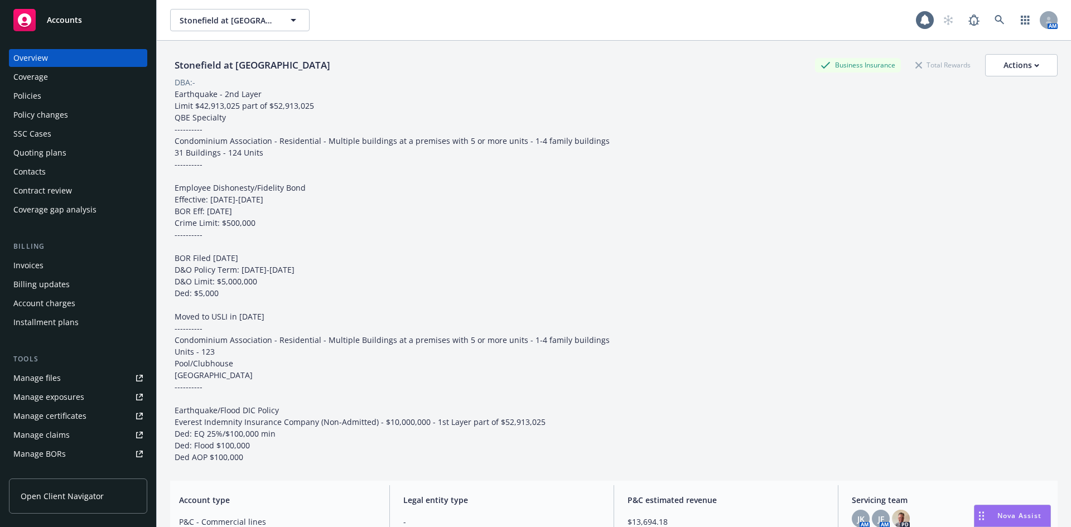
click at [60, 90] on div "Policies" at bounding box center [77, 96] width 129 height 18
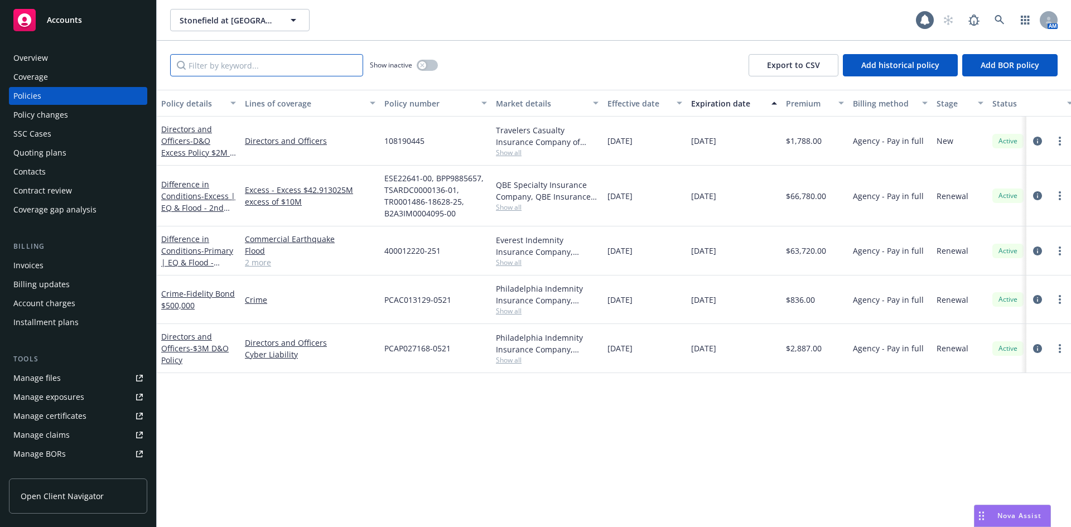
click at [253, 67] on input "Filter by keyword..." at bounding box center [266, 65] width 193 height 22
paste input "108190445"
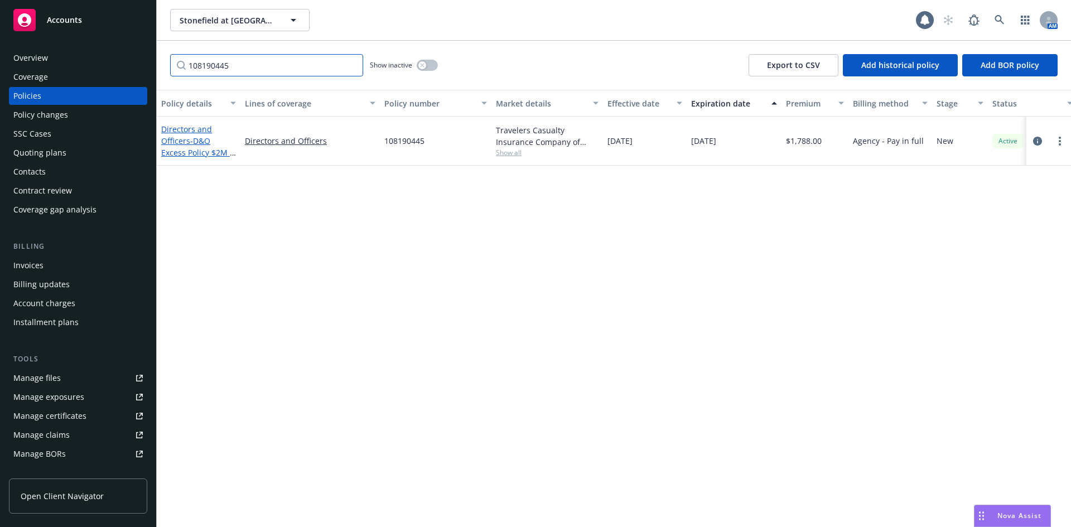
type input "108190445"
click at [175, 137] on link "Directors and Officers - D&O Excess Policy $2M x $3M - Travelers" at bounding box center [197, 147] width 73 height 46
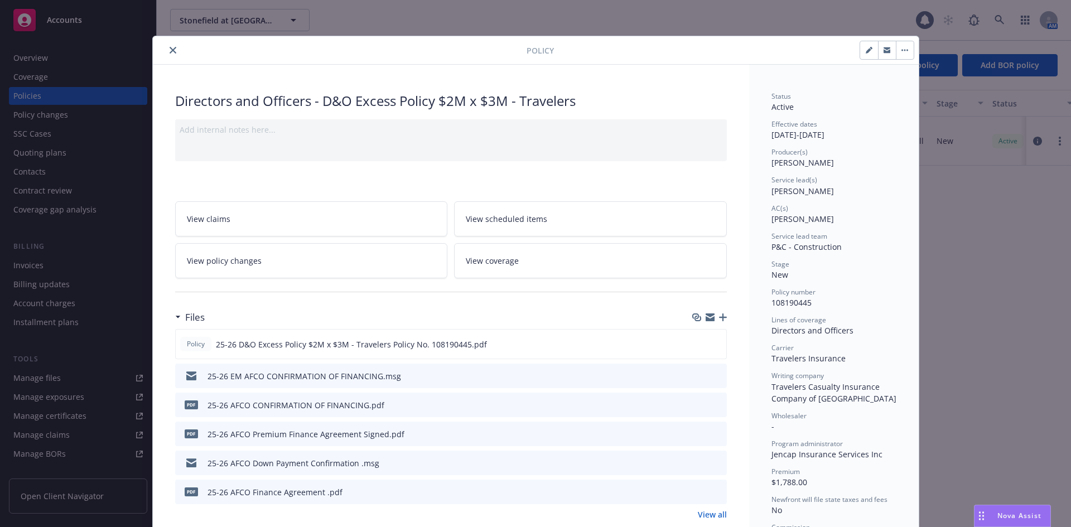
drag, startPoint x: 168, startPoint y: 54, endPoint x: 323, endPoint y: 47, distance: 155.7
click at [168, 54] on button "close" at bounding box center [172, 50] width 13 height 13
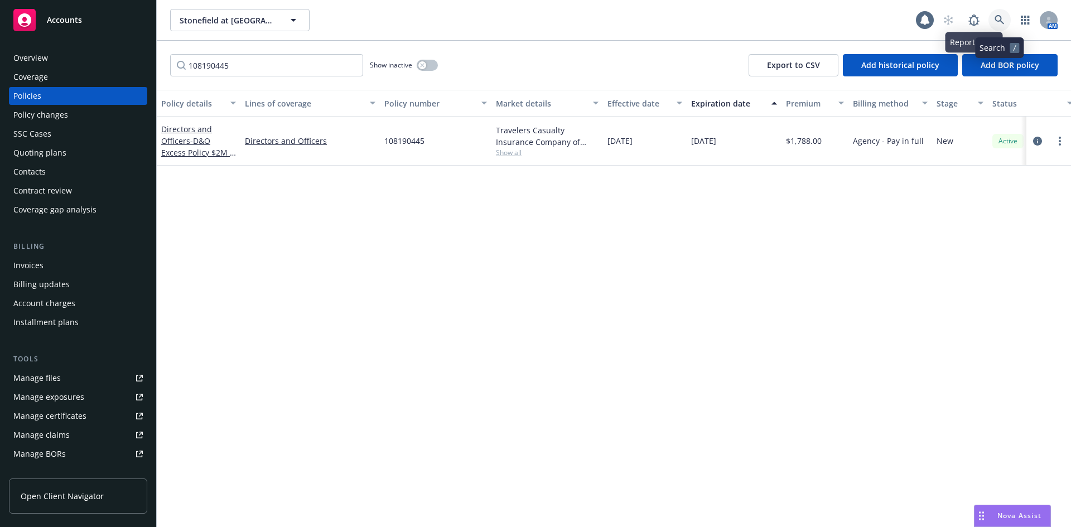
click at [994, 17] on link at bounding box center [999, 20] width 22 height 22
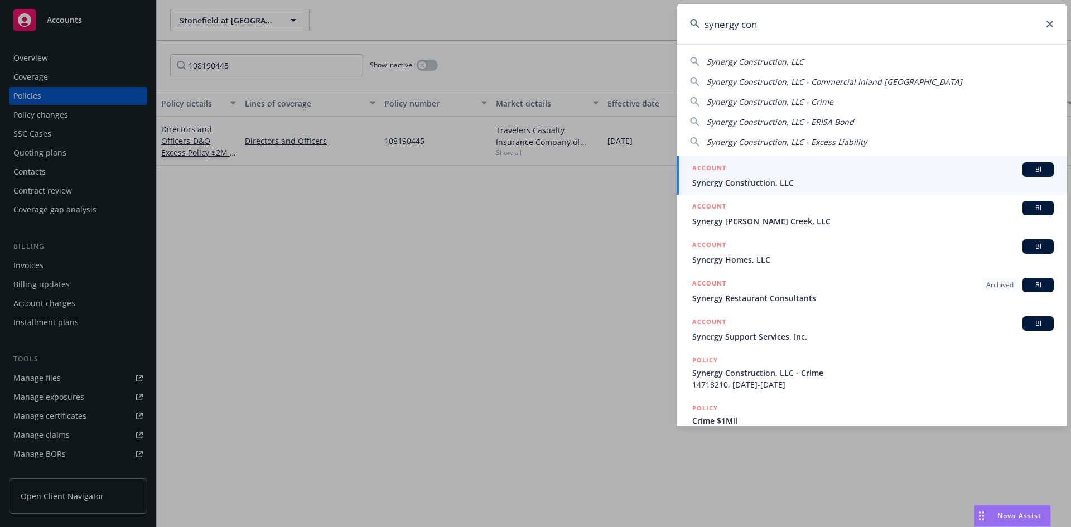
type input "synergy con"
click at [796, 180] on span "Synergy Construction, LLC" at bounding box center [872, 183] width 361 height 12
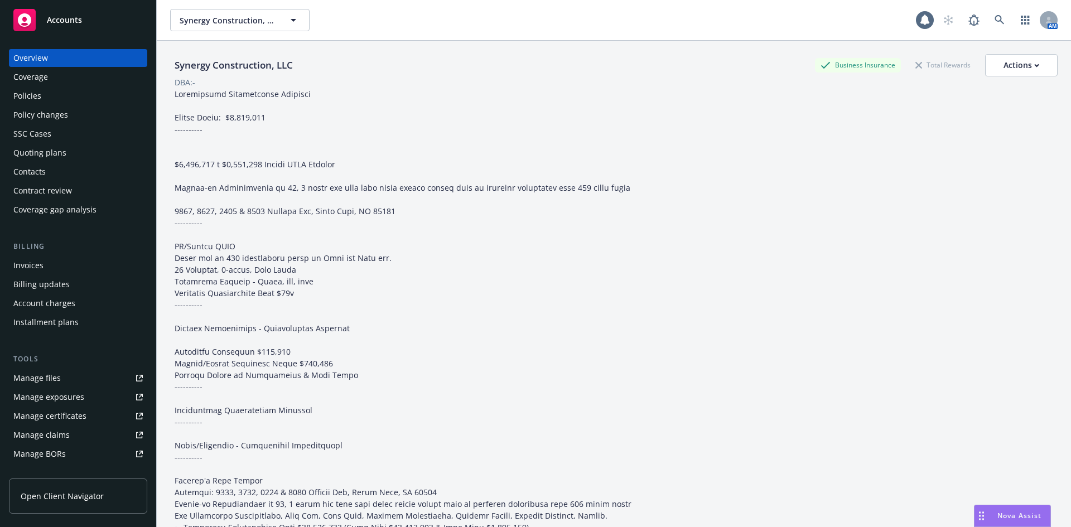
click at [64, 93] on div "Policies" at bounding box center [77, 96] width 129 height 18
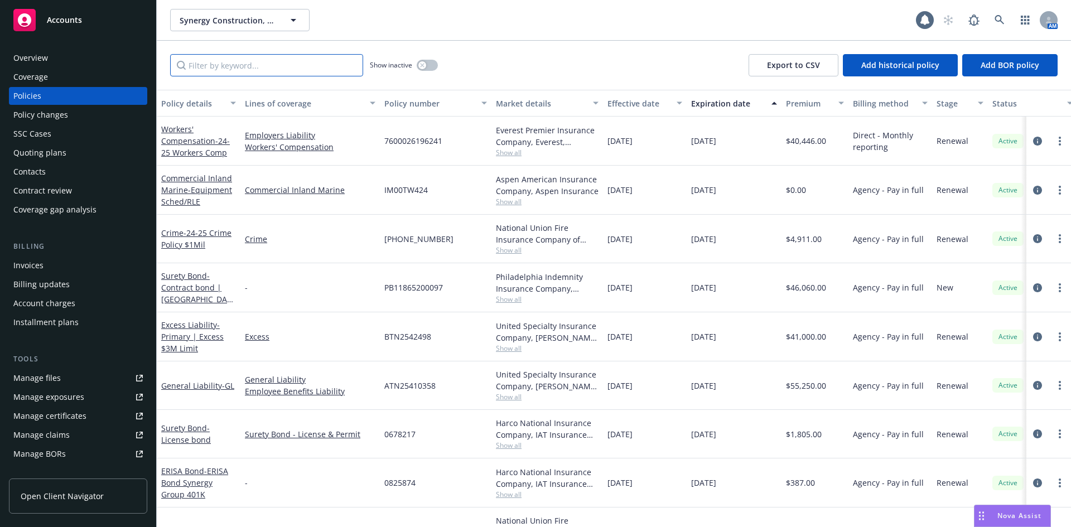
click at [277, 68] on input "Filter by keyword..." at bounding box center [266, 65] width 193 height 22
paste input "IM00TW424"
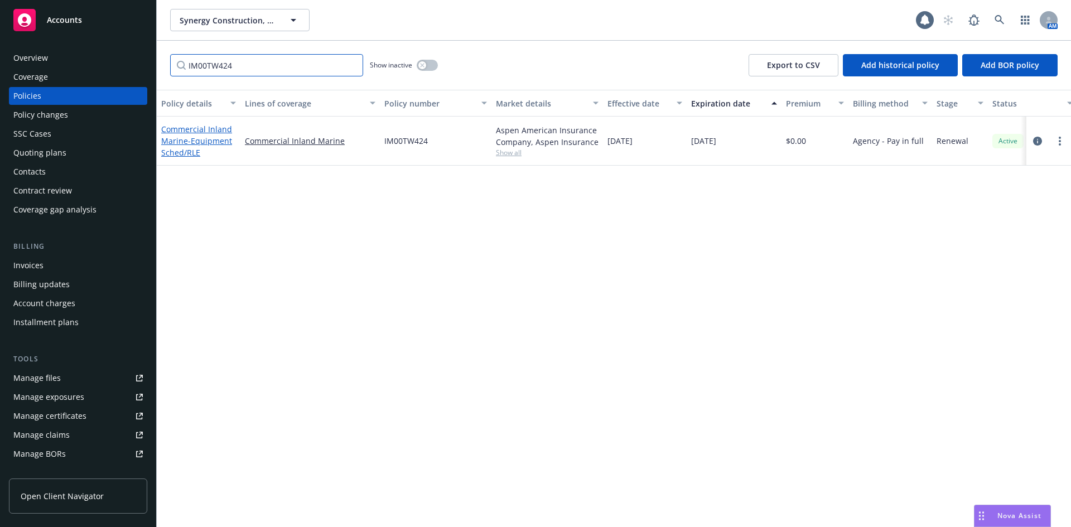
type input "IM00TW424"
click at [211, 138] on span "- Equipment Sched/RLE" at bounding box center [196, 147] width 71 height 22
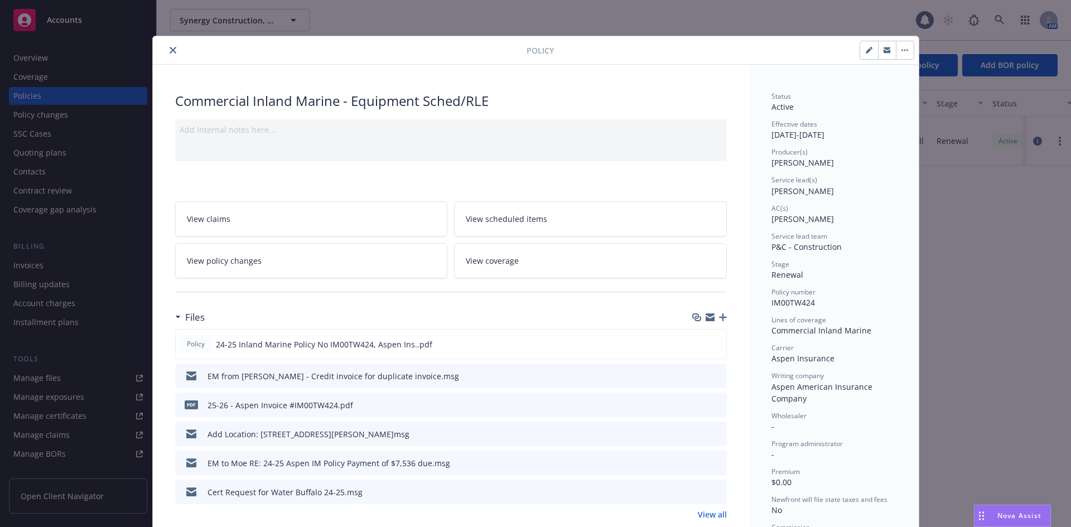
click at [173, 51] on button "close" at bounding box center [172, 50] width 13 height 13
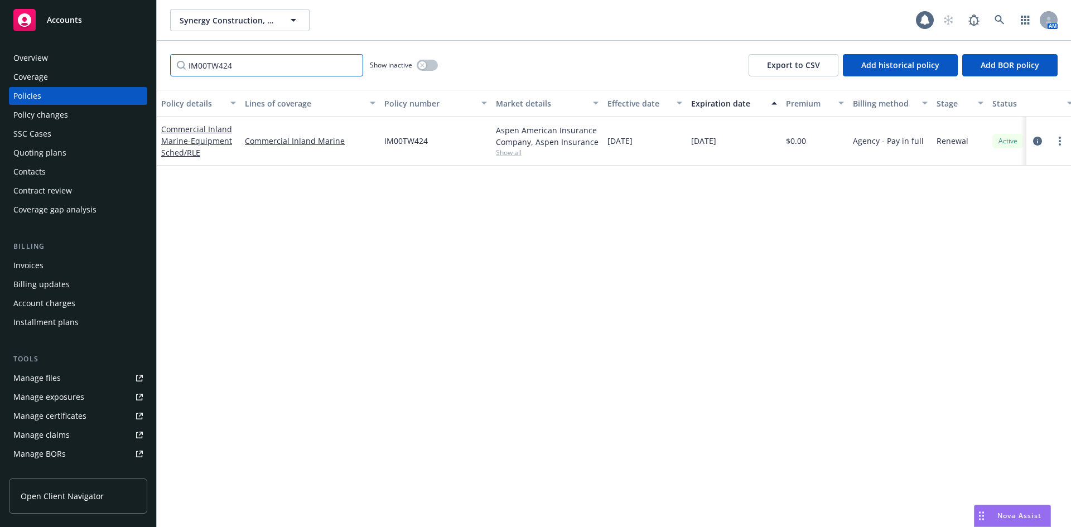
click at [352, 66] on input "IM00TW424" at bounding box center [266, 65] width 193 height 22
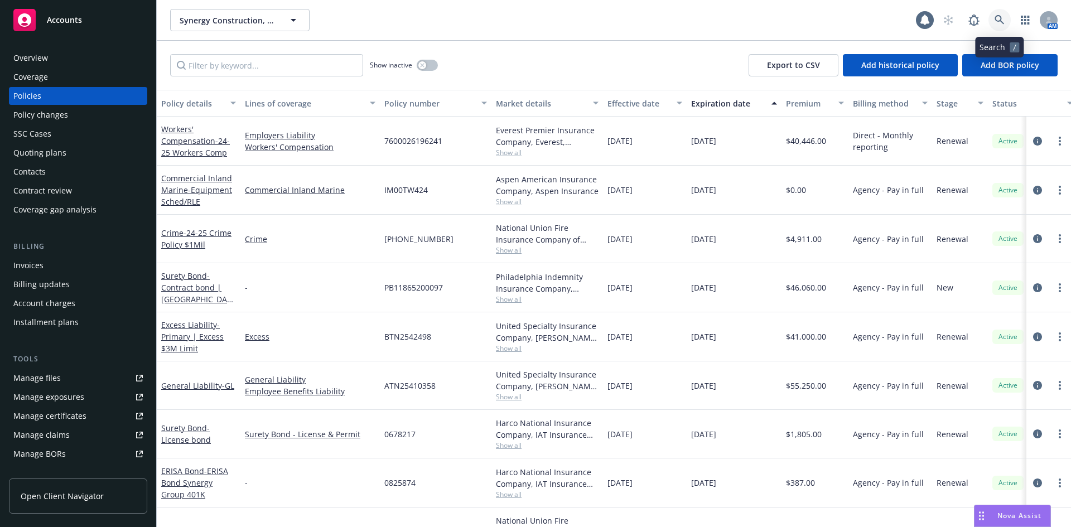
click at [999, 20] on icon at bounding box center [999, 20] width 10 height 10
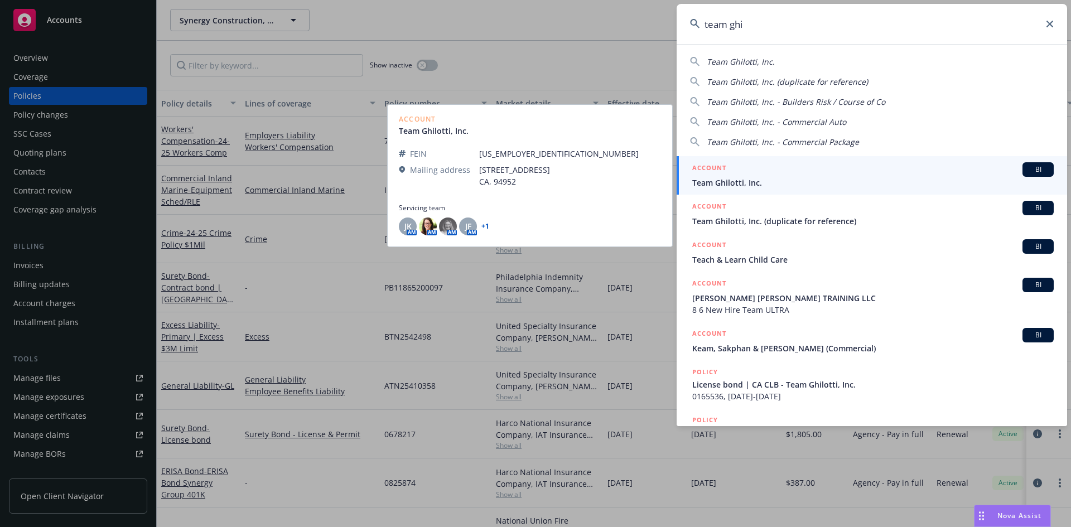
type input "team ghi"
click at [779, 182] on span "Team Ghilotti, Inc." at bounding box center [872, 183] width 361 height 12
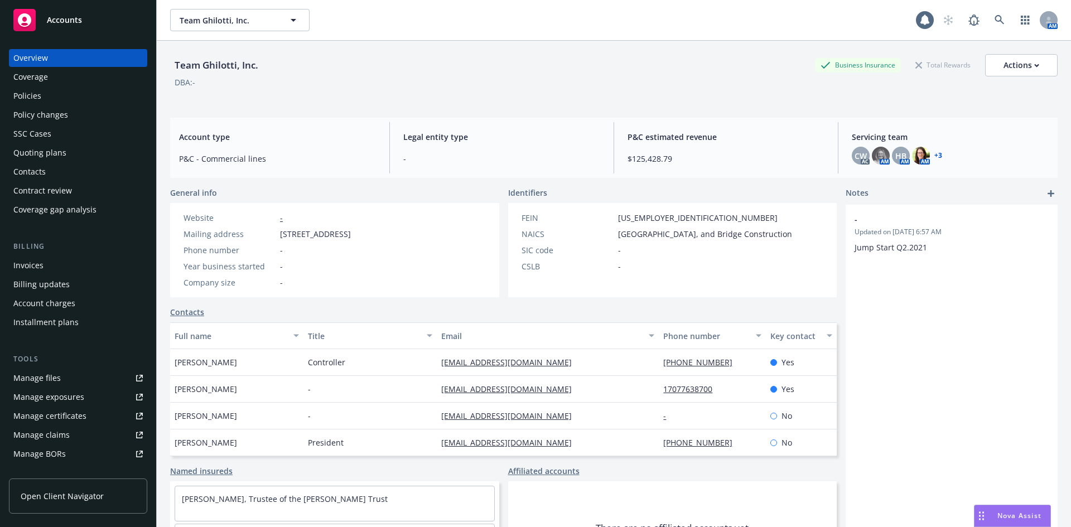
click at [90, 94] on div "Policies" at bounding box center [77, 96] width 129 height 18
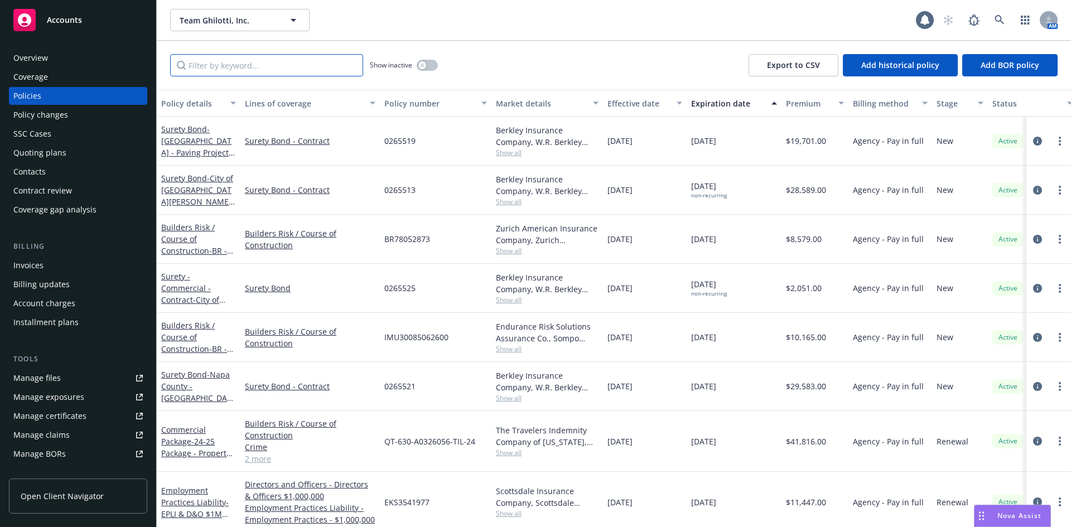
click at [249, 67] on input "Filter by keyword..." at bounding box center [266, 65] width 193 height 22
paste input "BR78052873"
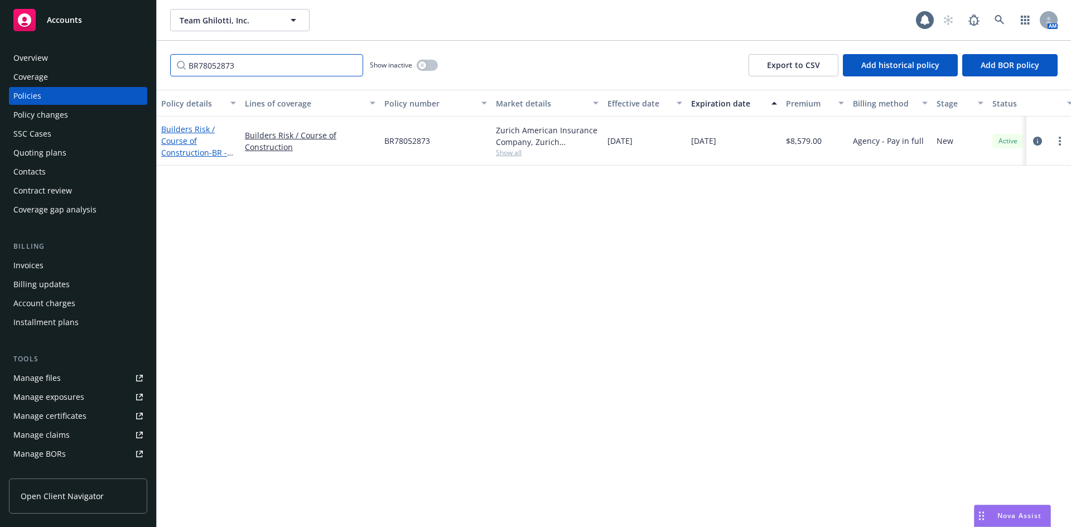
type input "BR78052873"
click at [198, 125] on link "Builders Risk / Course of Construction - BR - City of Napa - [GEOGRAPHIC_DATA] …" at bounding box center [196, 164] width 70 height 81
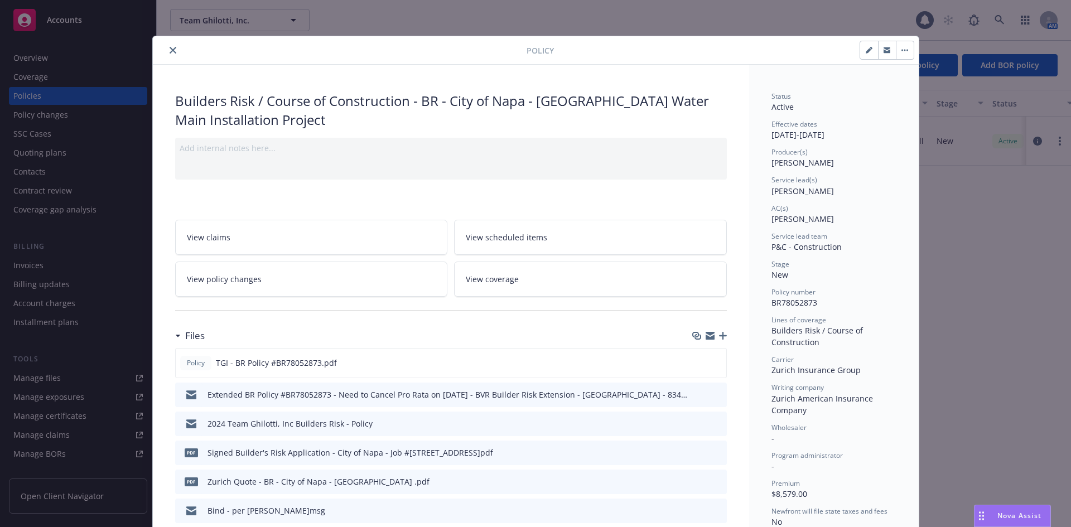
click at [170, 51] on icon "close" at bounding box center [173, 50] width 7 height 7
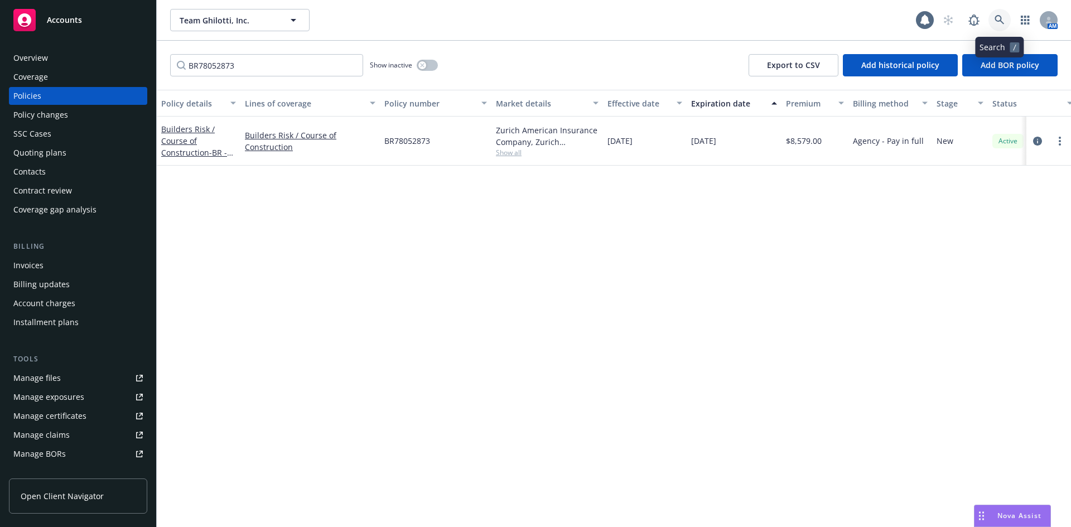
click at [1005, 16] on link at bounding box center [999, 20] width 22 height 22
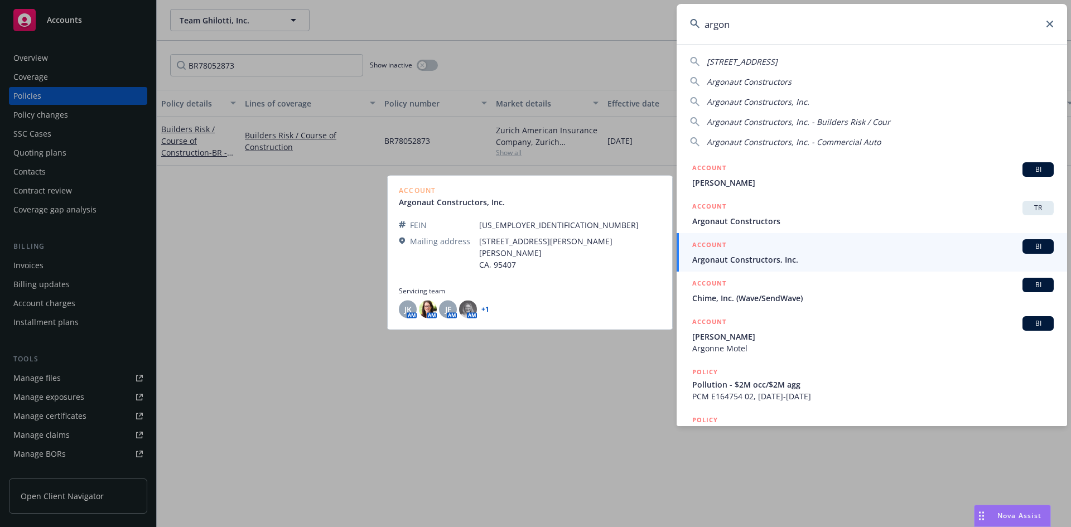
type input "argon"
click at [771, 256] on span "Argonaut Constructors, Inc." at bounding box center [872, 260] width 361 height 12
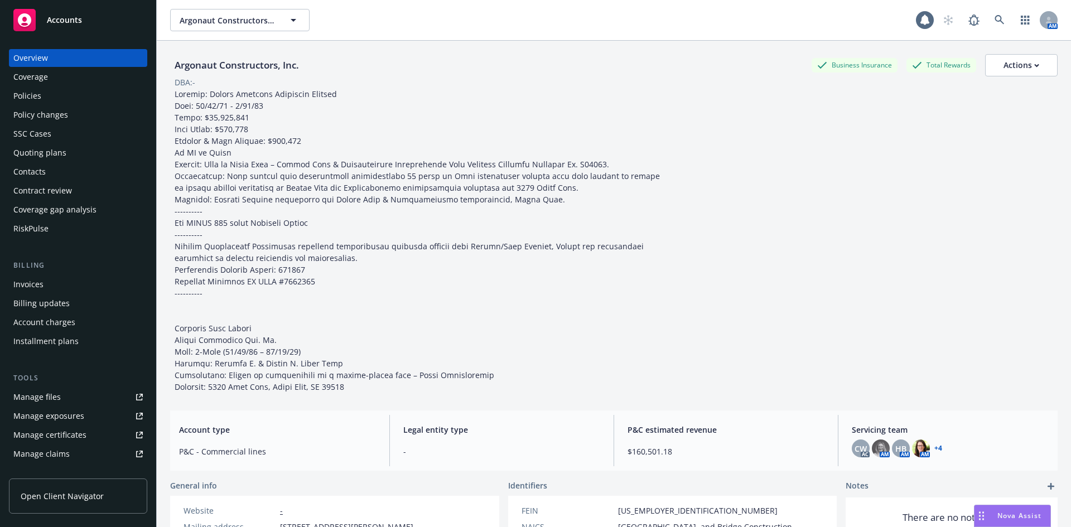
click at [60, 89] on div "Policies" at bounding box center [77, 96] width 129 height 18
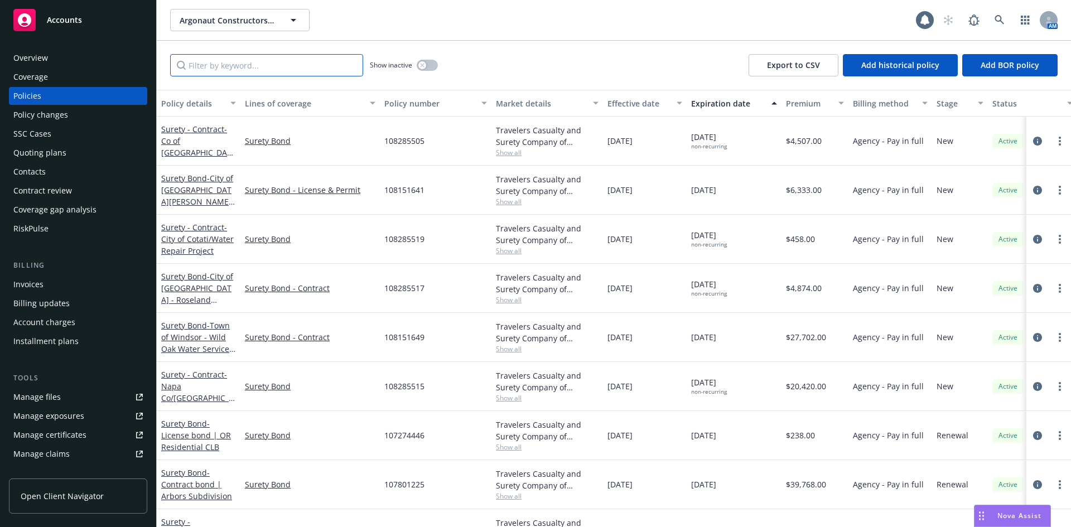
click at [231, 69] on input "Filter by keyword..." at bounding box center [266, 65] width 193 height 22
paste input "BR78174590"
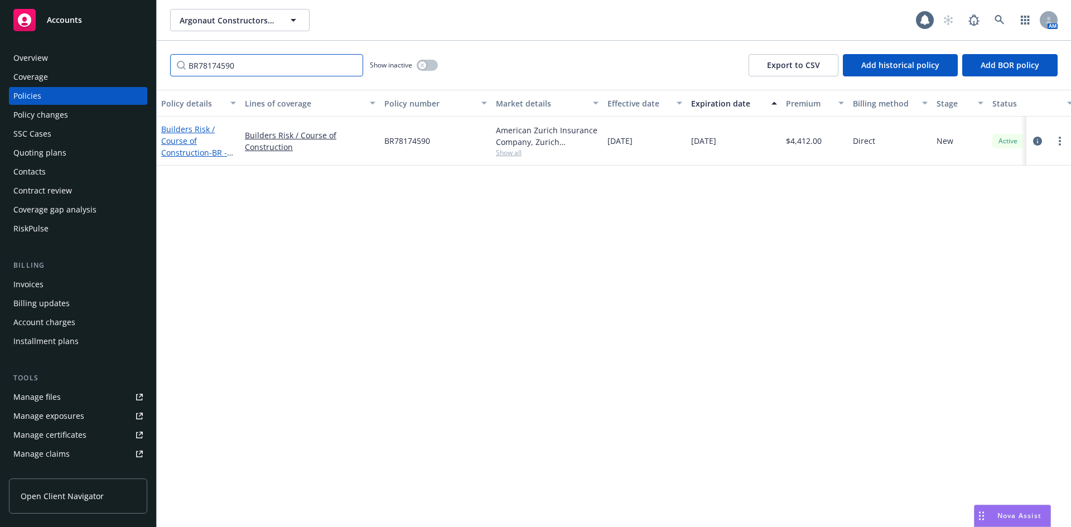
type input "BR78174590"
click at [206, 151] on link "Builders Risk / Course of Construction - BR - City of [GEOGRAPHIC_DATA] - Trail…" at bounding box center [196, 170] width 70 height 93
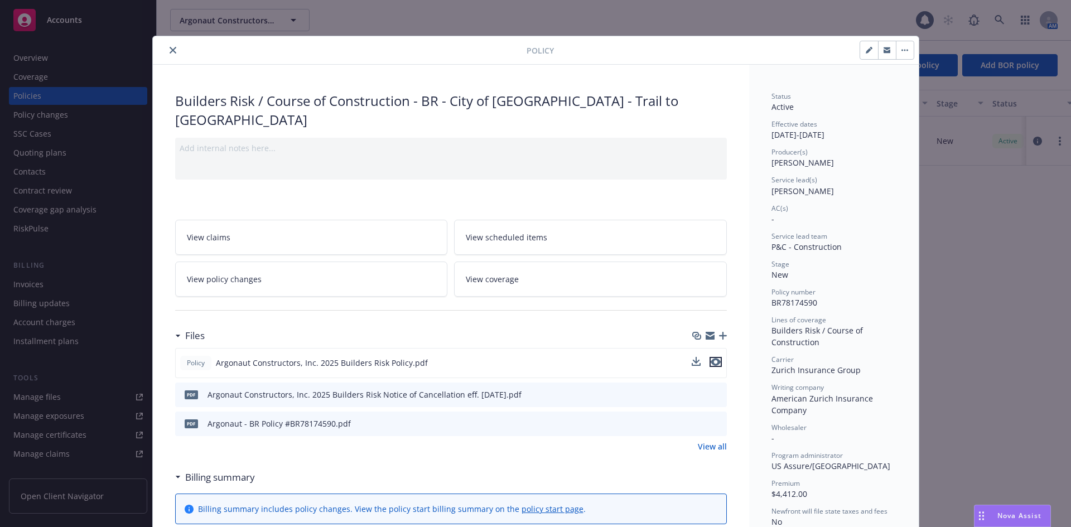
click at [711, 361] on icon "preview file" at bounding box center [716, 362] width 10 height 8
click at [170, 51] on icon "close" at bounding box center [173, 50] width 7 height 7
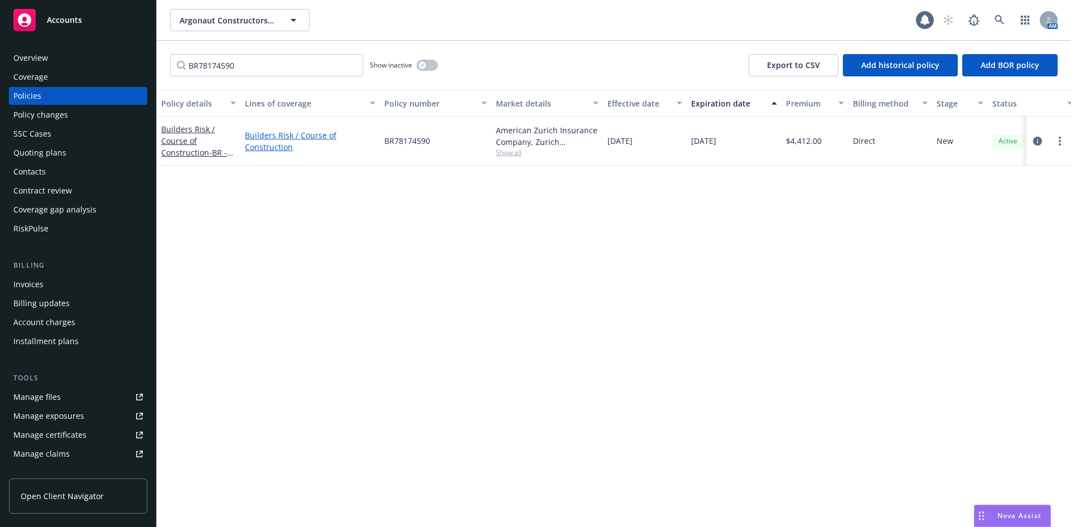
click at [277, 147] on link "Builders Risk / Course of Construction" at bounding box center [310, 140] width 131 height 23
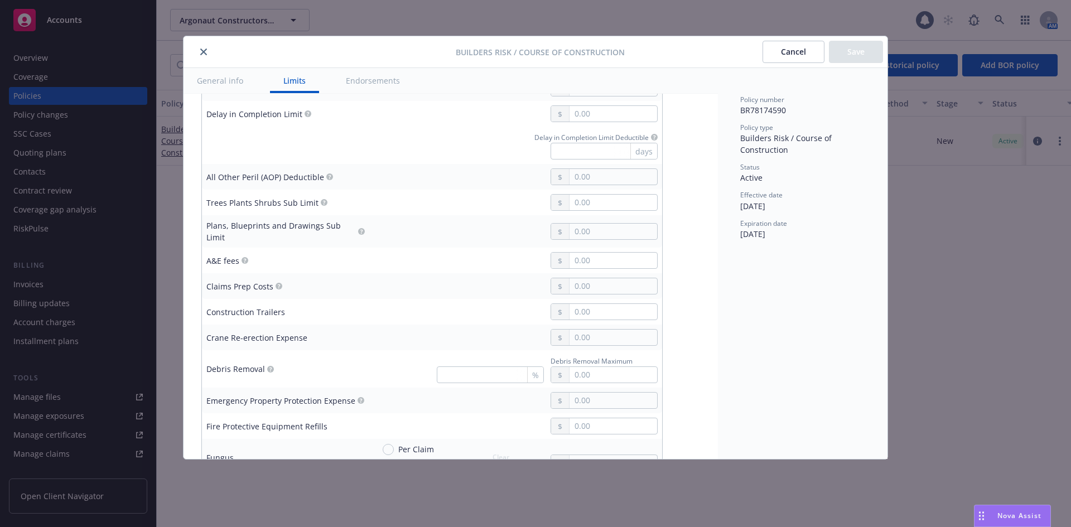
scroll to position [446, 0]
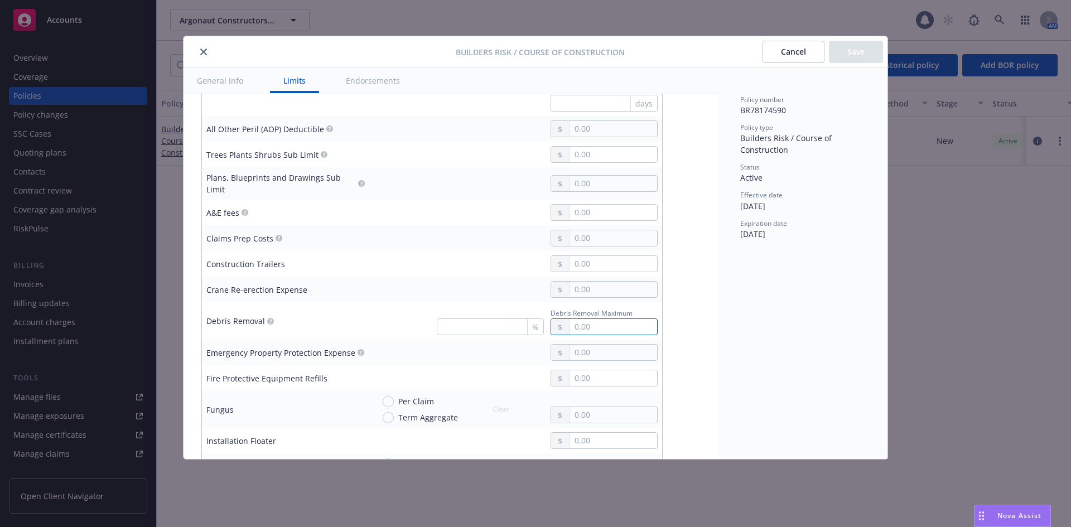
click at [593, 319] on input "text" at bounding box center [613, 327] width 88 height 16
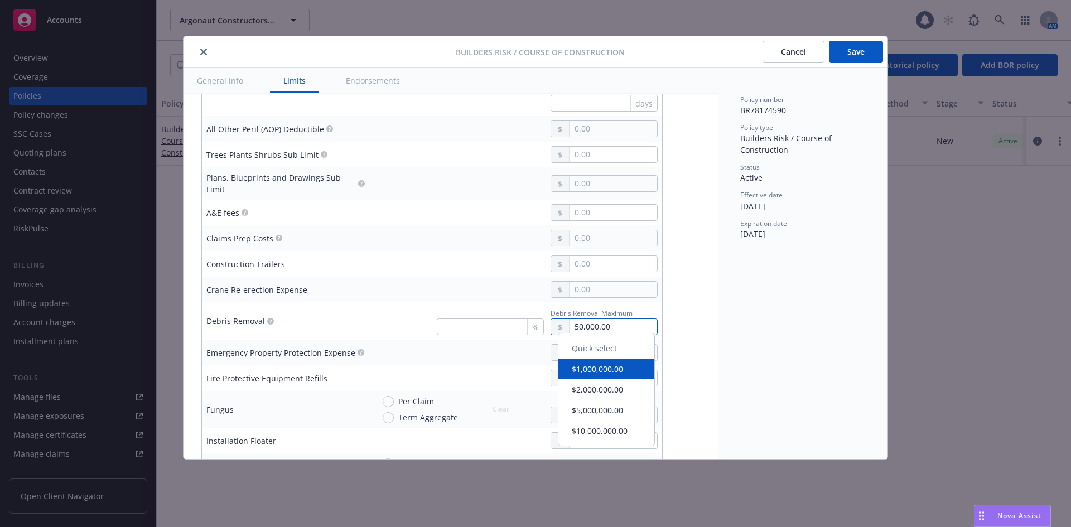
type input "50,000.00"
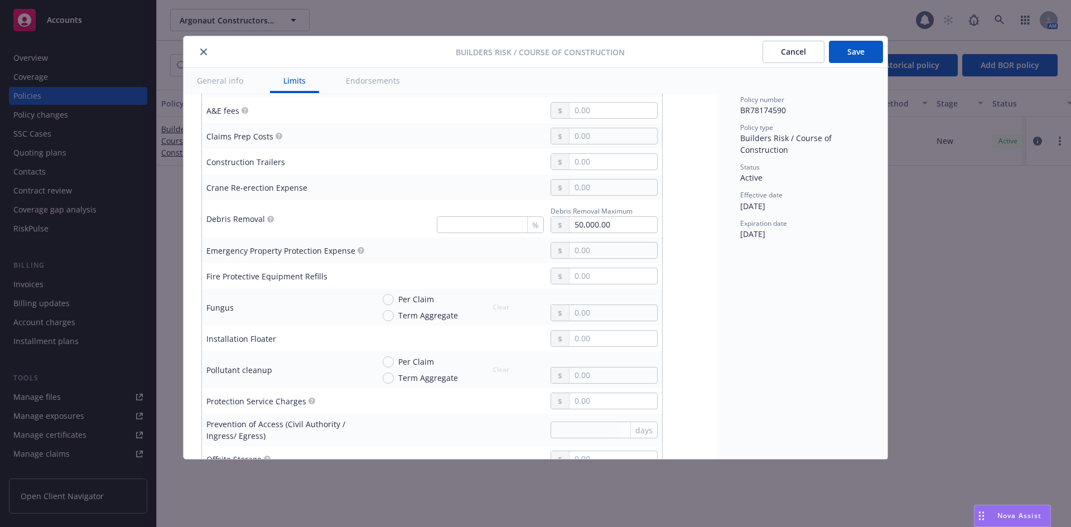
scroll to position [558, 0]
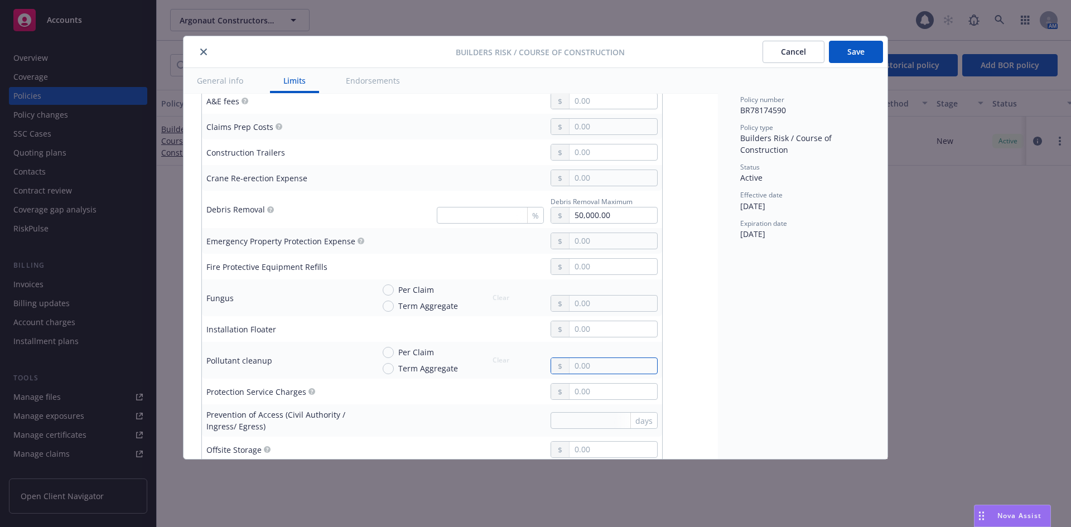
click at [586, 358] on input "text" at bounding box center [613, 366] width 88 height 16
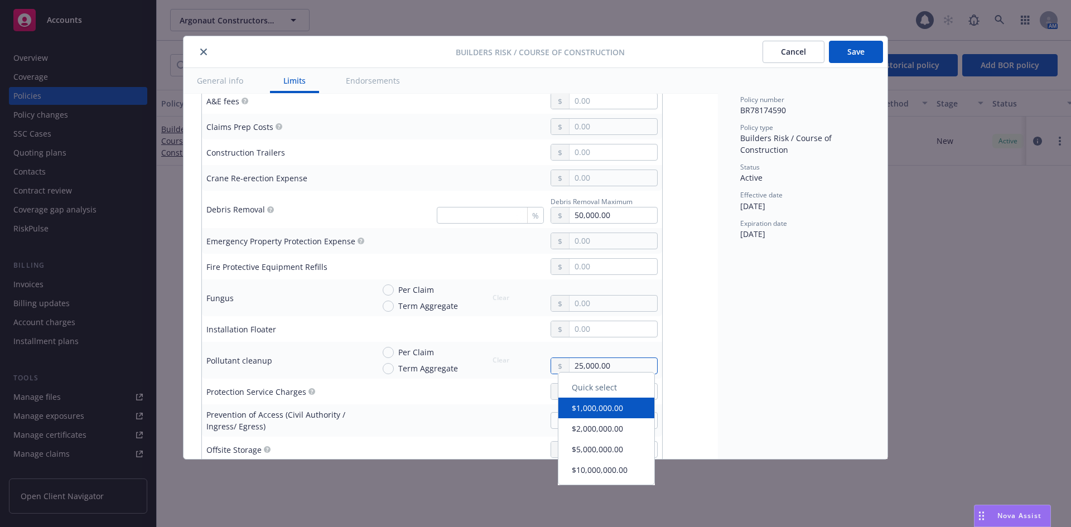
type input "25,000.00"
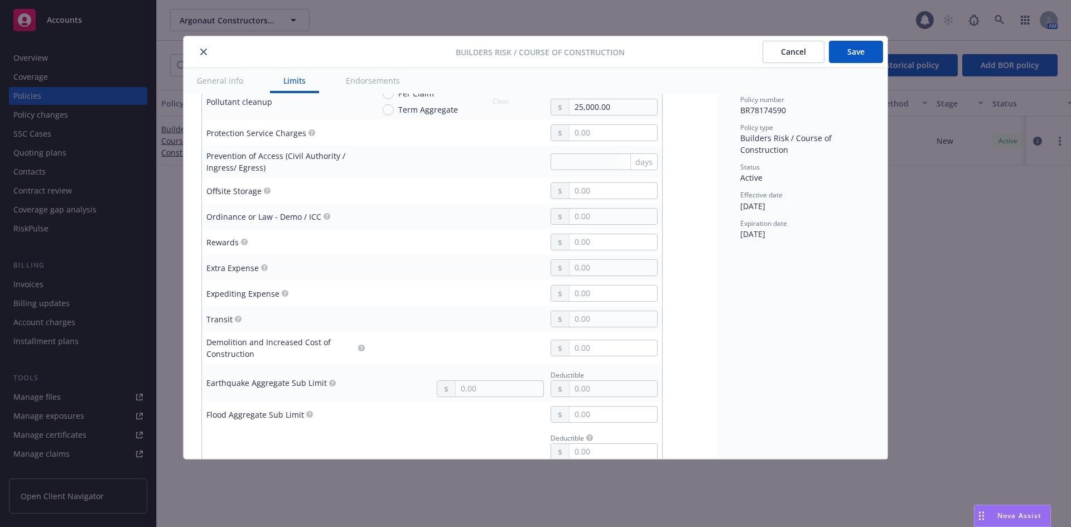
scroll to position [781, 0]
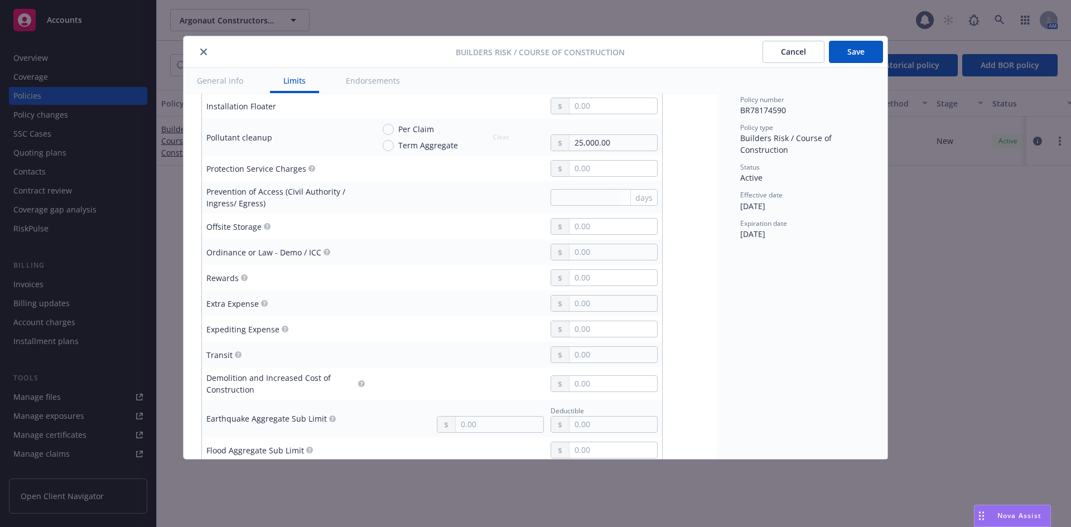
click at [326, 250] on icon "button" at bounding box center [327, 252] width 3 height 4
click at [324, 249] on circle "button" at bounding box center [326, 252] width 7 height 7
click at [323, 249] on circle "button" at bounding box center [326, 252] width 7 height 7
click at [585, 247] on input "text" at bounding box center [613, 252] width 88 height 16
type input "1,000,000.00"
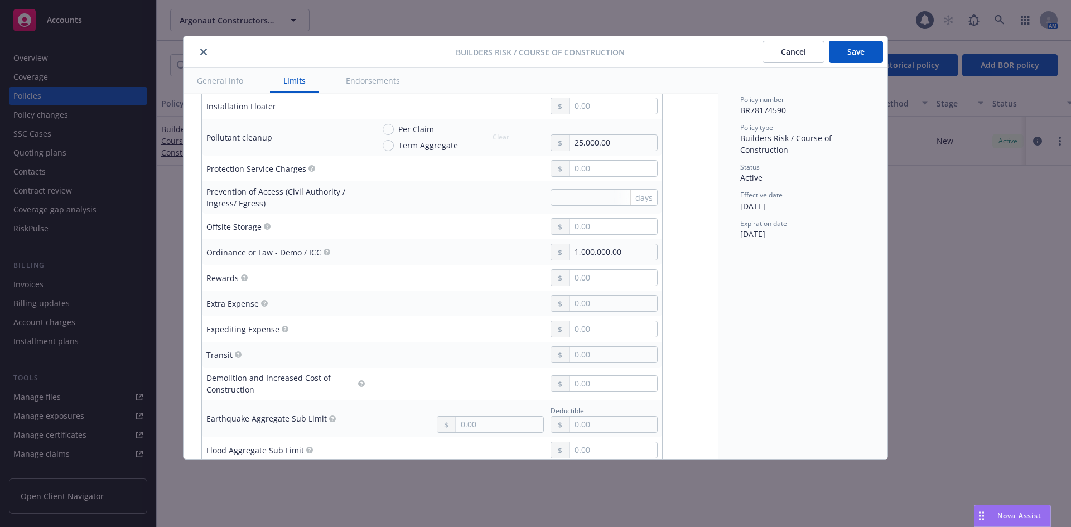
click at [671, 308] on div "Display name Coverage trigger Claims-Made Occurrence Coverage territory Domesti…" at bounding box center [450, 497] width 499 height 2332
click at [578, 270] on input "text" at bounding box center [613, 278] width 88 height 16
type input "25,000.00"
click at [679, 272] on div "Display name Coverage trigger Claims-Made Occurrence Coverage territory Domesti…" at bounding box center [450, 497] width 499 height 2332
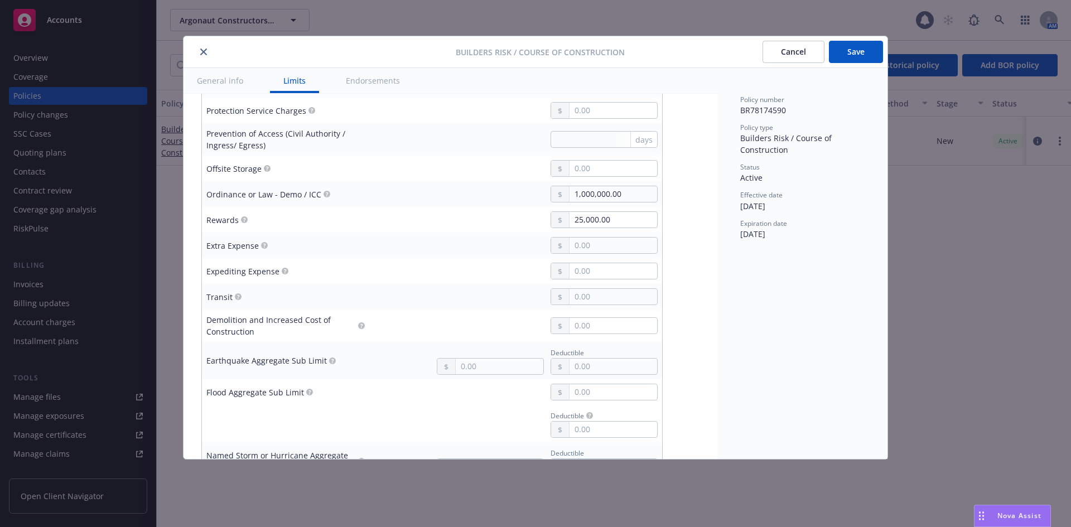
scroll to position [837, 0]
click at [595, 291] on input "text" at bounding box center [613, 299] width 88 height 16
type input "115,592.00"
click at [698, 321] on div "Display name Coverage trigger Claims-Made Occurrence Coverage territory Domesti…" at bounding box center [450, 441] width 534 height 2368
click at [587, 163] on input "text" at bounding box center [613, 171] width 88 height 16
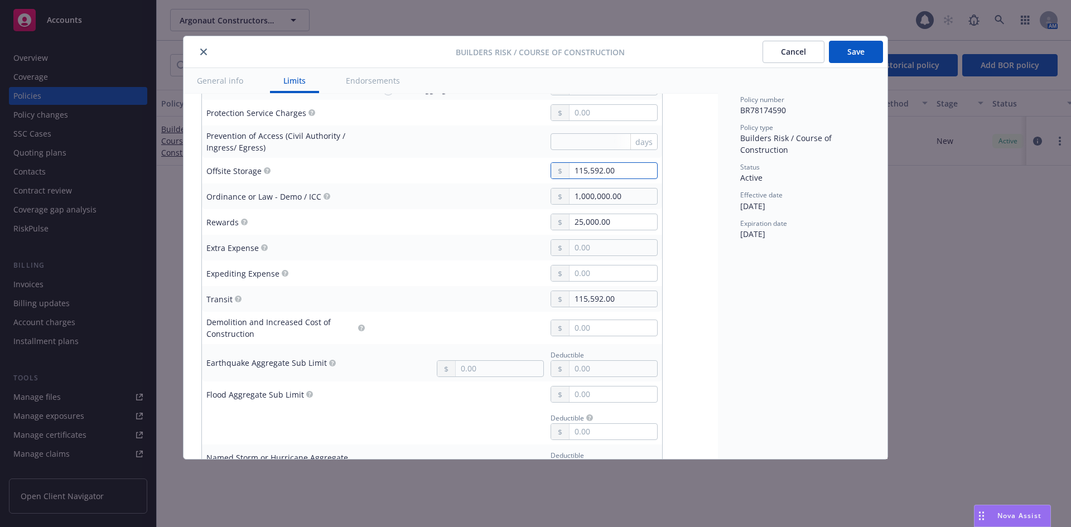
type input "115,592.00"
click at [689, 202] on div "Display name Coverage trigger Claims-Made Occurrence Coverage territory Domesti…" at bounding box center [450, 441] width 499 height 2332
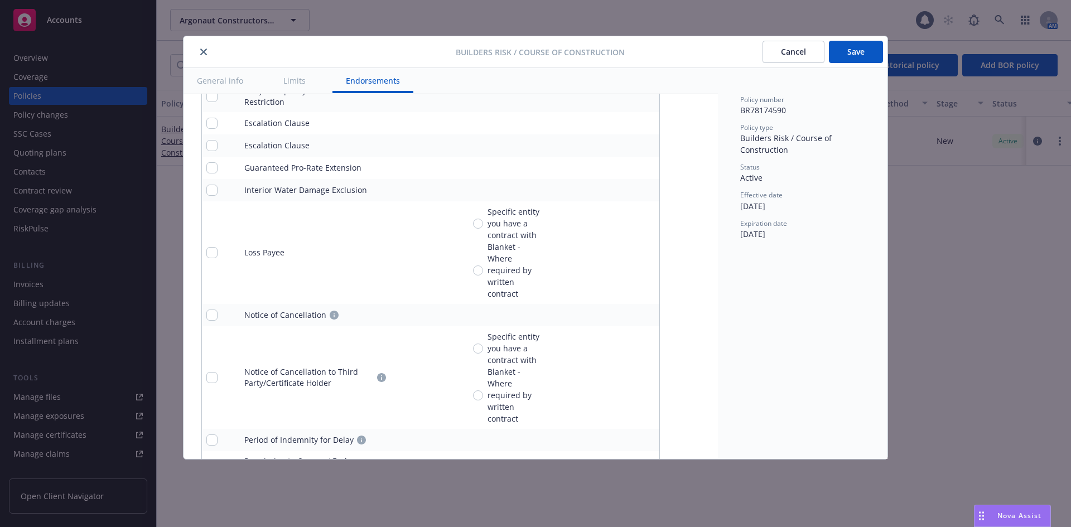
scroll to position [1818, 0]
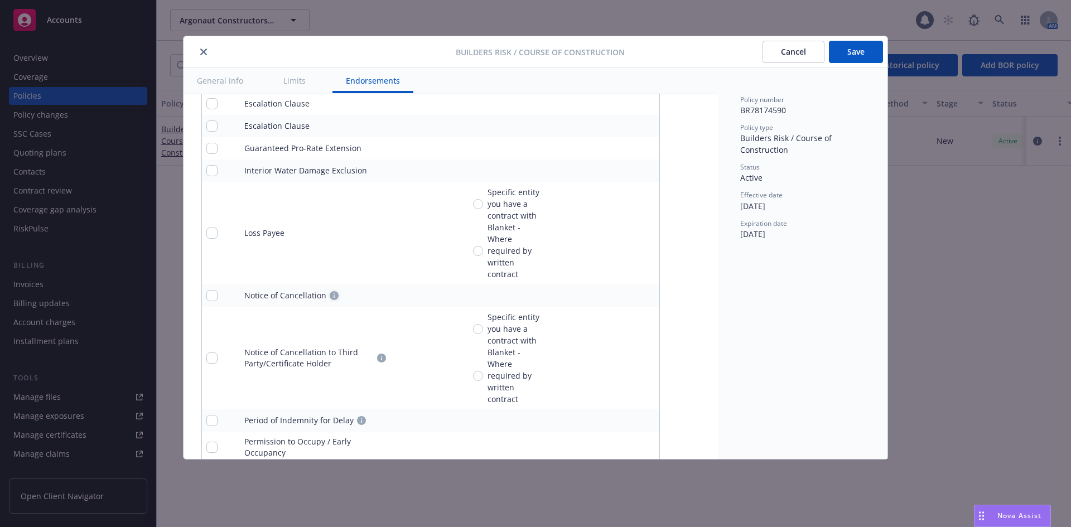
click at [330, 291] on icon "circleInformation" at bounding box center [334, 295] width 9 height 9
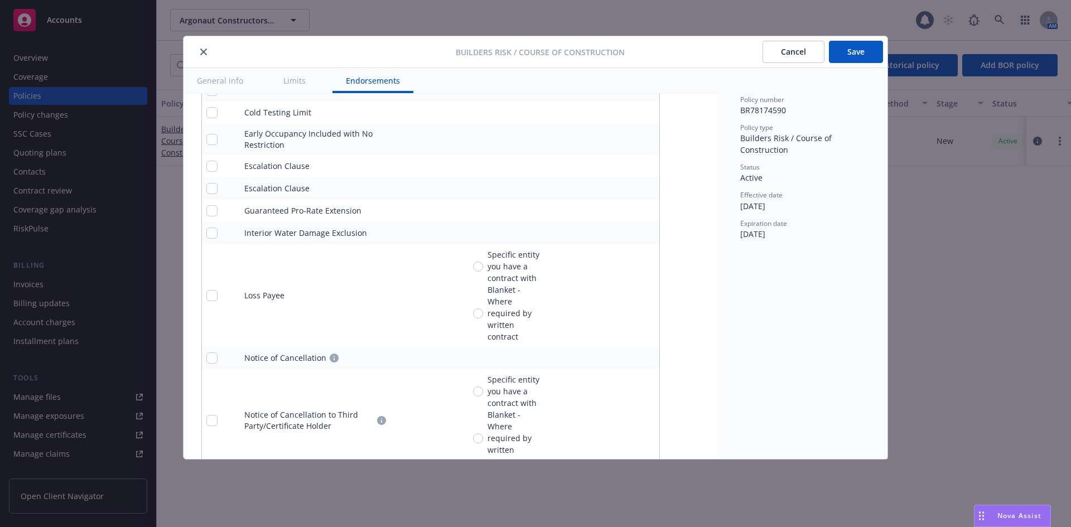
scroll to position [1873, 0]
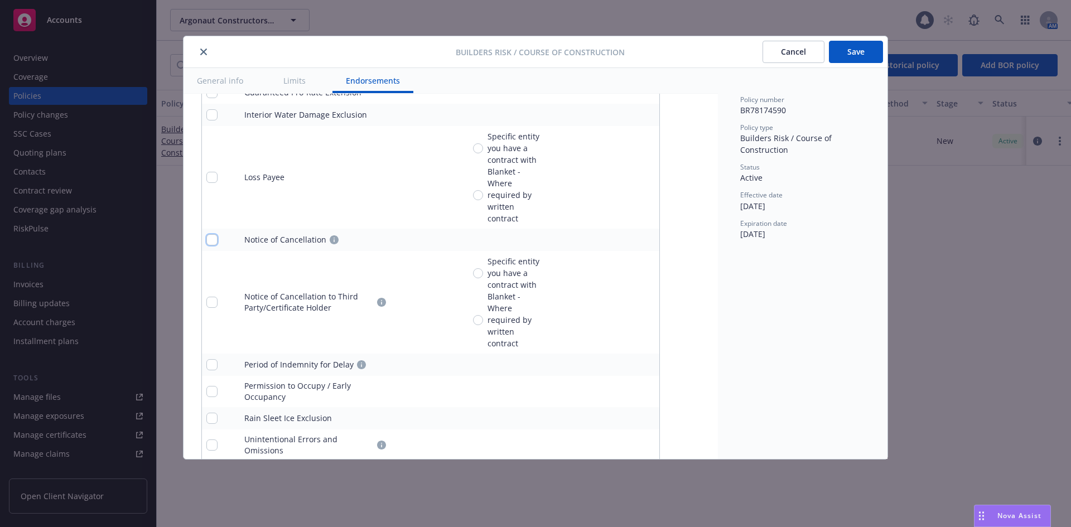
click at [214, 236] on input "checkbox" at bounding box center [211, 239] width 11 height 11
checkbox input "true"
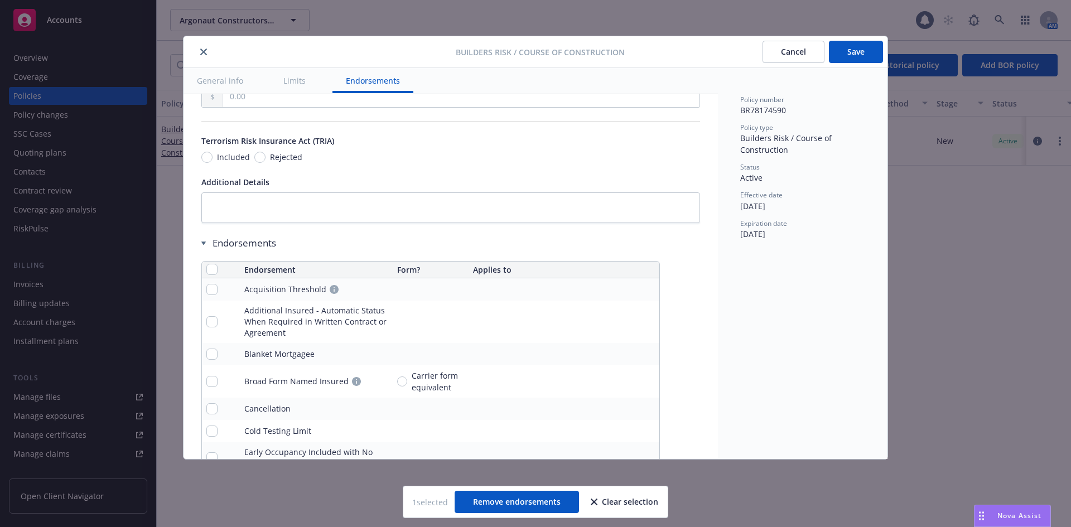
scroll to position [1539, 0]
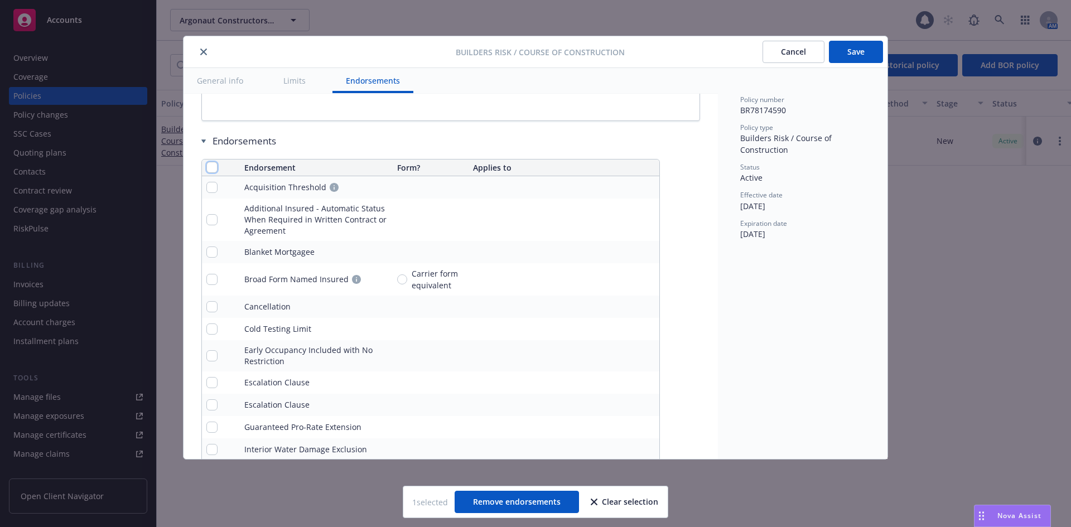
click at [212, 162] on input "checkbox" at bounding box center [211, 167] width 11 height 11
checkbox input "true"
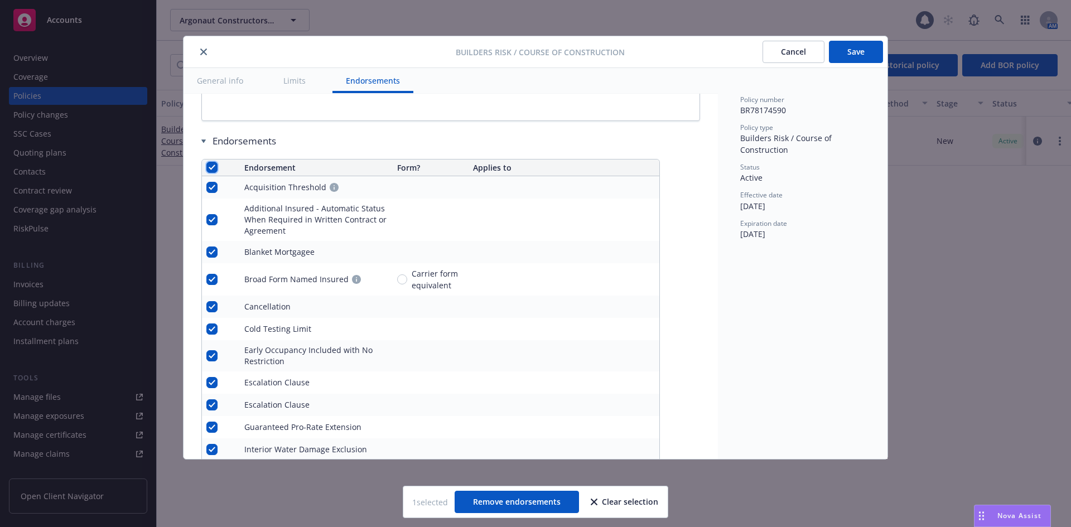
checkbox input "true"
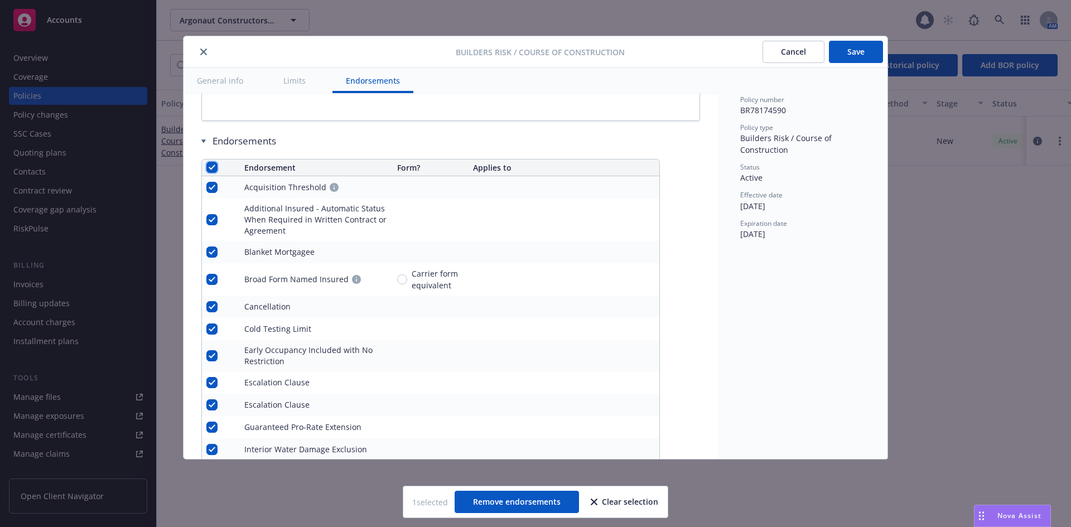
checkbox input "true"
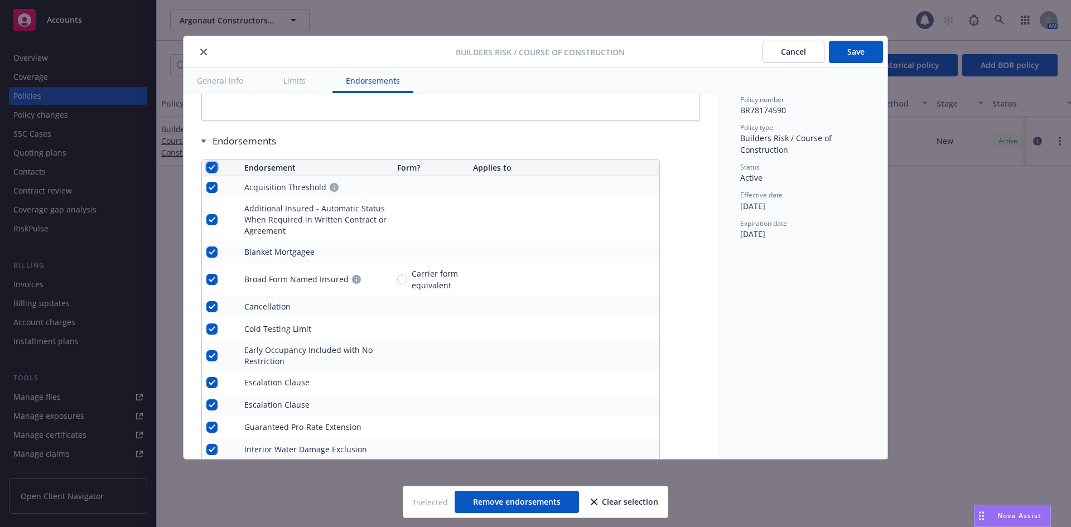
checkbox input "true"
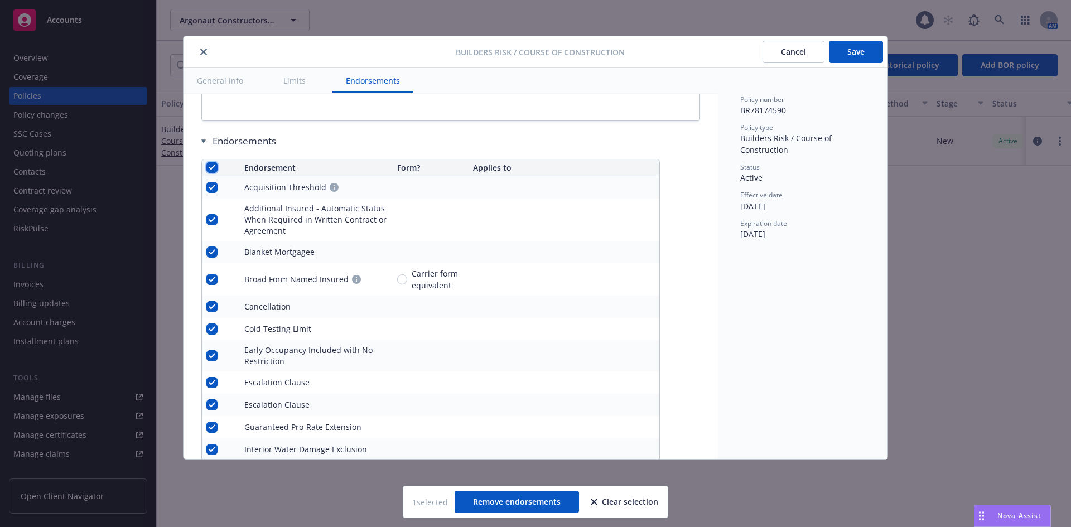
checkbox input "true"
click at [492, 498] on span "Remove endorsements" at bounding box center [519, 501] width 88 height 11
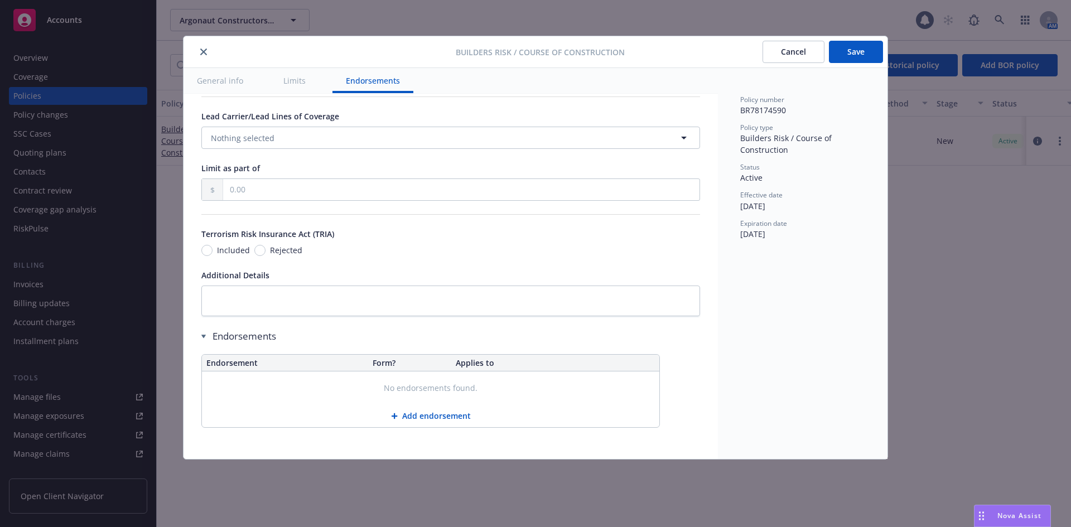
scroll to position [1337, 0]
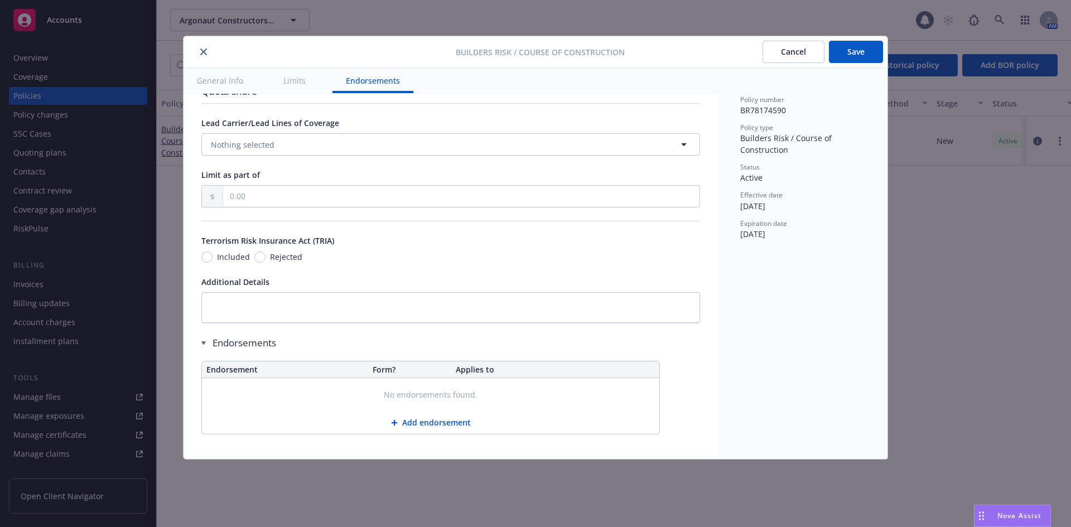
click at [419, 419] on button "Add endorsement" at bounding box center [430, 423] width 457 height 22
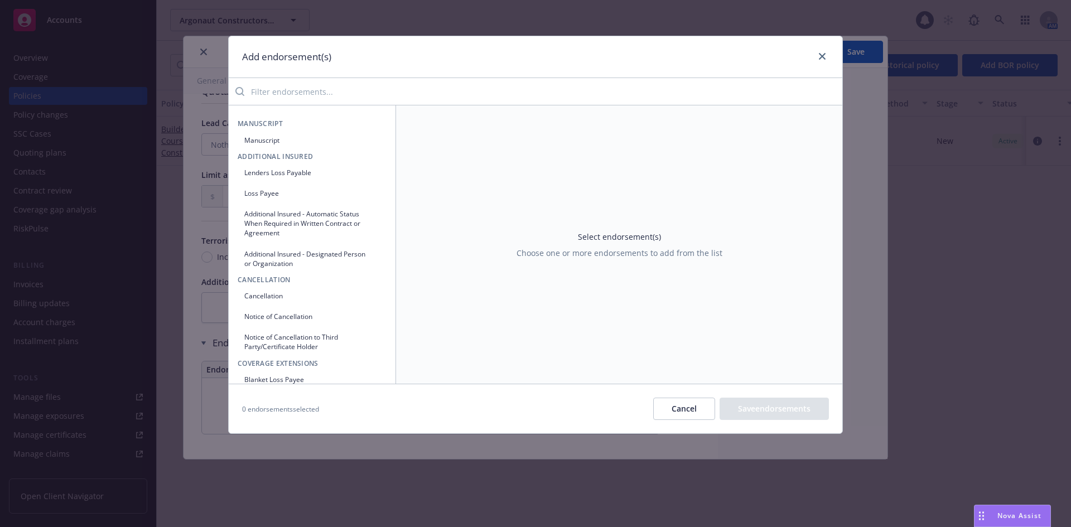
click at [301, 90] on input "search" at bounding box center [543, 91] width 598 height 22
click at [374, 171] on icon "button" at bounding box center [377, 173] width 6 height 6
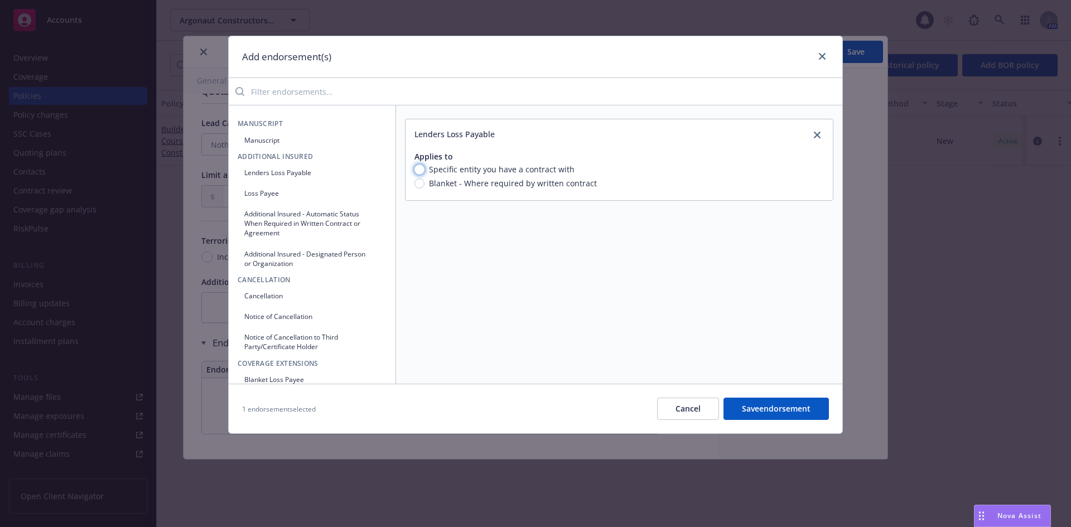
click at [419, 170] on input "Specific entity you have a contract with" at bounding box center [419, 170] width 10 height 10
radio input "true"
click at [734, 210] on input "text" at bounding box center [765, 211] width 107 height 17
type input "City of [GEOGRAPHIC_DATA]"
click at [759, 236] on input "text" at bounding box center [765, 237] width 107 height 17
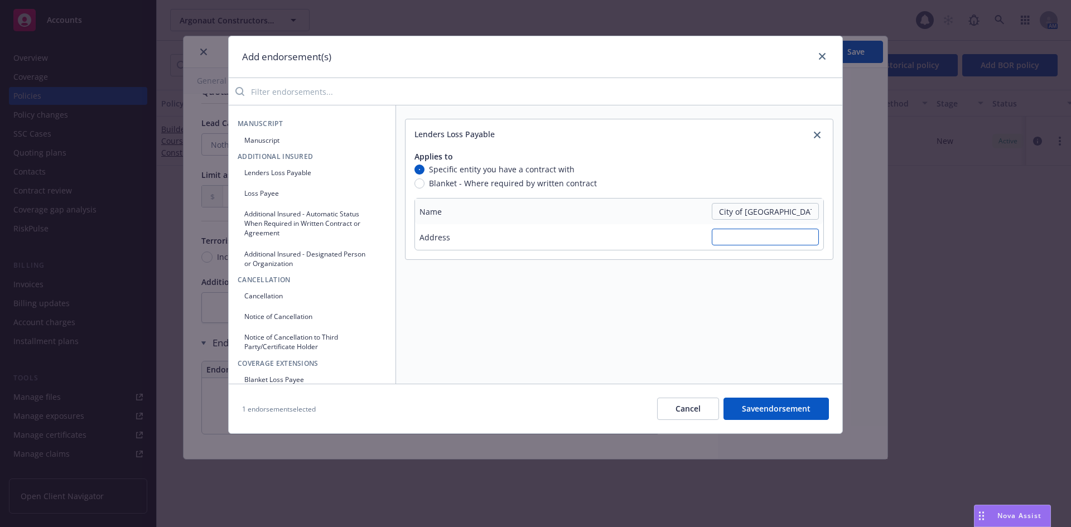
click at [748, 234] on input "text" at bounding box center [765, 237] width 107 height 17
paste input "[STREET_ADDRESS]"
type input "[STREET_ADDRESS]"
click at [738, 406] on button "Save endorsement" at bounding box center [775, 409] width 105 height 22
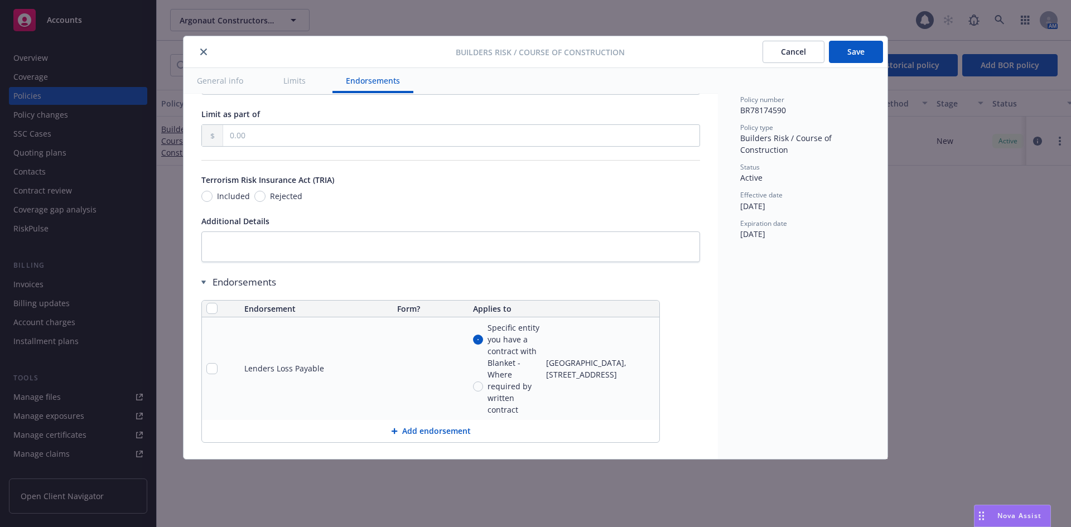
scroll to position [1406, 0]
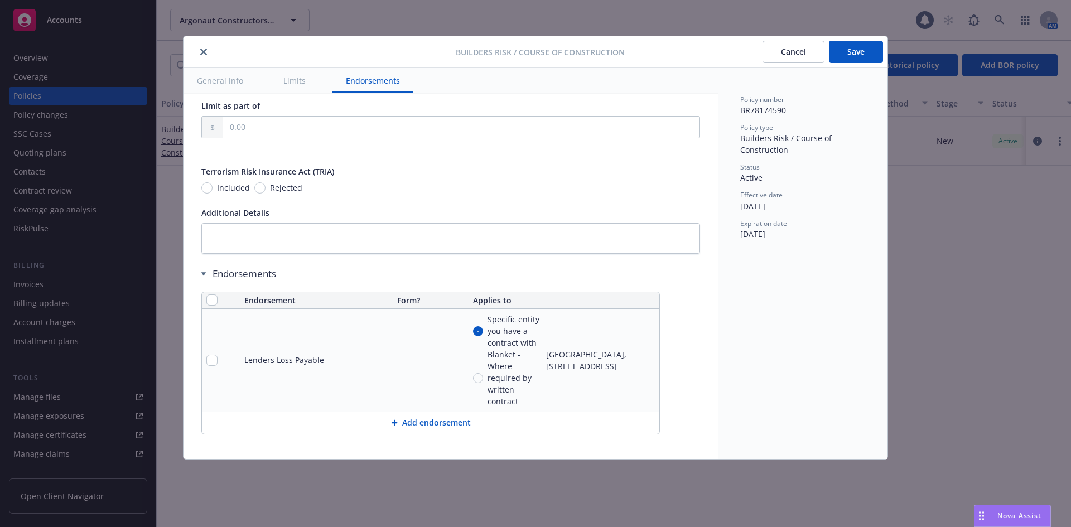
click at [421, 415] on button "Add endorsement" at bounding box center [430, 423] width 457 height 22
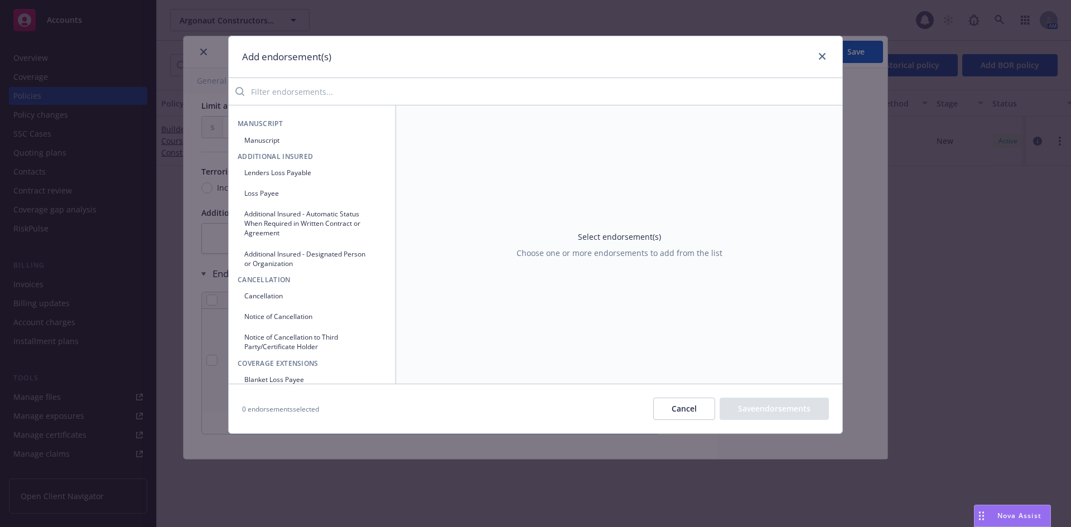
click at [374, 258] on icon "button" at bounding box center [377, 258] width 6 height 6
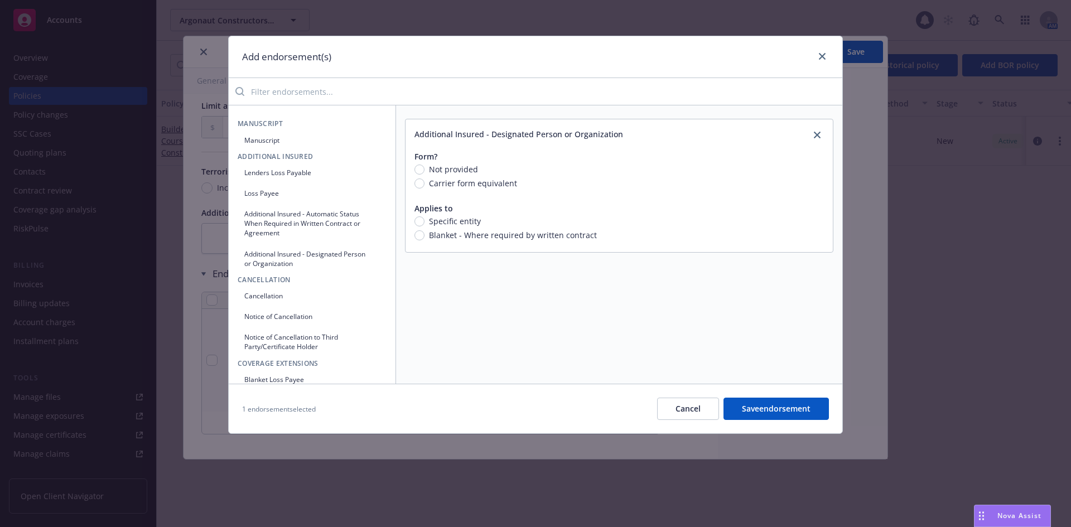
click at [466, 180] on span "Carrier form equivalent" at bounding box center [473, 183] width 88 height 12
click at [424, 180] on input "Carrier form equivalent" at bounding box center [419, 183] width 10 height 10
radio input "true"
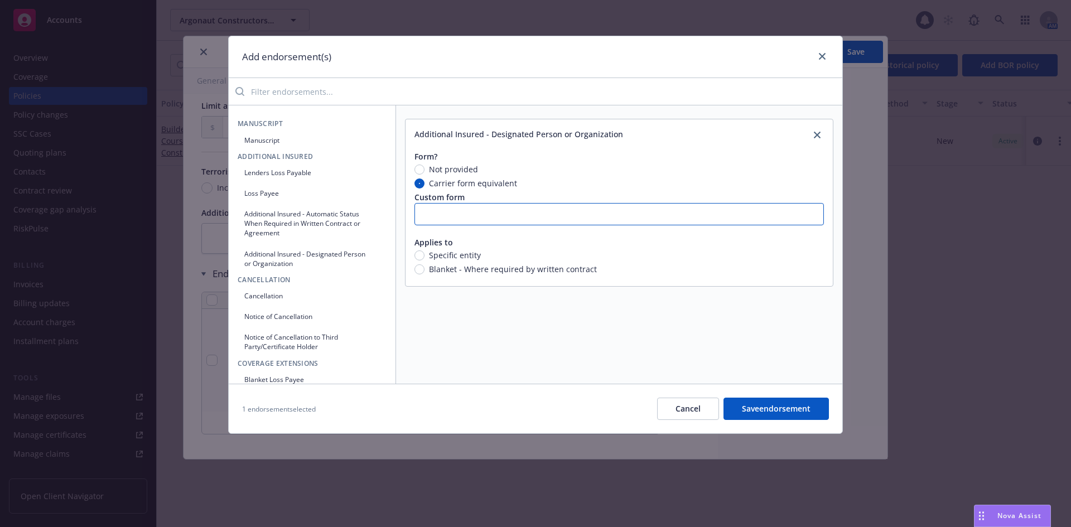
click at [486, 218] on input "text" at bounding box center [618, 214] width 409 height 22
click at [471, 216] on input "text" at bounding box center [618, 214] width 409 height 22
click at [475, 218] on input "IL 12 01" at bounding box center [618, 214] width 409 height 22
type input "IL 12 01 1185"
click at [421, 255] on input "Specific entity" at bounding box center [419, 255] width 10 height 10
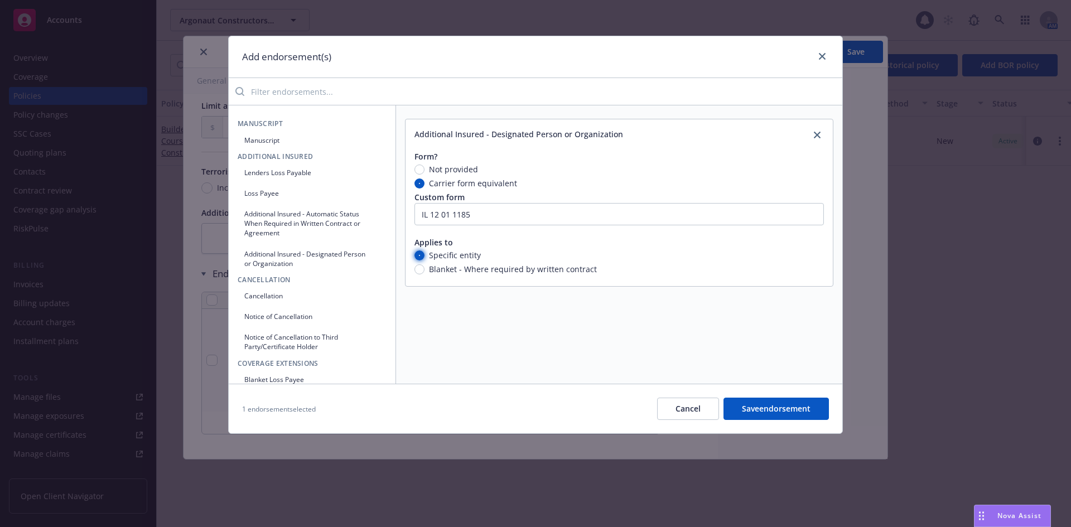
radio input "true"
click at [463, 291] on span "Nothing selected" at bounding box center [456, 289] width 64 height 12
click at [575, 344] on button "Add new exposure" at bounding box center [619, 350] width 124 height 22
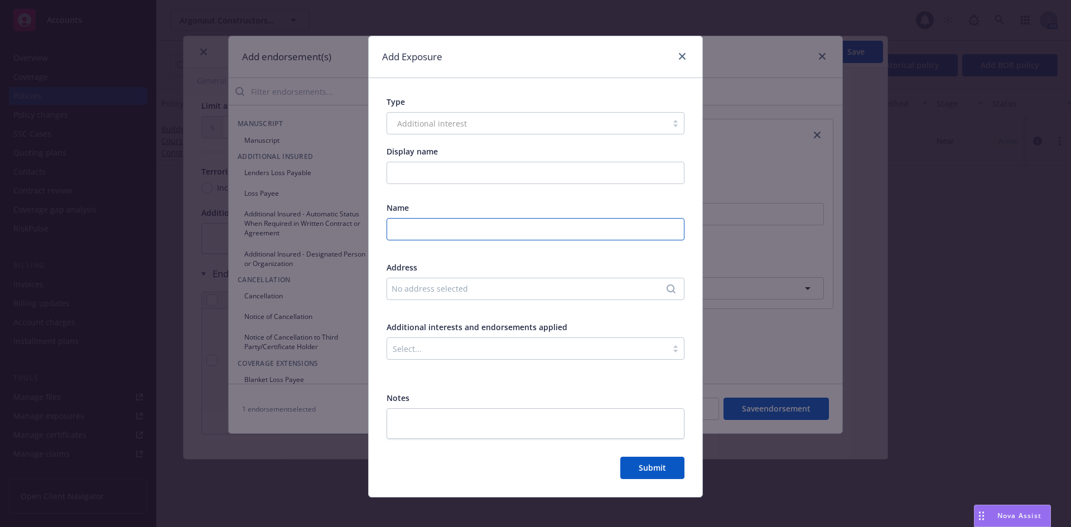
click at [456, 231] on input "text" at bounding box center [535, 229] width 298 height 22
type input "City of [GEOGRAPHIC_DATA]"
click at [497, 285] on div "No address selected" at bounding box center [530, 289] width 277 height 12
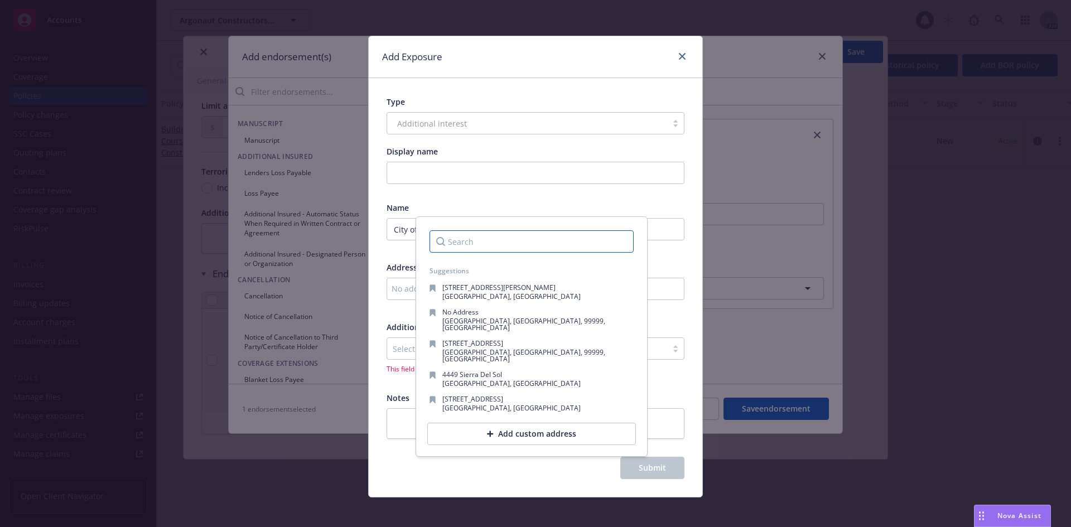
click at [474, 239] on input "Search" at bounding box center [531, 241] width 204 height 22
paste input "[STREET_ADDRESS]"
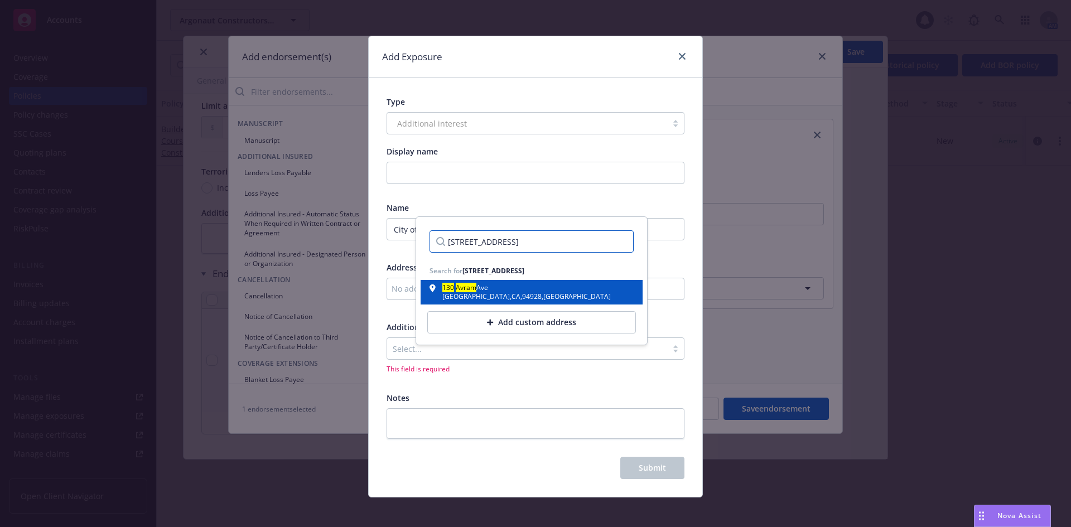
type input "[STREET_ADDRESS]"
click at [484, 290] on span "Ave" at bounding box center [482, 287] width 12 height 9
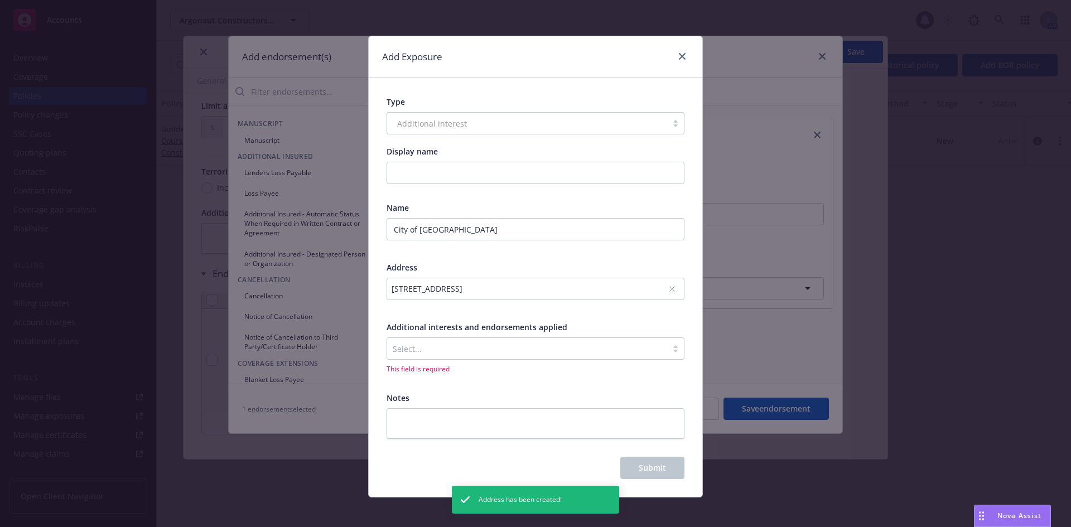
click at [510, 342] on div at bounding box center [527, 348] width 269 height 13
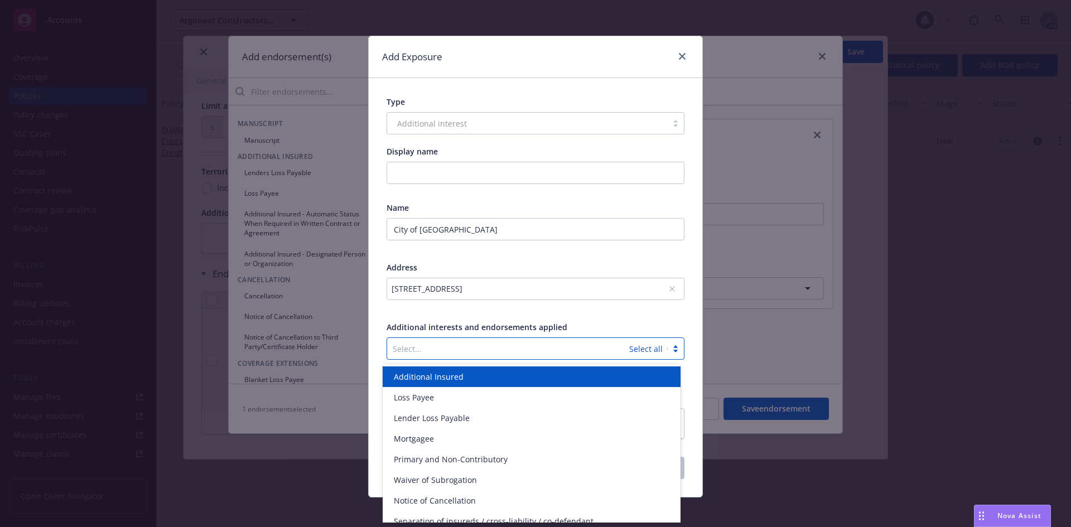
click at [513, 342] on div at bounding box center [508, 348] width 231 height 13
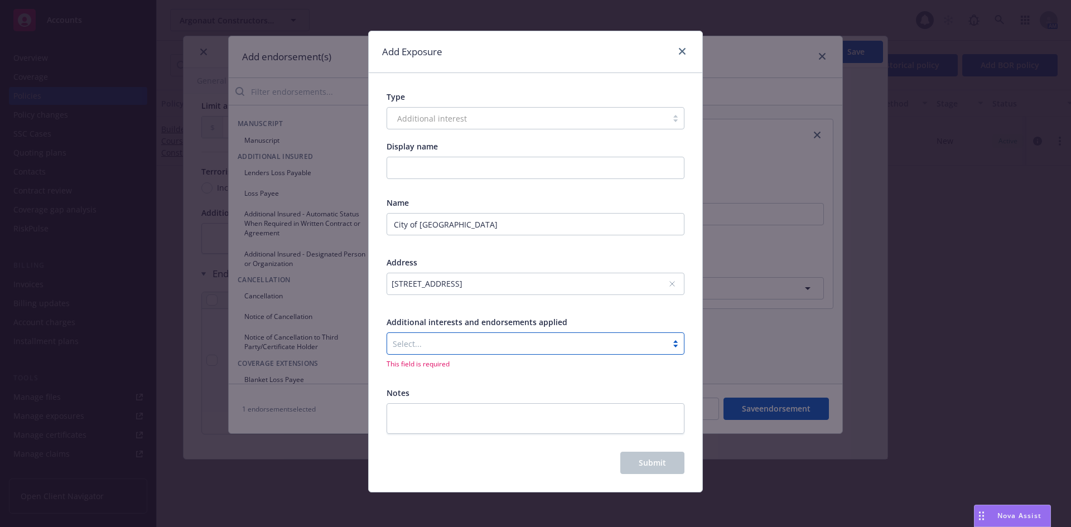
scroll to position [6, 0]
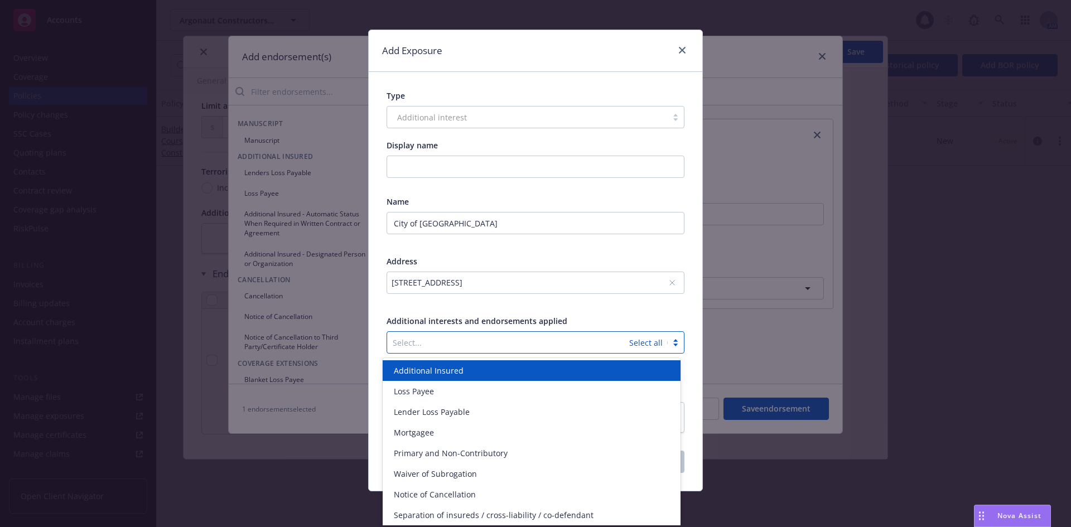
click at [544, 335] on div "Select..." at bounding box center [508, 343] width 242 height 18
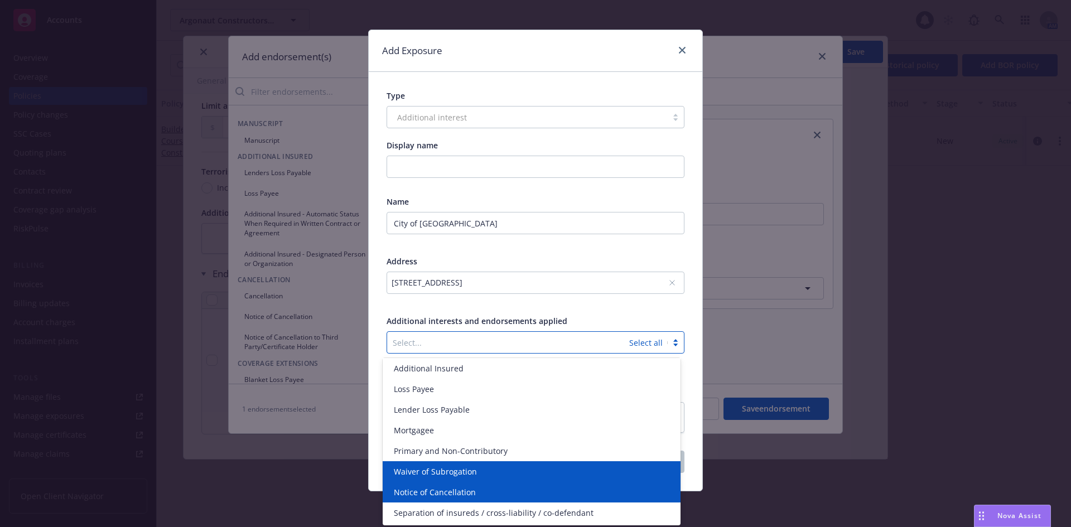
scroll to position [0, 0]
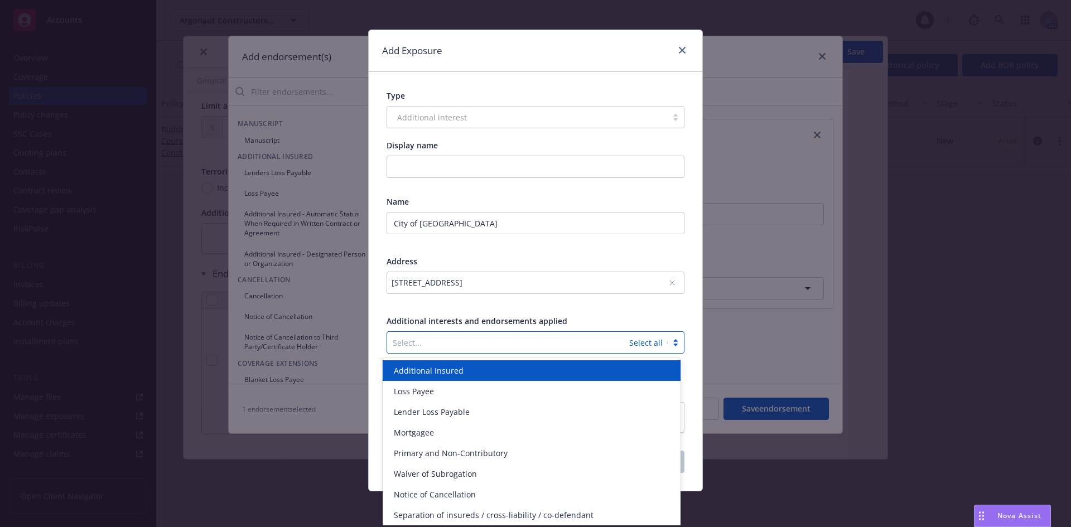
click at [518, 375] on div "Additional Insured" at bounding box center [531, 371] width 284 height 12
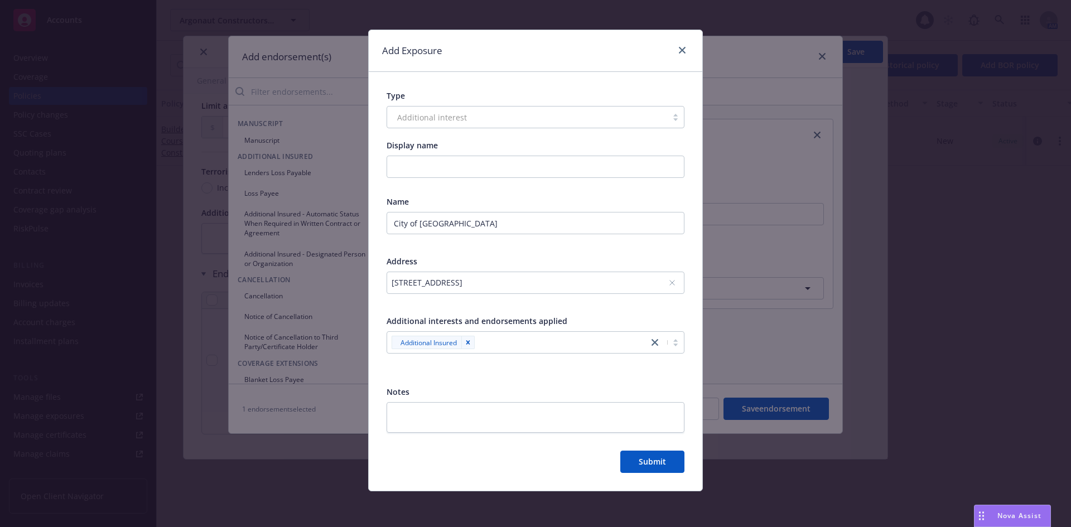
click at [612, 312] on div "Name City of [GEOGRAPHIC_DATA] Address [STREET_ADDRESS] Additional interests an…" at bounding box center [535, 282] width 298 height 172
click at [639, 457] on span "Submit" at bounding box center [652, 461] width 27 height 11
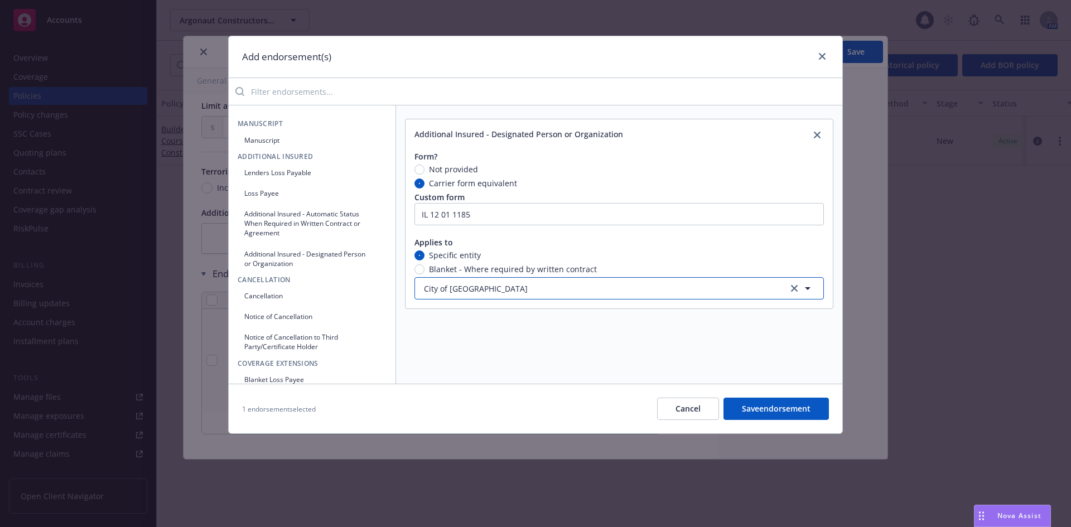
click at [511, 290] on button "City of [GEOGRAPHIC_DATA]" at bounding box center [618, 288] width 409 height 22
click at [509, 334] on div "Additional Insured - Designated Person or Organization Form? Not provided Carri…" at bounding box center [619, 244] width 446 height 278
click at [756, 404] on button "Save endorsement" at bounding box center [775, 409] width 105 height 22
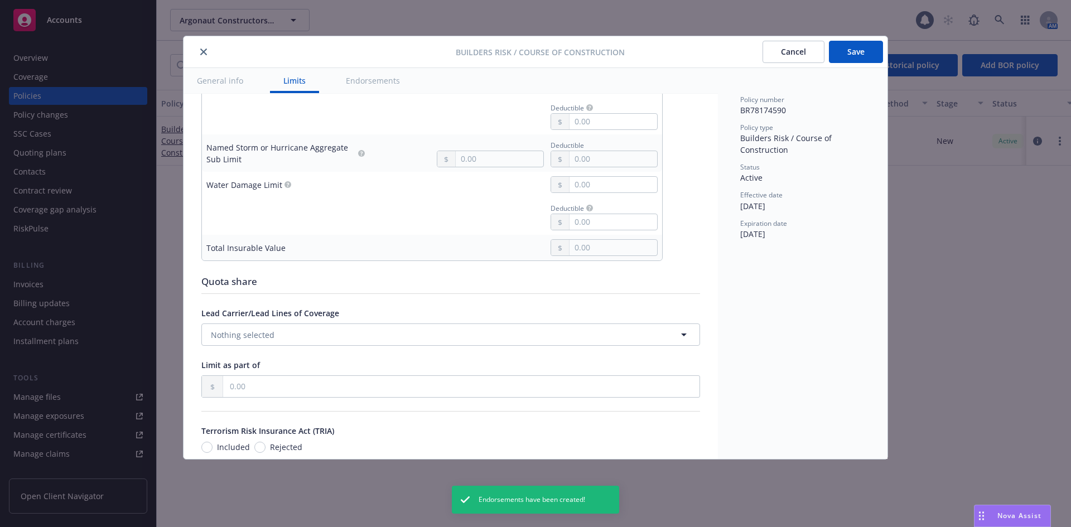
scroll to position [1127, 0]
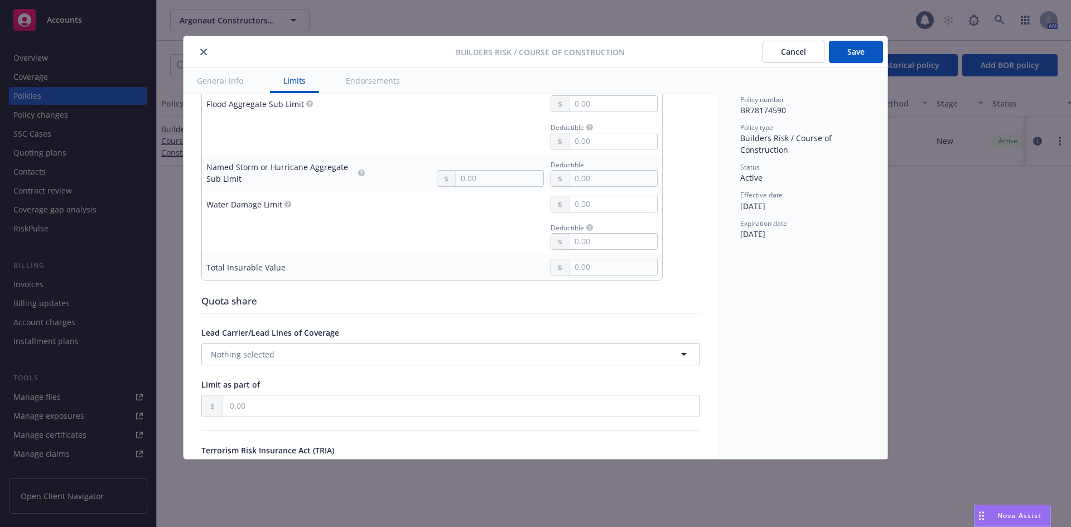
click at [844, 53] on button "Save" at bounding box center [856, 52] width 54 height 22
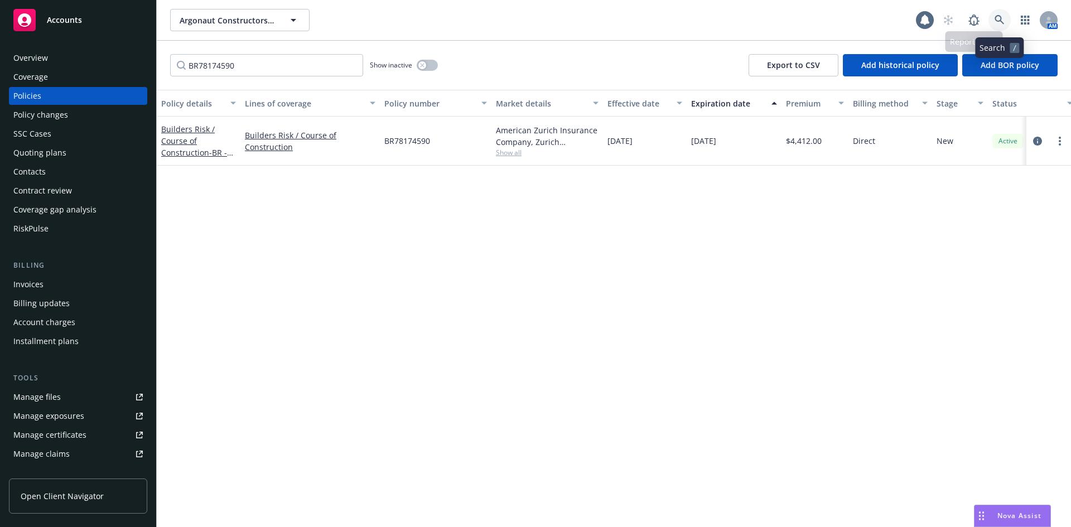
click at [994, 23] on link at bounding box center [999, 20] width 22 height 22
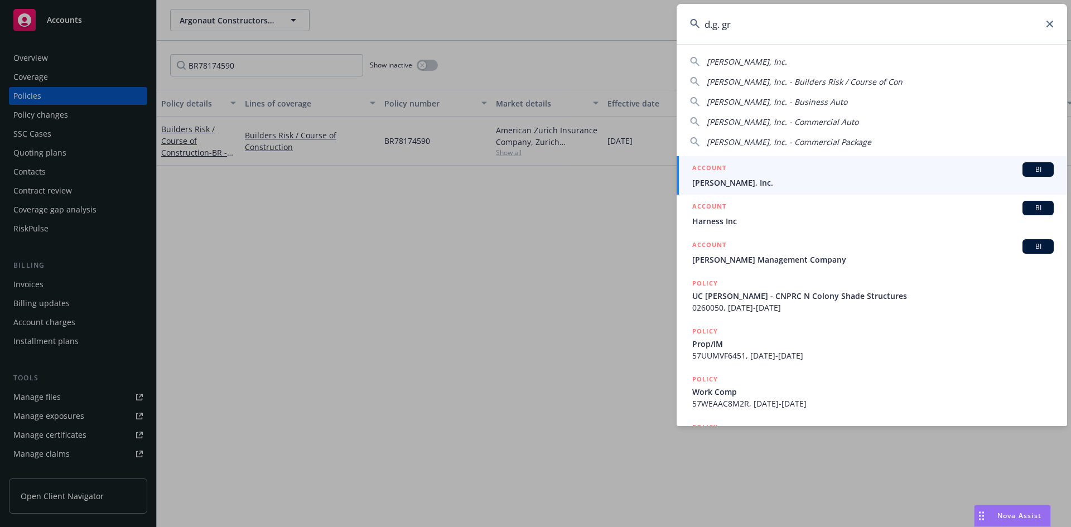
type input "d.g. gr"
click at [738, 177] on span "[PERSON_NAME], Inc." at bounding box center [872, 183] width 361 height 12
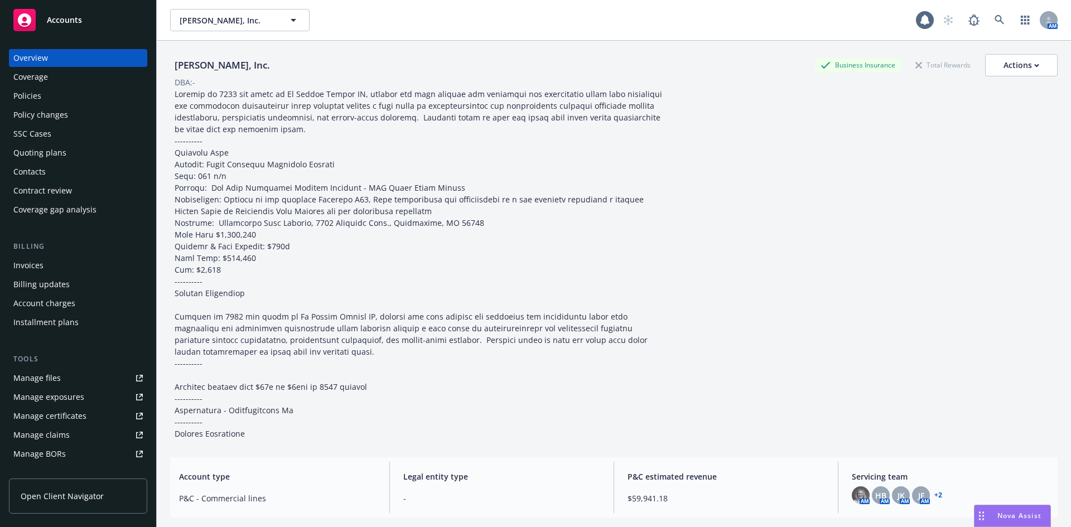
click at [44, 98] on div "Policies" at bounding box center [77, 96] width 129 height 18
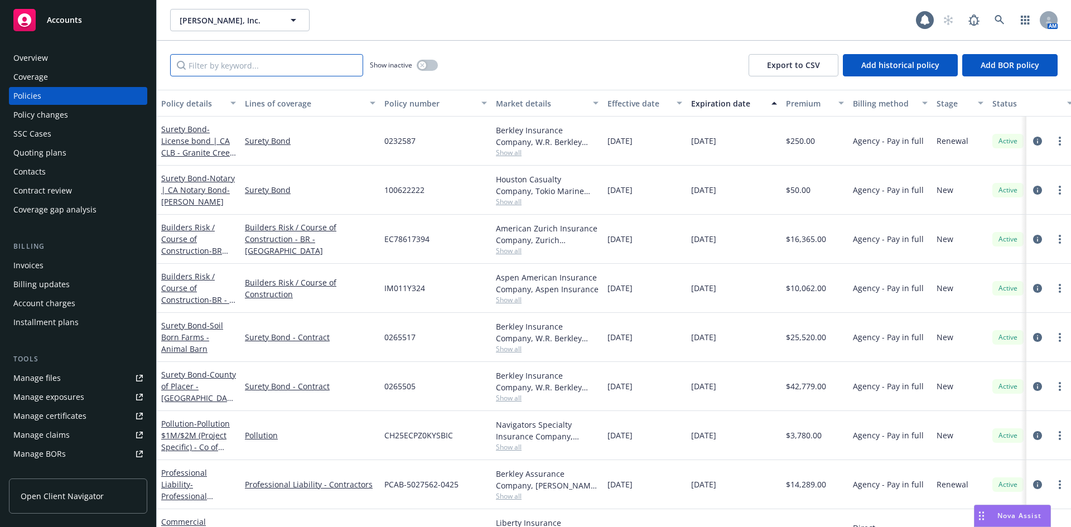
click at [212, 65] on input "Filter by keyword..." at bounding box center [266, 65] width 193 height 22
paste input "IM011Y324"
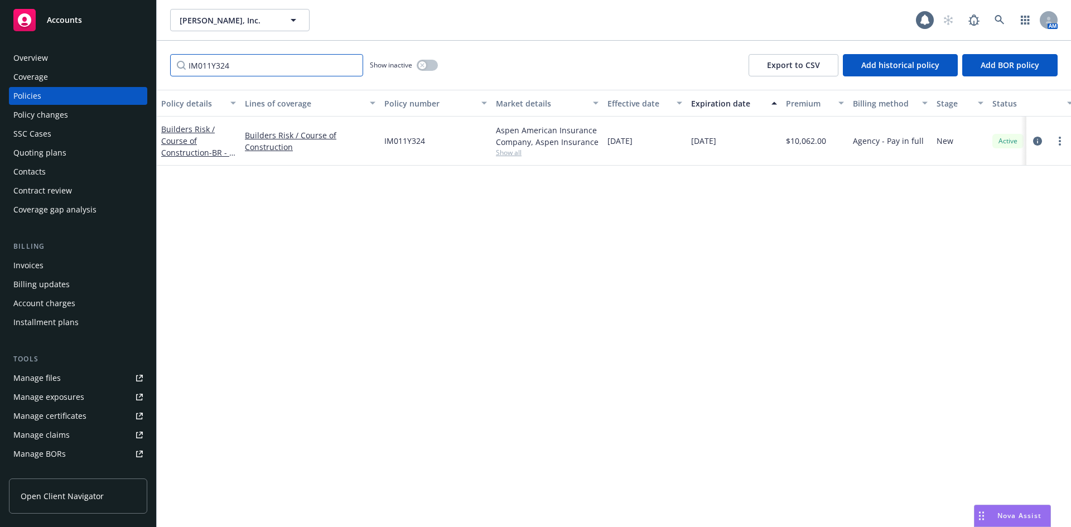
type input "IM011Y324"
click at [207, 152] on link "Builders Risk / Course of Construction - BR - SJ County Mosquito Vector Lab Fac…" at bounding box center [198, 152] width 75 height 57
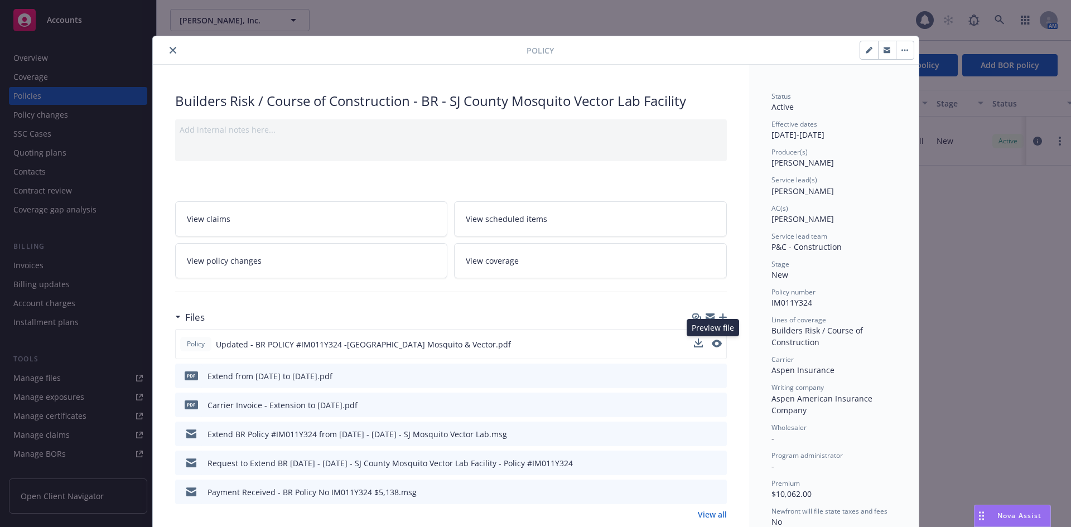
click at [712, 348] on button at bounding box center [717, 345] width 10 height 12
click at [712, 340] on icon "preview file" at bounding box center [716, 344] width 10 height 8
click at [161, 52] on div at bounding box center [341, 50] width 369 height 13
click at [170, 49] on icon "close" at bounding box center [173, 50] width 7 height 7
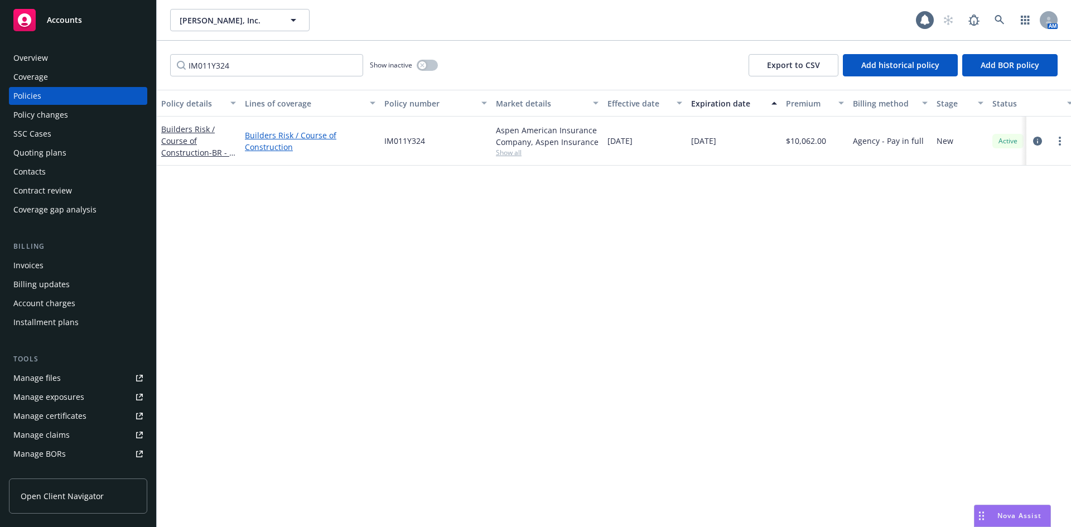
click at [328, 136] on link "Builders Risk / Course of Construction" at bounding box center [310, 140] width 131 height 23
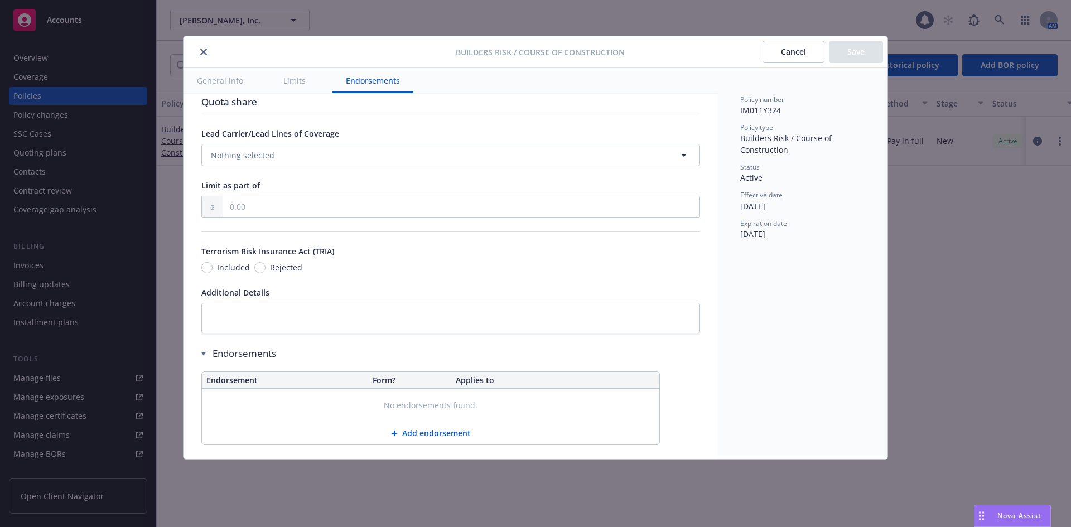
scroll to position [1337, 0]
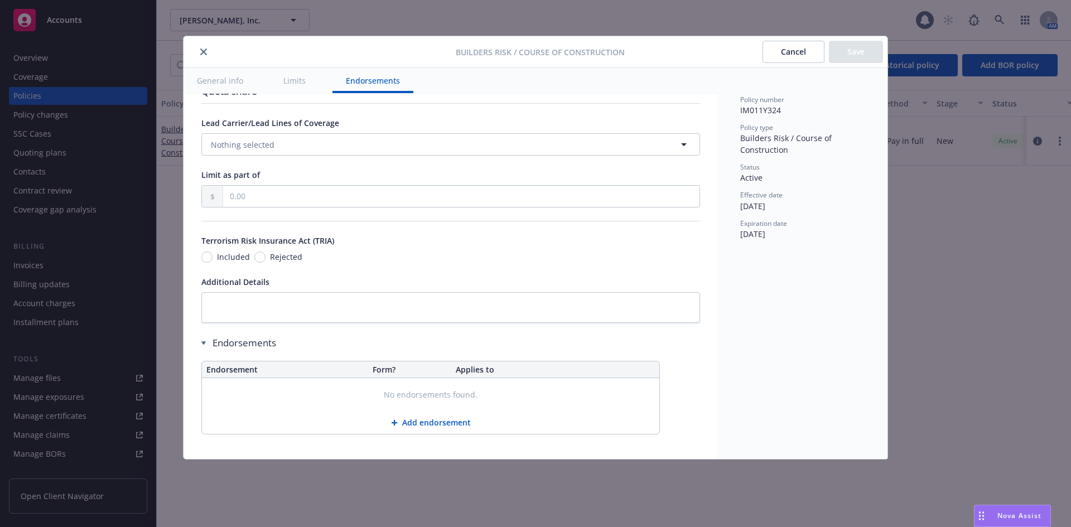
click at [411, 412] on button "Add endorsement" at bounding box center [430, 423] width 457 height 22
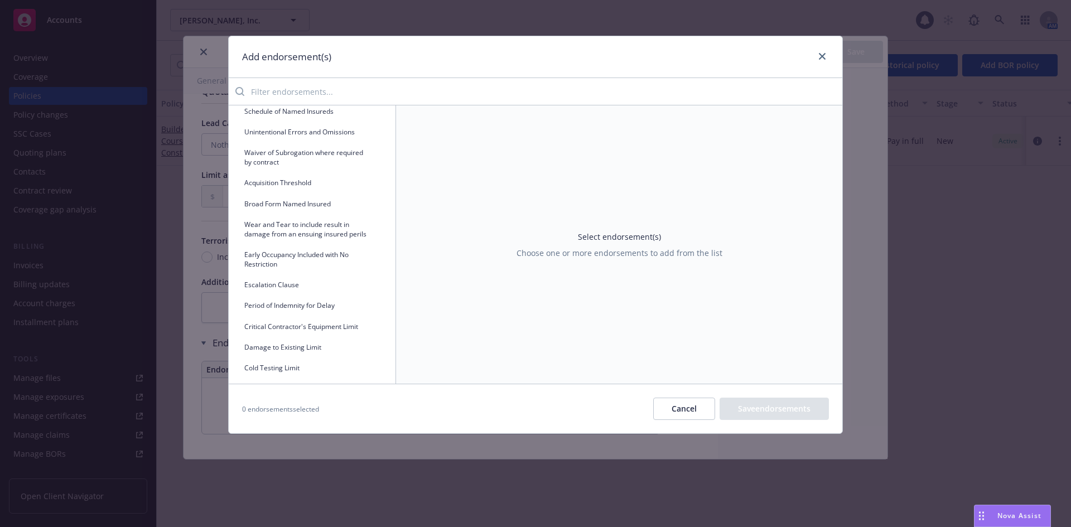
scroll to position [335, 0]
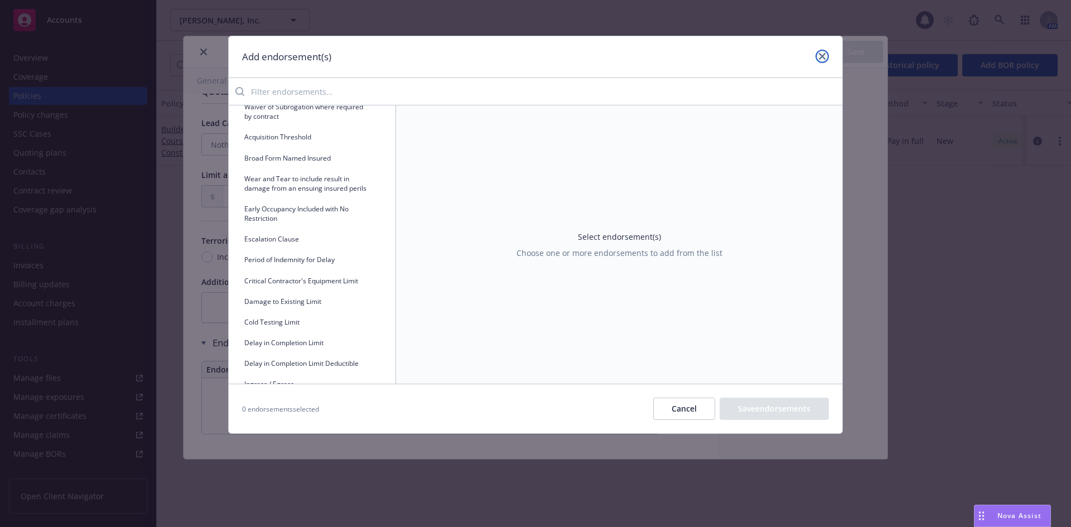
click at [825, 54] on icon "close" at bounding box center [822, 56] width 7 height 7
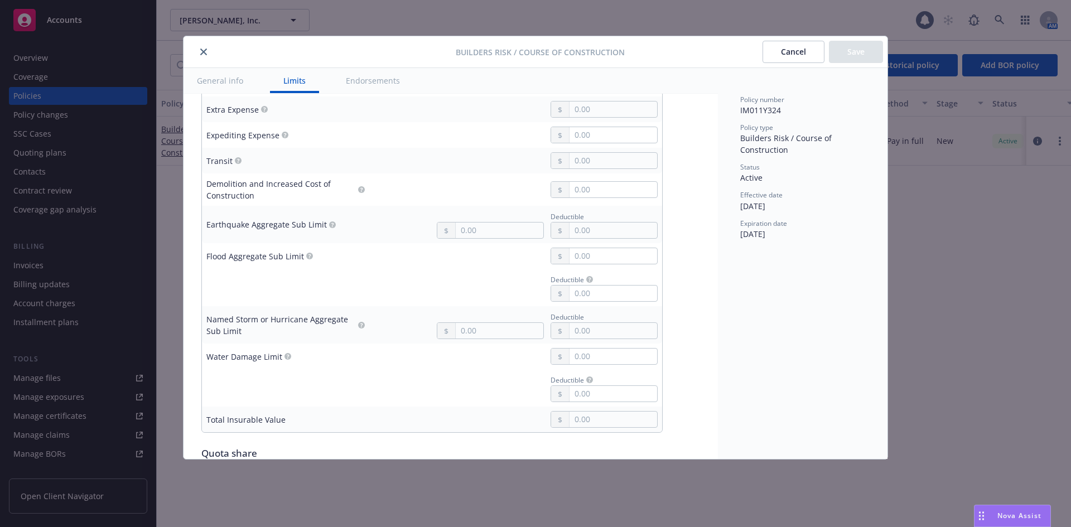
scroll to position [1002, 0]
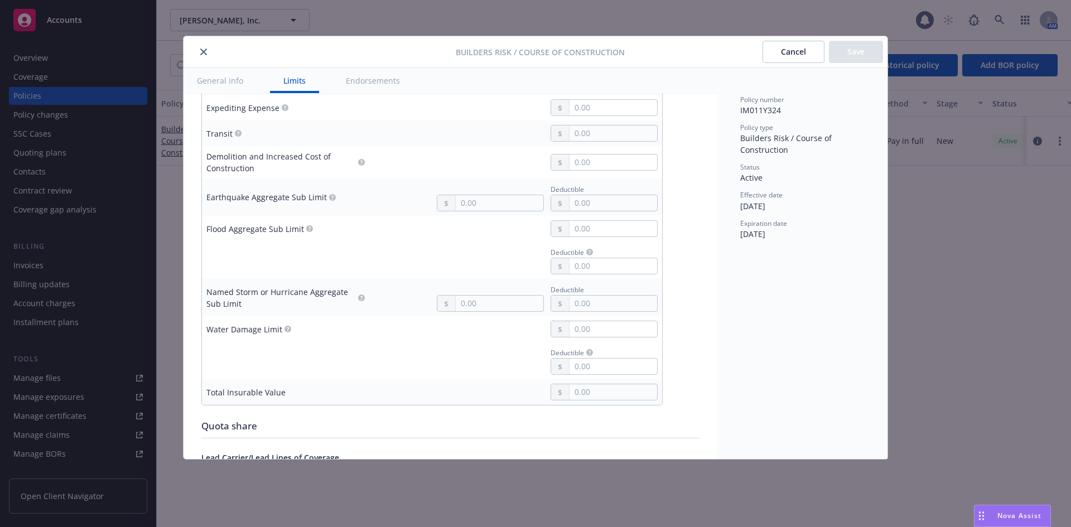
click at [284, 326] on icon "button" at bounding box center [287, 329] width 7 height 7
click at [288, 326] on circle "button" at bounding box center [287, 329] width 7 height 7
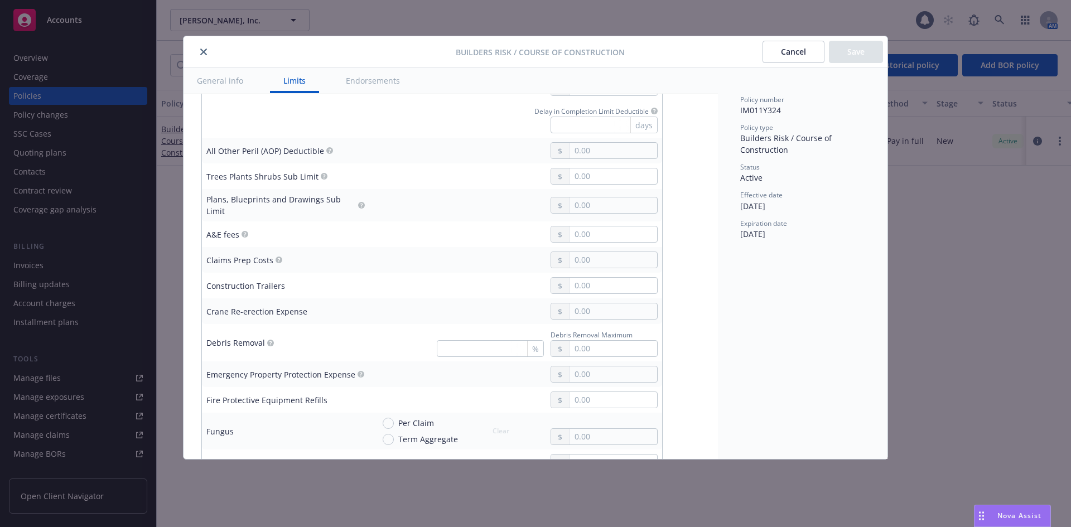
scroll to position [444, 0]
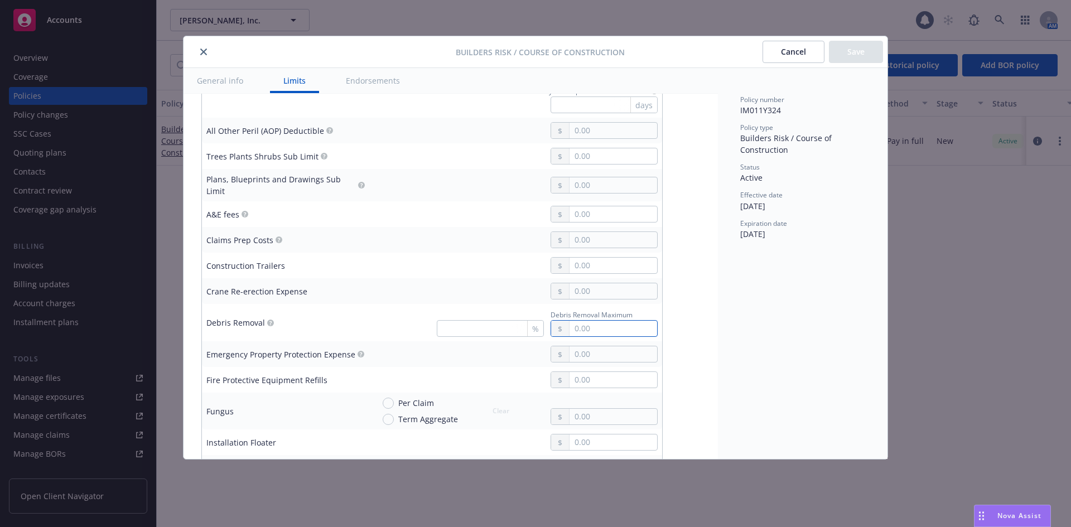
click at [591, 321] on input "text" at bounding box center [613, 329] width 88 height 16
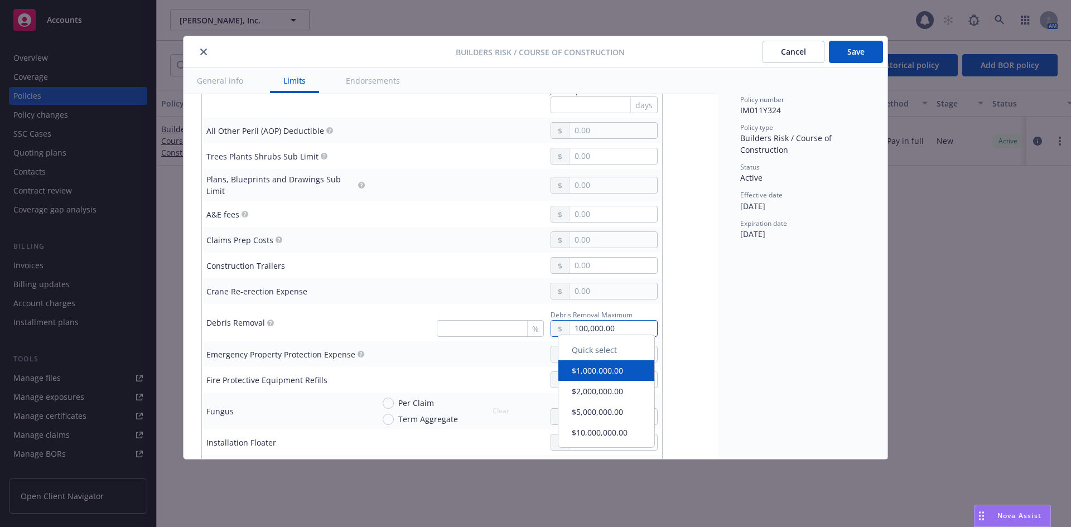
type input "100,000.00"
click at [674, 300] on div "Display name Coverage trigger Claims-Made Occurrence Coverage territory Domesti…" at bounding box center [450, 503] width 499 height 1673
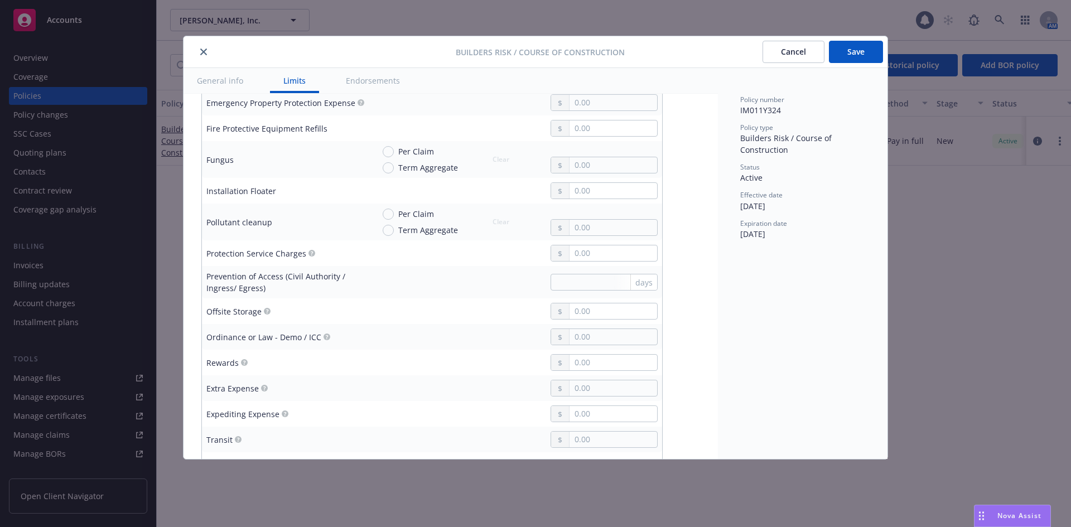
scroll to position [723, 0]
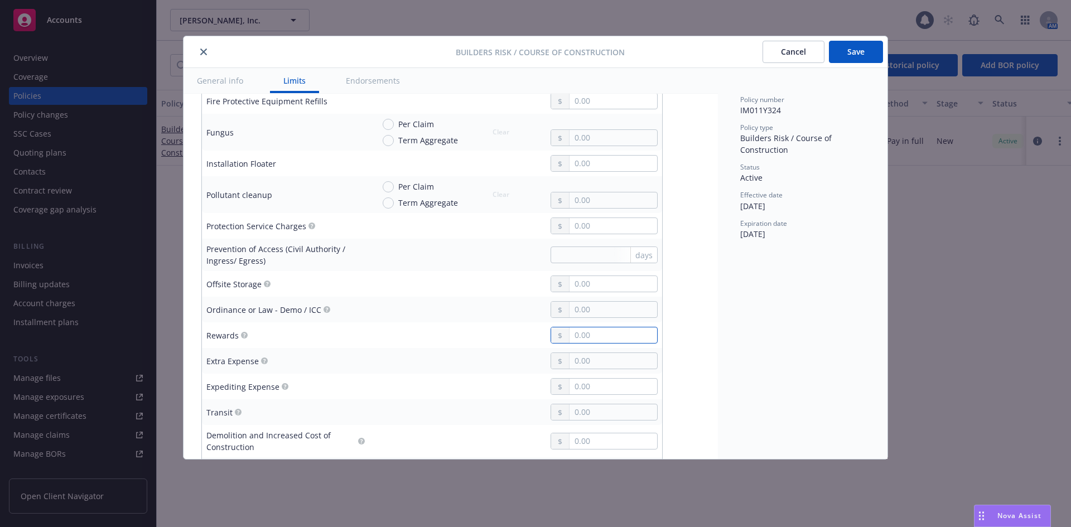
click at [588, 330] on input "text" at bounding box center [613, 335] width 88 height 16
type input "25,000.00"
click at [678, 331] on div "Display name Coverage trigger Claims-Made Occurrence Coverage territory Domesti…" at bounding box center [450, 224] width 499 height 1673
click at [627, 410] on input "text" at bounding box center [613, 412] width 88 height 16
type input "250,000.00"
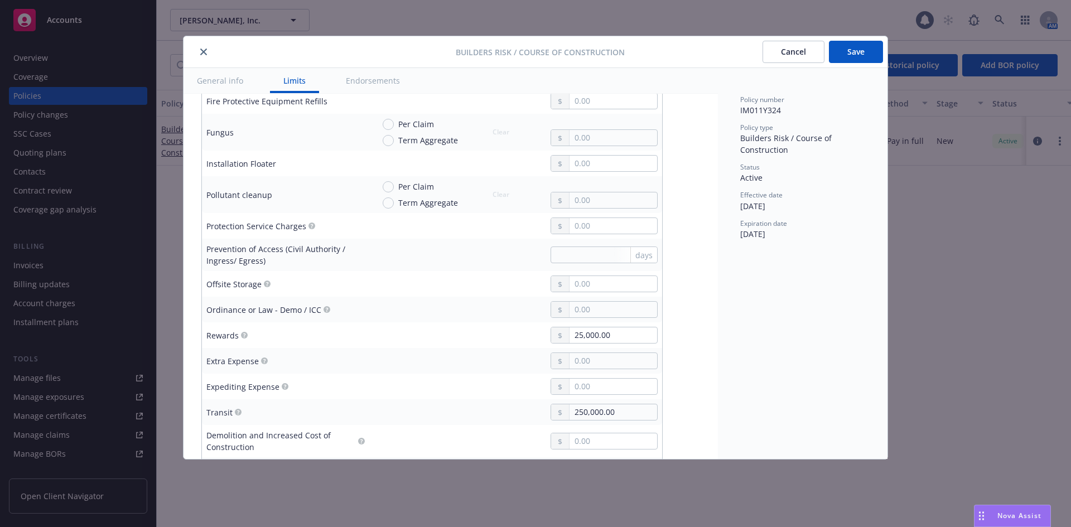
click at [682, 396] on div "Display name Coverage trigger Claims-Made Occurrence Coverage territory Domesti…" at bounding box center [450, 224] width 499 height 1673
click at [579, 276] on input "text" at bounding box center [613, 284] width 88 height 16
type input "250,000.00"
click at [702, 313] on div "Display name Coverage trigger Claims-Made Occurrence Coverage territory Domesti…" at bounding box center [450, 224] width 534 height 1709
click at [576, 302] on input "text" at bounding box center [613, 310] width 88 height 16
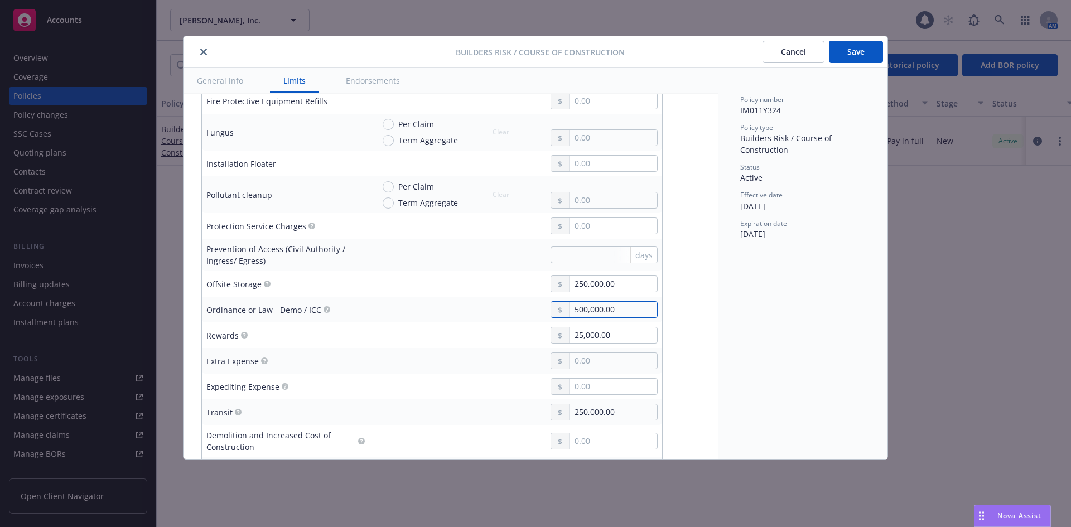
type input "500,000.00"
click at [664, 307] on div "Display name Coverage trigger Claims-Made Occurrence Coverage territory Domesti…" at bounding box center [450, 224] width 499 height 1673
click at [587, 192] on input "text" at bounding box center [613, 200] width 88 height 16
type input "50,000.00"
click at [680, 209] on div "Display name Coverage trigger Claims-Made Occurrence Coverage territory Domesti…" at bounding box center [450, 224] width 499 height 1673
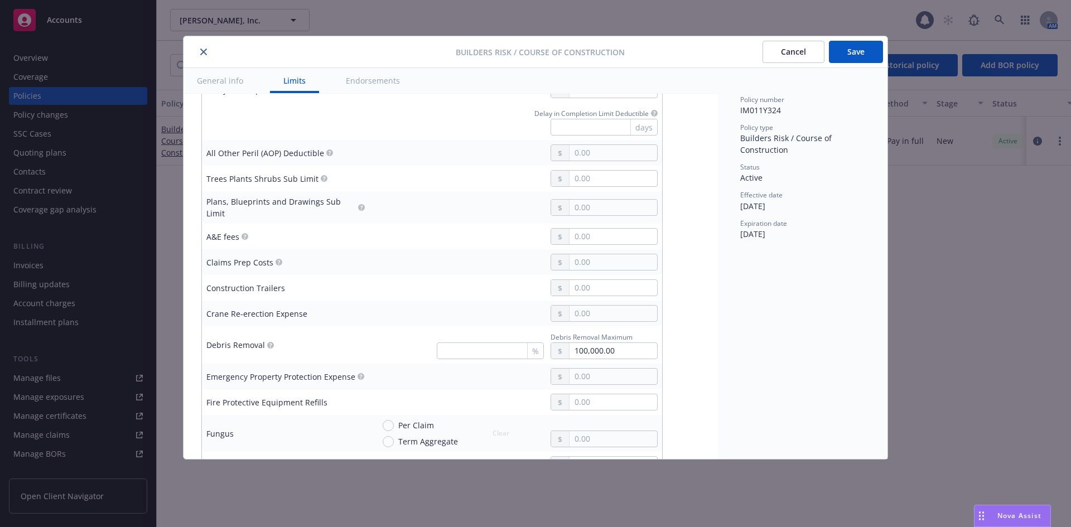
scroll to position [389, 0]
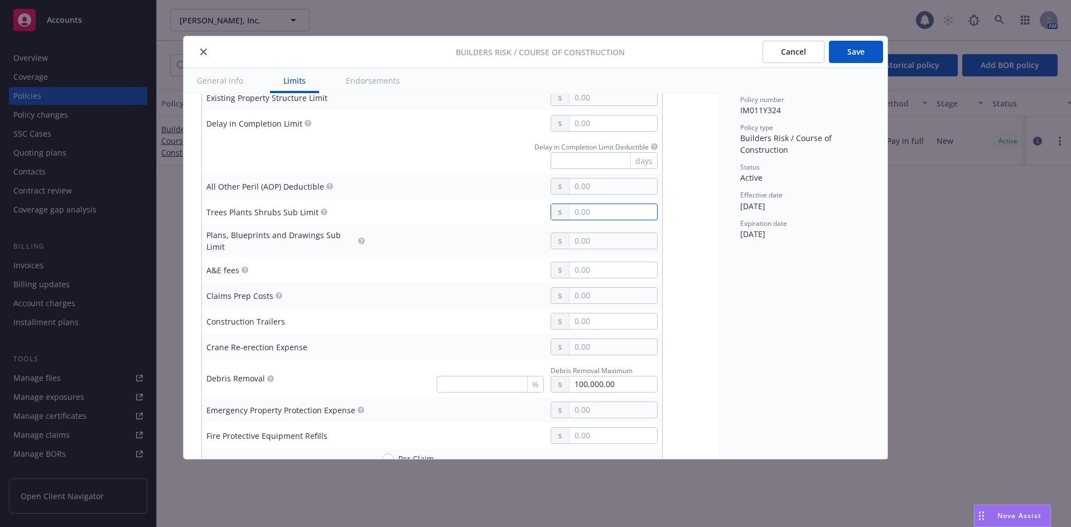
click at [590, 207] on input "text" at bounding box center [613, 212] width 88 height 16
type input "50,000.00"
click at [242, 267] on circle "button" at bounding box center [244, 270] width 7 height 7
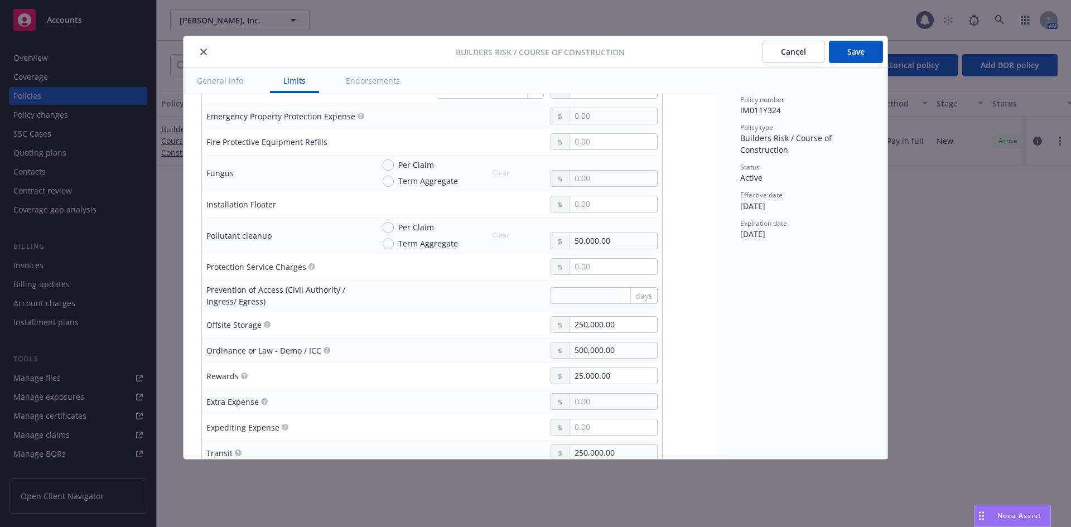
scroll to position [723, 0]
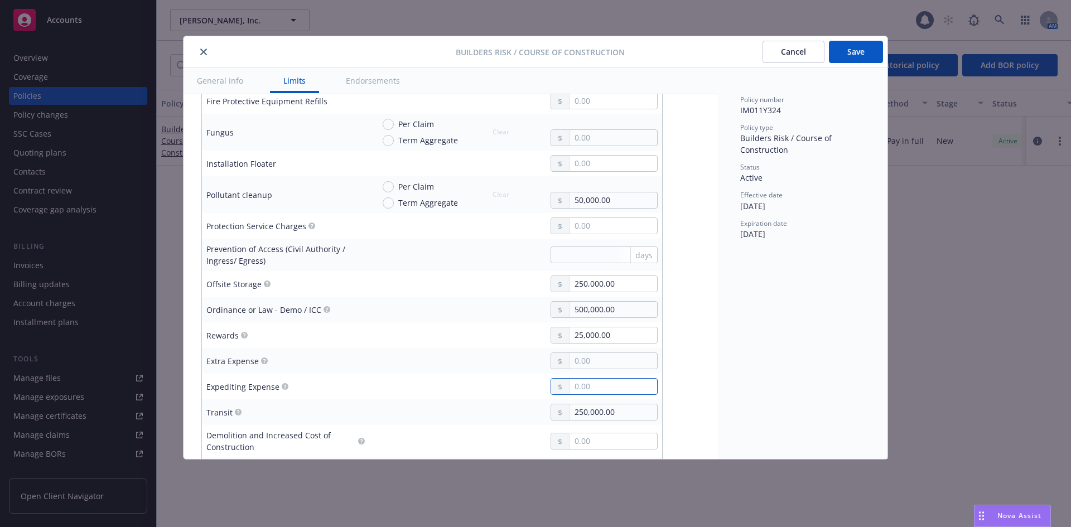
click at [577, 380] on input "text" at bounding box center [613, 387] width 88 height 16
type input "100,000.00"
click at [722, 373] on div "Policy number IM011Y324 Policy type Builders Risk / Course of Construction Stat…" at bounding box center [803, 263] width 170 height 391
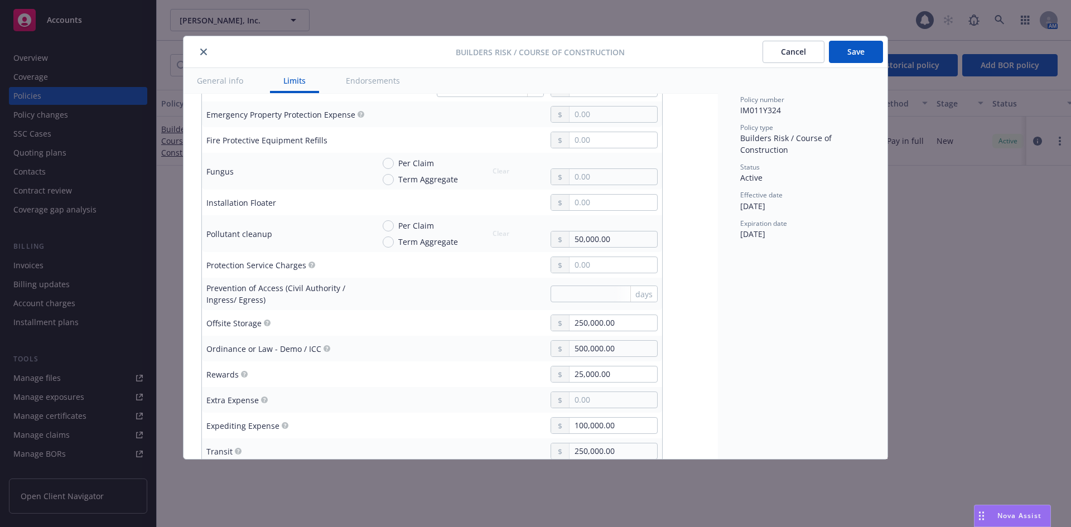
scroll to position [612, 0]
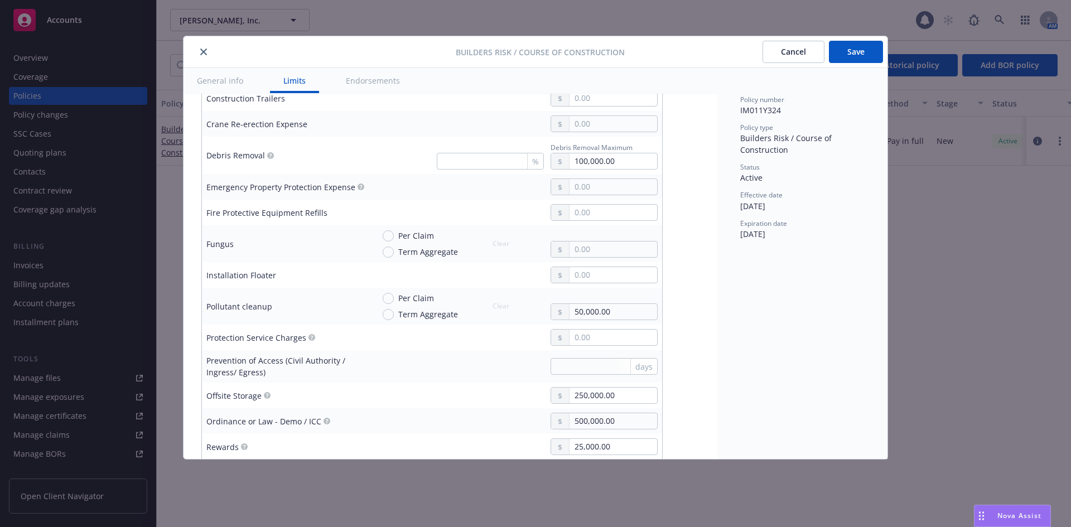
click at [310, 183] on div "Emergency Property Protection Expense" at bounding box center [280, 187] width 149 height 12
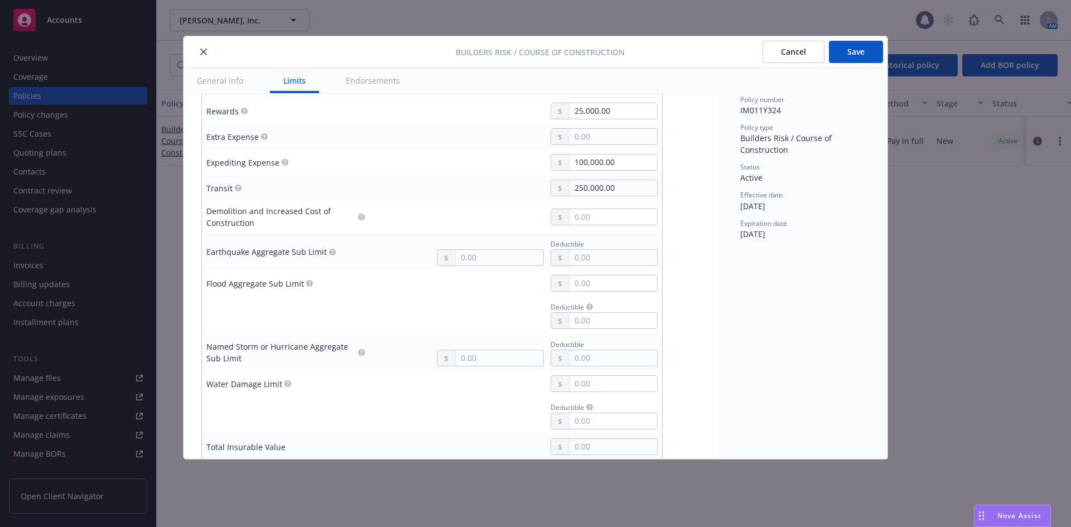
scroll to position [946, 0]
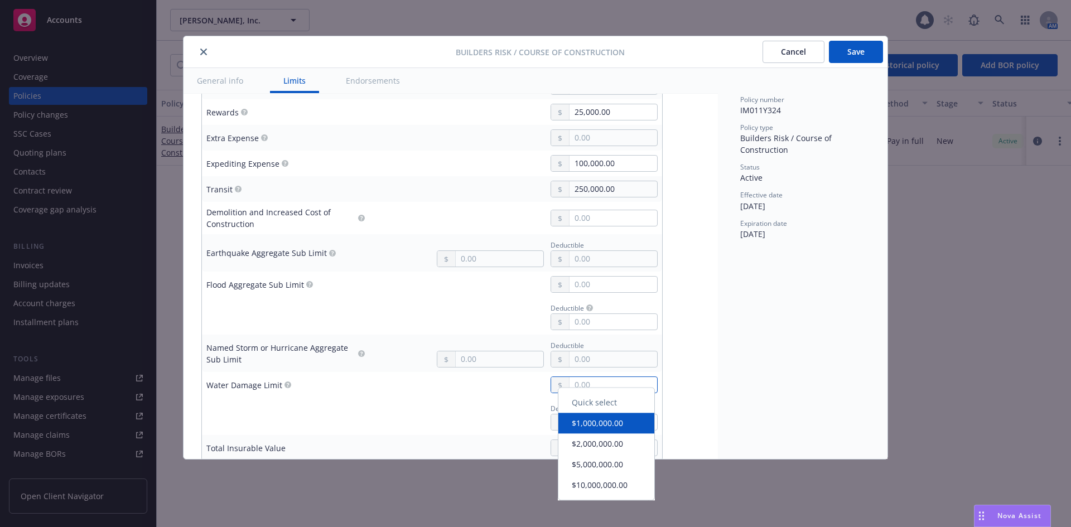
click at [571, 378] on input "text" at bounding box center [613, 385] width 88 height 16
type input "25,000.00"
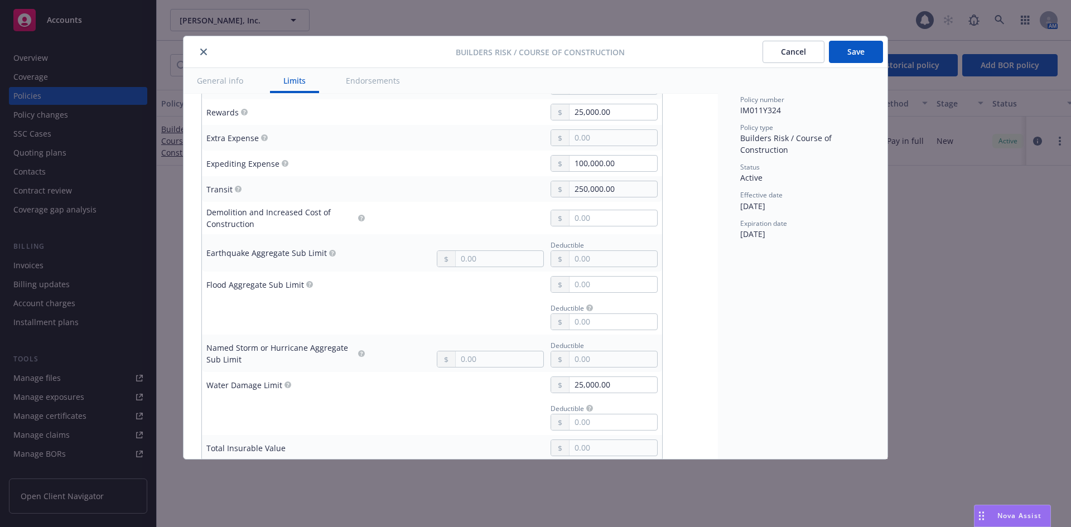
click at [681, 336] on div "Display name Coverage trigger Claims-Made Occurrence Coverage territory Domesti…" at bounding box center [450, 1] width 499 height 1673
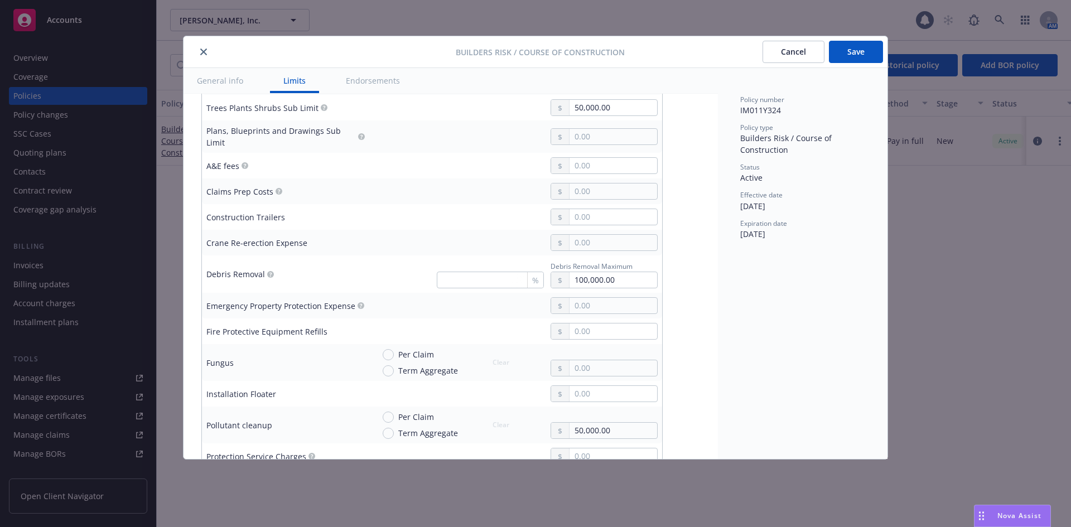
scroll to position [389, 0]
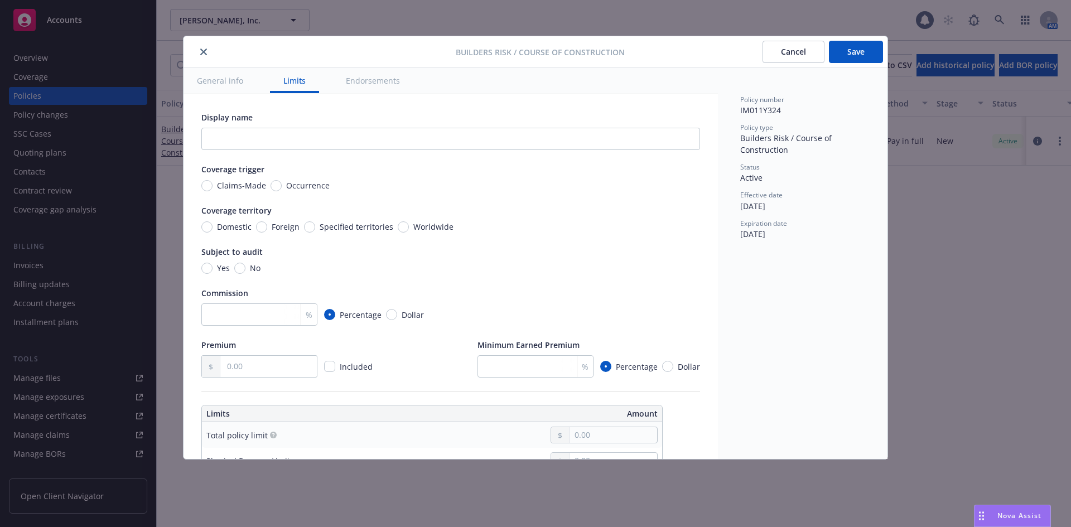
scroll to position [389, 0]
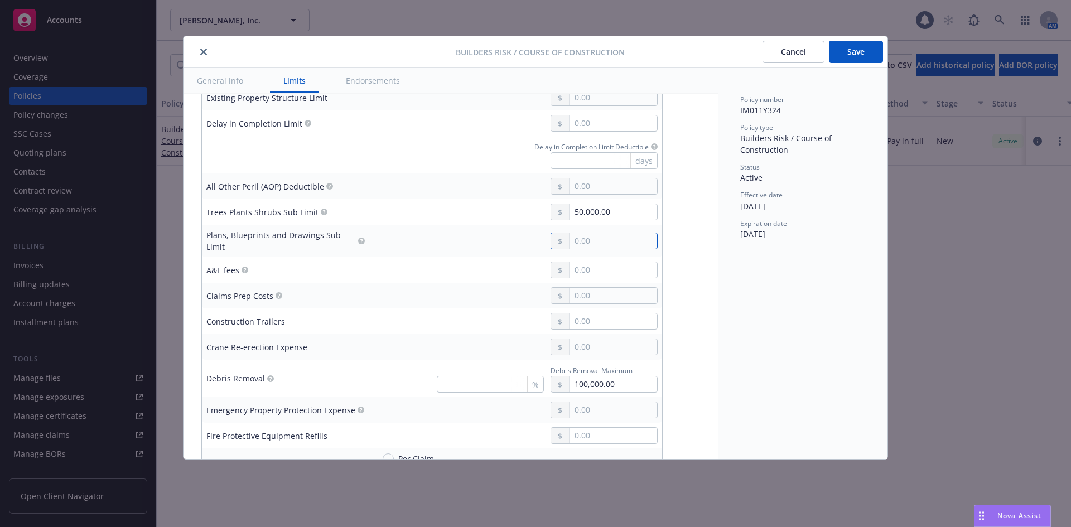
click at [581, 236] on input "text" at bounding box center [613, 241] width 88 height 16
type input "50,000.00"
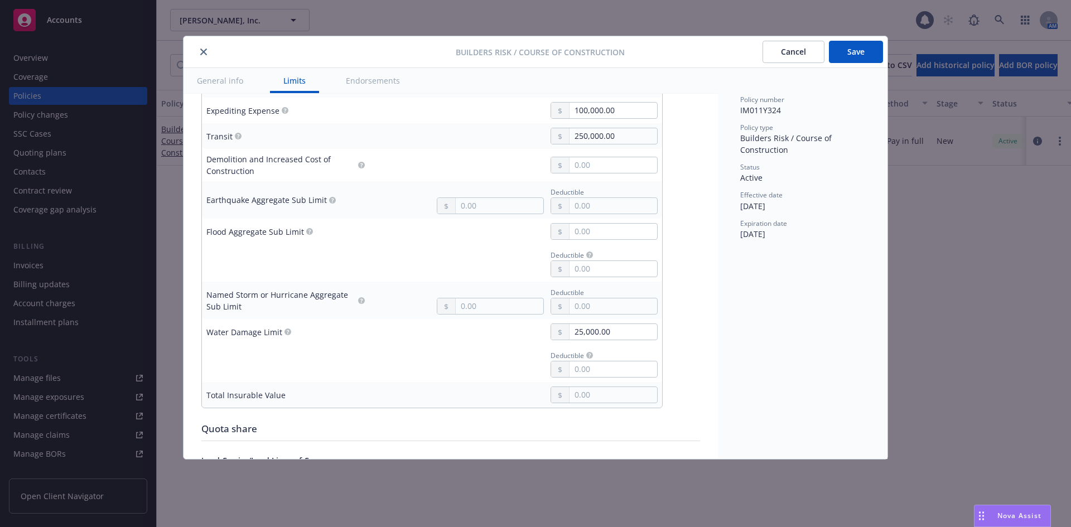
scroll to position [1002, 0]
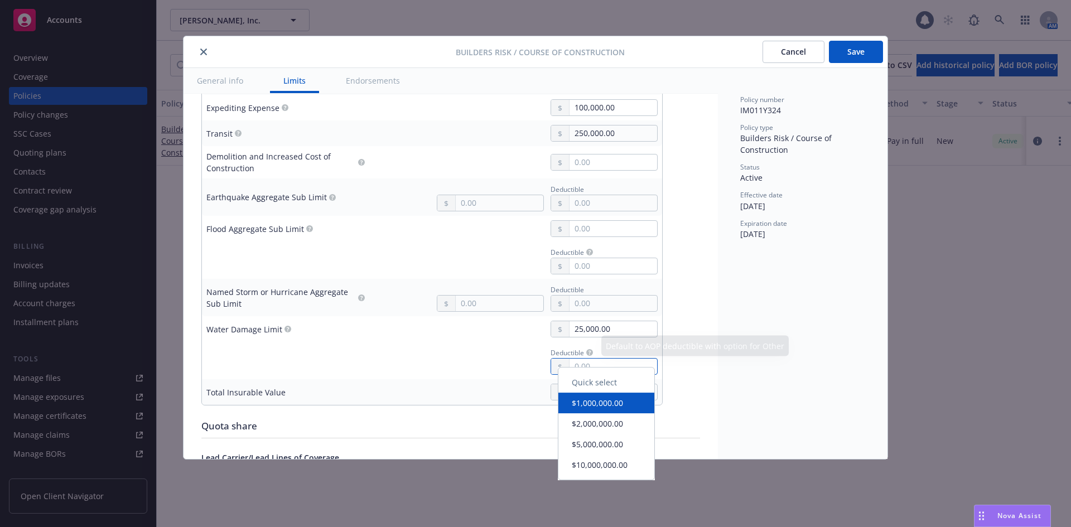
click at [599, 361] on input "text" at bounding box center [613, 367] width 88 height 16
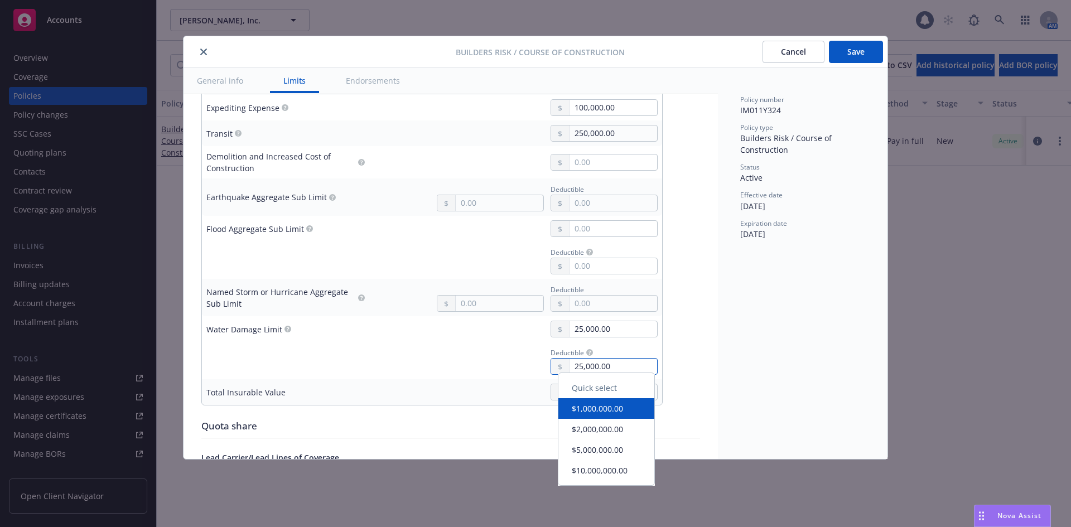
type input "25,000.00"
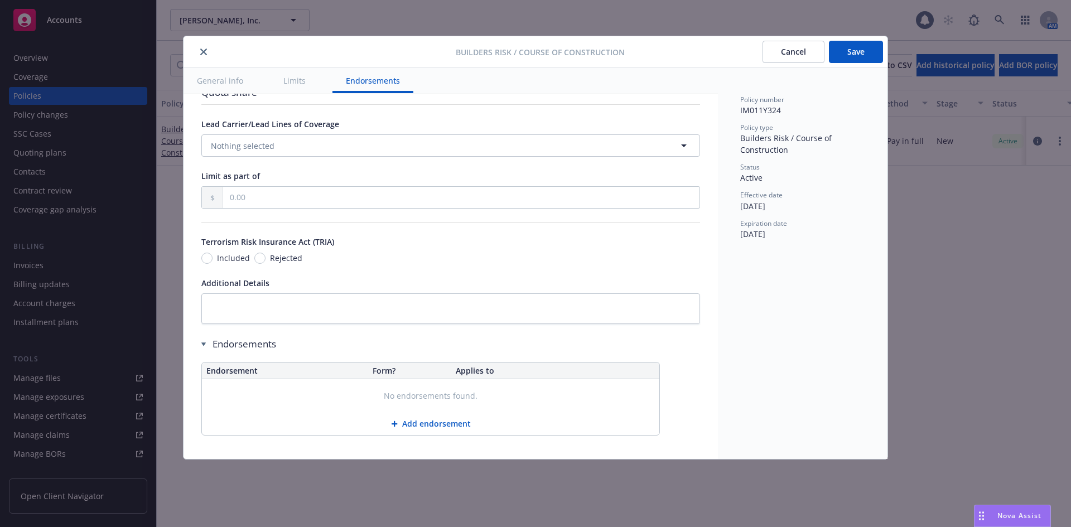
scroll to position [1337, 0]
click at [417, 418] on button "Add endorsement" at bounding box center [430, 423] width 457 height 22
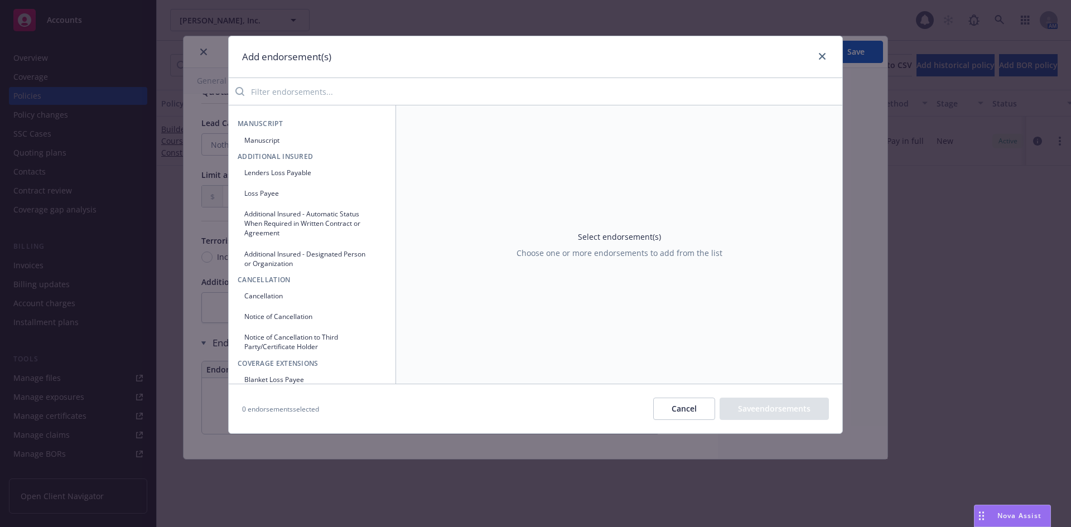
click at [317, 175] on button "Lenders Loss Payable" at bounding box center [312, 172] width 149 height 18
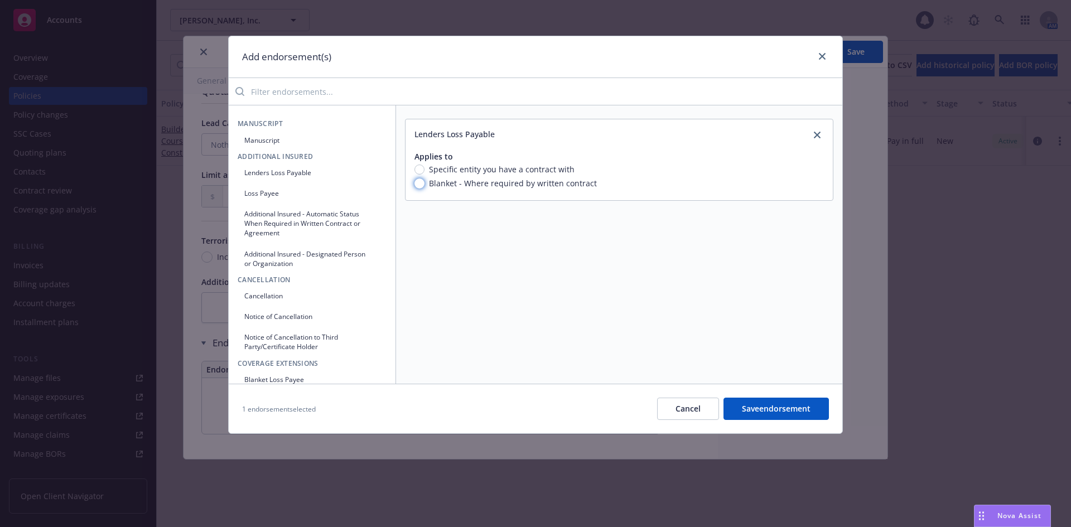
click at [419, 182] on input "Blanket - Where required by written contract" at bounding box center [419, 183] width 10 height 10
radio input "true"
click at [785, 412] on button "Save endorsement" at bounding box center [775, 409] width 105 height 22
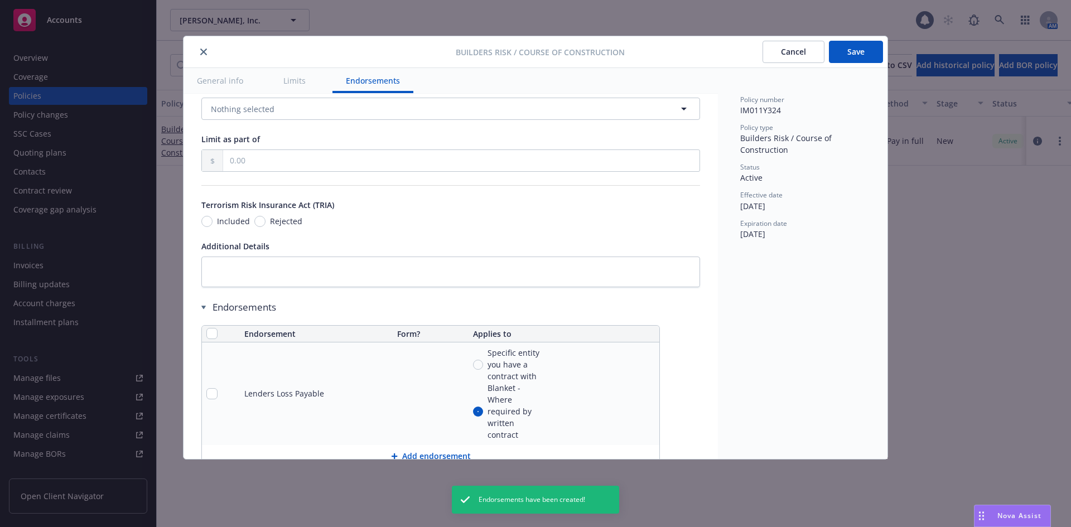
scroll to position [1406, 0]
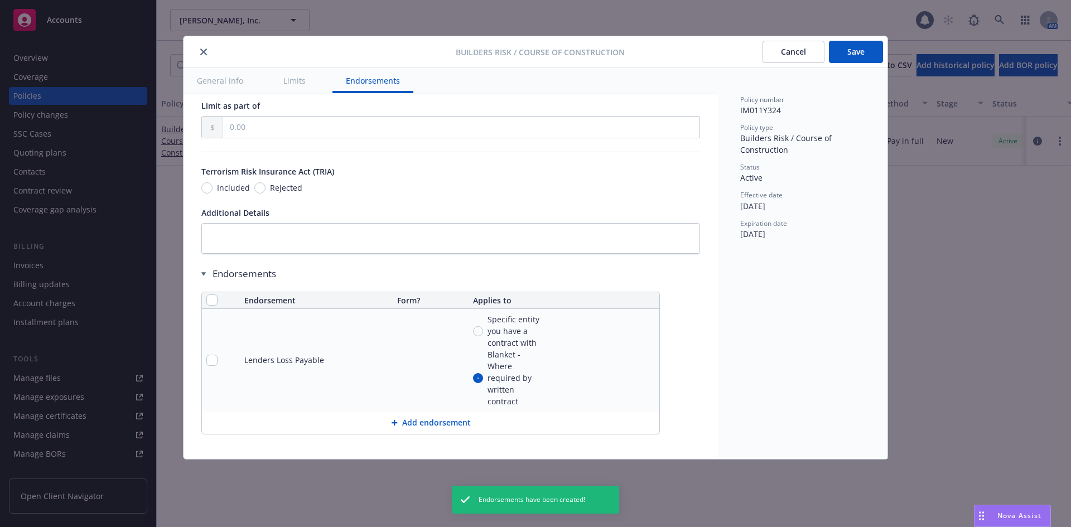
click at [856, 55] on button "Save" at bounding box center [856, 52] width 54 height 22
